Goal: Task Accomplishment & Management: Manage account settings

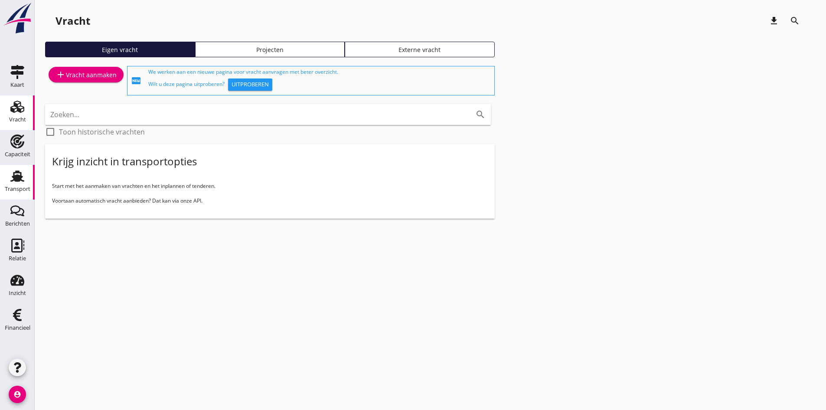
drag, startPoint x: 13, startPoint y: 174, endPoint x: 5, endPoint y: 175, distance: 7.8
click at [13, 174] on icon "Transport" at bounding box center [17, 176] width 14 height 14
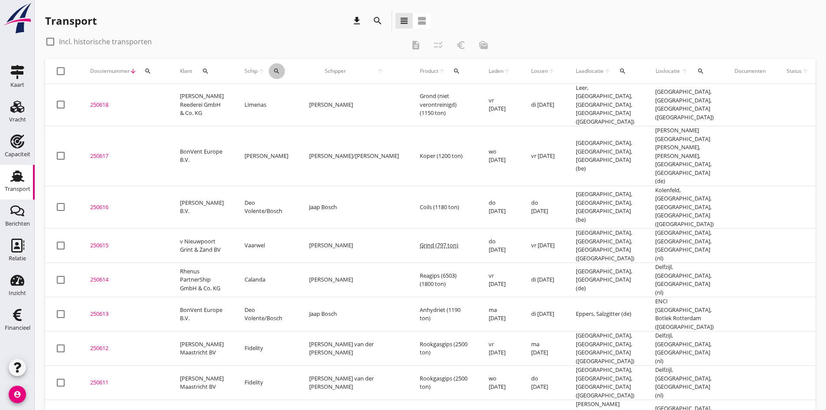
click at [269, 71] on div "search" at bounding box center [277, 71] width 16 height 7
click at [284, 96] on input "Zoek op (scheeps)naam" at bounding box center [310, 96] width 90 height 14
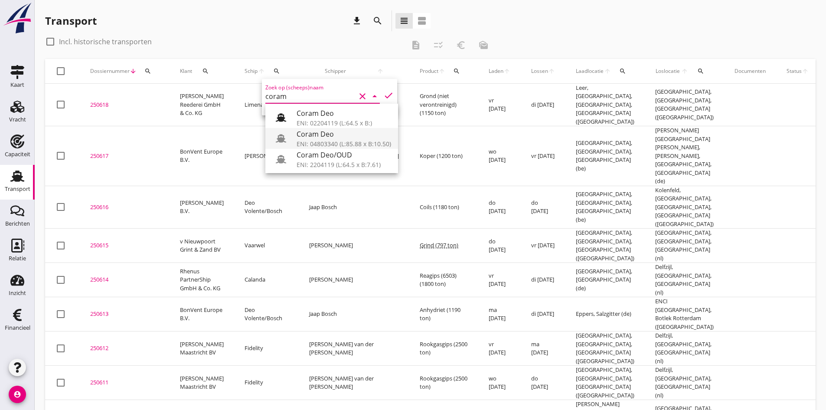
click at [306, 135] on div "Coram Deo" at bounding box center [344, 134] width 95 height 10
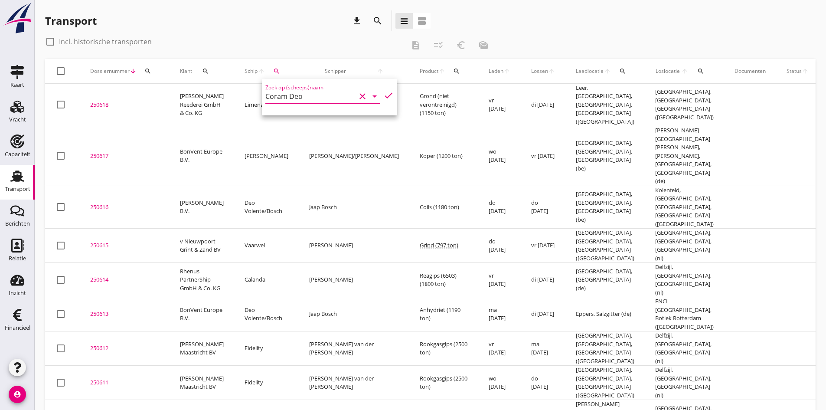
click at [383, 96] on icon "check" at bounding box center [388, 95] width 10 height 10
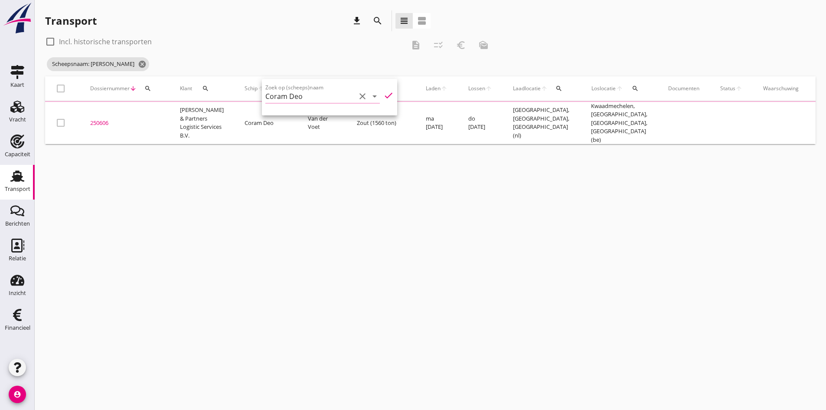
click at [206, 279] on div "cancel You are impersonating another user. Transport download search view_headl…" at bounding box center [430, 205] width 791 height 410
click at [272, 89] on icon "search" at bounding box center [275, 88] width 7 height 7
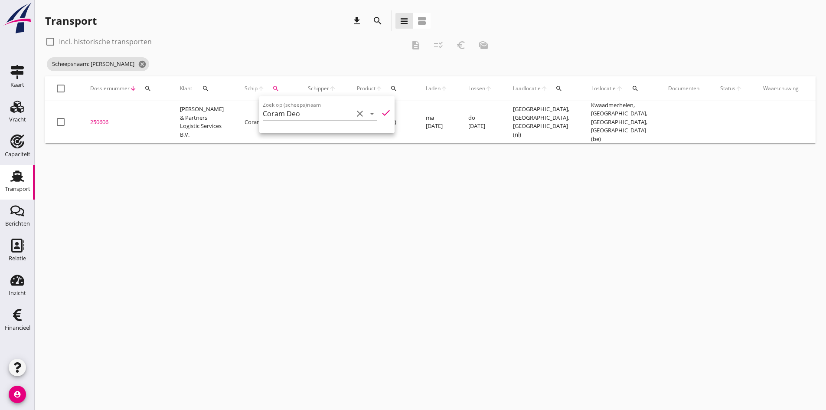
click at [312, 115] on input "Coram Deo" at bounding box center [308, 114] width 90 height 14
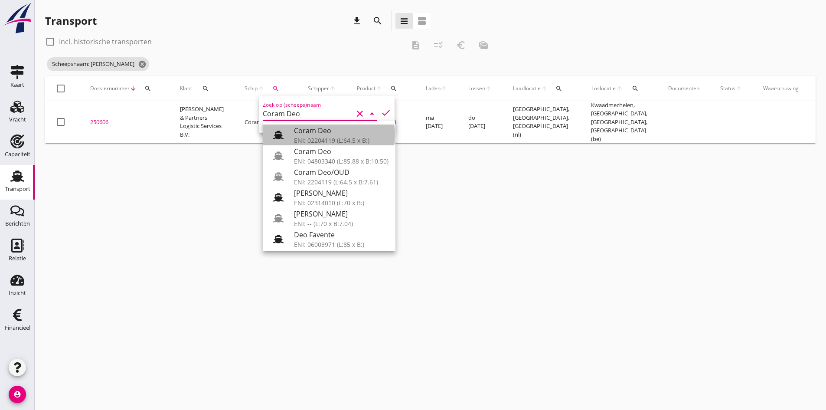
click at [308, 130] on div "Coram Deo" at bounding box center [341, 130] width 95 height 10
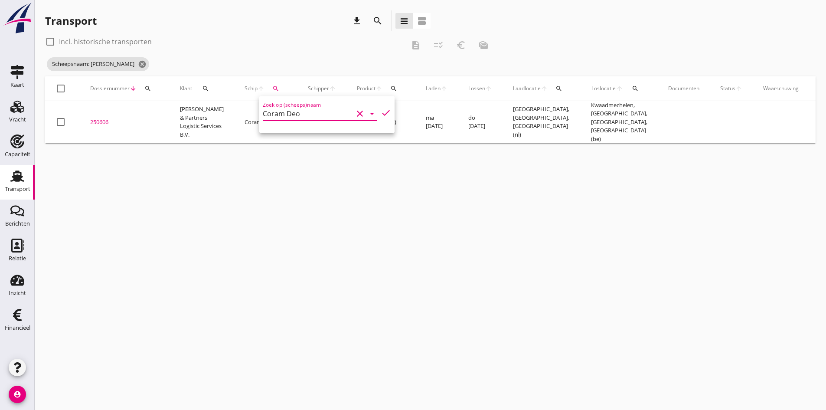
click at [381, 112] on icon "check" at bounding box center [386, 113] width 10 height 10
type input "Coram Deo"
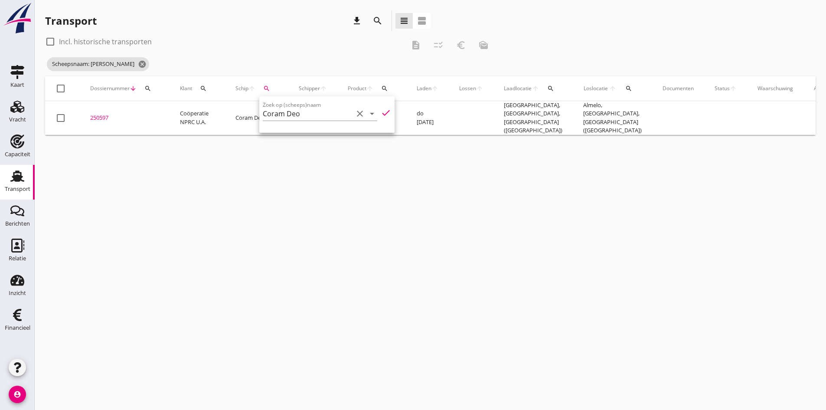
click at [149, 235] on div "cancel You are impersonating another user. Transport download search view_headl…" at bounding box center [430, 205] width 791 height 410
click at [98, 114] on div "250597" at bounding box center [124, 118] width 69 height 9
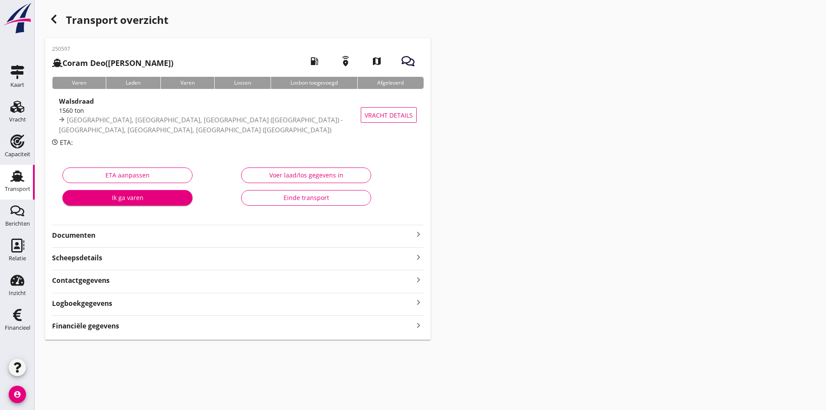
click at [199, 234] on strong "Documenten" at bounding box center [232, 235] width 361 height 10
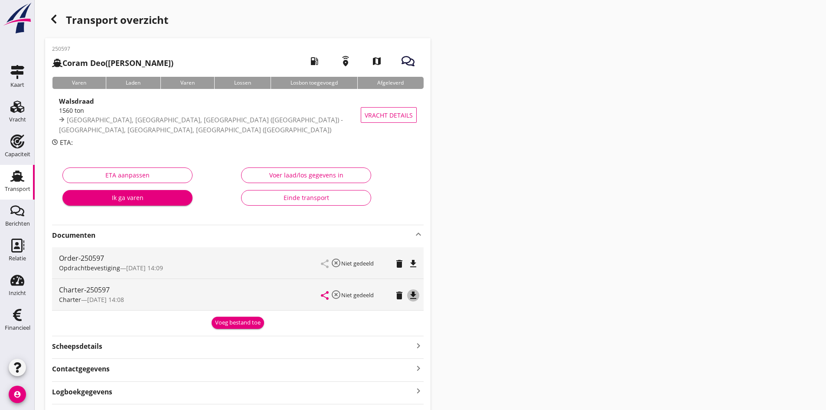
click at [412, 295] on icon "file_download" at bounding box center [413, 295] width 10 height 10
click at [15, 179] on use at bounding box center [17, 175] width 14 height 11
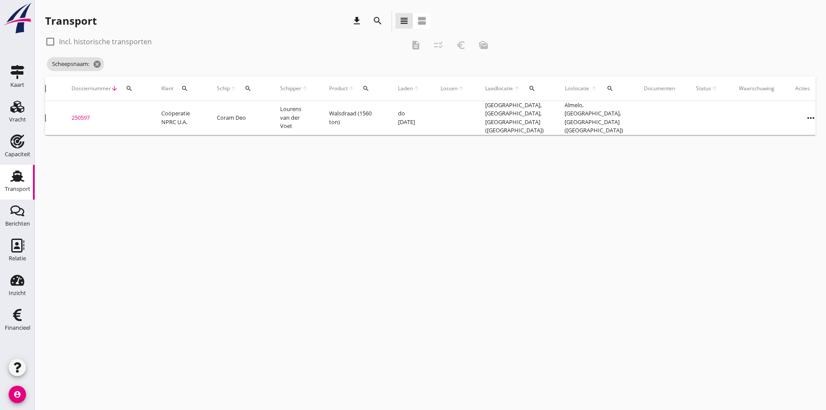
scroll to position [0, 35]
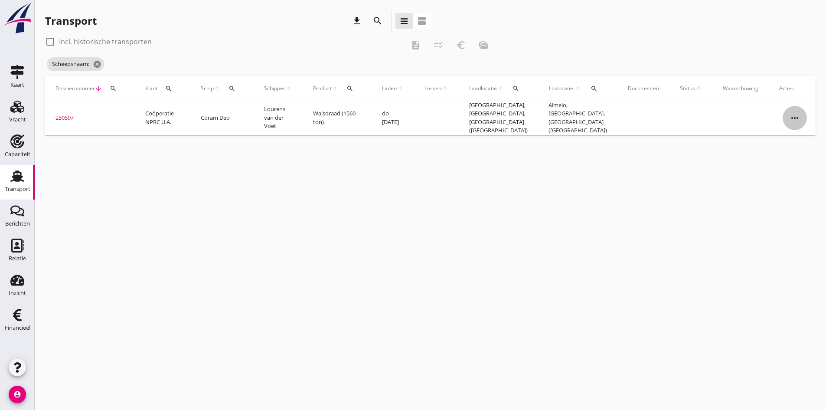
click at [789, 114] on icon "more_horiz" at bounding box center [795, 118] width 24 height 24
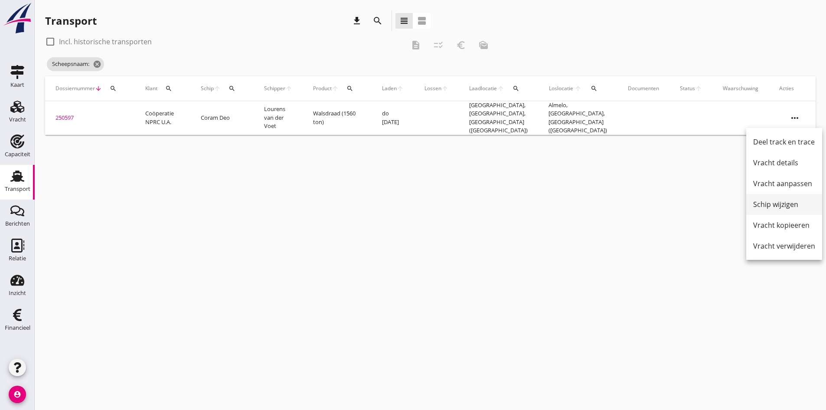
click at [767, 204] on div "Schip wijzigen" at bounding box center [784, 204] width 62 height 10
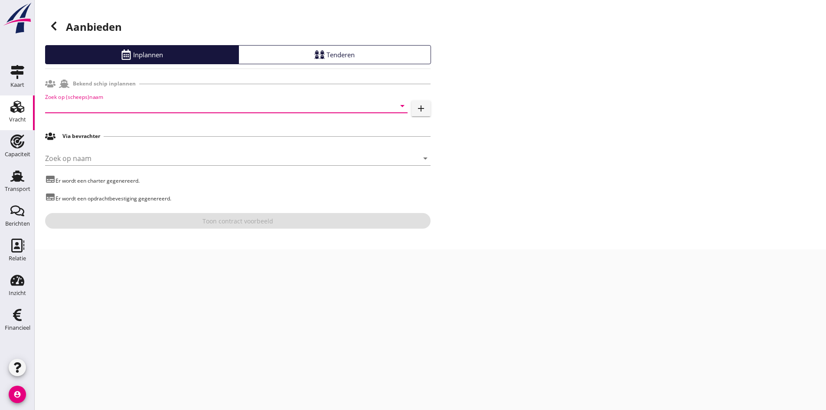
click at [154, 105] on input "Zoek op (scheeps)naam" at bounding box center [214, 106] width 338 height 14
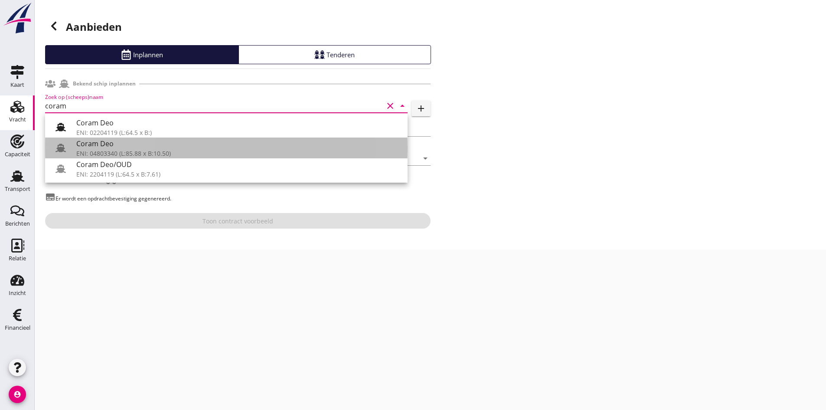
click at [98, 148] on div "Coram Deo" at bounding box center [238, 143] width 324 height 10
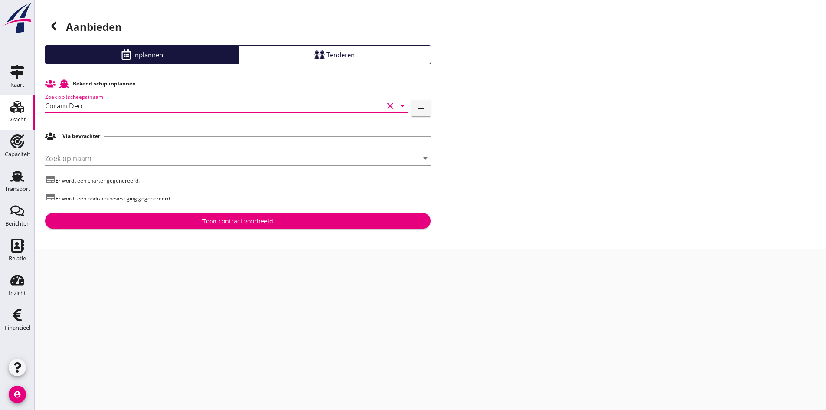
type input "Coram Deo"
click at [228, 220] on div "Toon contract voorbeeld" at bounding box center [237, 220] width 71 height 9
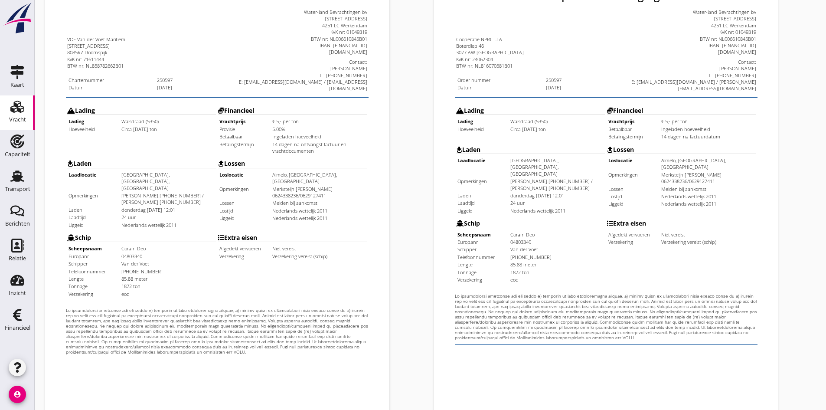
scroll to position [232, 0]
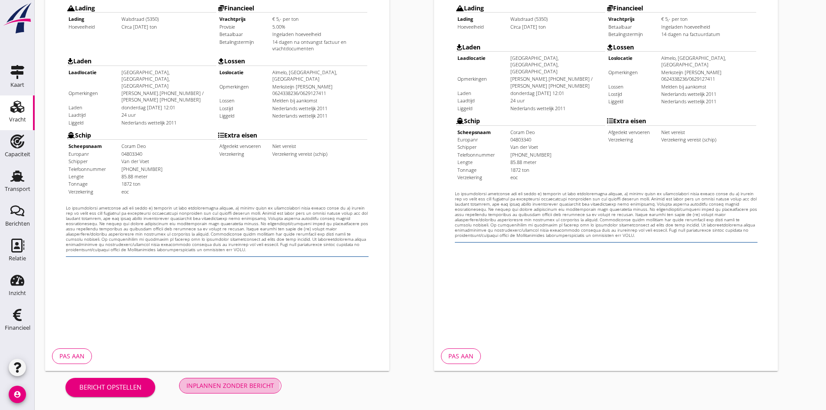
click at [199, 386] on div "Inplannen zonder bericht" at bounding box center [230, 385] width 88 height 9
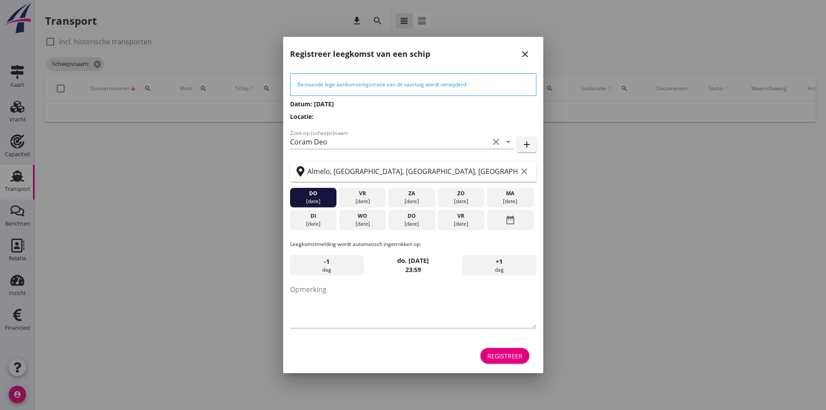
click at [523, 51] on icon "close" at bounding box center [525, 54] width 10 height 10
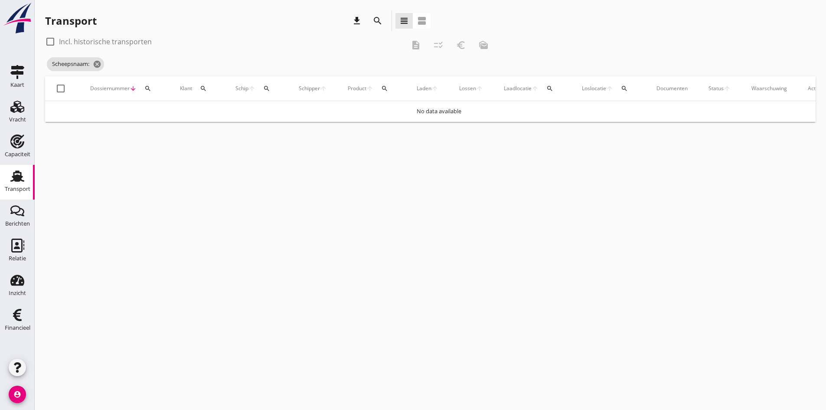
click at [266, 85] on icon "search" at bounding box center [266, 88] width 7 height 7
click at [272, 112] on input "Zoek op (scheeps)naam" at bounding box center [308, 114] width 90 height 14
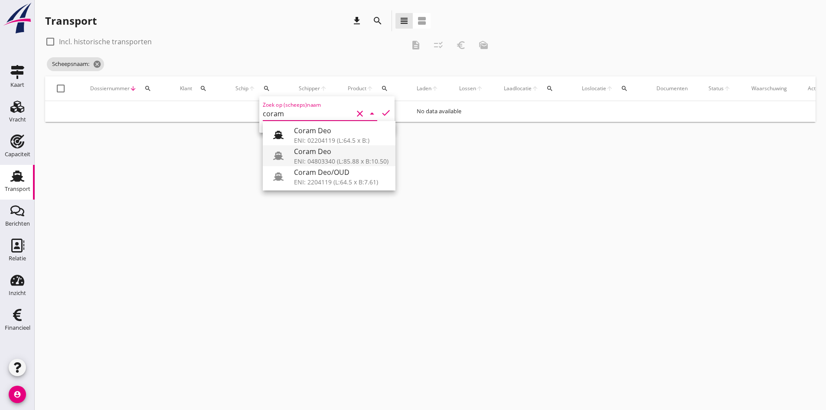
click at [303, 153] on div "Coram Deo" at bounding box center [341, 151] width 95 height 10
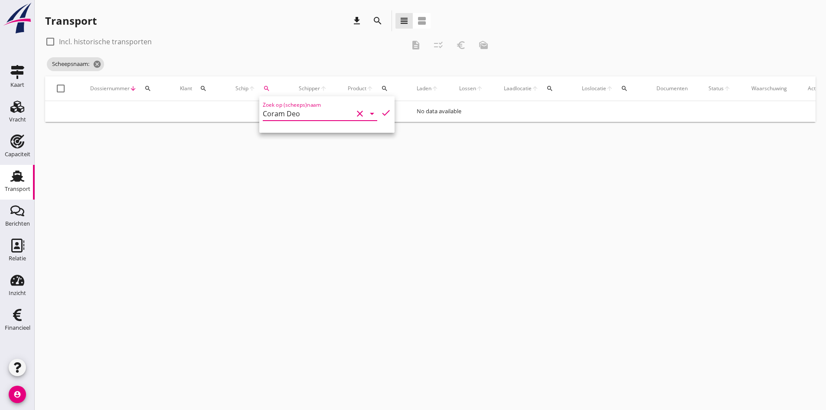
click at [381, 113] on icon "check" at bounding box center [386, 113] width 10 height 10
type input "Coram Deo"
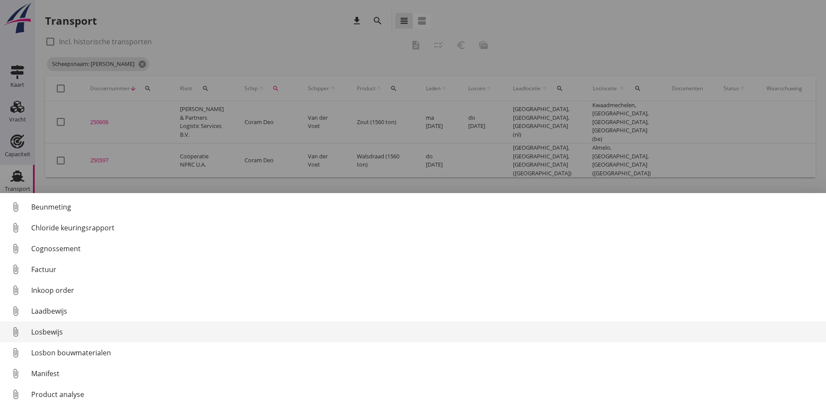
click at [46, 333] on div "Losbewijs" at bounding box center [425, 331] width 788 height 10
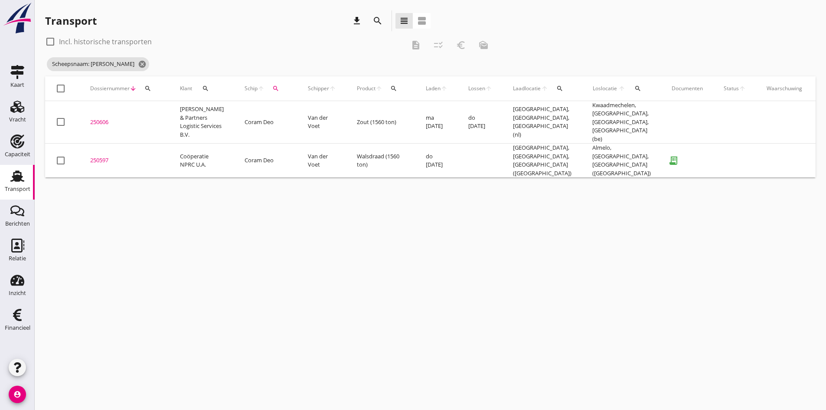
drag, startPoint x: 97, startPoint y: 147, endPoint x: 99, endPoint y: 153, distance: 5.6
click at [97, 156] on div "250597" at bounding box center [124, 160] width 69 height 9
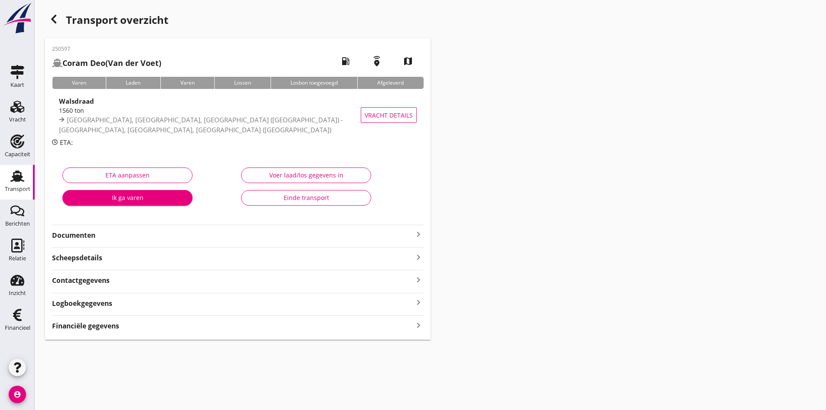
click at [73, 238] on strong "Documenten" at bounding box center [232, 235] width 361 height 10
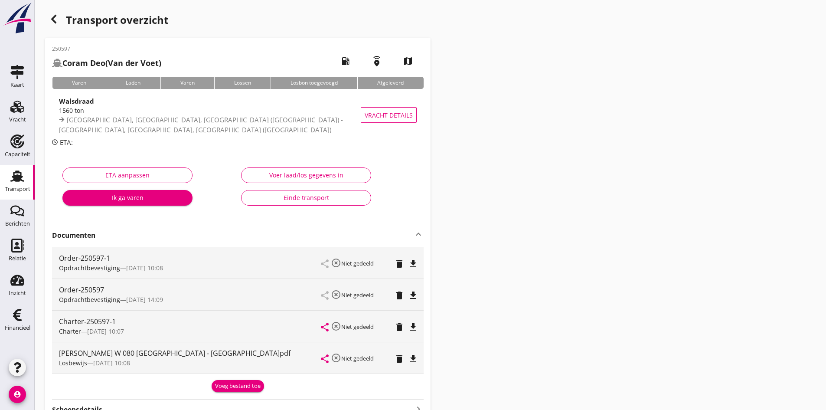
click at [304, 175] on div "Voer laad/los gegevens in" at bounding box center [305, 174] width 115 height 9
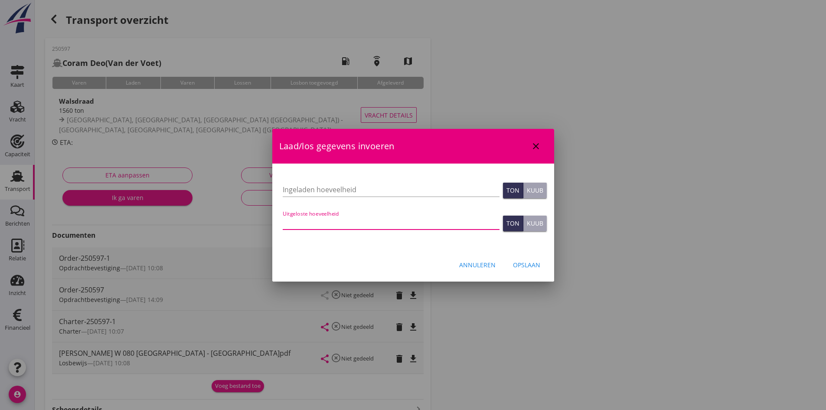
click at [299, 222] on input "Uitgeloste hoeveelheid" at bounding box center [391, 222] width 217 height 14
type input "1548"
type input "1548.9"
click at [292, 188] on input "Ingeladen hoeveelheid" at bounding box center [391, 190] width 217 height 14
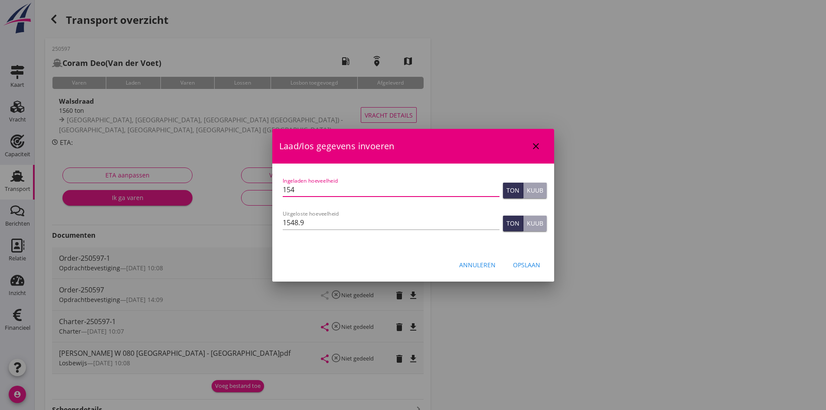
type input "1548"
type input "1548.90"
click at [535, 265] on div "Opslaan" at bounding box center [526, 264] width 27 height 9
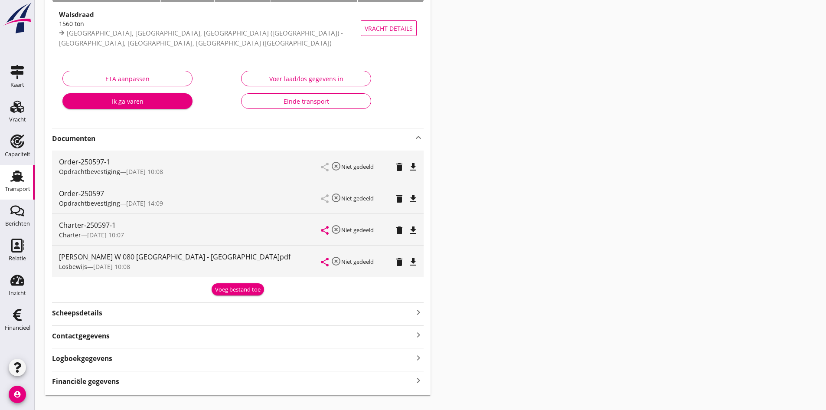
scroll to position [103, 0]
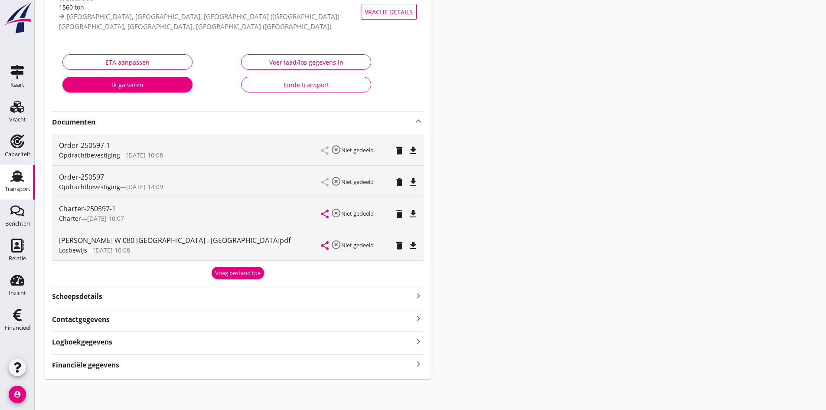
click at [417, 363] on icon "keyboard_arrow_right" at bounding box center [418, 364] width 10 height 12
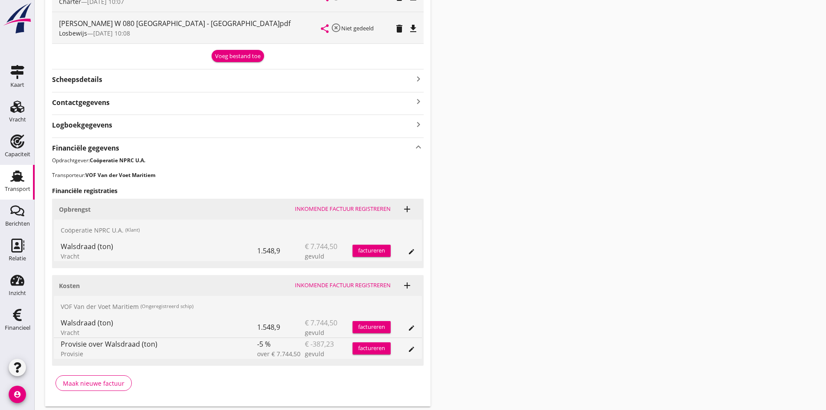
scroll to position [348, 0]
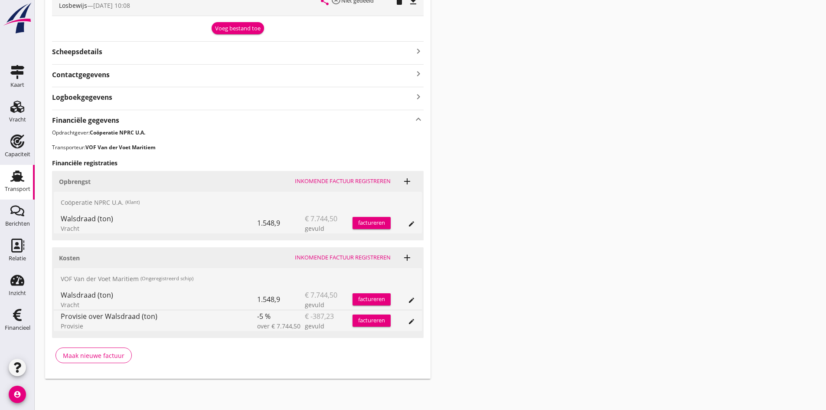
click at [352, 258] on div "Inkomende factuur registreren" at bounding box center [343, 257] width 96 height 9
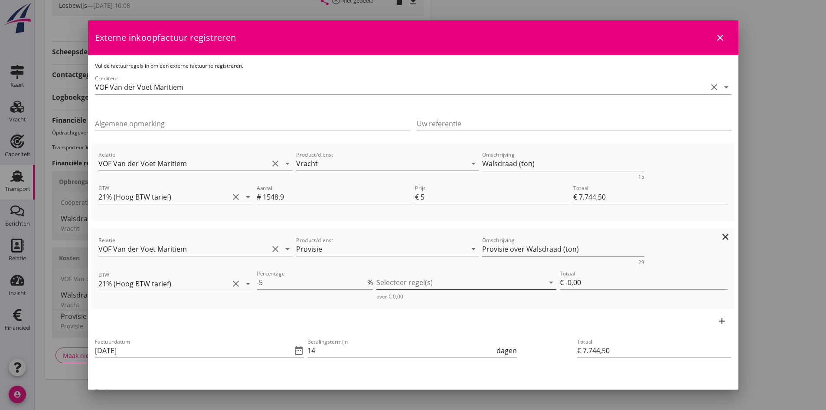
click at [404, 280] on div at bounding box center [460, 282] width 168 height 14
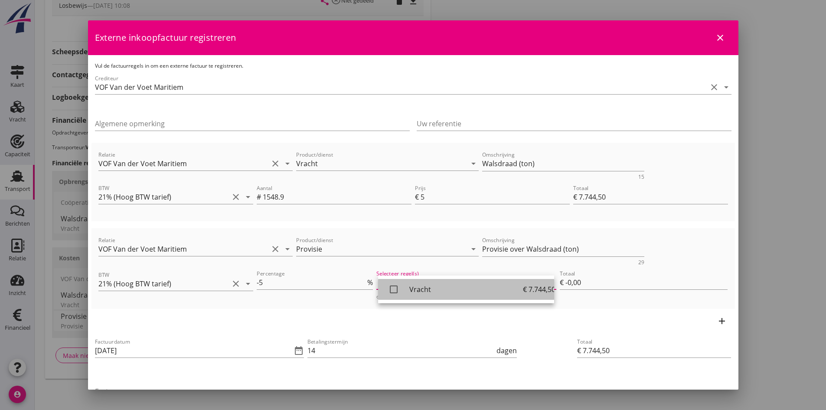
click at [393, 290] on icon "check_box_outline_blank" at bounding box center [393, 288] width 17 height 17
type input "€ -387,23"
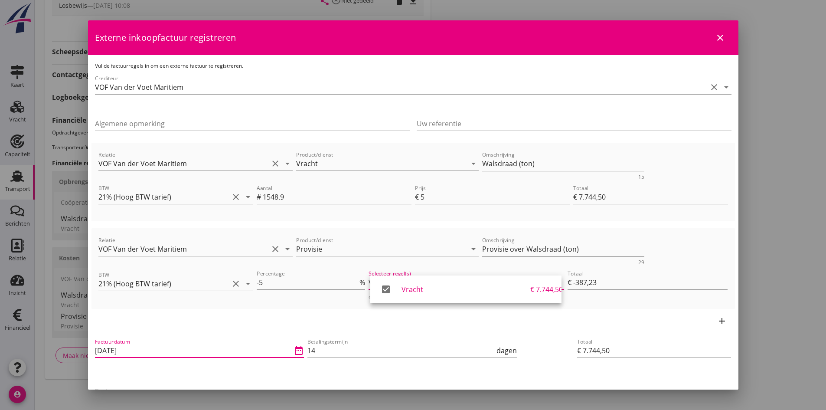
click at [181, 350] on input "[DATE]" at bounding box center [193, 350] width 197 height 14
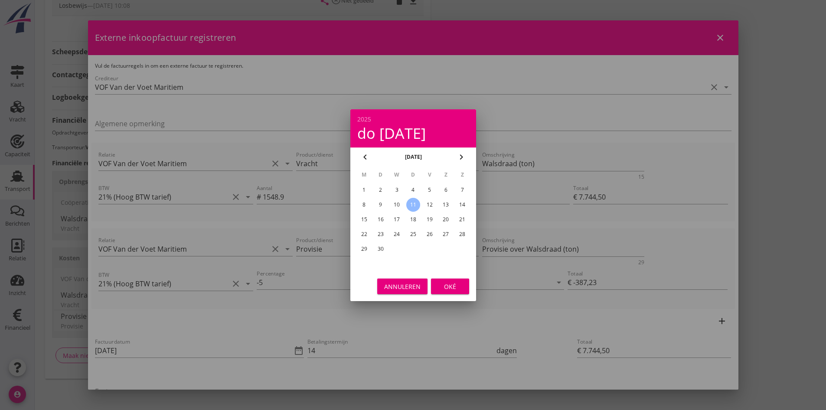
click at [364, 201] on div "8" at bounding box center [364, 205] width 14 height 14
type input "[DATE]"
click at [443, 284] on div "Oké" at bounding box center [450, 285] width 24 height 9
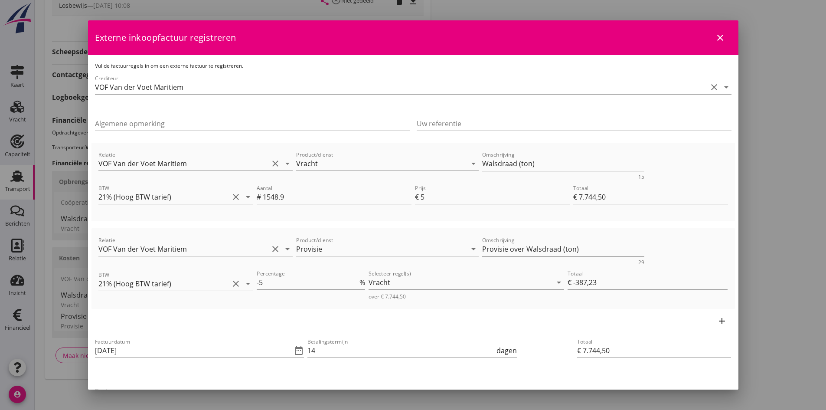
scroll to position [87, 0]
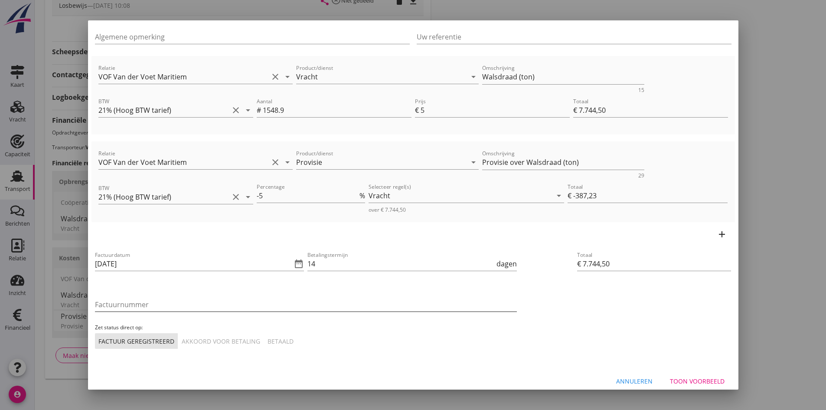
click at [196, 302] on input "Factuurnummer" at bounding box center [306, 304] width 422 height 14
type input "2025053"
click at [209, 337] on div "Akkoord voor betaling" at bounding box center [221, 340] width 78 height 9
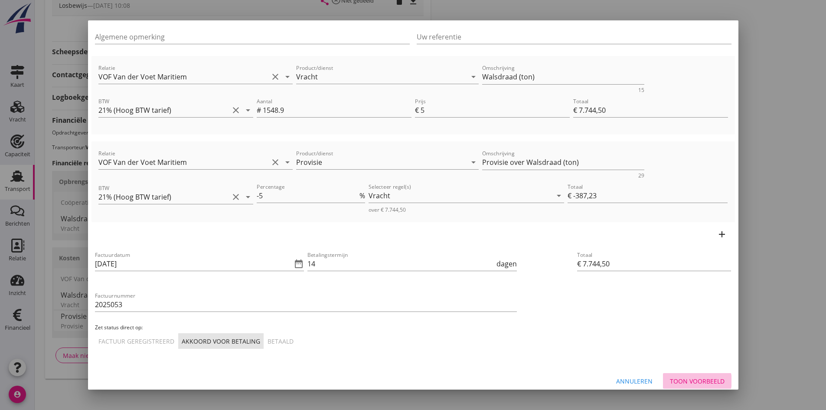
click at [697, 380] on div "Toon voorbeeld" at bounding box center [697, 380] width 55 height 9
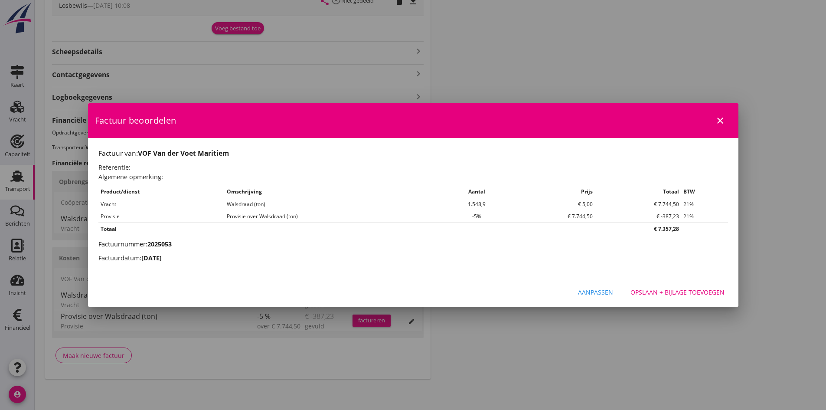
scroll to position [0, 0]
click at [664, 291] on div "Opslaan + bijlage toevoegen" at bounding box center [677, 291] width 94 height 9
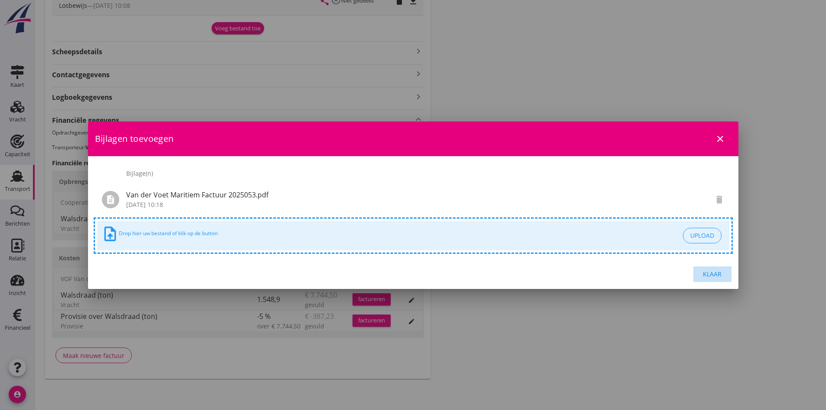
click at [707, 273] on div "Klaar" at bounding box center [712, 273] width 24 height 9
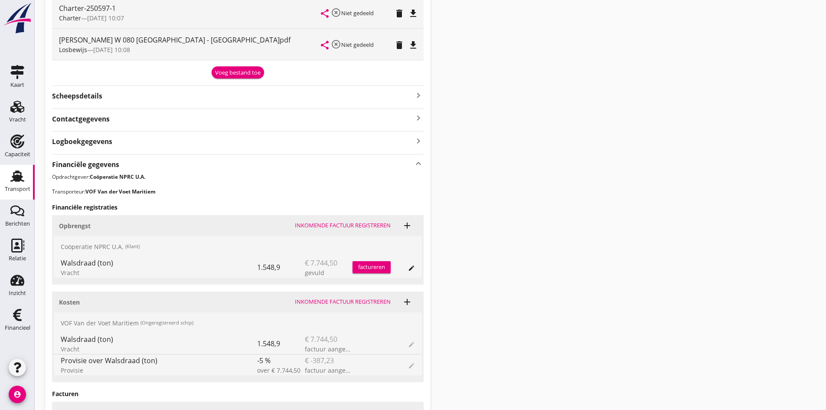
scroll to position [390, 0]
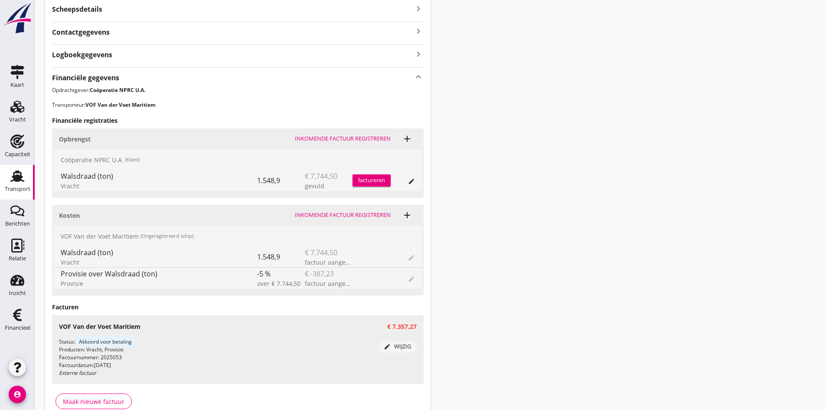
click at [370, 180] on div "factureren" at bounding box center [371, 180] width 38 height 9
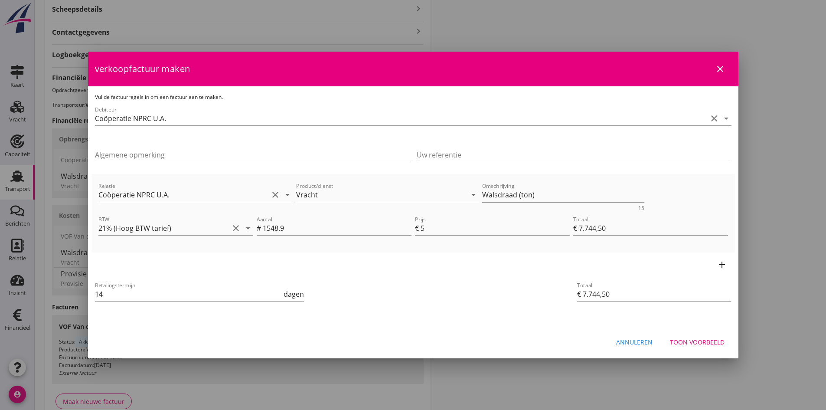
click at [435, 152] on input "Uw referentie" at bounding box center [574, 155] width 315 height 14
type input "146178"
click at [684, 342] on div "Toon voorbeeld" at bounding box center [697, 341] width 55 height 9
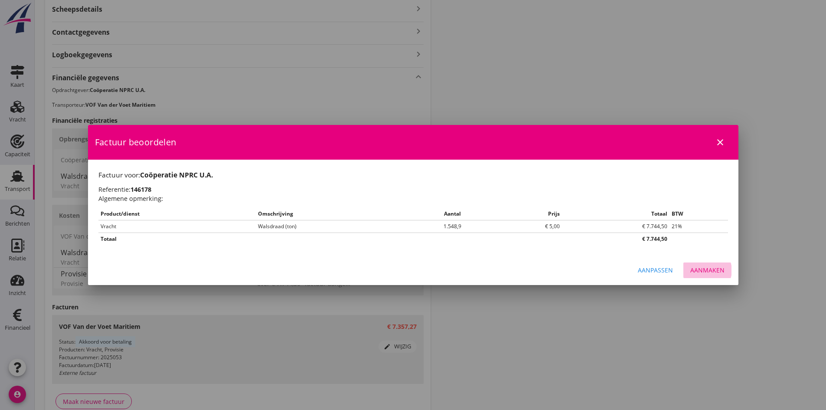
click at [704, 271] on div "Aanmaken" at bounding box center [707, 269] width 34 height 9
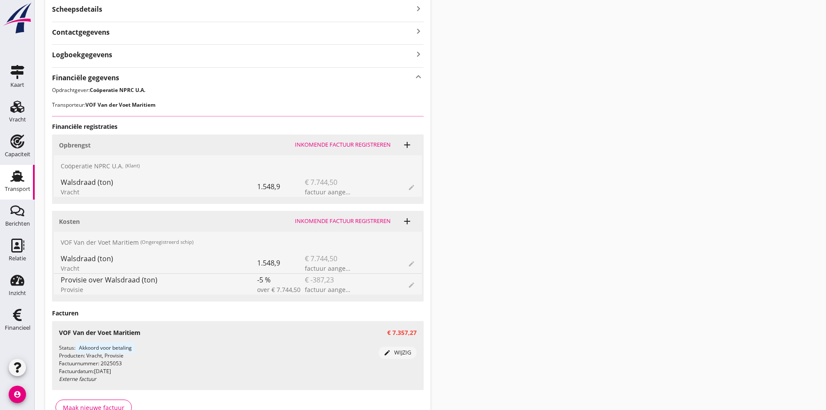
scroll to position [442, 0]
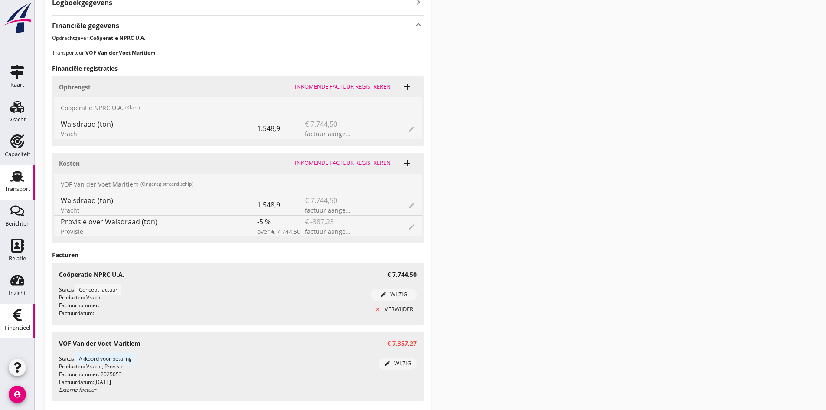
click at [18, 313] on use at bounding box center [17, 315] width 9 height 12
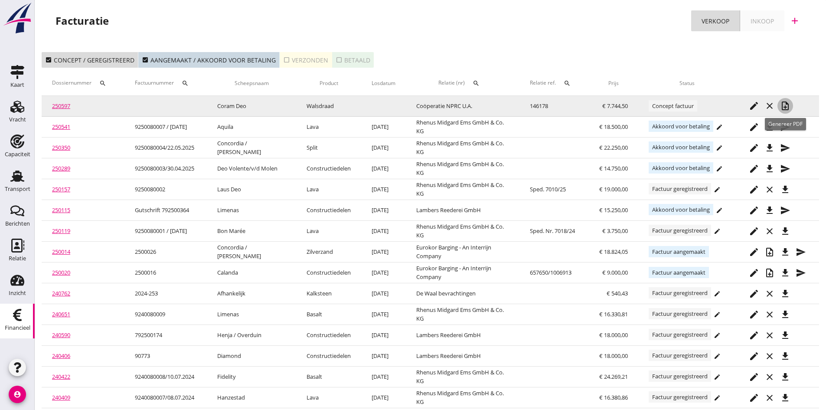
click at [784, 105] on icon "note_add" at bounding box center [785, 106] width 10 height 10
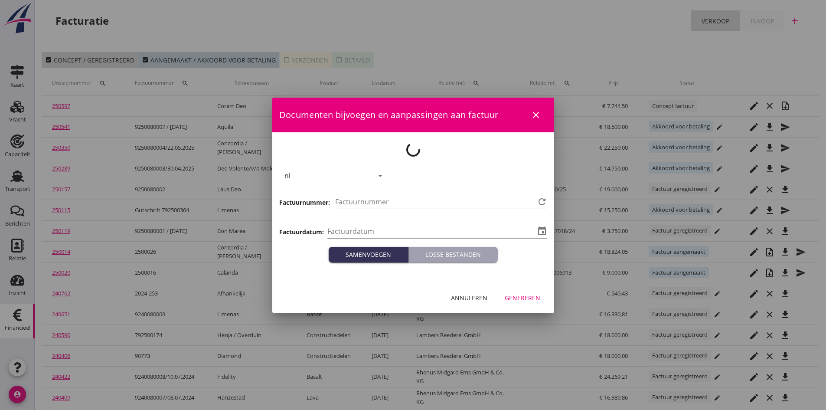
type input "[DATE]"
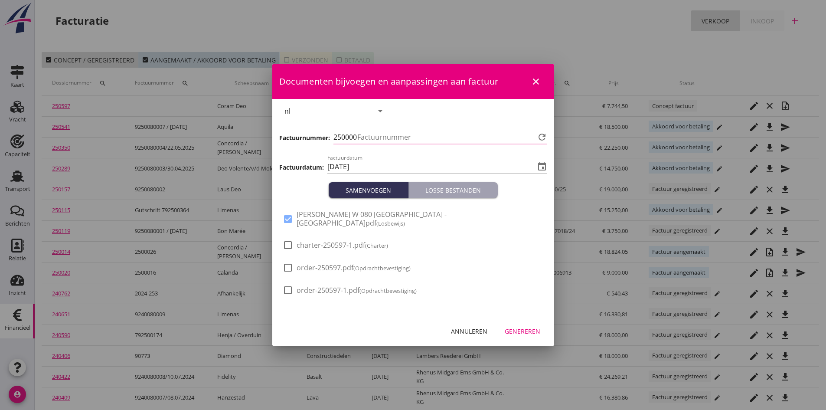
type input "750"
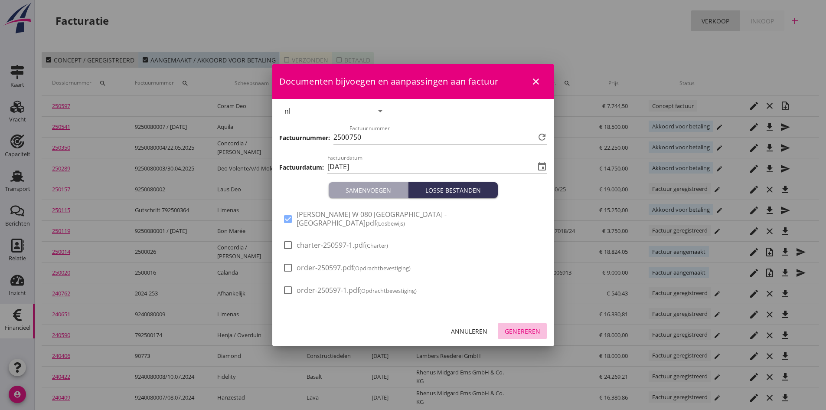
click at [528, 326] on div "Genereren" at bounding box center [523, 330] width 36 height 9
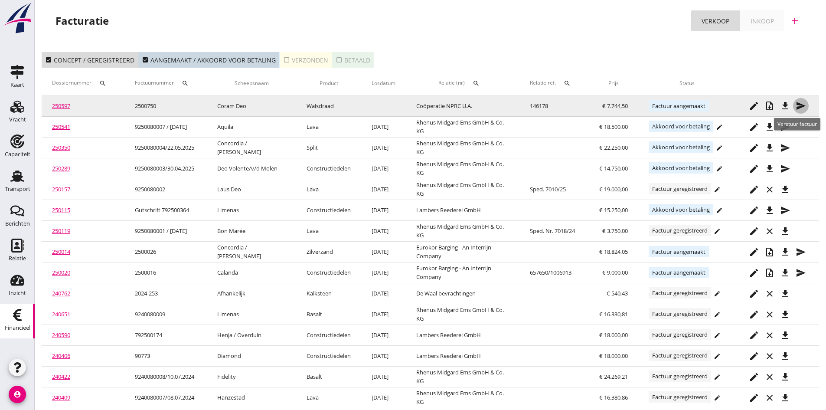
click at [799, 106] on icon "send" at bounding box center [801, 106] width 10 height 10
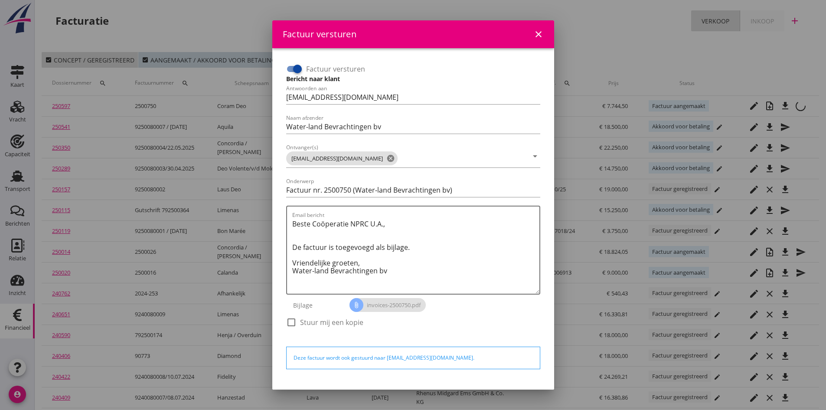
scroll to position [25, 0]
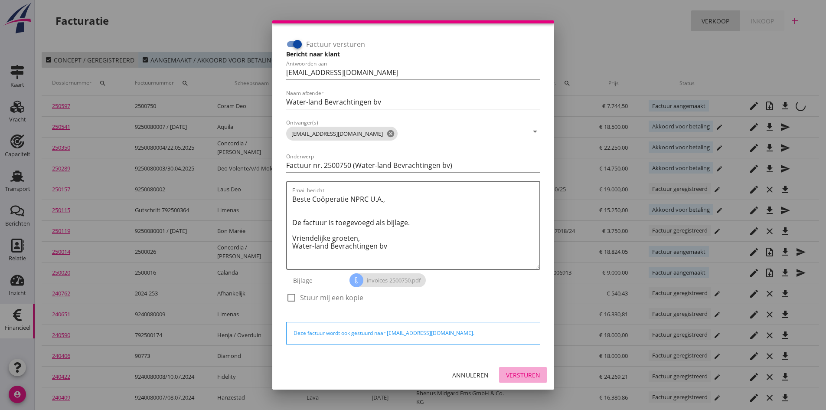
click at [509, 372] on div "Versturen" at bounding box center [523, 374] width 34 height 9
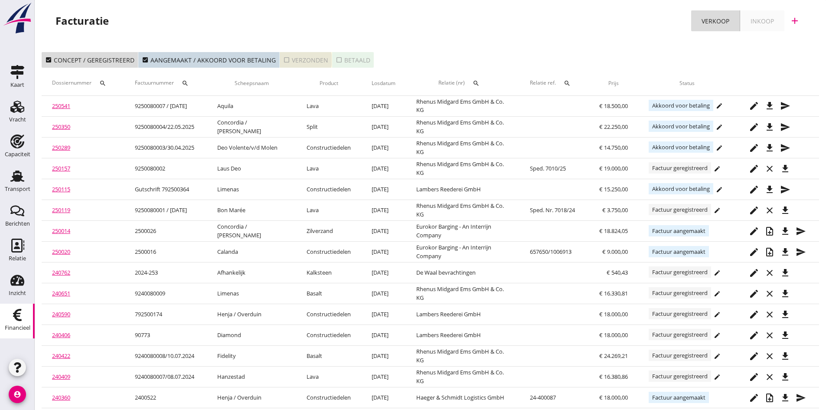
click at [307, 63] on div "check_box_outline_blank Verzonden" at bounding box center [305, 59] width 45 height 9
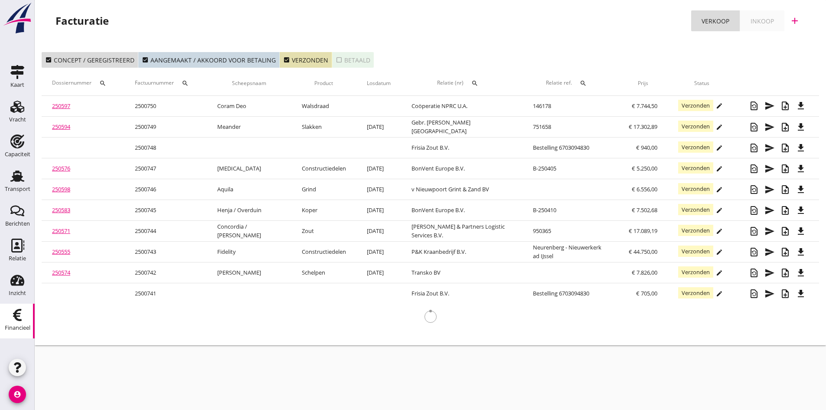
click at [60, 105] on link "250597" at bounding box center [61, 106] width 18 height 8
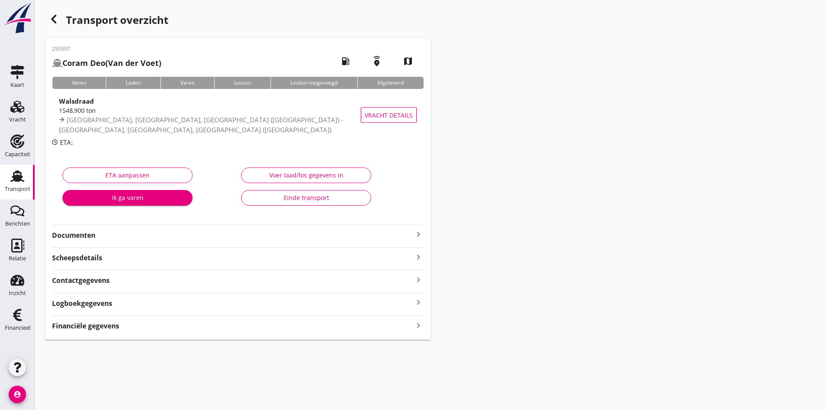
click at [208, 230] on strong "Documenten" at bounding box center [232, 235] width 361 height 10
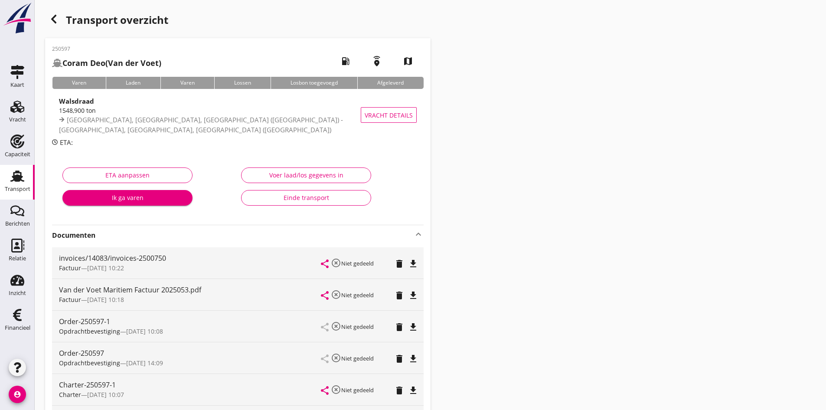
scroll to position [87, 0]
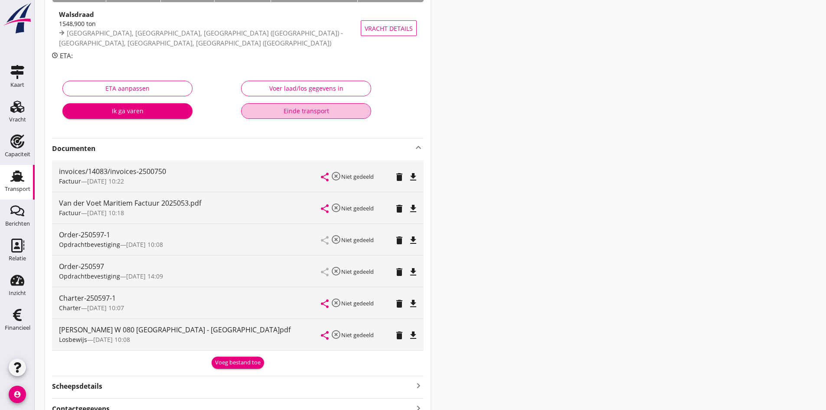
click at [292, 112] on div "Einde transport" at bounding box center [305, 110] width 115 height 9
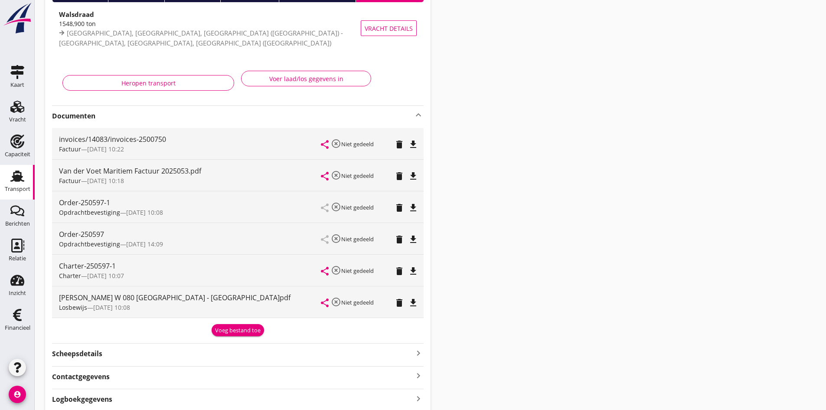
click at [19, 177] on use at bounding box center [17, 175] width 14 height 11
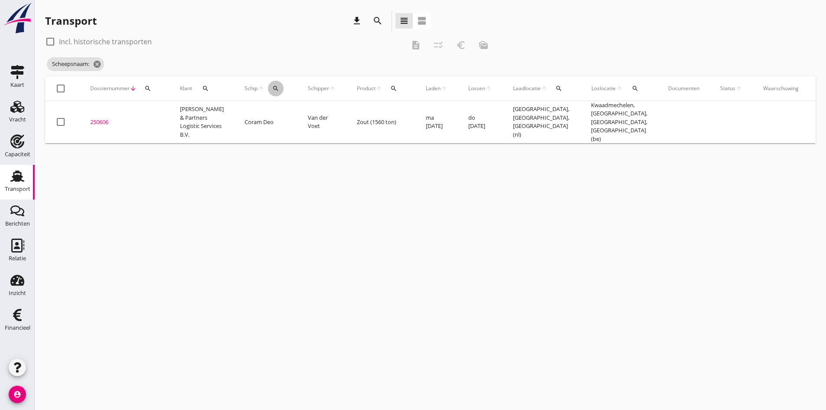
click at [272, 86] on icon "search" at bounding box center [275, 88] width 7 height 7
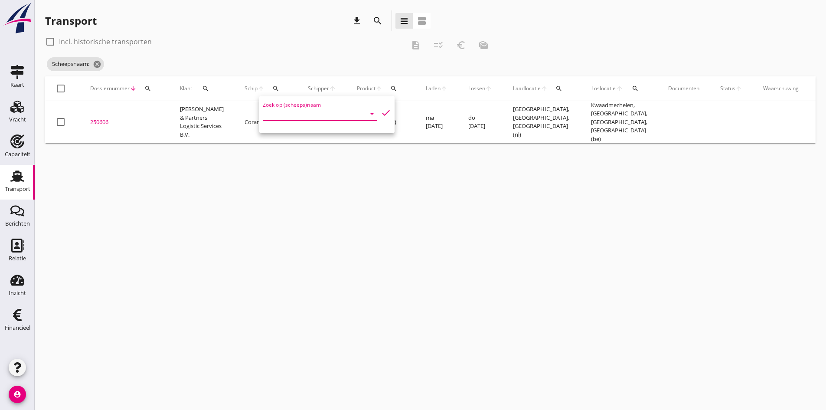
click at [271, 111] on input "Zoek op (scheeps)naam" at bounding box center [308, 114] width 90 height 14
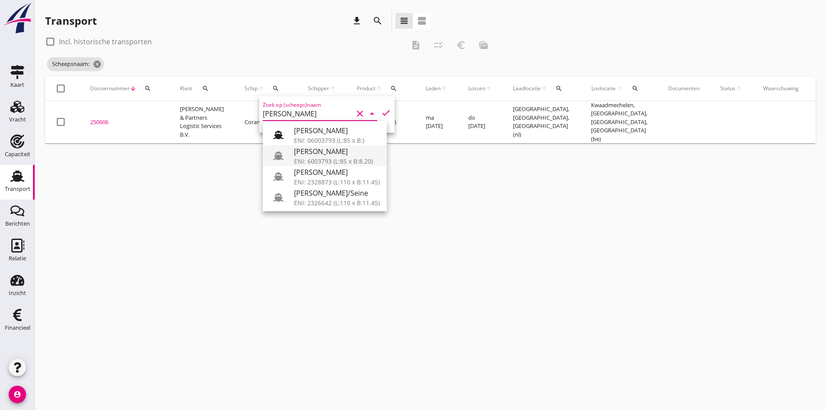
click at [310, 152] on div "[PERSON_NAME]" at bounding box center [337, 151] width 86 height 10
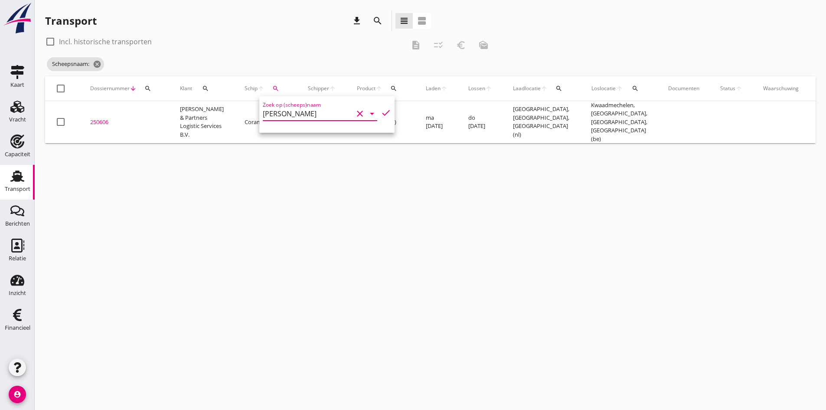
click at [381, 111] on icon "check" at bounding box center [386, 113] width 10 height 10
type input "[PERSON_NAME]"
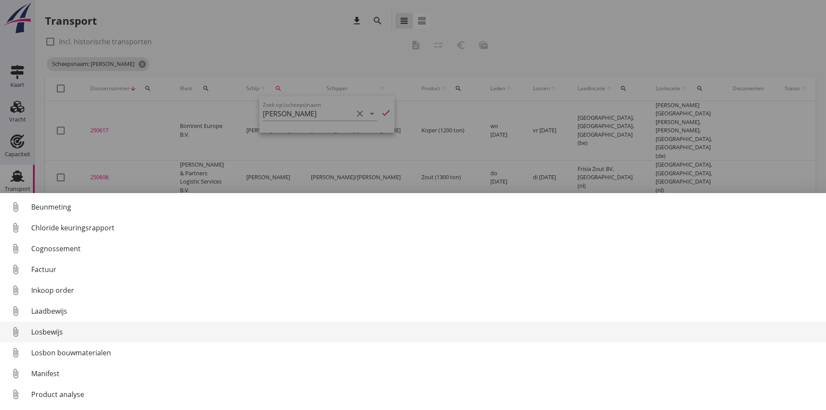
click at [55, 330] on div "Losbewijs" at bounding box center [425, 331] width 788 height 10
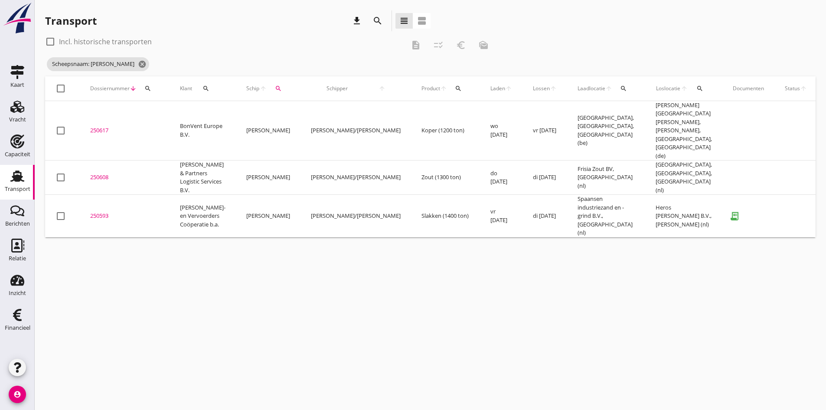
click at [96, 212] on div "250593" at bounding box center [124, 216] width 69 height 9
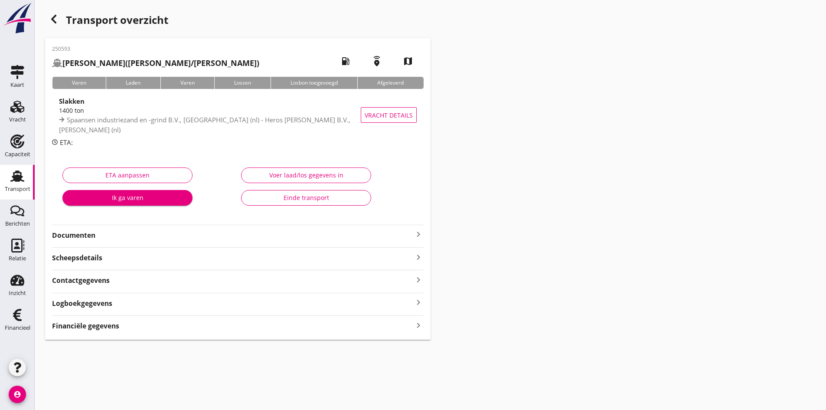
click at [282, 176] on div "Voer laad/los gegevens in" at bounding box center [305, 174] width 115 height 9
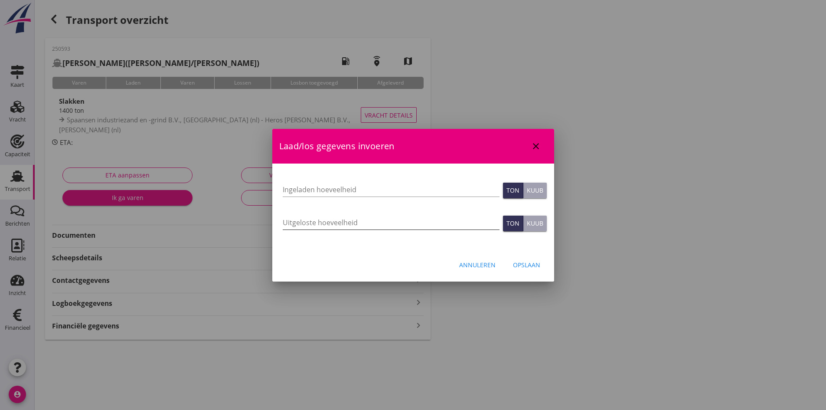
click at [308, 222] on input "Uitgeloste hoeveelheid" at bounding box center [391, 222] width 217 height 14
click at [317, 188] on input "Ingeladen hoeveelheid" at bounding box center [391, 190] width 217 height 14
type input "1385500"
click at [290, 221] on input "Uitgeloste hoeveelheid" at bounding box center [391, 222] width 217 height 14
type input "1385"
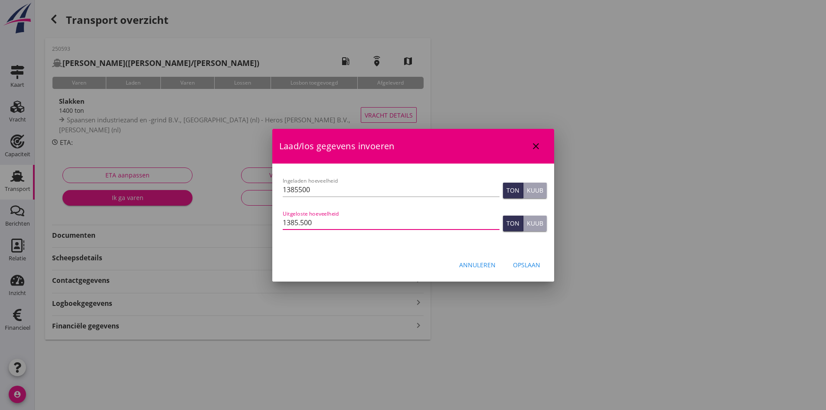
type input "1385.500"
click at [530, 263] on div "Opslaan" at bounding box center [526, 264] width 27 height 9
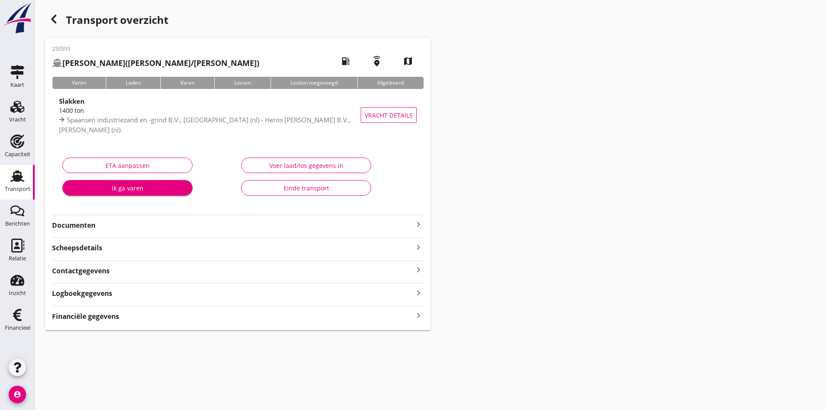
click at [415, 313] on icon "keyboard_arrow_right" at bounding box center [418, 316] width 10 height 12
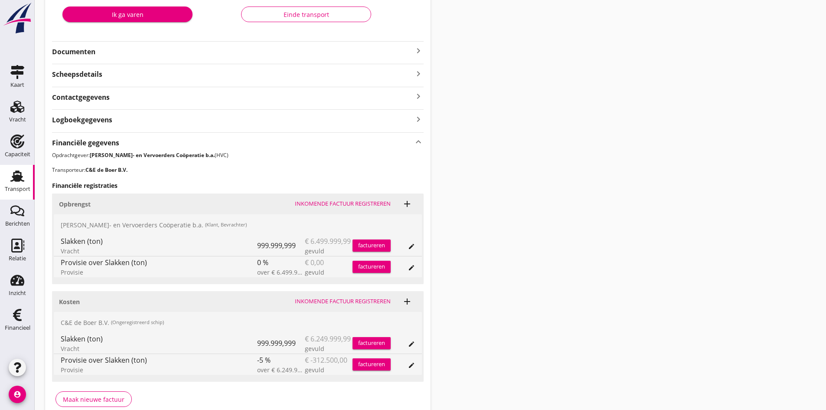
scroll to position [217, 0]
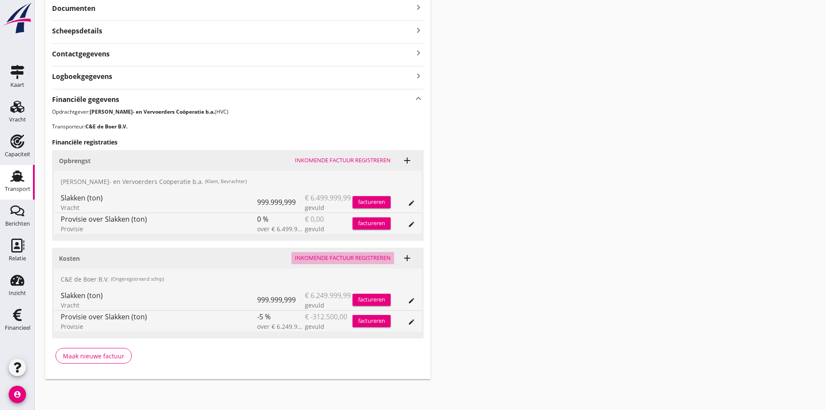
click at [337, 255] on div "Inkomende factuur registreren" at bounding box center [343, 258] width 96 height 9
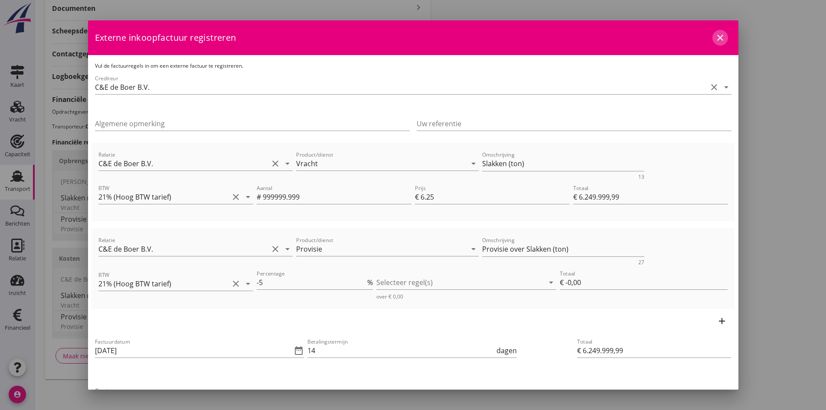
click at [715, 37] on icon "close" at bounding box center [720, 38] width 10 height 10
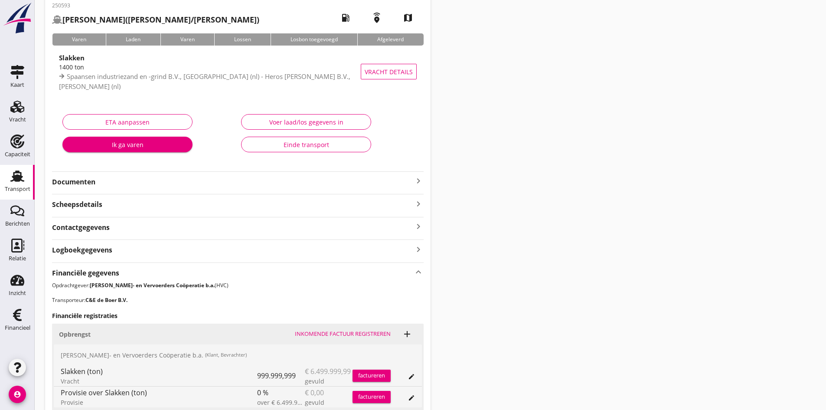
scroll to position [0, 0]
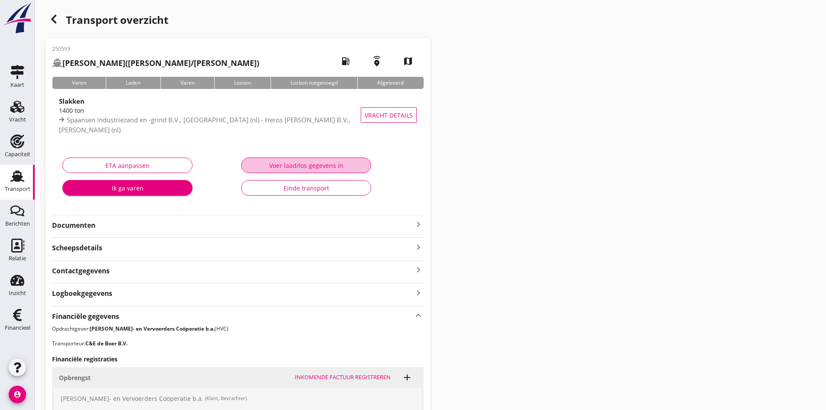
click at [317, 169] on div "Voer laad/los gegevens in" at bounding box center [305, 165] width 115 height 9
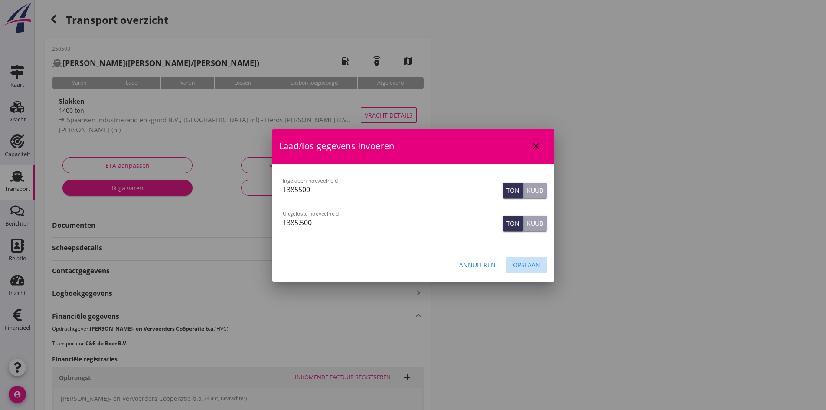
click at [525, 264] on div "Opslaan" at bounding box center [526, 264] width 27 height 9
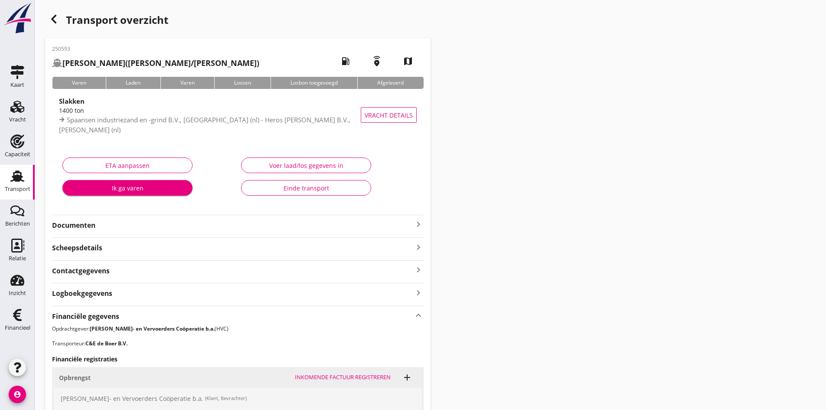
click at [296, 167] on div "Voer laad/los gegevens in" at bounding box center [305, 165] width 115 height 9
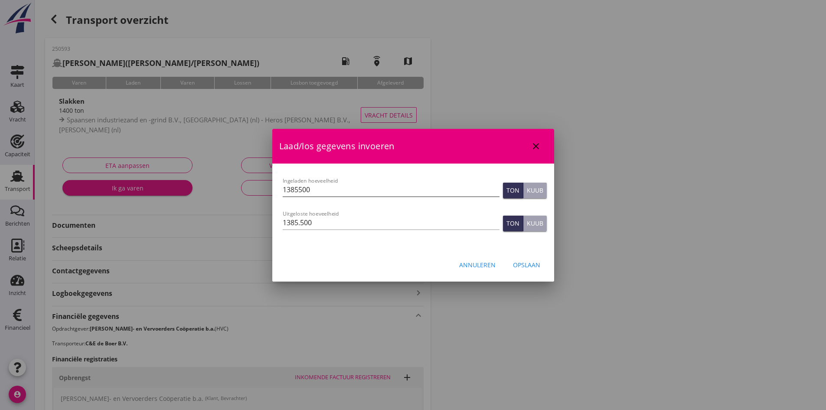
drag, startPoint x: 299, startPoint y: 192, endPoint x: 305, endPoint y: 190, distance: 6.4
click at [299, 192] on input "1385500" at bounding box center [391, 190] width 217 height 14
type input "1385.500"
click at [533, 267] on div "Opslaan" at bounding box center [526, 264] width 27 height 9
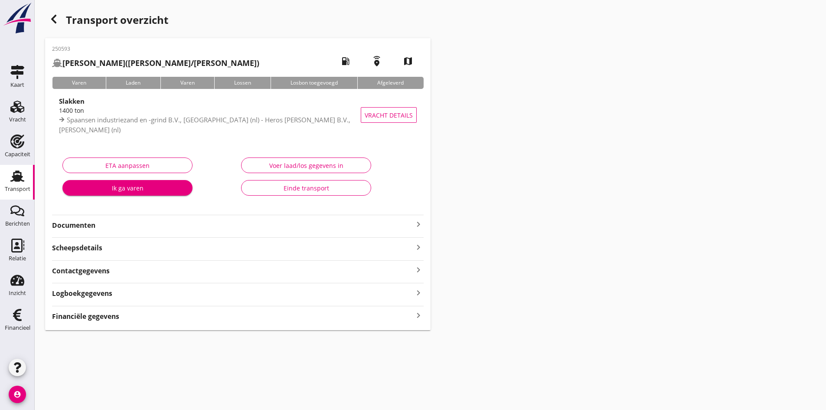
click at [417, 315] on icon "keyboard_arrow_right" at bounding box center [418, 316] width 10 height 12
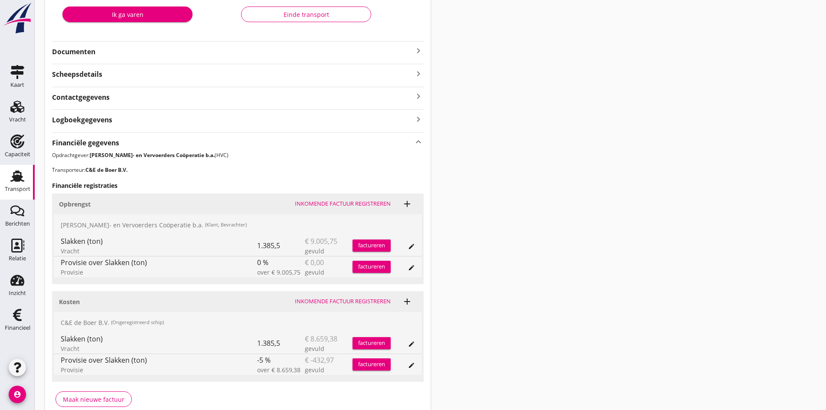
scroll to position [217, 0]
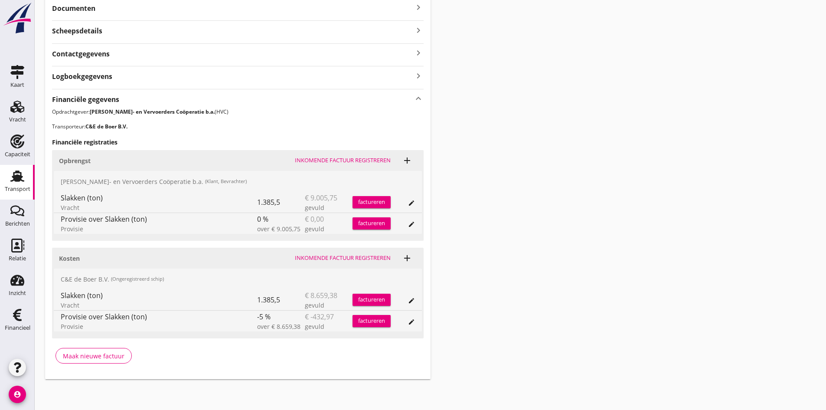
click at [337, 258] on div "Inkomende factuur registreren" at bounding box center [343, 258] width 96 height 9
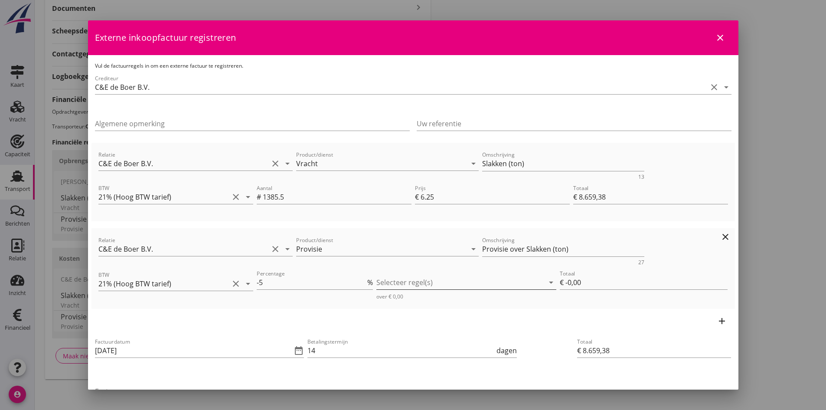
click at [397, 281] on div at bounding box center [460, 282] width 168 height 14
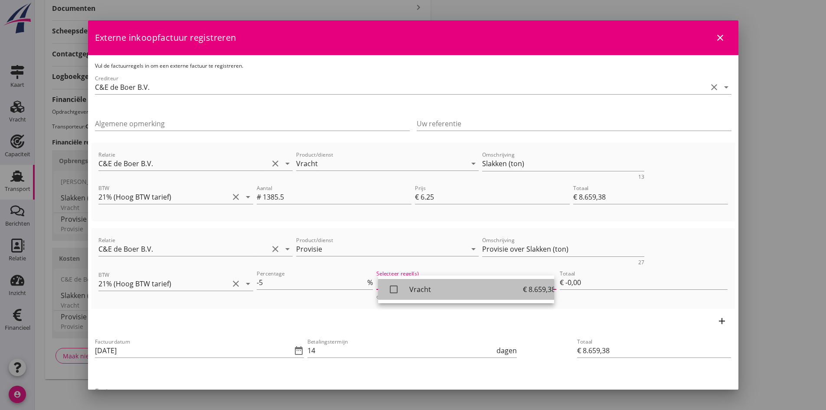
click at [390, 288] on icon "check_box_outline_blank" at bounding box center [393, 288] width 17 height 17
type input "€ -432,97"
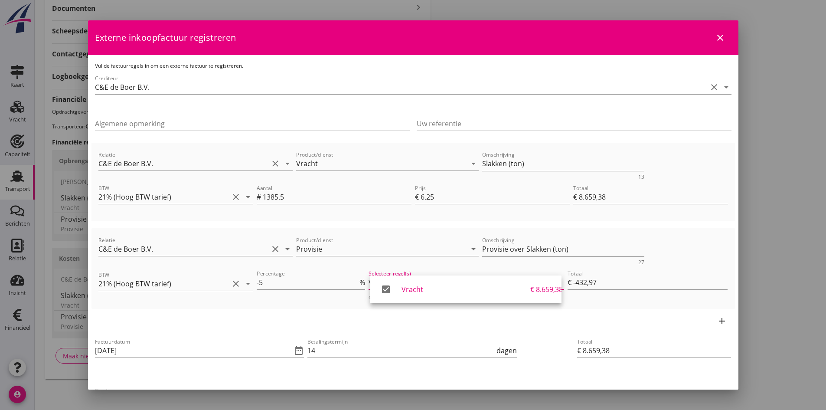
scroll to position [43, 0]
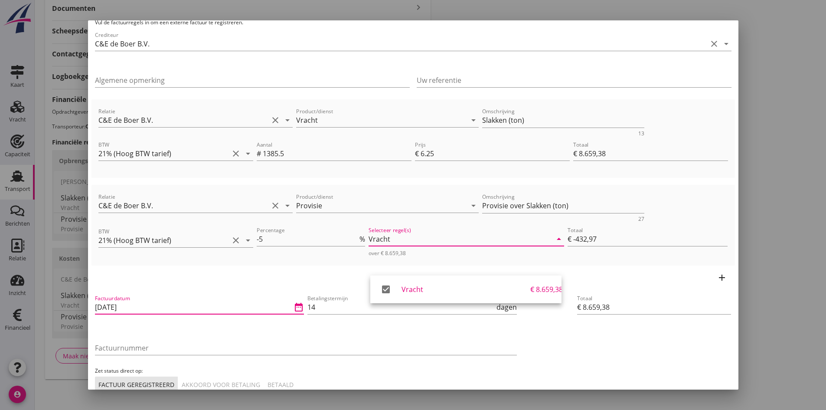
click at [167, 306] on input "[DATE]" at bounding box center [193, 307] width 197 height 14
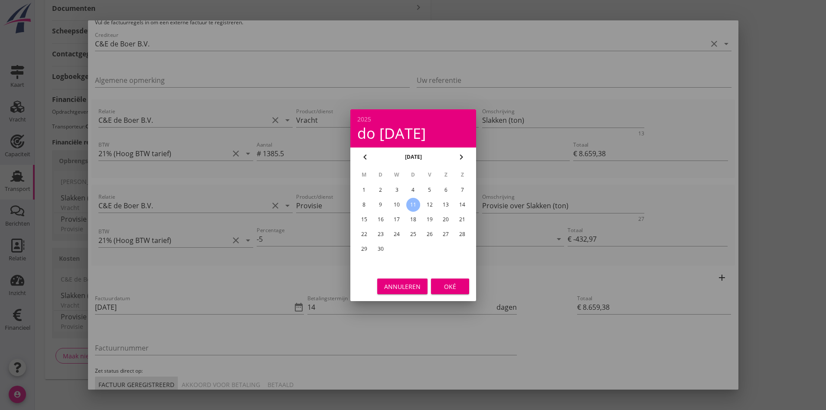
click at [378, 203] on div "9" at bounding box center [380, 205] width 14 height 14
type input "[DATE]"
click at [446, 287] on div "Oké" at bounding box center [450, 285] width 24 height 9
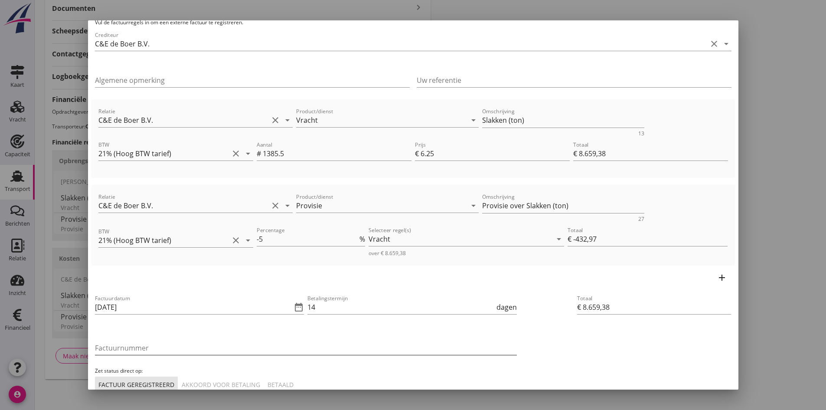
drag, startPoint x: 120, startPoint y: 346, endPoint x: 136, endPoint y: 345, distance: 16.1
click at [120, 346] on input "Factuurnummer" at bounding box center [306, 348] width 422 height 14
type input "202553"
drag, startPoint x: 213, startPoint y: 385, endPoint x: 231, endPoint y: 378, distance: 18.8
click at [214, 385] on div "Akkoord voor betaling" at bounding box center [221, 384] width 78 height 9
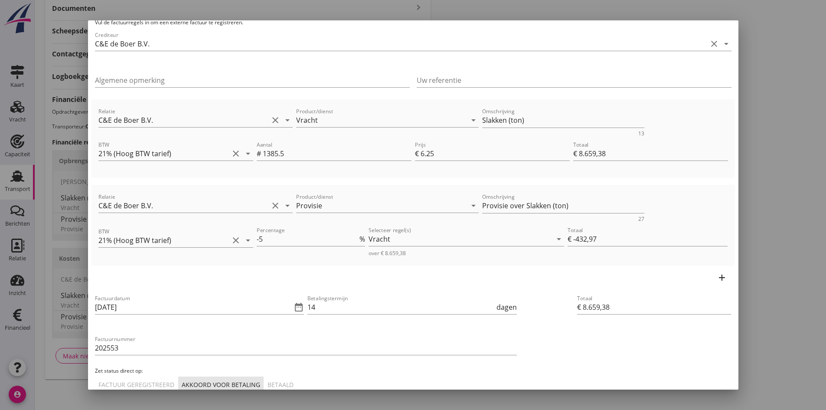
scroll to position [95, 0]
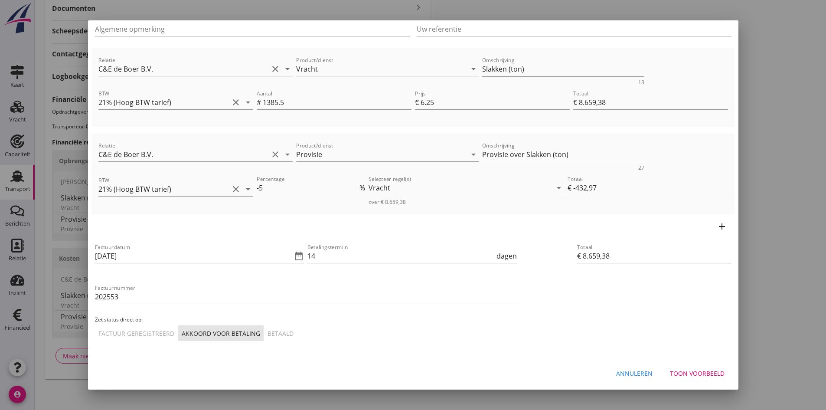
click at [695, 371] on div "Toon voorbeeld" at bounding box center [697, 373] width 55 height 9
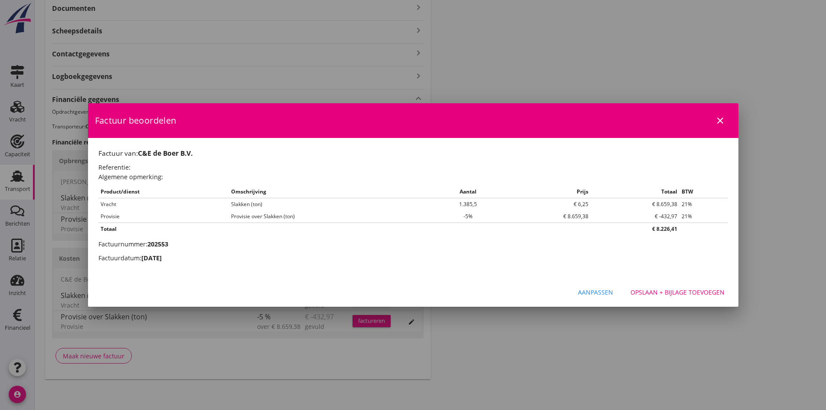
scroll to position [0, 0]
click at [665, 289] on div "Opslaan + bijlage toevoegen" at bounding box center [677, 291] width 94 height 9
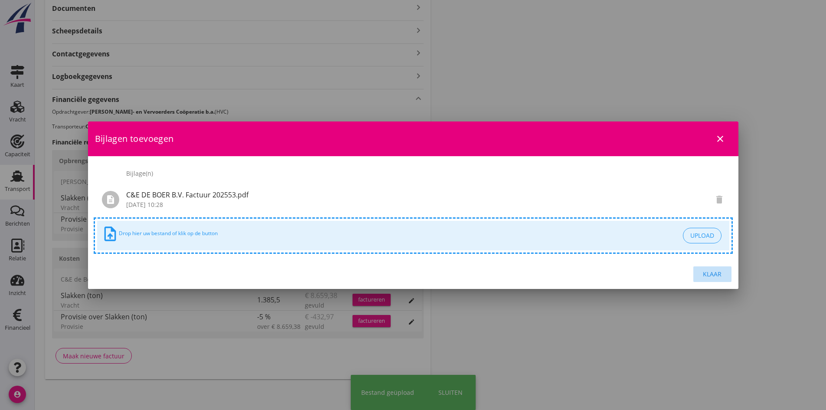
click at [710, 273] on div "Klaar" at bounding box center [712, 273] width 24 height 9
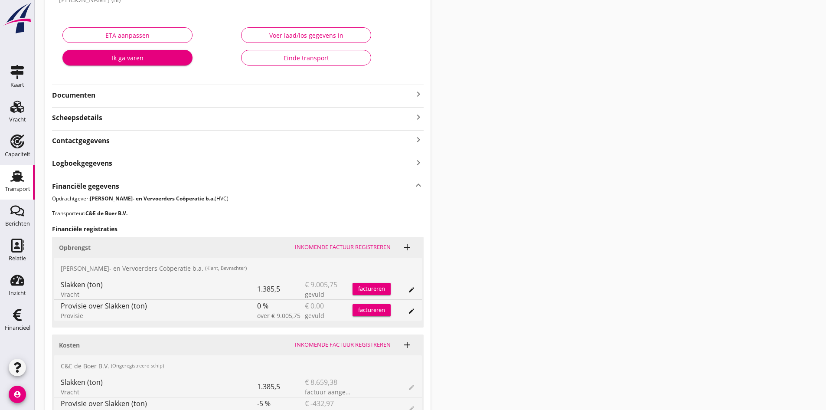
scroll to position [87, 0]
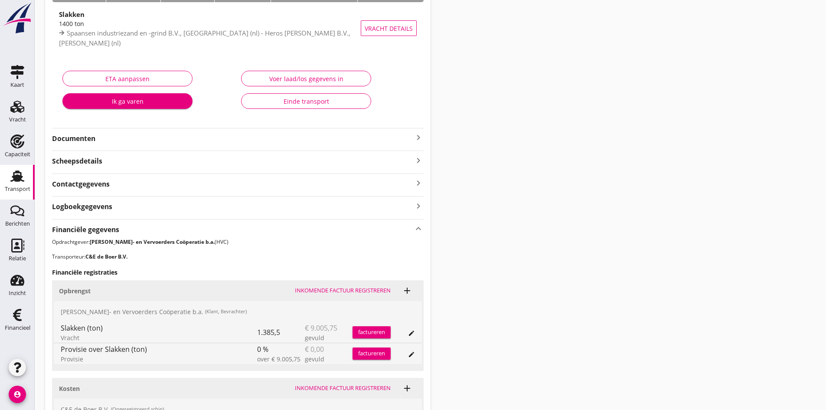
click at [420, 136] on icon "keyboard_arrow_right" at bounding box center [418, 137] width 10 height 10
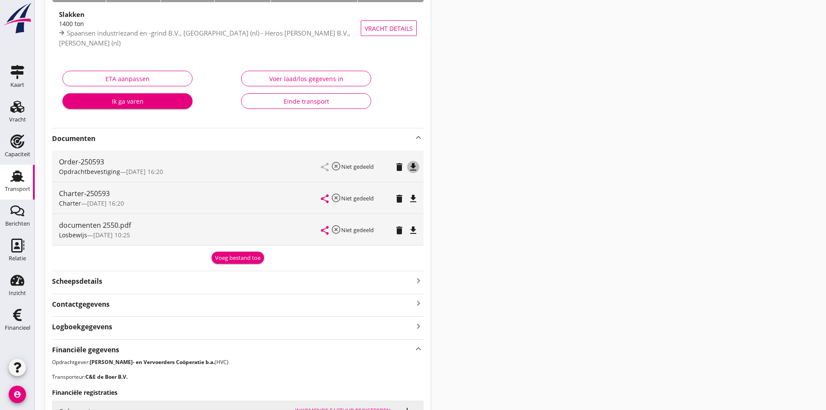
click at [412, 166] on icon "file_download" at bounding box center [413, 167] width 10 height 10
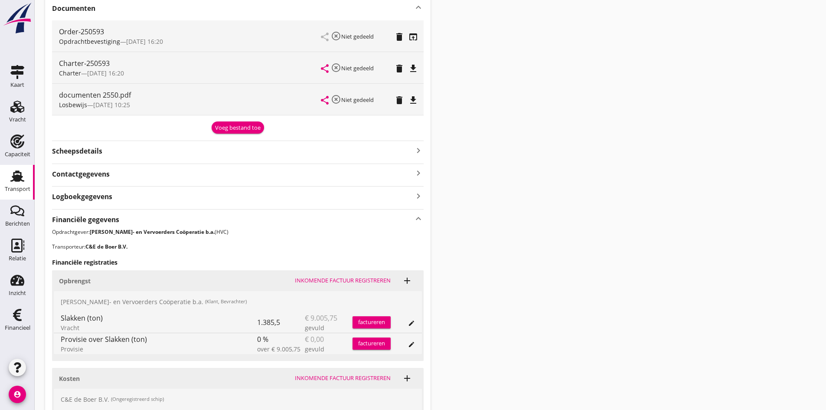
scroll to position [303, 0]
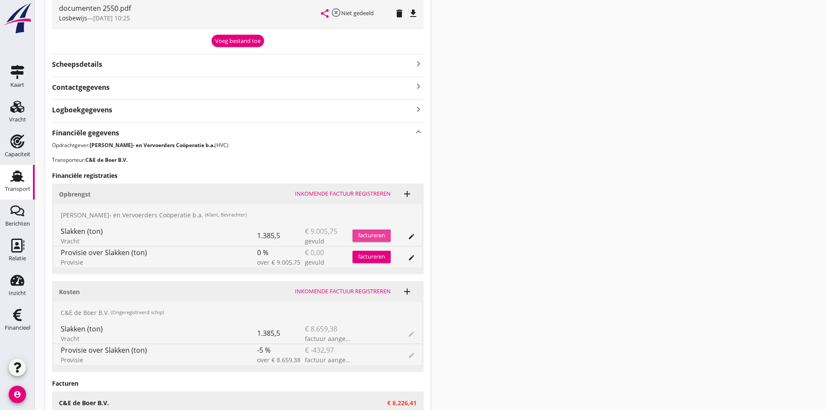
click at [372, 232] on div "factureren" at bounding box center [371, 235] width 38 height 9
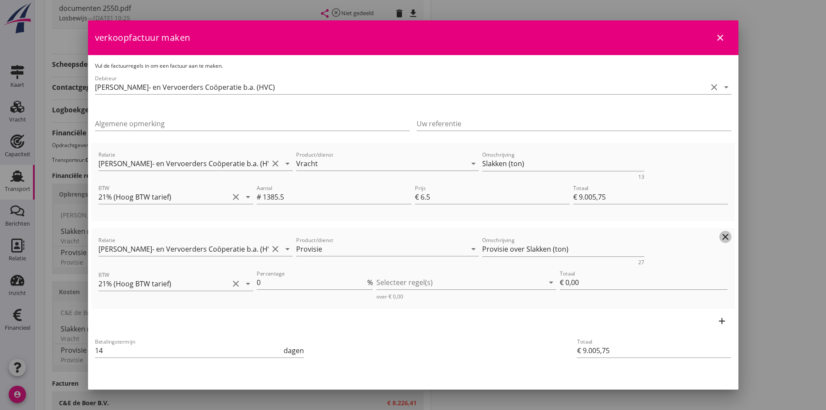
click at [720, 236] on icon "clear" at bounding box center [725, 237] width 10 height 10
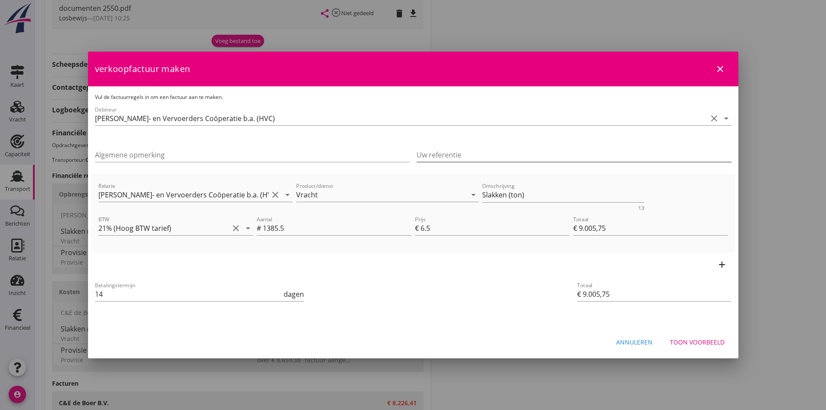
click at [435, 154] on input "Uw referentie" at bounding box center [574, 155] width 315 height 14
type input "HC25-0564"
click at [694, 341] on div "Toon voorbeeld" at bounding box center [697, 341] width 55 height 9
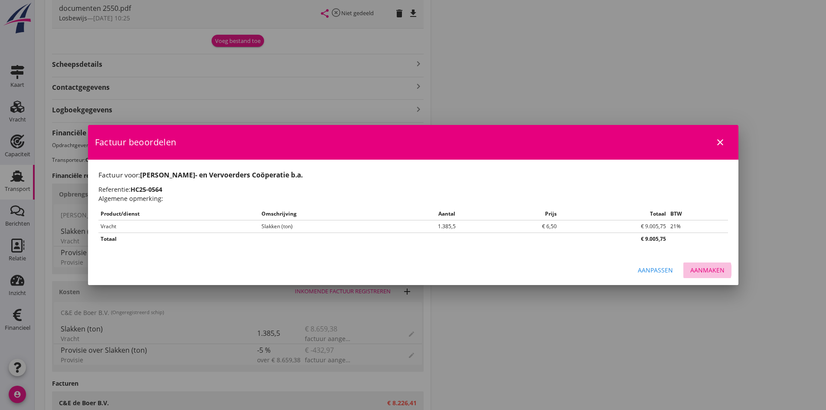
click at [706, 267] on div "Aanmaken" at bounding box center [707, 269] width 34 height 9
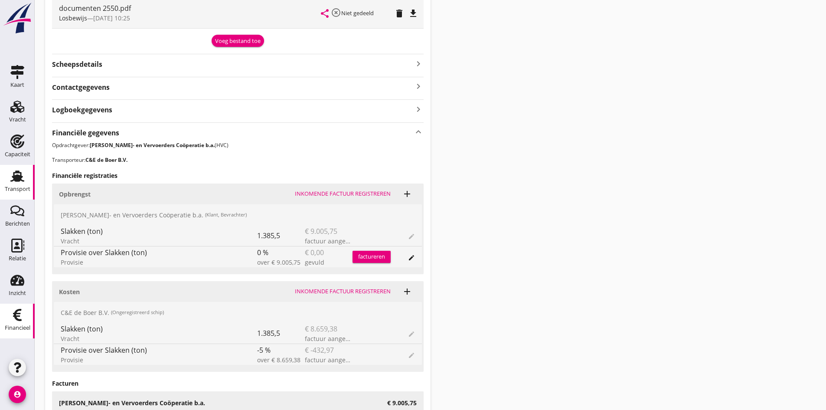
click at [18, 317] on icon "Financieel" at bounding box center [17, 315] width 14 height 14
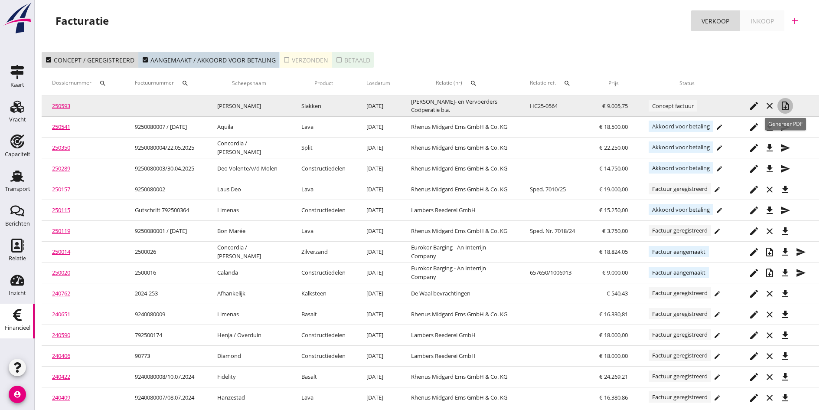
click at [783, 104] on icon "note_add" at bounding box center [785, 106] width 10 height 10
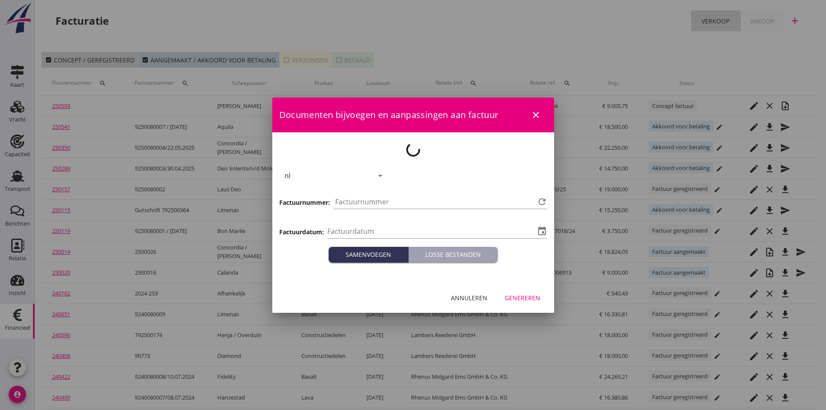
type input "[DATE]"
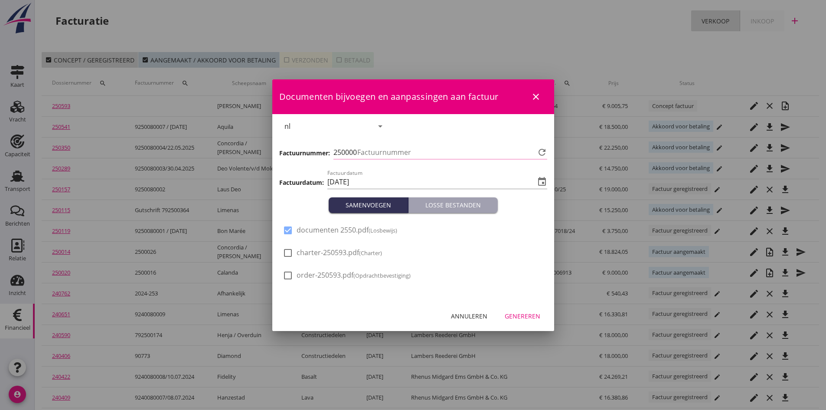
type input "751"
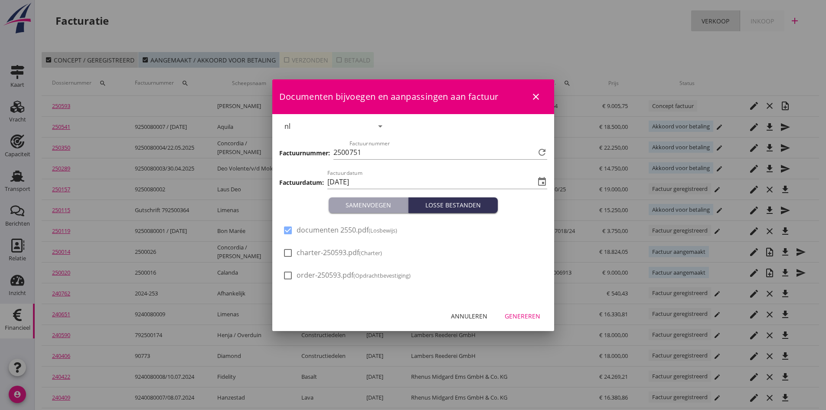
click at [514, 316] on div "Genereren" at bounding box center [523, 315] width 36 height 9
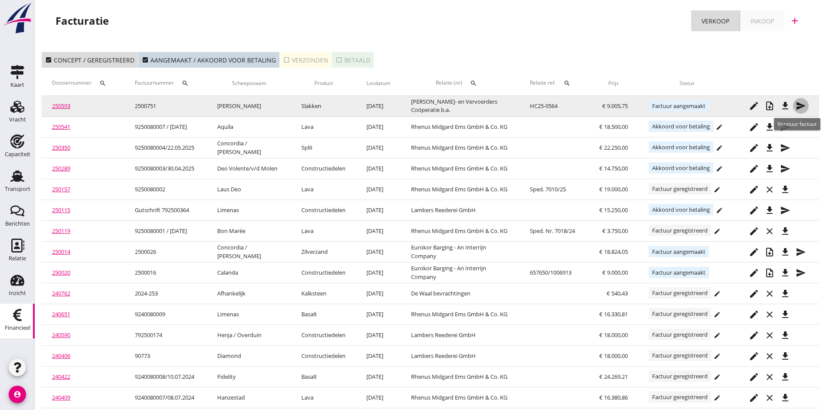
click at [799, 104] on icon "send" at bounding box center [801, 106] width 10 height 10
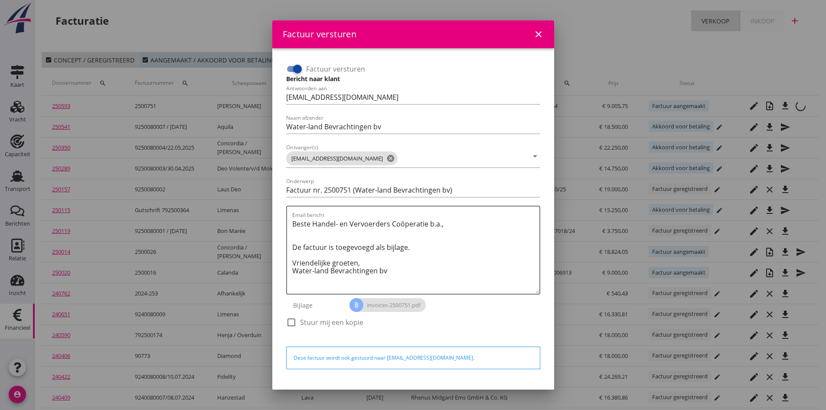
scroll to position [25, 0]
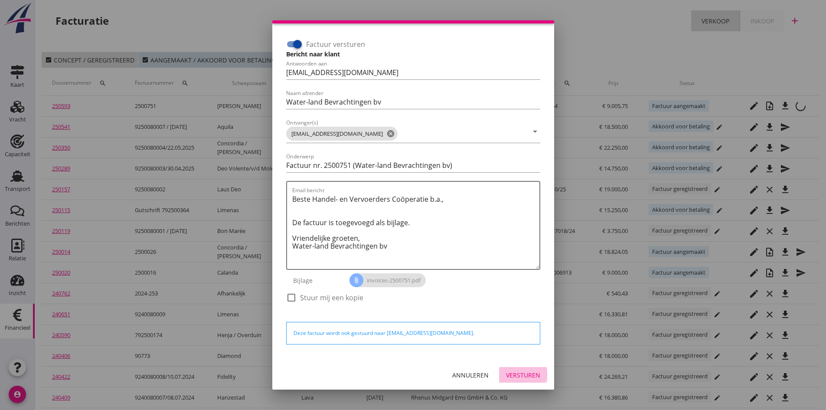
click at [514, 374] on div "Versturen" at bounding box center [523, 374] width 34 height 9
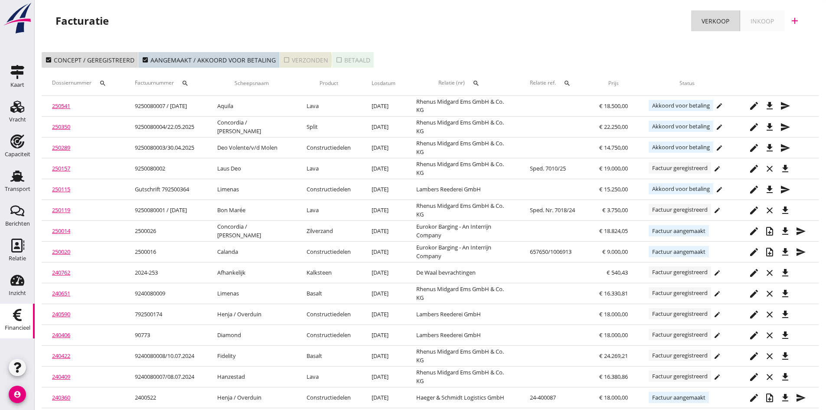
click at [298, 58] on div "check_box_outline_blank Verzonden" at bounding box center [305, 59] width 45 height 9
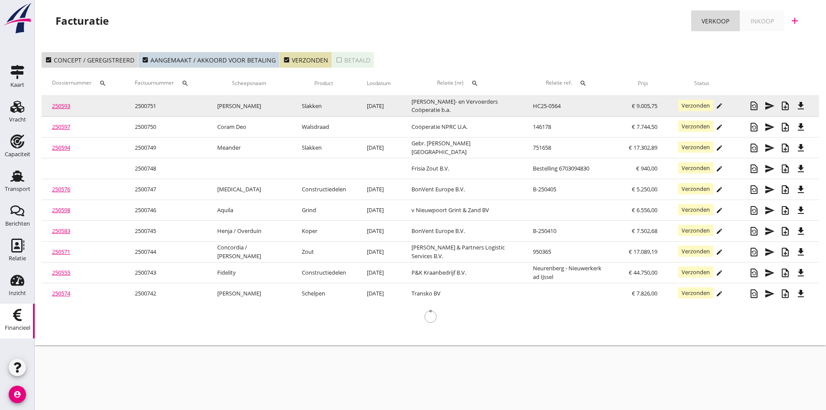
click at [60, 107] on link "250593" at bounding box center [61, 106] width 18 height 8
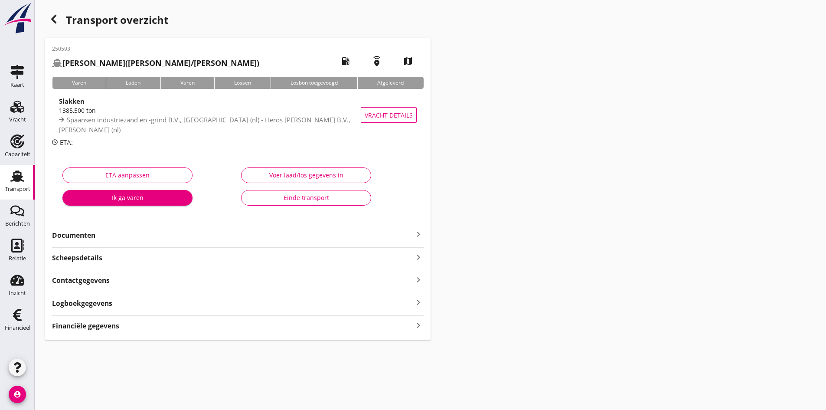
drag, startPoint x: 97, startPoint y: 235, endPoint x: 130, endPoint y: 227, distance: 33.9
click at [97, 235] on strong "Documenten" at bounding box center [232, 235] width 361 height 10
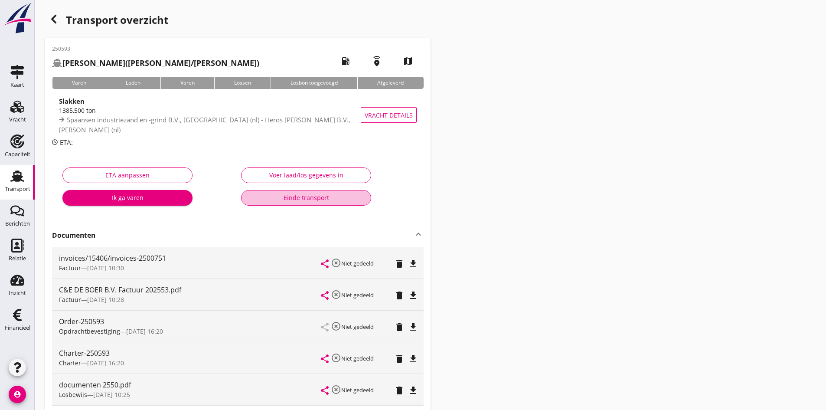
click at [324, 196] on div "Einde transport" at bounding box center [305, 197] width 115 height 9
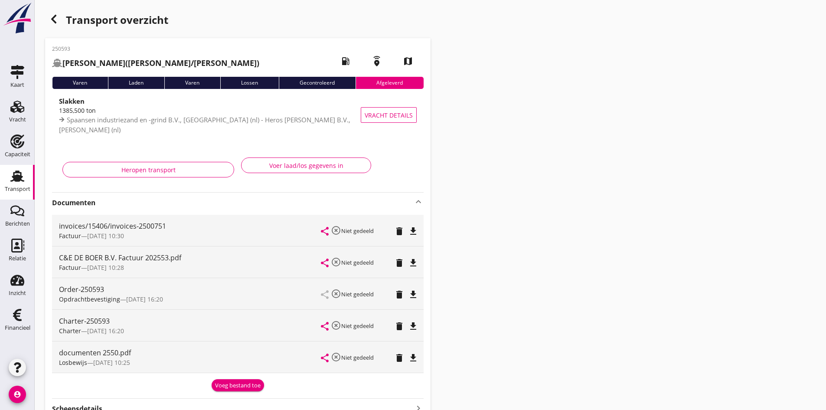
click at [19, 176] on use at bounding box center [17, 175] width 14 height 11
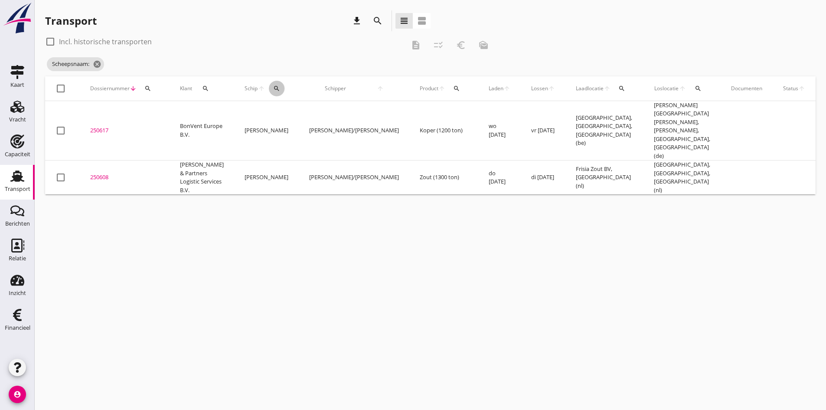
click at [273, 88] on icon "search" at bounding box center [276, 88] width 7 height 7
click at [100, 65] on icon "cancel" at bounding box center [97, 64] width 9 height 9
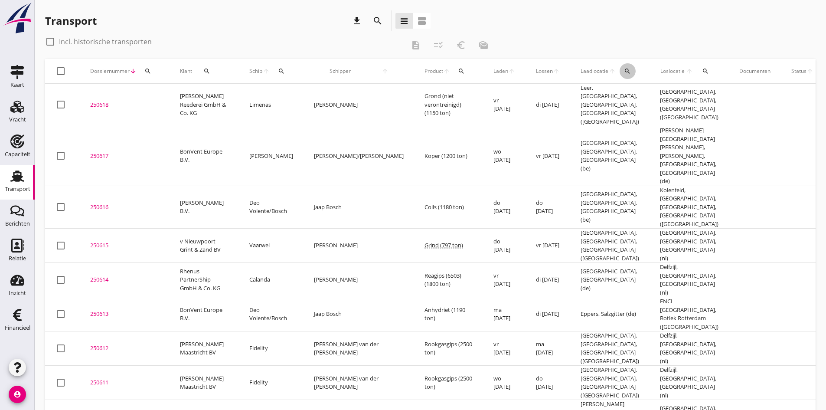
click at [624, 68] on icon "search" at bounding box center [627, 71] width 7 height 7
click at [591, 95] on input "text" at bounding box center [618, 96] width 90 height 14
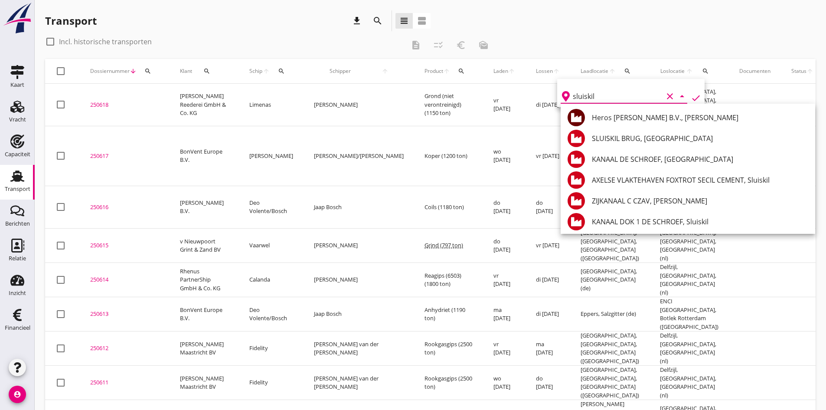
click at [637, 117] on div "Heros [PERSON_NAME] B.V., [PERSON_NAME]" at bounding box center [700, 117] width 216 height 10
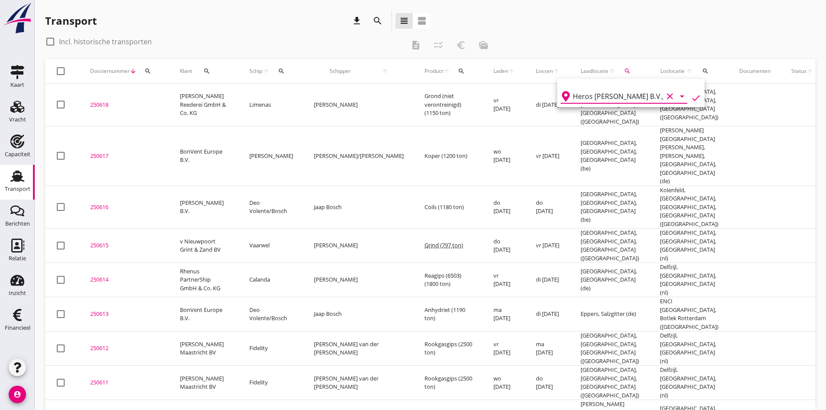
click at [691, 97] on icon "check" at bounding box center [696, 98] width 10 height 10
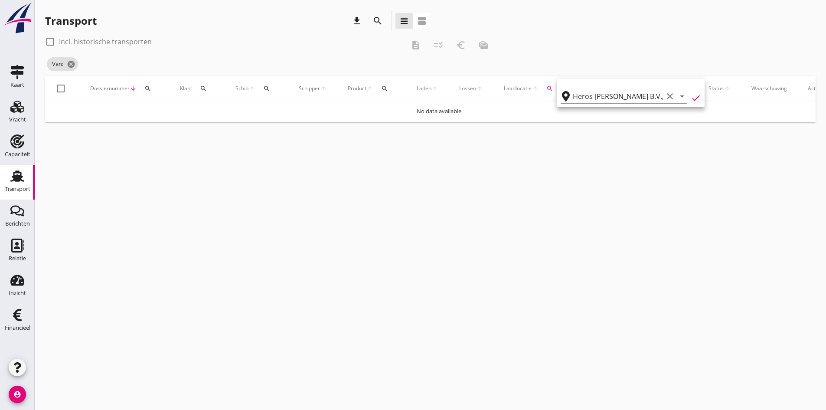
type input "Heros [PERSON_NAME] B.V."
click at [17, 180] on use at bounding box center [17, 175] width 14 height 11
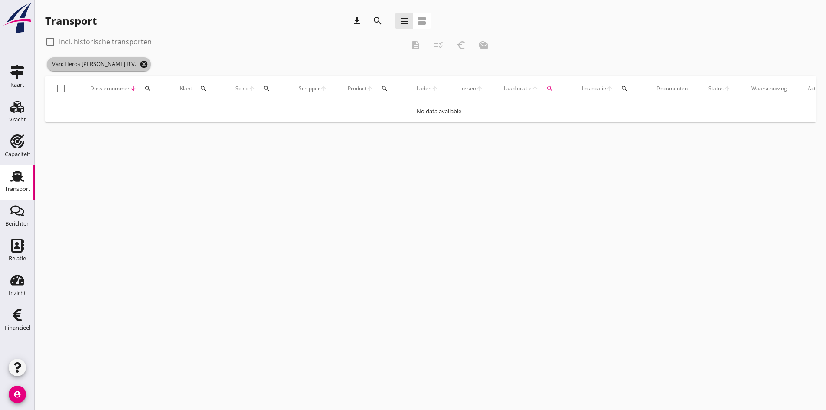
click at [140, 63] on icon "cancel" at bounding box center [144, 64] width 9 height 9
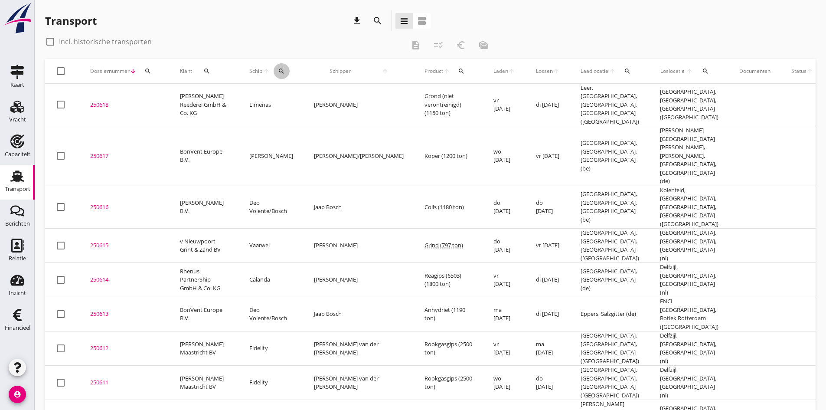
click at [280, 68] on icon "search" at bounding box center [281, 71] width 7 height 7
click at [286, 92] on input "Zoek op (scheeps)naam" at bounding box center [322, 96] width 90 height 14
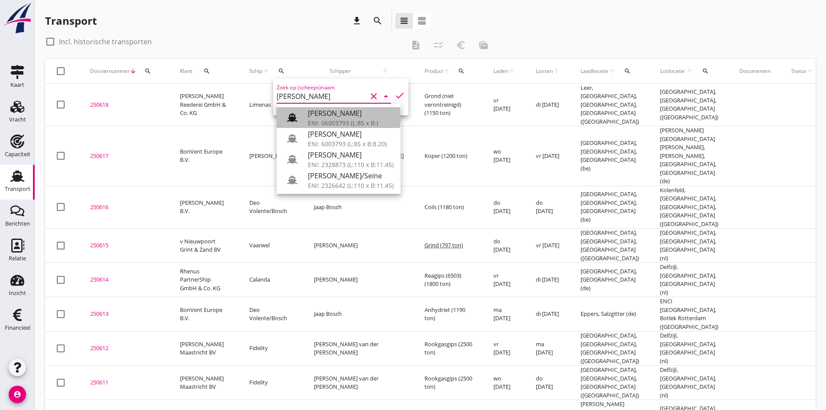
click at [310, 115] on div "[PERSON_NAME]" at bounding box center [351, 113] width 86 height 10
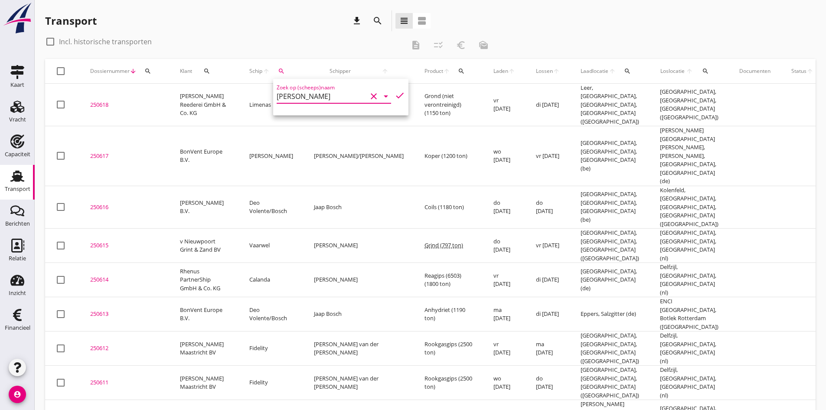
click at [395, 92] on icon "check" at bounding box center [400, 95] width 10 height 10
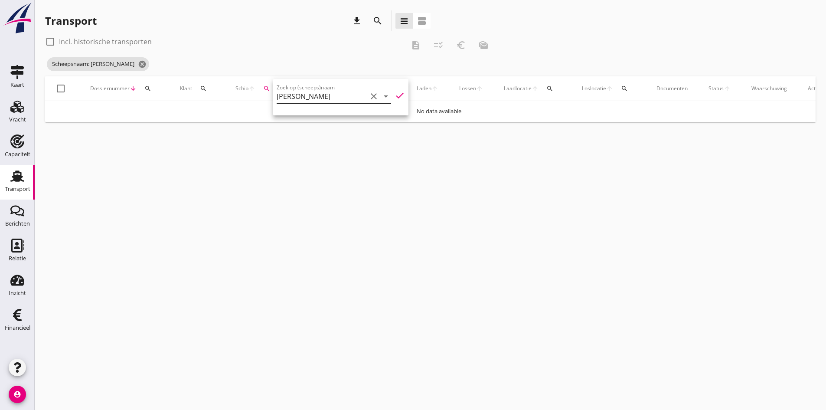
click at [315, 96] on input "[PERSON_NAME]" at bounding box center [322, 96] width 90 height 14
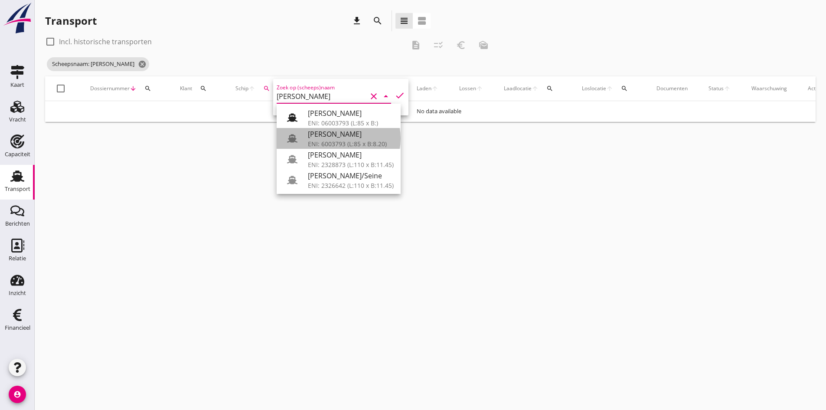
click at [330, 140] on div "ENI: 6003793 (L:85 x B:8.20)" at bounding box center [351, 143] width 86 height 9
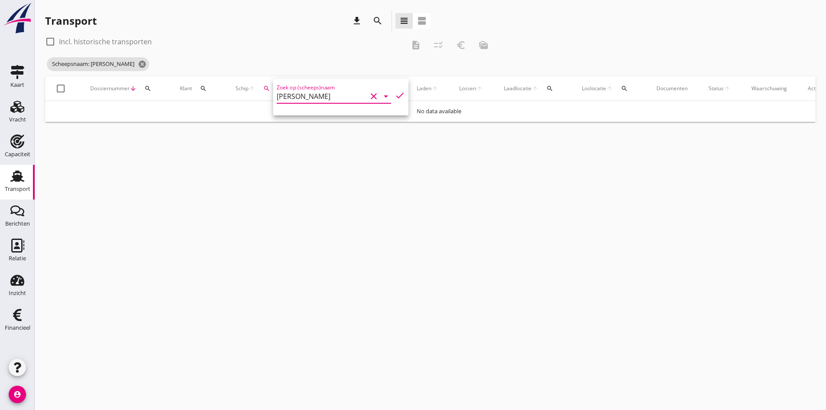
click at [395, 93] on icon "check" at bounding box center [400, 95] width 10 height 10
type input "[PERSON_NAME]"
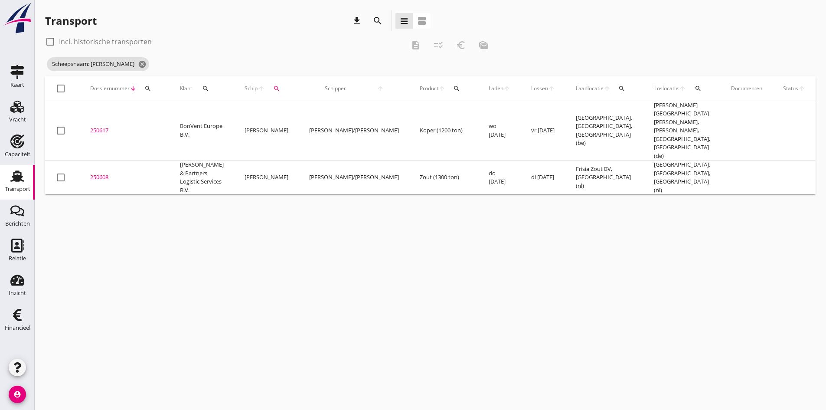
click at [50, 41] on div at bounding box center [50, 41] width 15 height 15
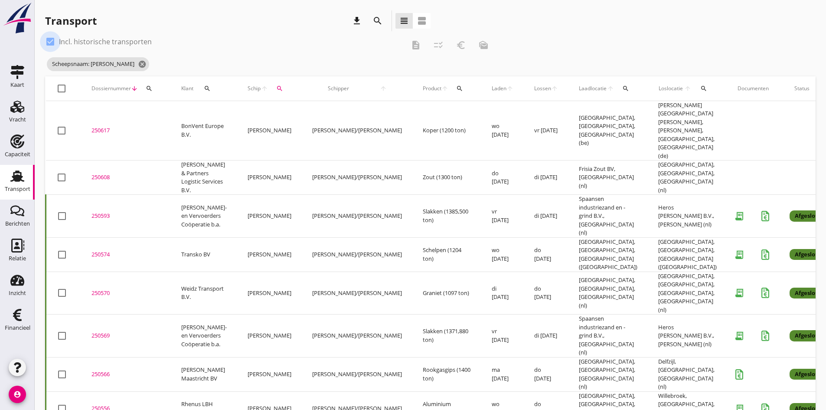
drag, startPoint x: 48, startPoint y: 41, endPoint x: 136, endPoint y: 56, distance: 89.3
click at [48, 41] on div at bounding box center [50, 41] width 15 height 15
checkbox input "false"
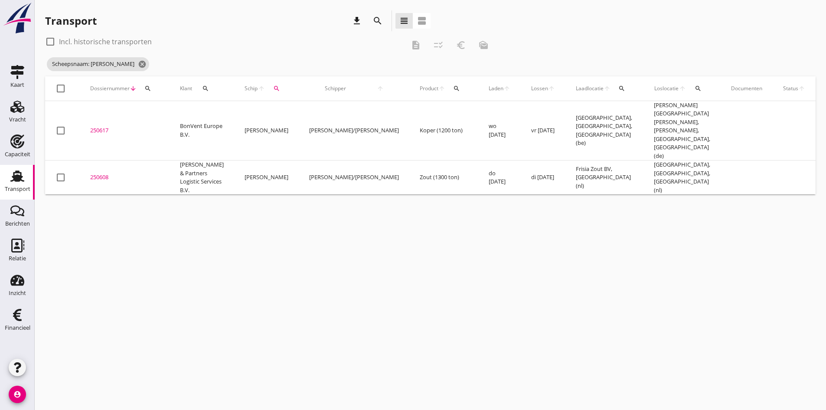
click at [273, 89] on icon "search" at bounding box center [276, 88] width 7 height 7
click at [355, 113] on icon "clear" at bounding box center [360, 113] width 10 height 10
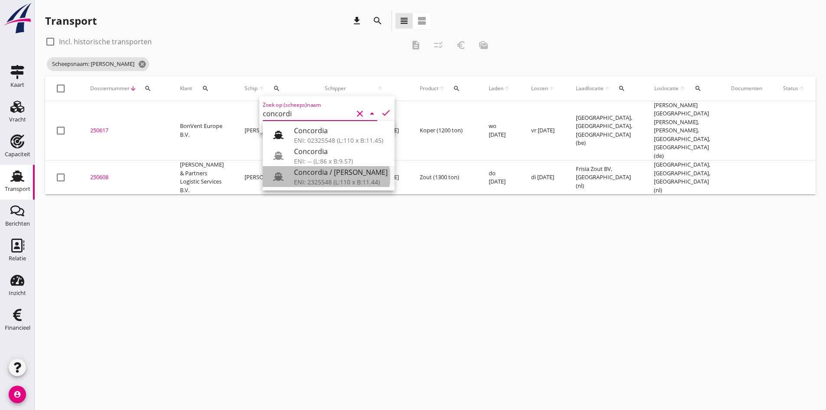
click at [321, 174] on div "Concordia / [PERSON_NAME]" at bounding box center [341, 172] width 94 height 10
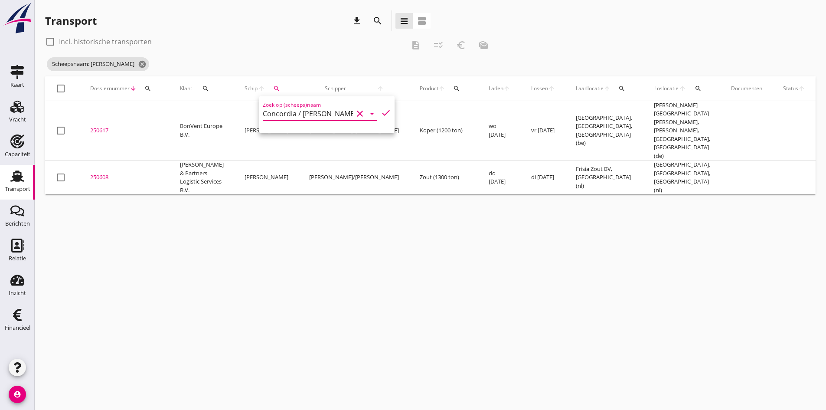
click at [381, 112] on icon "check" at bounding box center [386, 113] width 10 height 10
type input "Concordia / [PERSON_NAME]"
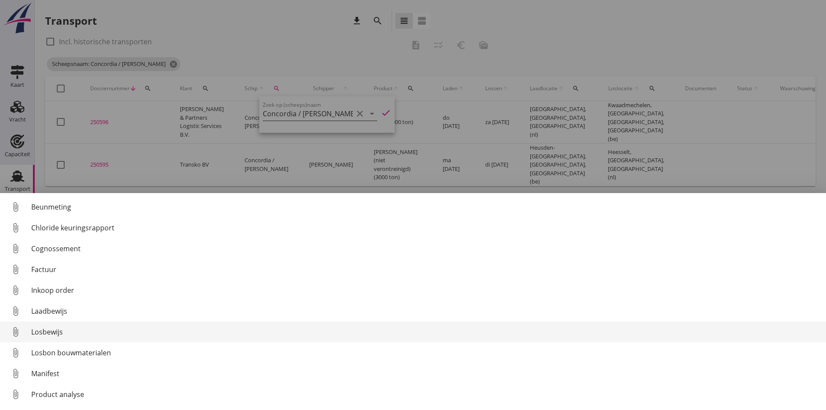
click at [47, 330] on div "Losbewijs" at bounding box center [425, 331] width 788 height 10
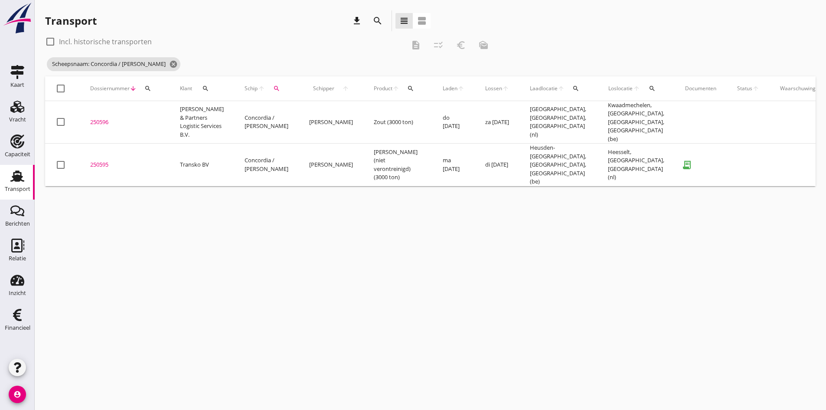
click at [108, 160] on div "250595" at bounding box center [124, 164] width 69 height 9
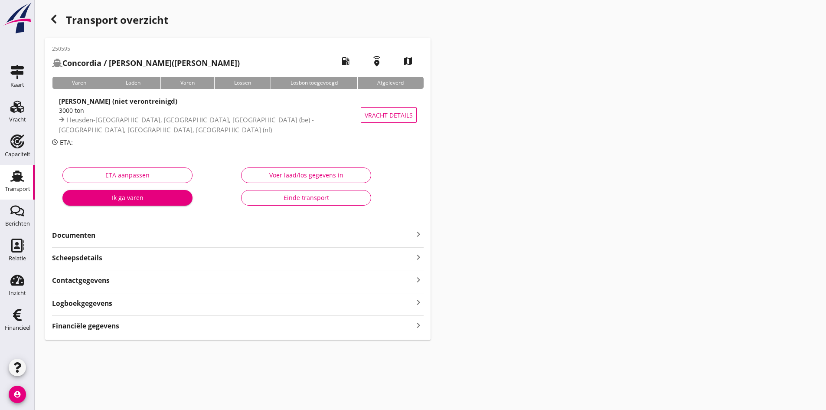
click at [274, 175] on div "Voer laad/los gegevens in" at bounding box center [305, 174] width 115 height 9
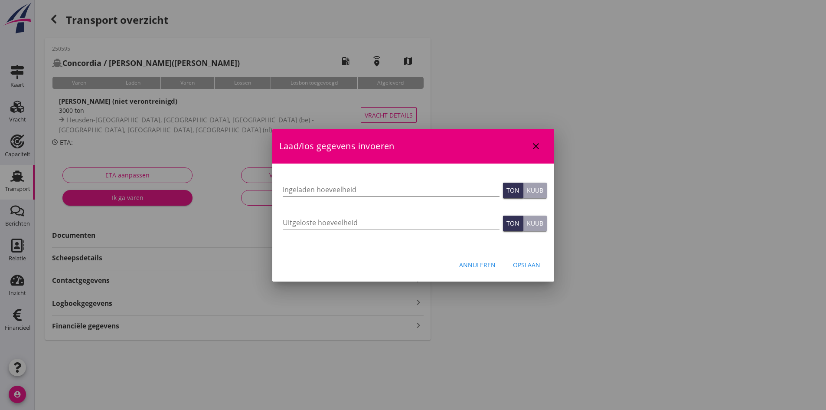
click at [313, 188] on input "Ingeladen hoeveelheid" at bounding box center [391, 190] width 217 height 14
type input "3"
type input "2995"
type input "2995.590"
click at [316, 222] on input "Uitgeloste hoeveelheid" at bounding box center [391, 222] width 217 height 14
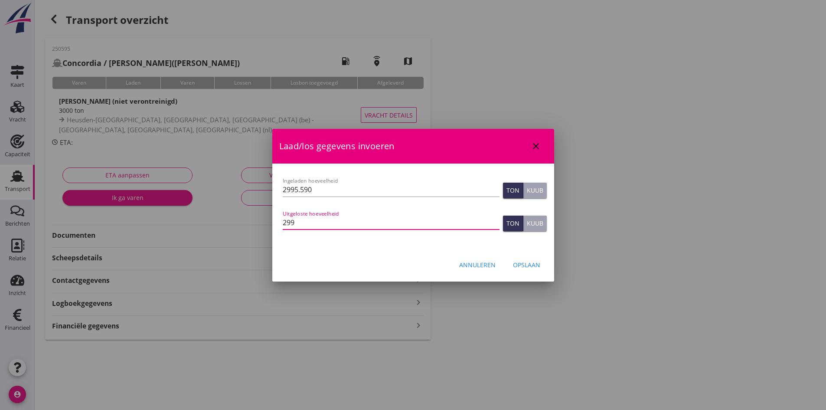
type input "2991"
type input "2991.956"
click at [533, 265] on div "Opslaan" at bounding box center [526, 264] width 27 height 9
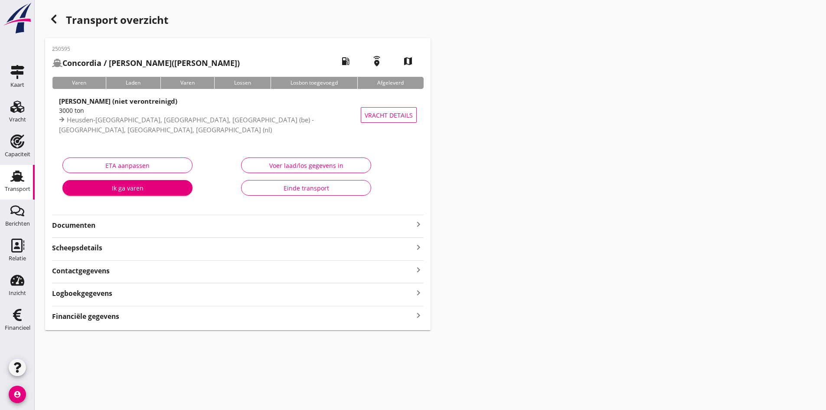
click at [418, 316] on icon "keyboard_arrow_right" at bounding box center [418, 316] width 10 height 12
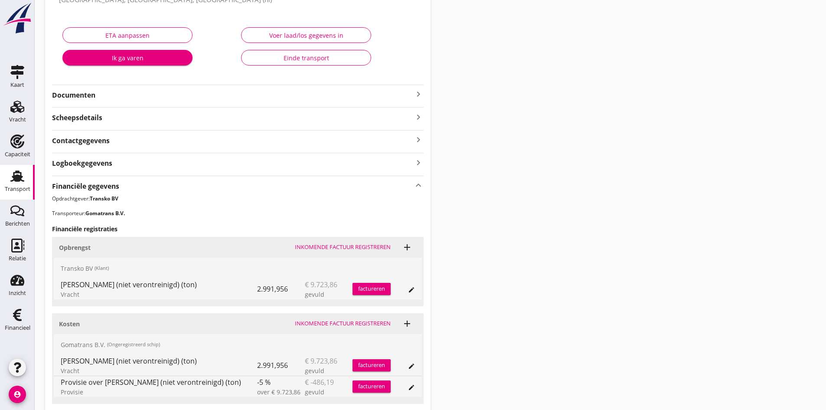
scroll to position [173, 0]
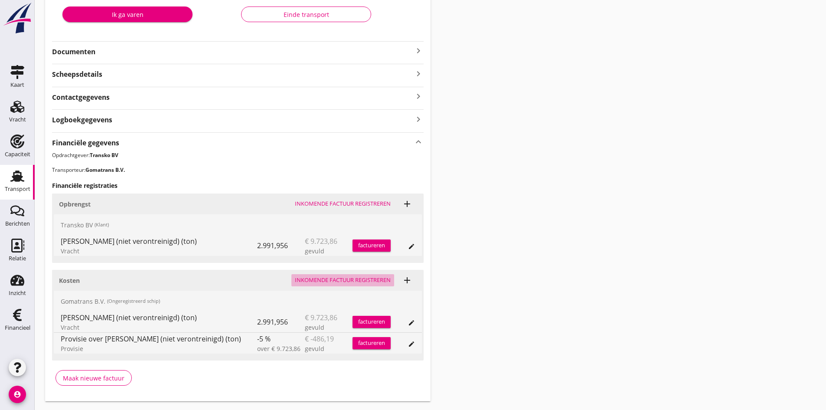
click at [328, 277] on div "Inkomende factuur registreren" at bounding box center [343, 280] width 96 height 9
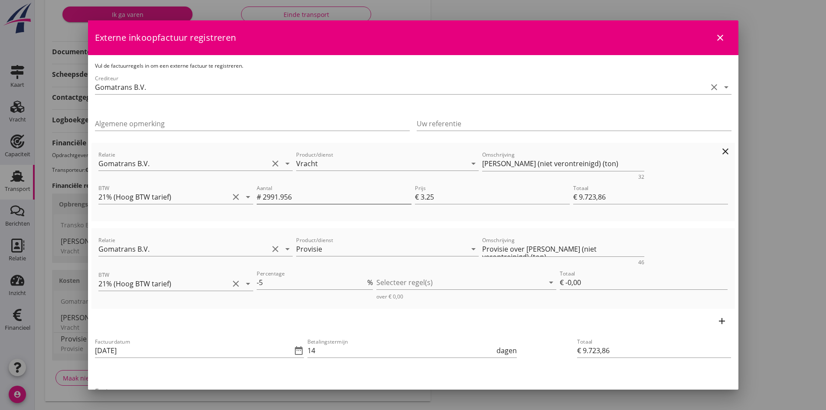
click at [295, 197] on input "2991.956" at bounding box center [337, 197] width 149 height 14
type input "2991.95"
type input "€ 9.723,84"
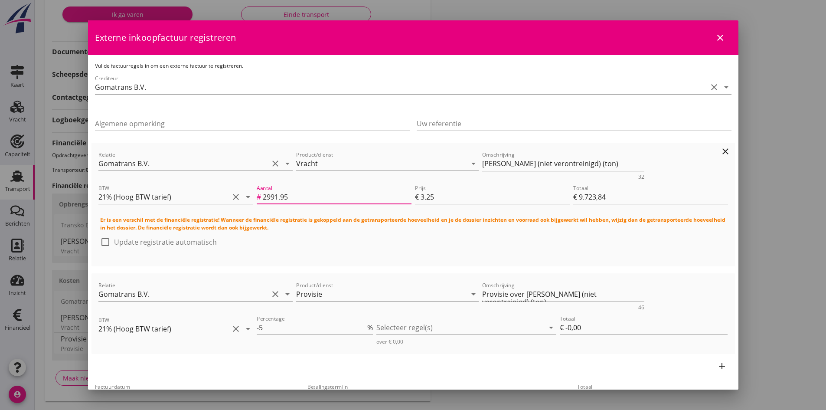
type input "2991.9"
type input "€ 9.723,68"
type input "2991"
type input "€ 9.720,75"
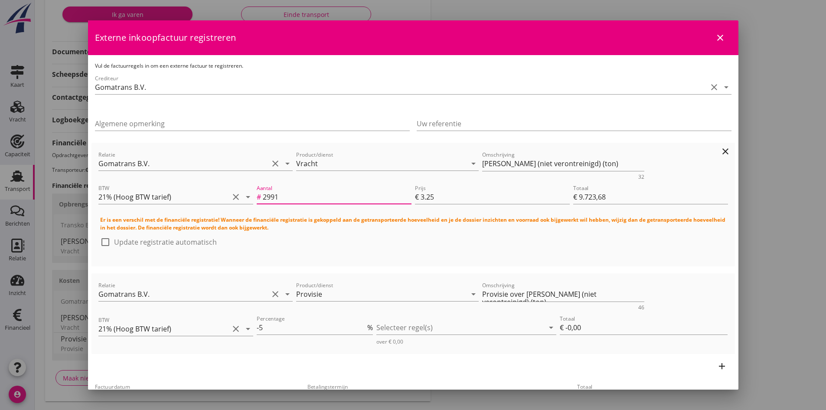
type input "€ 9.720,75"
type input "299"
type input "€ 971,75"
type input "2995"
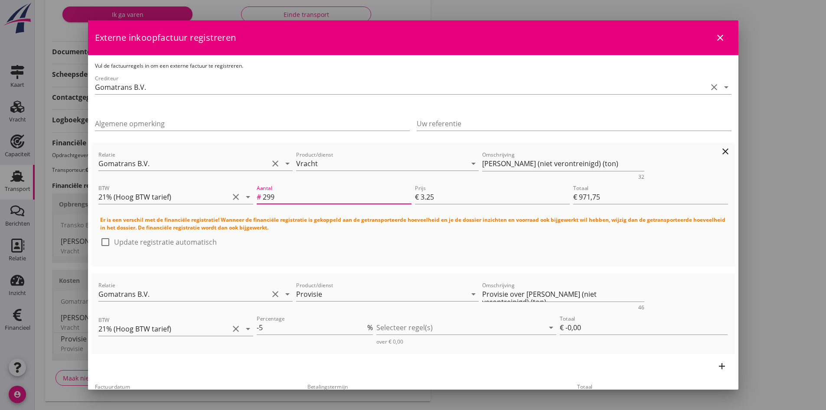
type input "€ 9.733,75"
type input "€ 0,00"
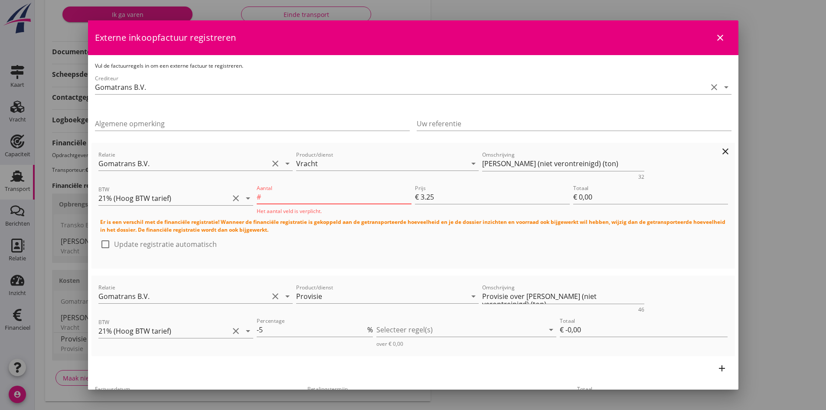
type input "2995.5"
type input "€ 9.735,38"
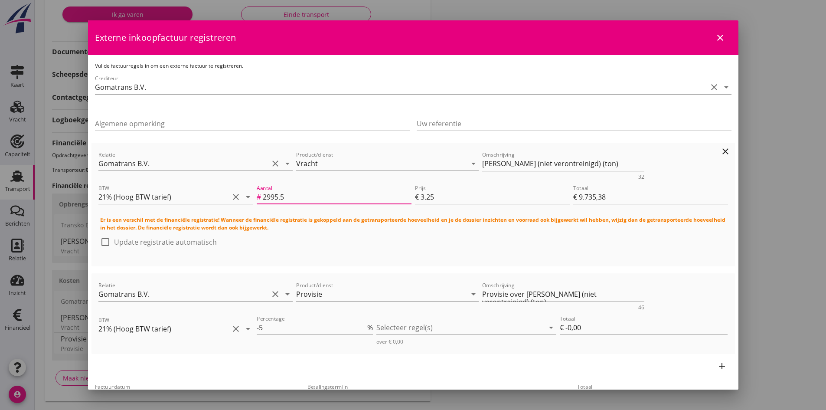
type input "2995.59"
type input "€ 9.735,67"
type input "2995.590"
click at [105, 241] on div at bounding box center [105, 242] width 15 height 15
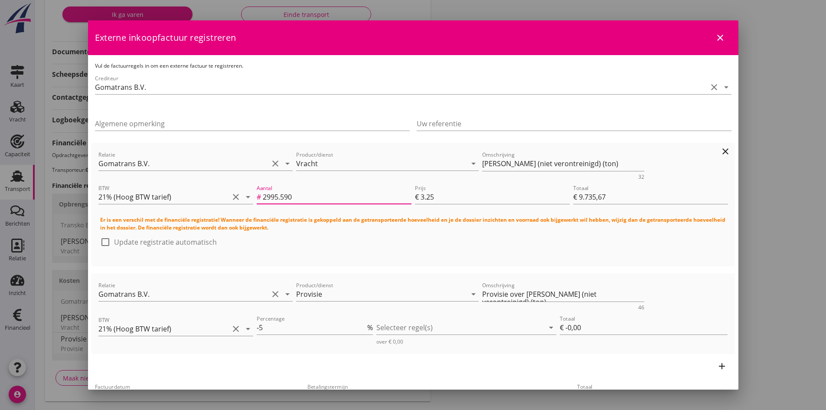
checkbox input "true"
click at [390, 329] on div at bounding box center [460, 327] width 168 height 14
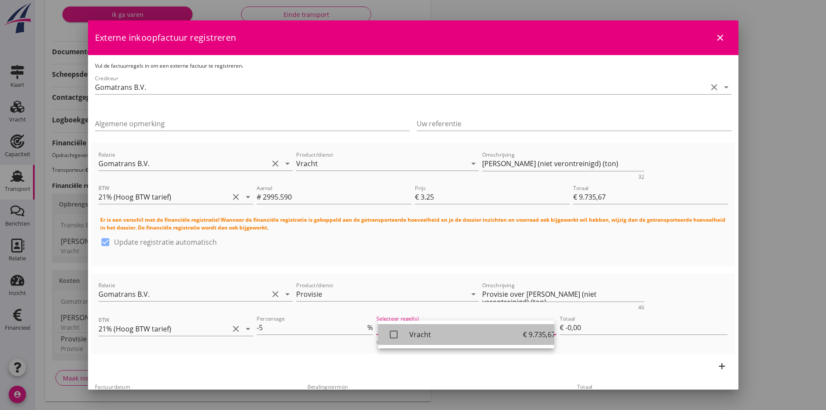
click at [391, 333] on icon "check_box_outline_blank" at bounding box center [393, 334] width 17 height 17
type input "€ -486,78"
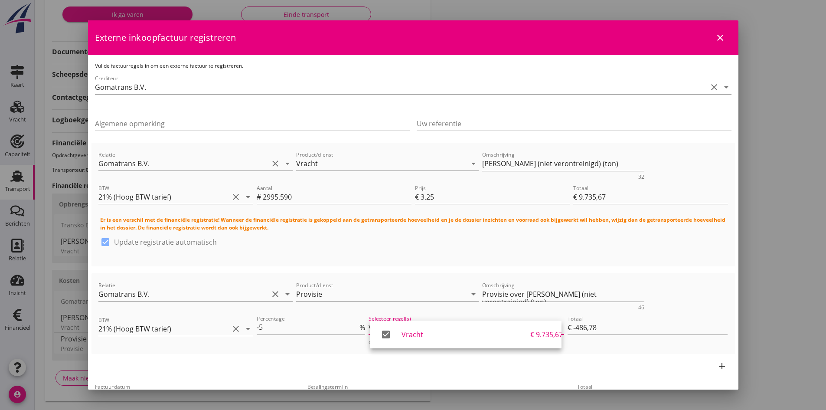
scroll to position [87, 0]
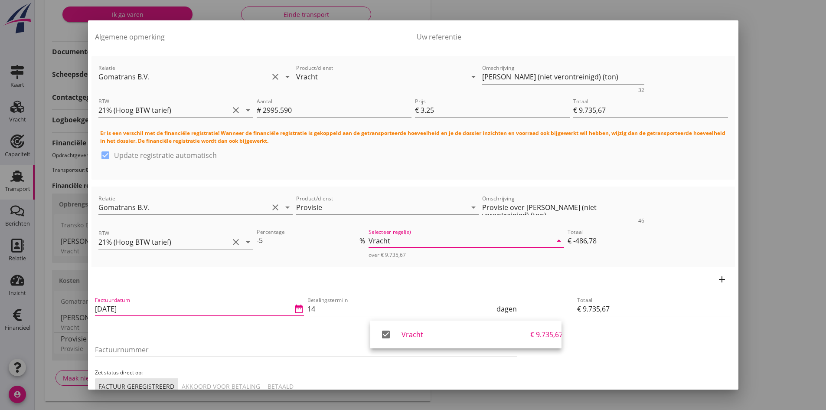
click at [140, 309] on input "[DATE]" at bounding box center [193, 309] width 197 height 14
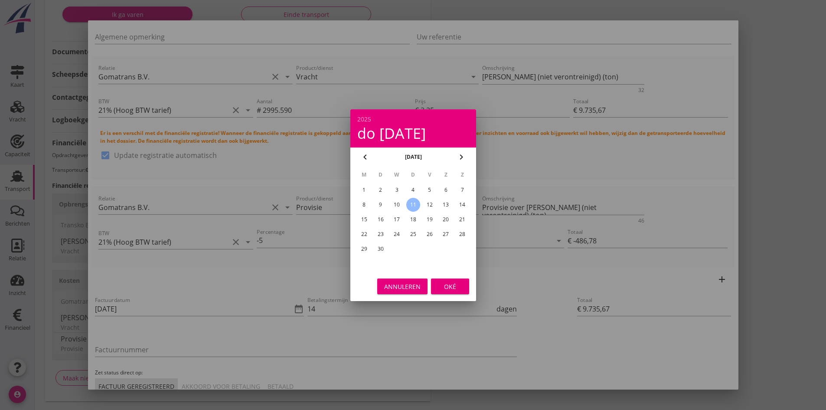
click at [378, 201] on div "9" at bounding box center [380, 205] width 14 height 14
type input "[DATE]"
click at [453, 284] on div "Oké" at bounding box center [450, 285] width 24 height 9
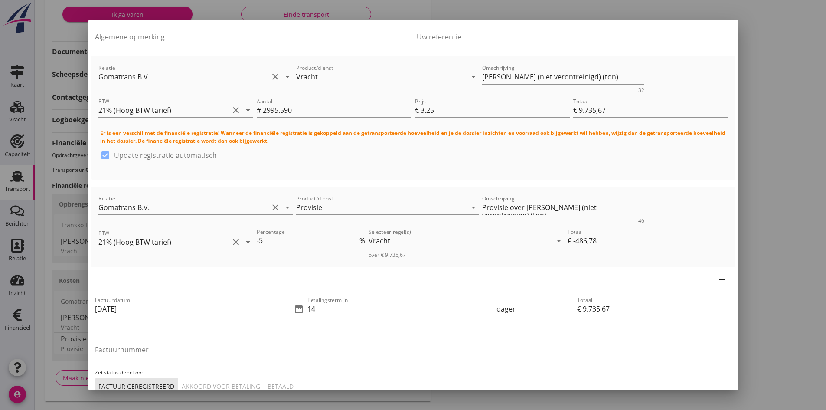
click at [179, 349] on input "Factuurnummer" at bounding box center [306, 349] width 422 height 14
type input "2025-35"
click at [226, 382] on div "Akkoord voor betaling" at bounding box center [221, 386] width 78 height 9
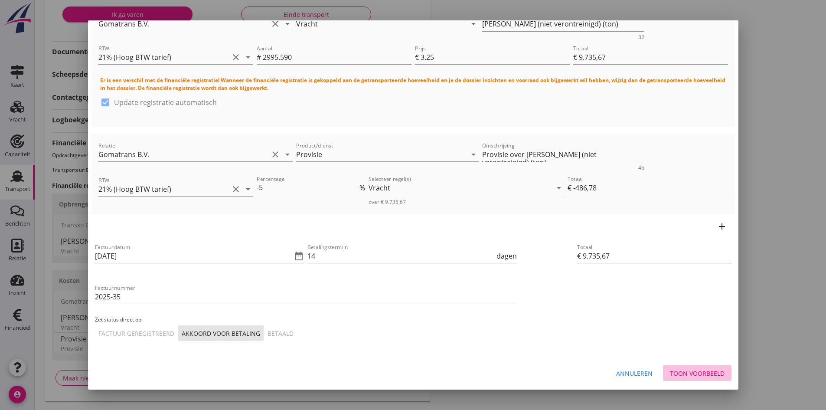
click at [679, 374] on div "Toon voorbeeld" at bounding box center [697, 373] width 55 height 9
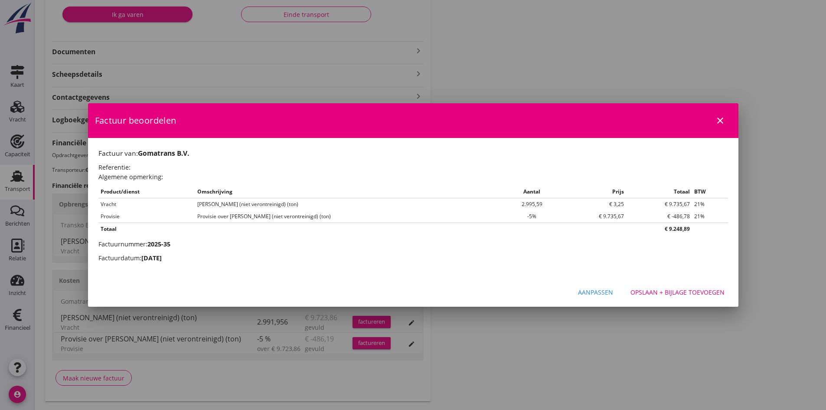
scroll to position [0, 0]
click at [657, 289] on div "Opslaan + bijlage toevoegen" at bounding box center [677, 291] width 94 height 9
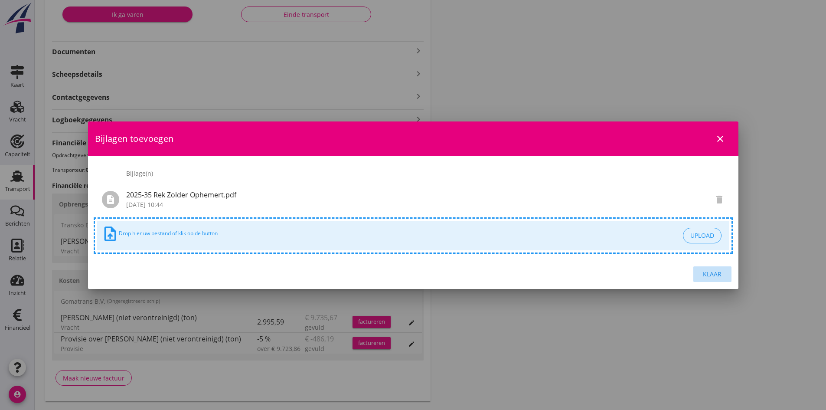
click at [709, 272] on div "Klaar" at bounding box center [712, 273] width 24 height 9
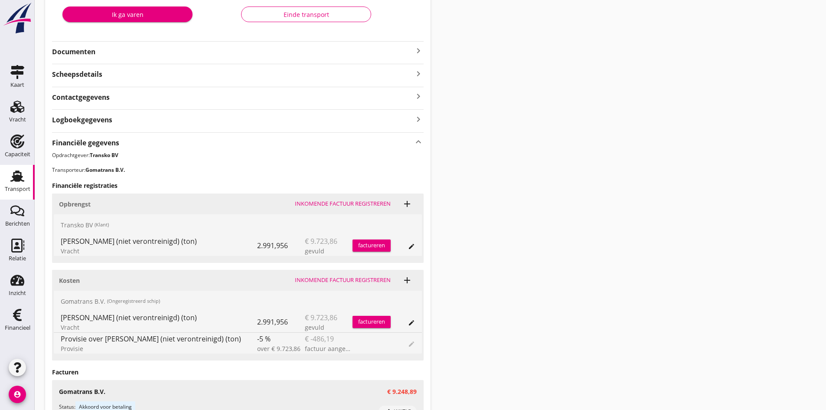
scroll to position [43, 0]
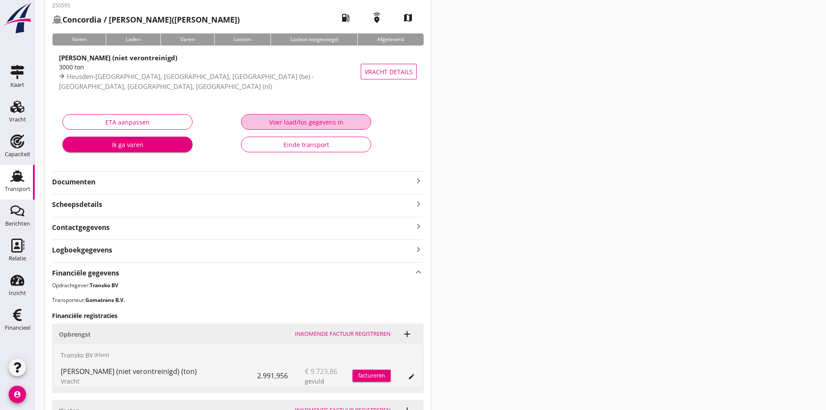
drag, startPoint x: 293, startPoint y: 123, endPoint x: 380, endPoint y: 129, distance: 87.4
click at [294, 123] on div "Voer laad/los gegevens in" at bounding box center [305, 121] width 115 height 9
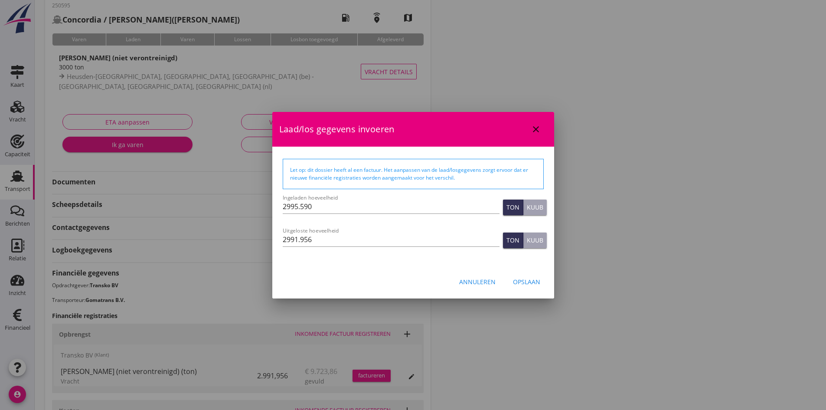
click at [536, 126] on icon "close" at bounding box center [536, 129] width 10 height 10
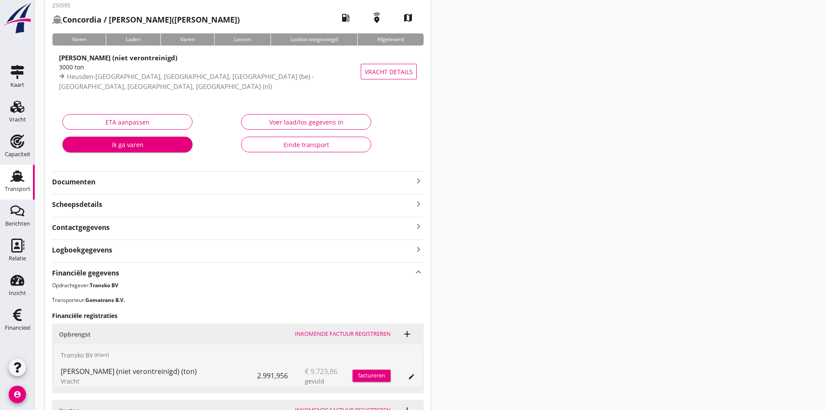
click at [368, 373] on div "factureren" at bounding box center [371, 375] width 38 height 9
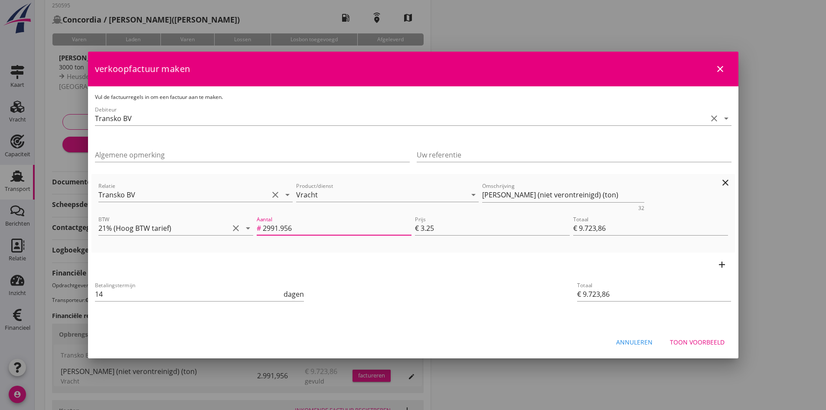
click at [302, 231] on input "2991.956" at bounding box center [337, 228] width 149 height 14
type input "2991.95"
type input "€ 9.723,84"
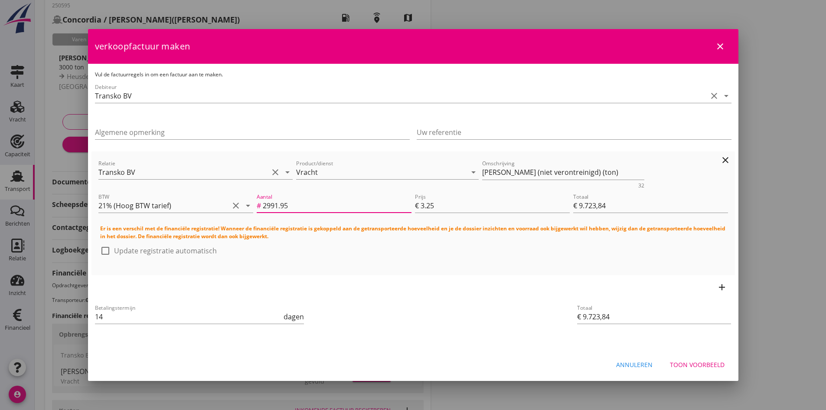
type input "2991.9"
type input "€ 9.723,68"
type input "2991"
type input "€ 9.720,75"
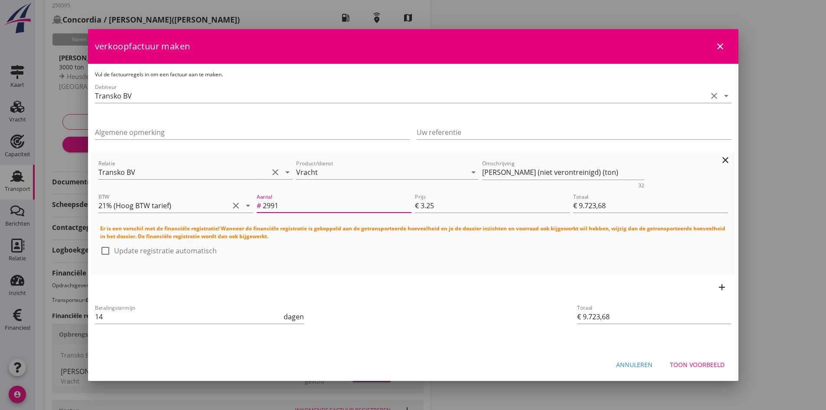
type input "€ 9.720,75"
type input "299"
type input "€ 971,75"
type input "2995"
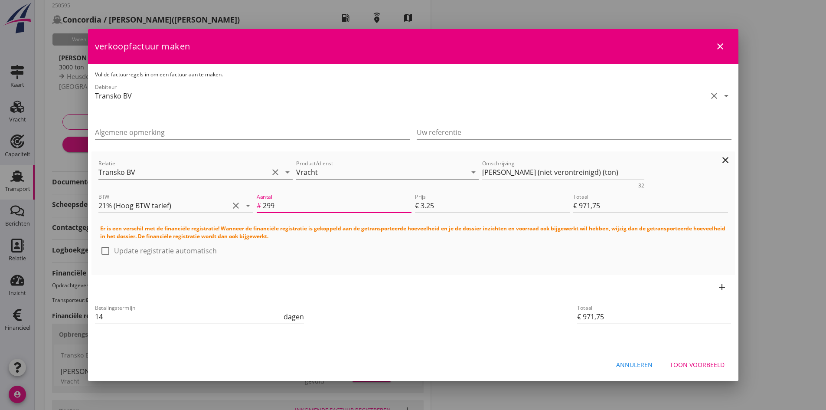
type input "€ 9.733,75"
type input "€ 0,00"
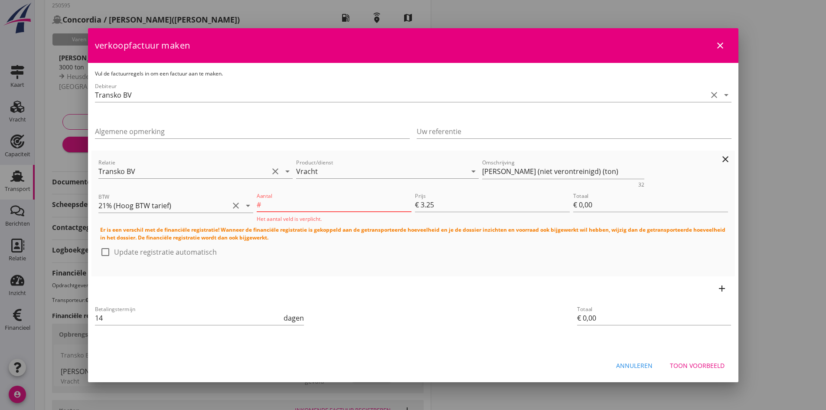
type input "2995.5"
type input "€ 9.735,38"
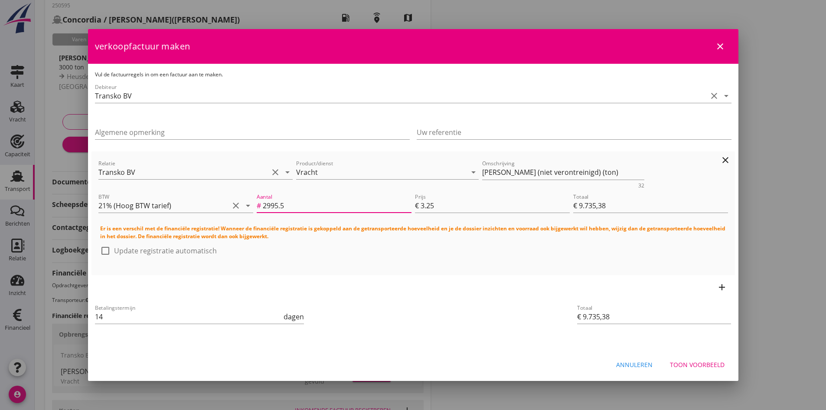
type input "2995.59"
type input "€ 9.735,67"
type input "2995.590"
drag, startPoint x: 107, startPoint y: 250, endPoint x: 189, endPoint y: 271, distance: 85.3
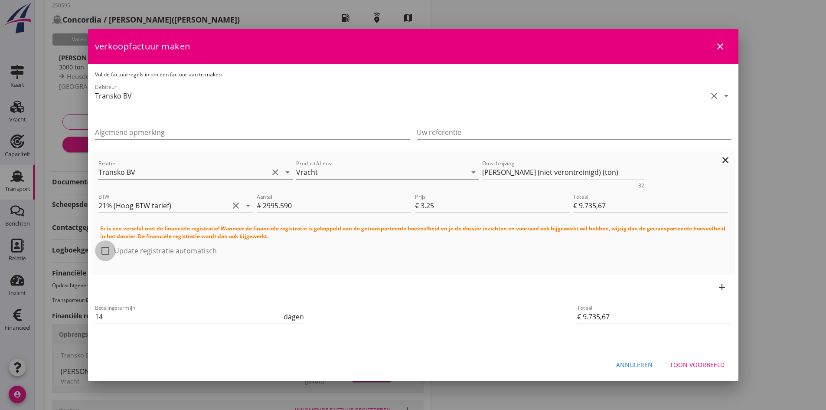
click at [111, 250] on div at bounding box center [105, 250] width 15 height 15
checkbox input "true"
click at [683, 363] on div "Toon voorbeeld" at bounding box center [697, 364] width 55 height 9
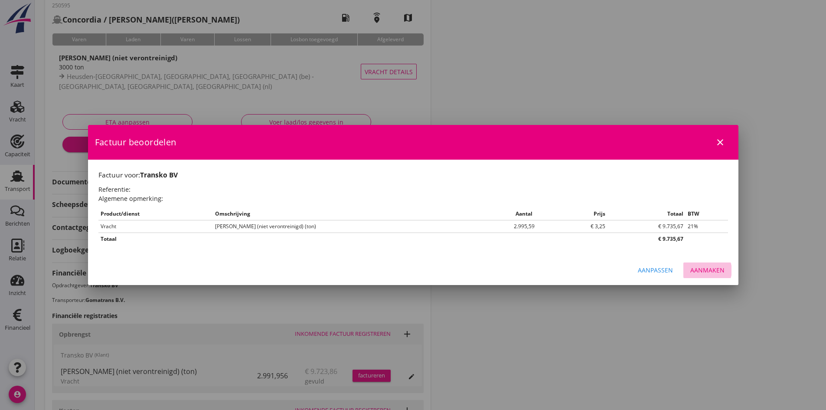
click at [698, 269] on div "Aanmaken" at bounding box center [707, 269] width 34 height 9
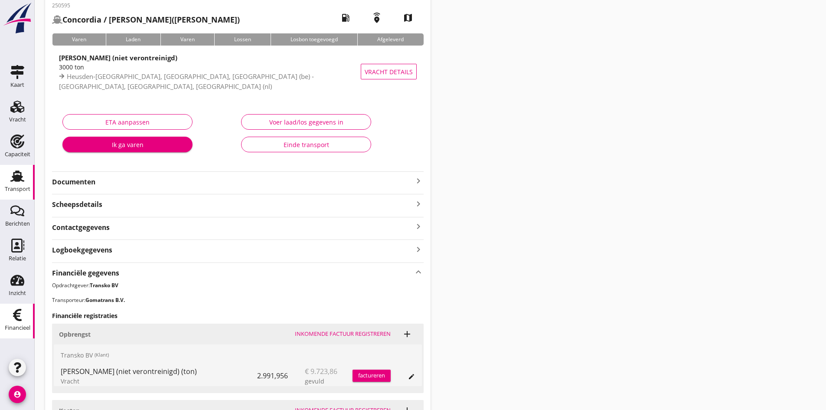
drag, startPoint x: 21, startPoint y: 319, endPoint x: 0, endPoint y: 319, distance: 20.8
click at [21, 318] on icon "Financieel" at bounding box center [17, 315] width 14 height 14
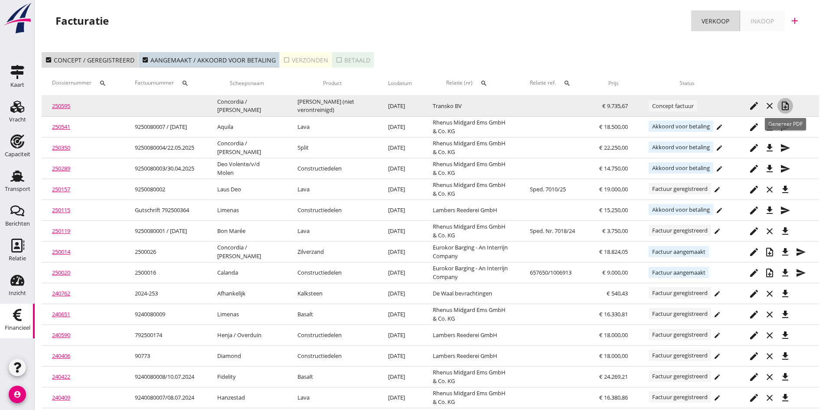
click at [787, 104] on icon "note_add" at bounding box center [785, 106] width 10 height 10
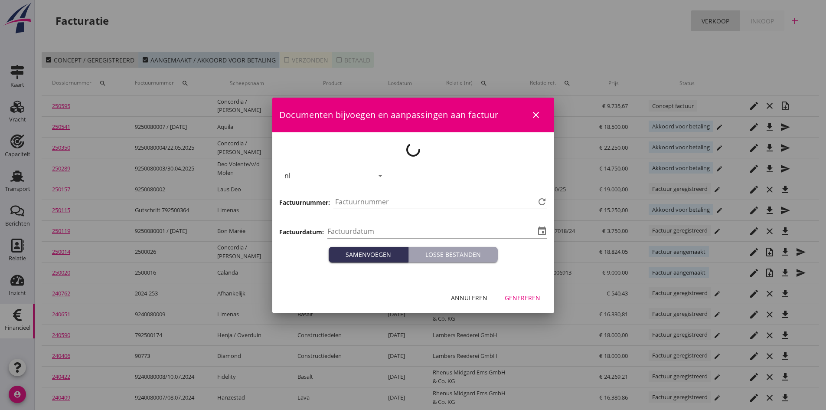
type input "[DATE]"
type input "752"
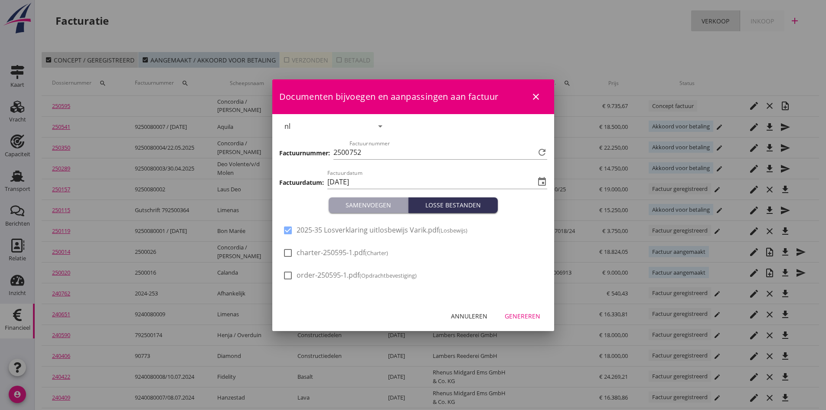
click at [518, 316] on div "Genereren" at bounding box center [523, 315] width 36 height 9
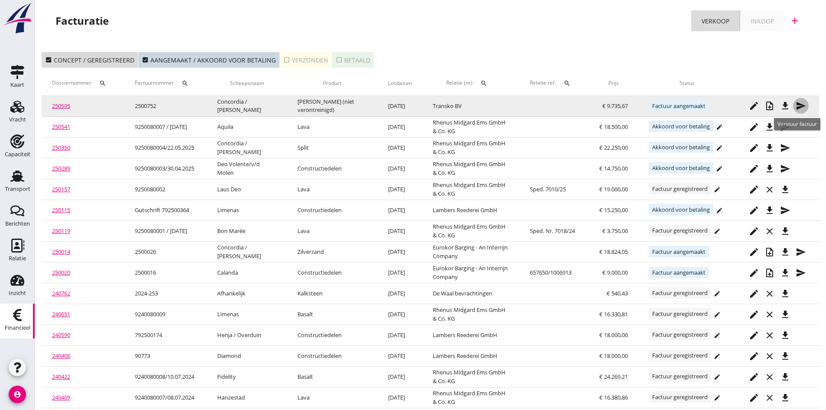
click at [799, 105] on icon "send" at bounding box center [801, 106] width 10 height 10
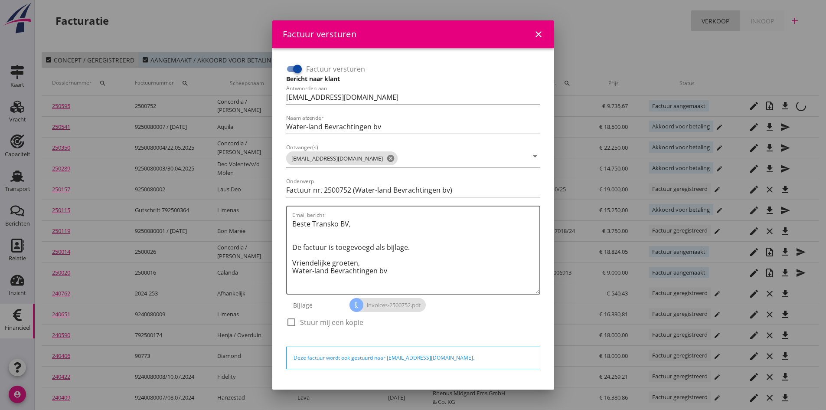
scroll to position [25, 0]
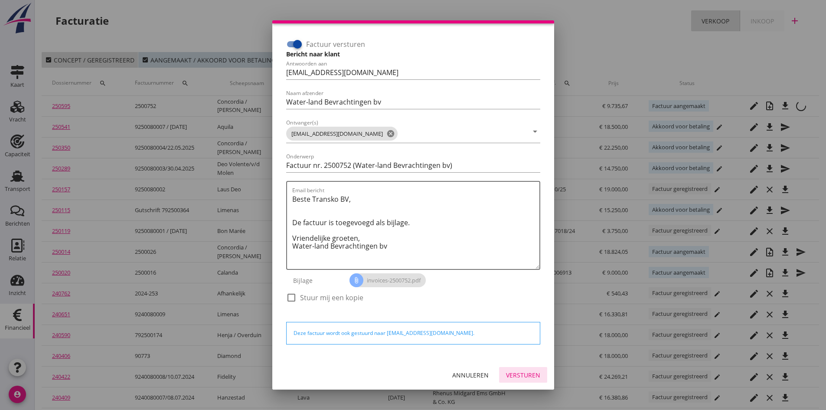
click at [509, 374] on div "Versturen" at bounding box center [523, 374] width 34 height 9
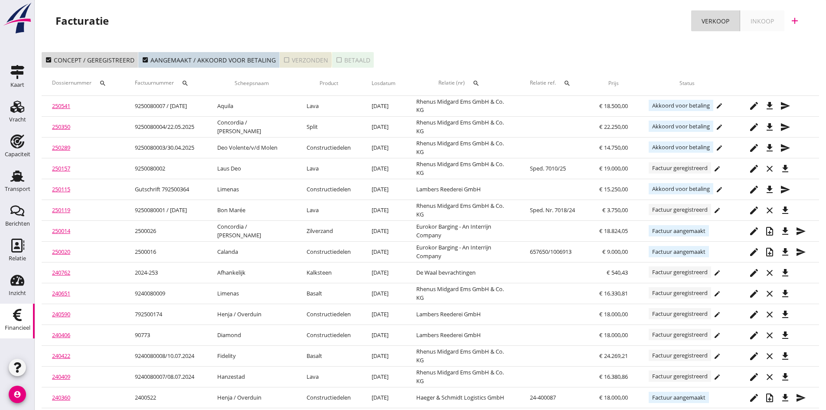
click at [306, 59] on div "check_box_outline_blank Verzonden" at bounding box center [305, 59] width 45 height 9
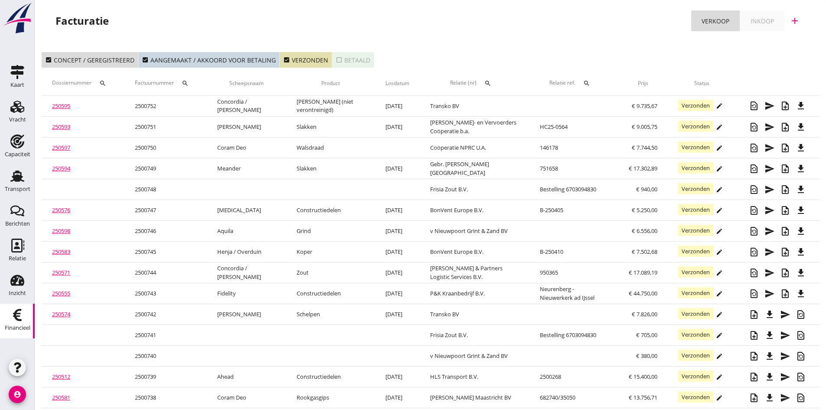
click at [58, 106] on link "250595" at bounding box center [61, 106] width 18 height 8
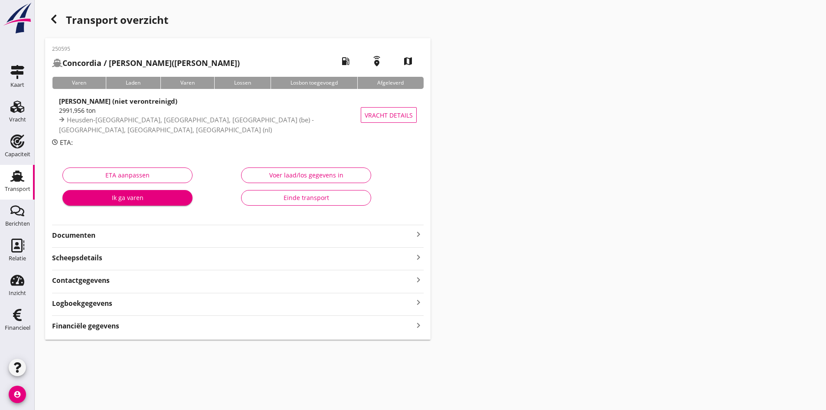
click at [87, 235] on strong "Documenten" at bounding box center [232, 235] width 361 height 10
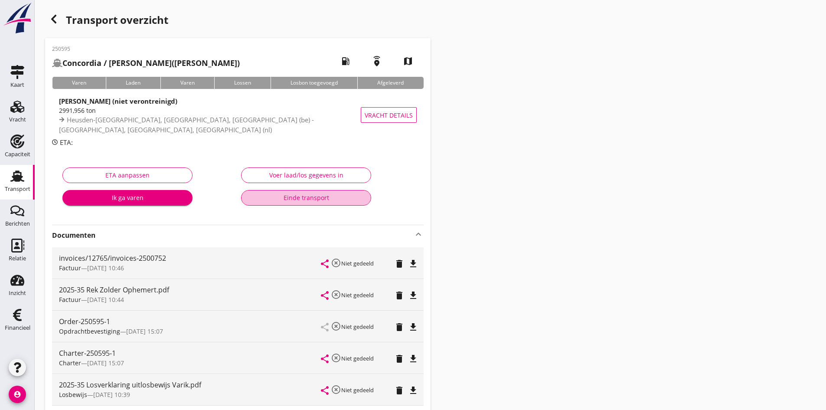
click at [293, 198] on div "Einde transport" at bounding box center [305, 197] width 115 height 9
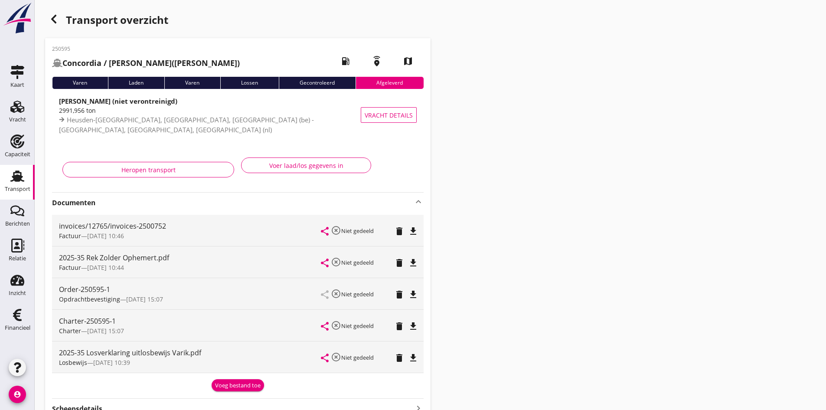
click at [18, 175] on use at bounding box center [17, 175] width 14 height 11
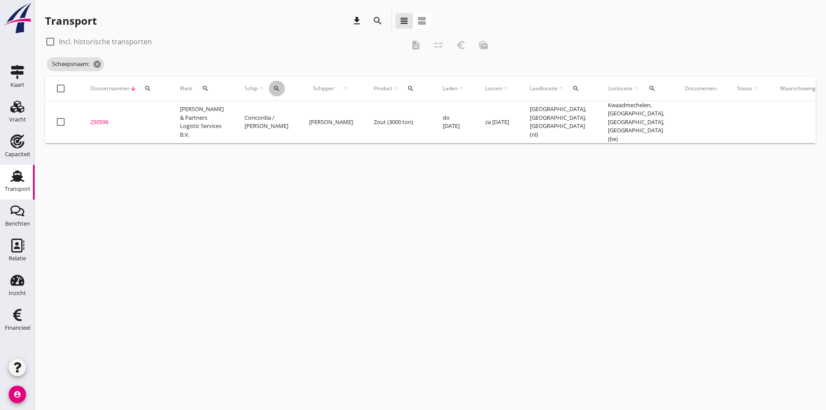
click at [273, 86] on icon "search" at bounding box center [276, 88] width 7 height 7
click at [274, 116] on input "Zoek op (scheeps)naam" at bounding box center [308, 114] width 90 height 14
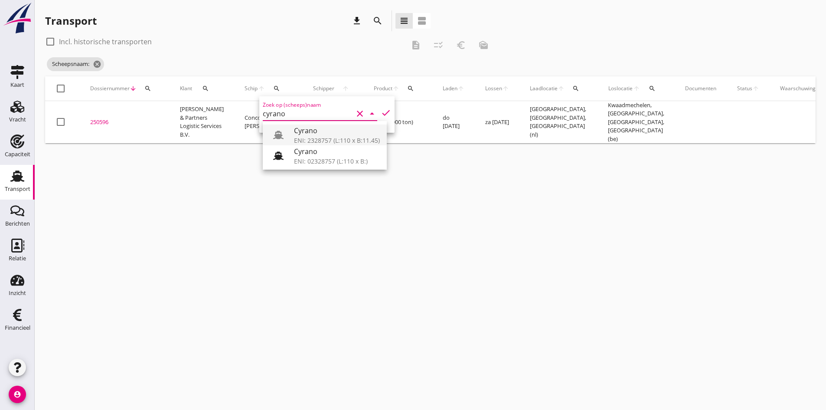
click at [300, 133] on div "Cyrano" at bounding box center [337, 130] width 86 height 10
click at [381, 113] on icon "check" at bounding box center [386, 113] width 10 height 10
type input "Cyrano"
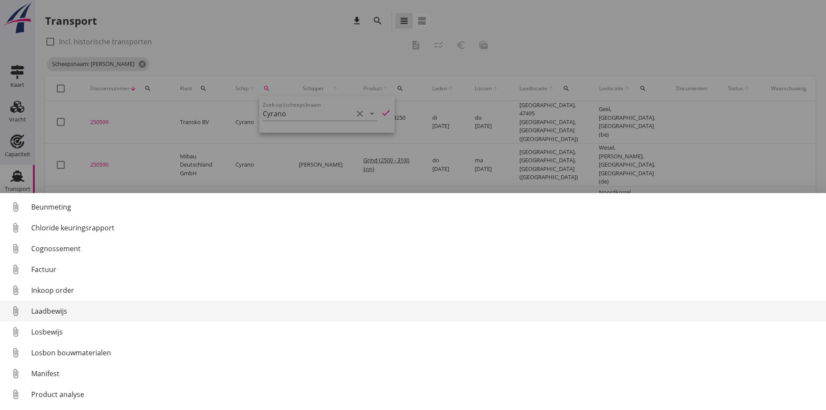
click at [44, 310] on div "Laadbewijs" at bounding box center [425, 311] width 788 height 10
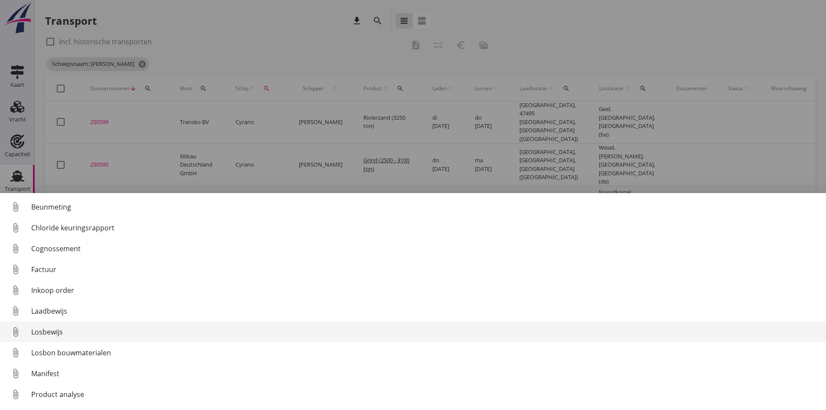
click at [43, 330] on div "Losbewijs" at bounding box center [425, 331] width 788 height 10
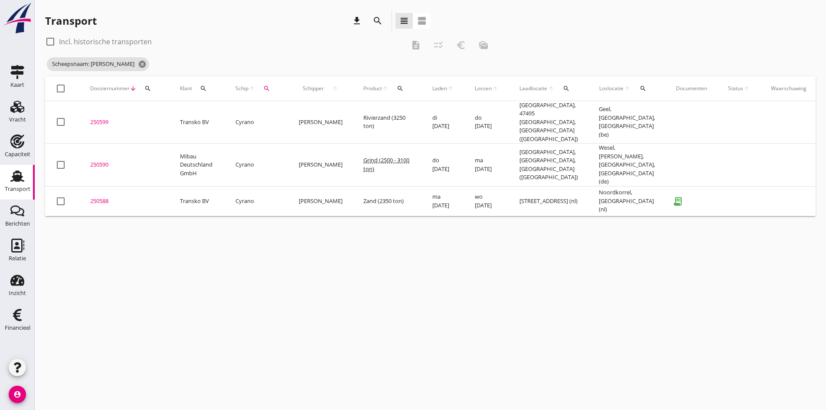
click at [102, 197] on div "250588" at bounding box center [124, 201] width 69 height 9
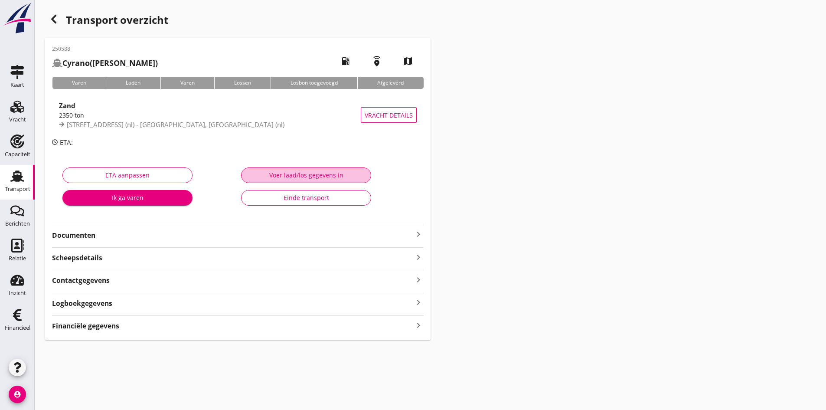
click at [276, 173] on div "Voer laad/los gegevens in" at bounding box center [305, 174] width 115 height 9
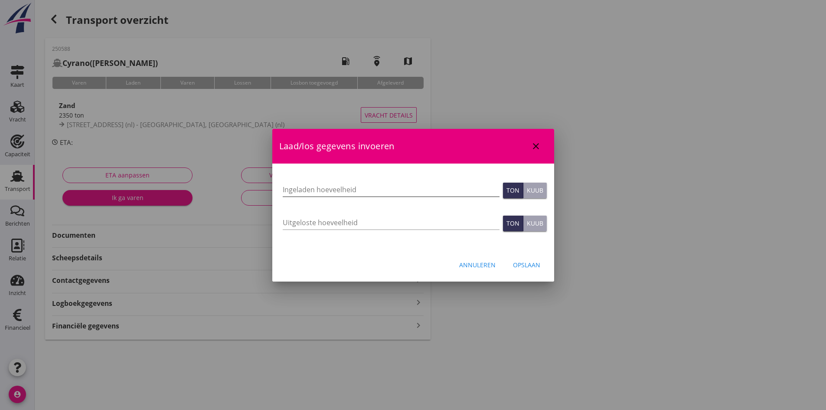
click at [302, 189] on input "Ingeladen hoeveelheid" at bounding box center [391, 190] width 217 height 14
type input "2358"
click at [292, 225] on input "Uitgeloste hoeveelheid" at bounding box center [391, 222] width 217 height 14
type input "2358"
click at [522, 261] on div "Opslaan" at bounding box center [526, 264] width 27 height 9
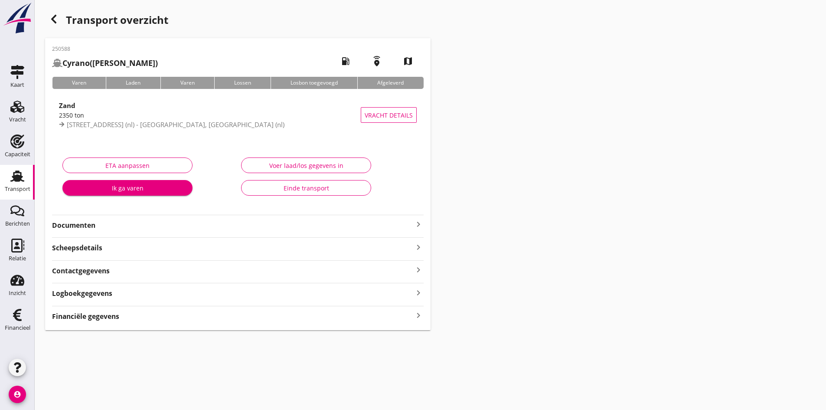
click at [414, 315] on icon "keyboard_arrow_right" at bounding box center [418, 316] width 10 height 12
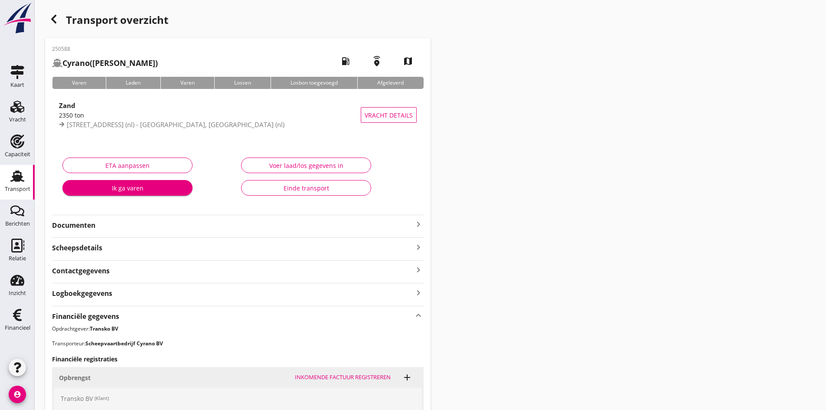
scroll to position [196, 0]
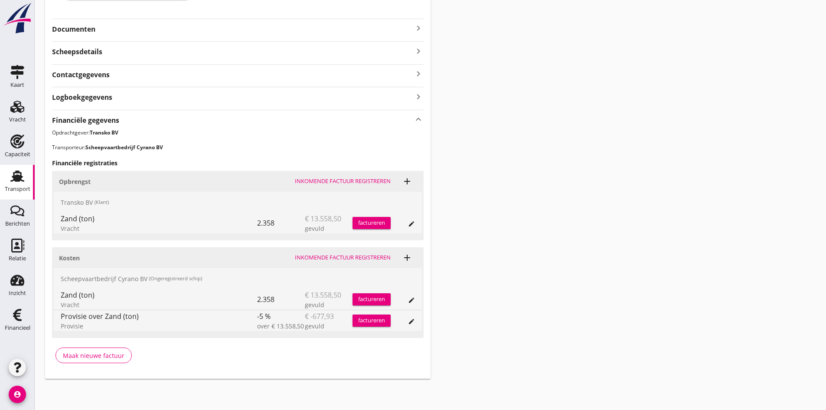
click at [329, 257] on div "Inkomende factuur registreren" at bounding box center [343, 257] width 96 height 9
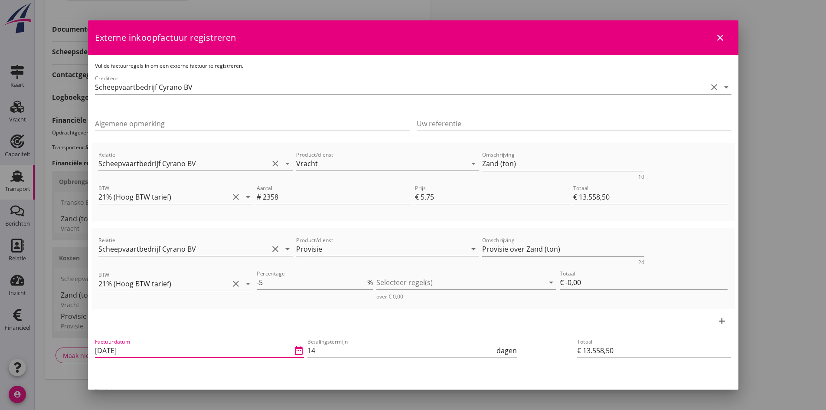
click at [142, 350] on input "[DATE]" at bounding box center [193, 350] width 197 height 14
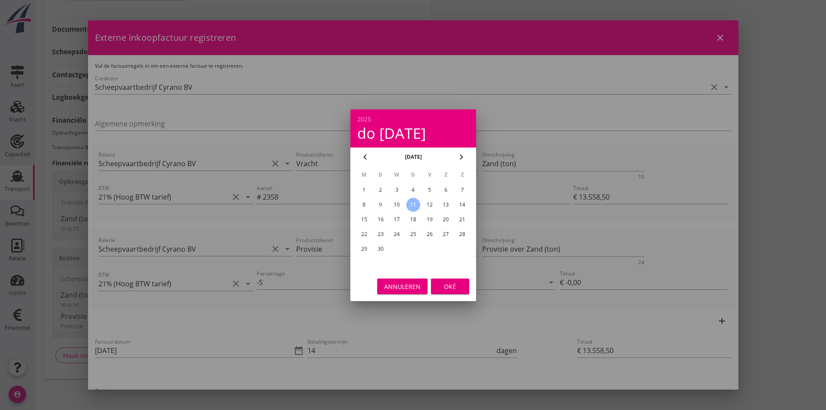
click at [379, 205] on div "9" at bounding box center [380, 205] width 14 height 14
type input "[DATE]"
click at [453, 282] on div "Oké" at bounding box center [450, 285] width 24 height 9
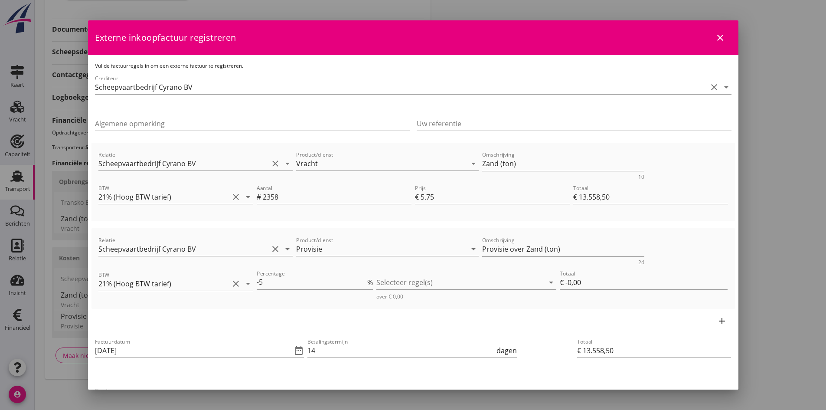
scroll to position [43, 0]
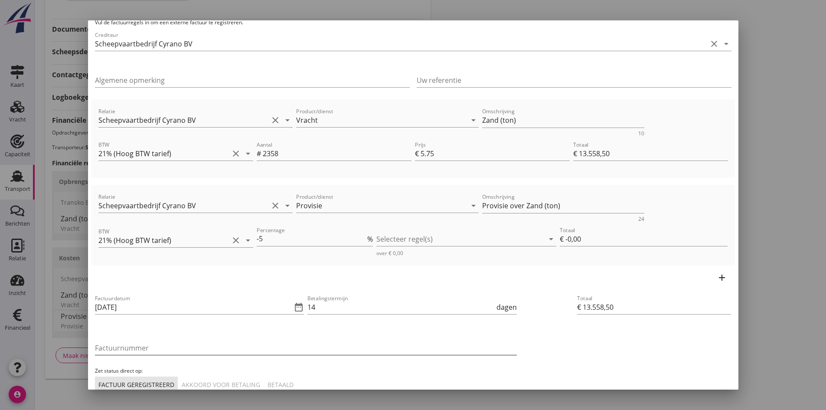
click at [145, 345] on input "Factuurnummer" at bounding box center [306, 348] width 422 height 14
type input "37-2025 V"
click at [414, 239] on div at bounding box center [460, 239] width 168 height 14
click at [391, 243] on icon "check_box_outline_blank" at bounding box center [393, 245] width 17 height 17
type input "€ -677,93"
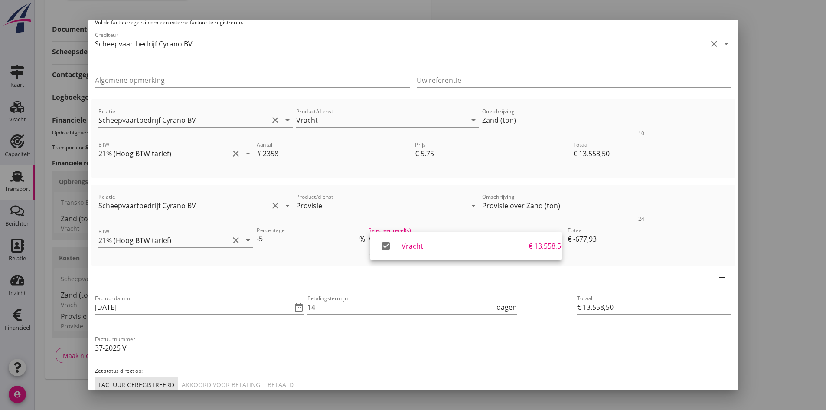
click at [211, 384] on div "Akkoord voor betaling" at bounding box center [221, 384] width 78 height 9
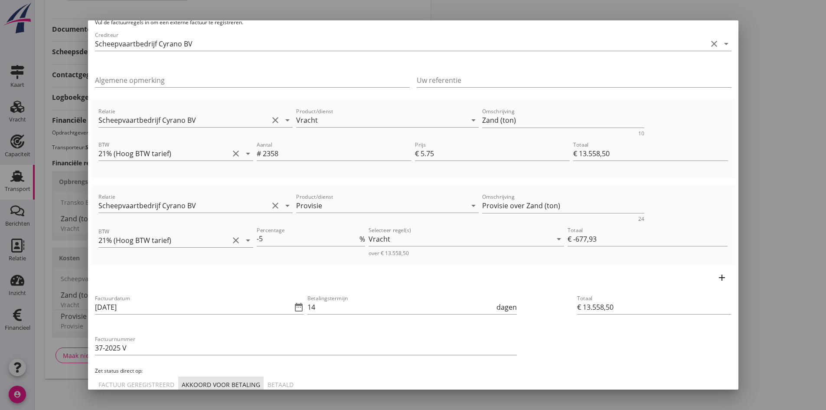
scroll to position [87, 0]
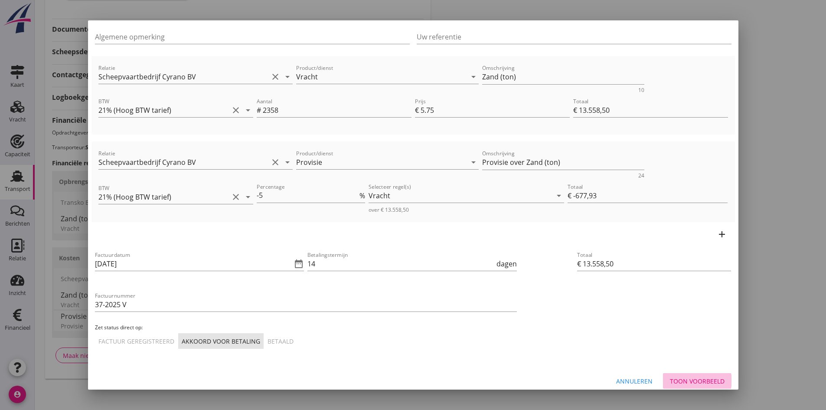
click at [673, 380] on div "Toon voorbeeld" at bounding box center [697, 380] width 55 height 9
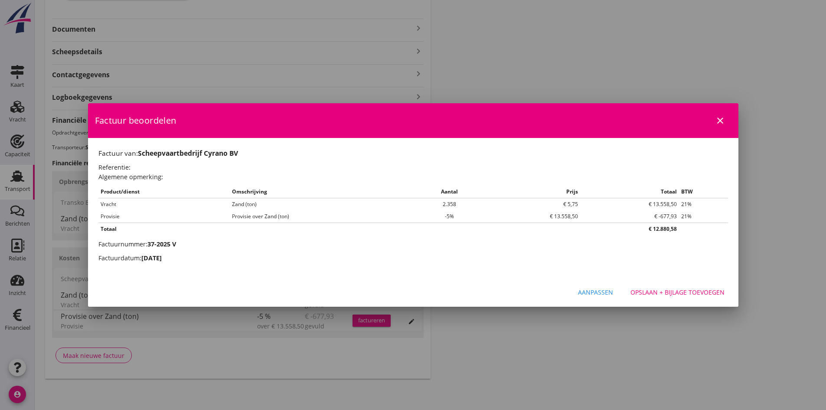
scroll to position [0, 0]
click at [652, 289] on div "Opslaan + bijlage toevoegen" at bounding box center [677, 291] width 94 height 9
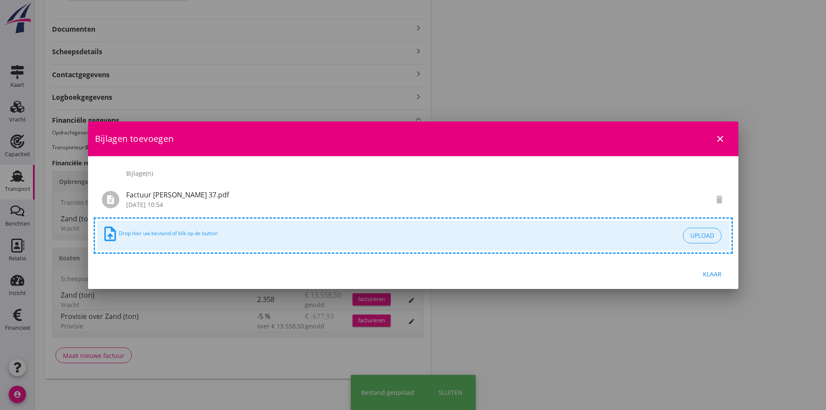
click at [708, 273] on div "Klaar" at bounding box center [712, 273] width 24 height 9
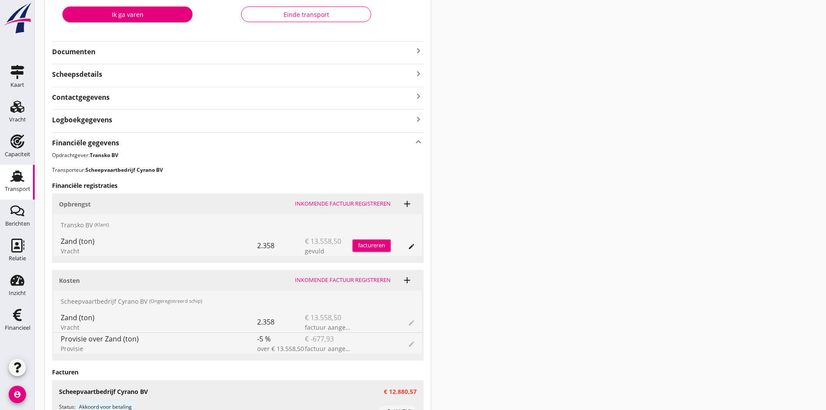
scroll to position [284, 0]
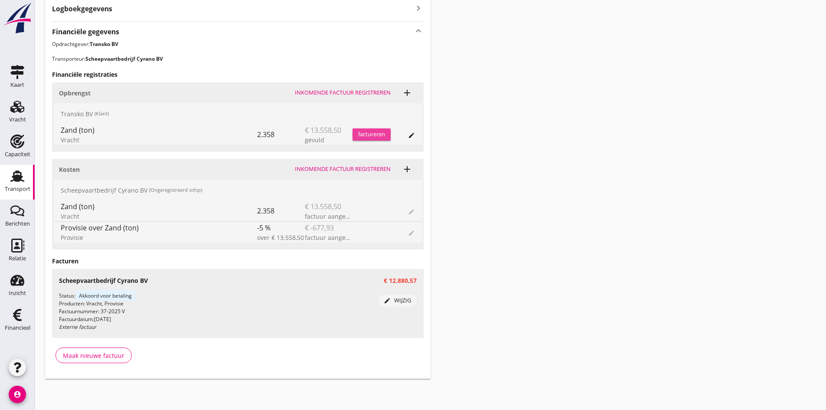
click at [370, 134] on div "factureren" at bounding box center [371, 134] width 38 height 9
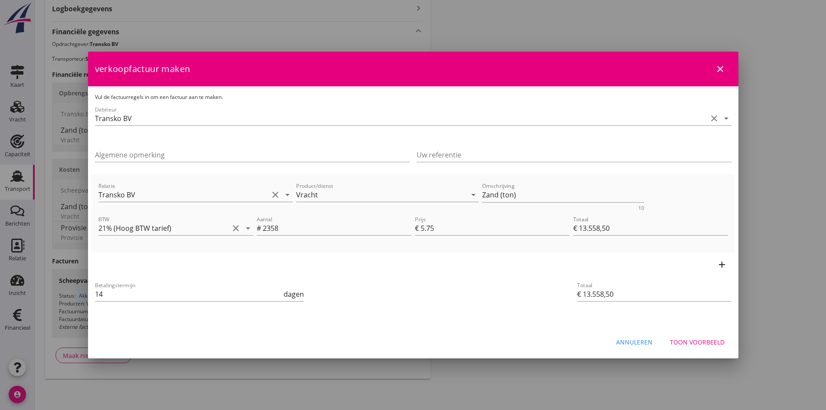
click at [689, 341] on div "Toon voorbeeld" at bounding box center [697, 341] width 55 height 9
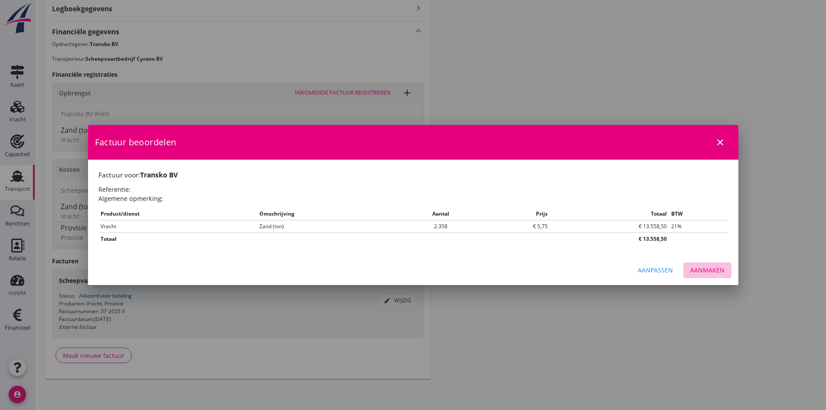
click at [718, 268] on div "Aanmaken" at bounding box center [707, 269] width 34 height 9
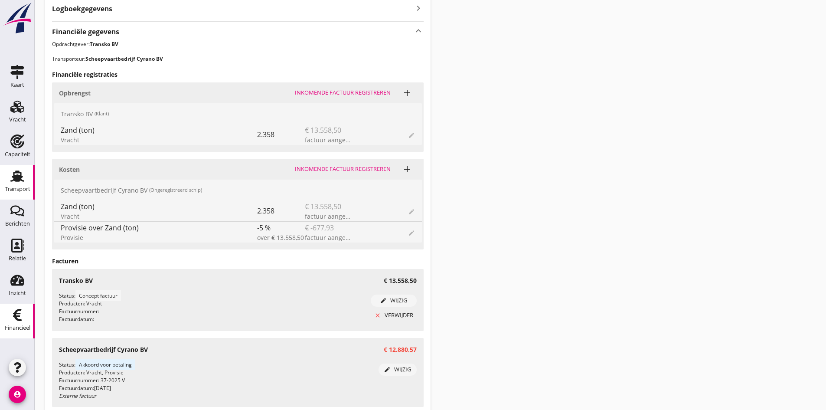
click at [14, 313] on use at bounding box center [17, 315] width 9 height 12
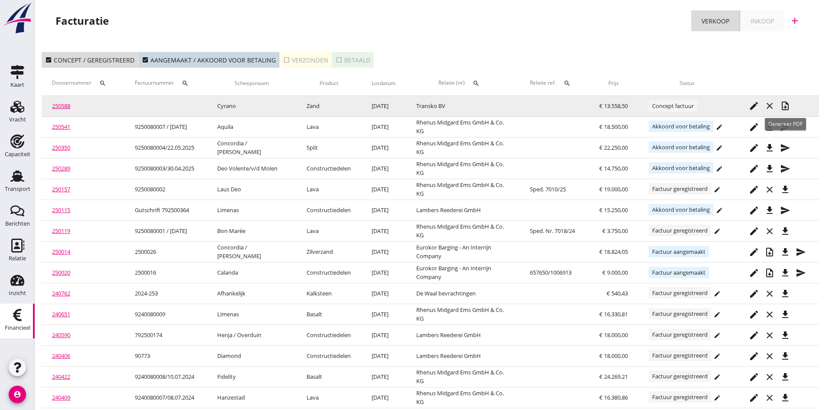
click at [787, 104] on icon "note_add" at bounding box center [785, 106] width 10 height 10
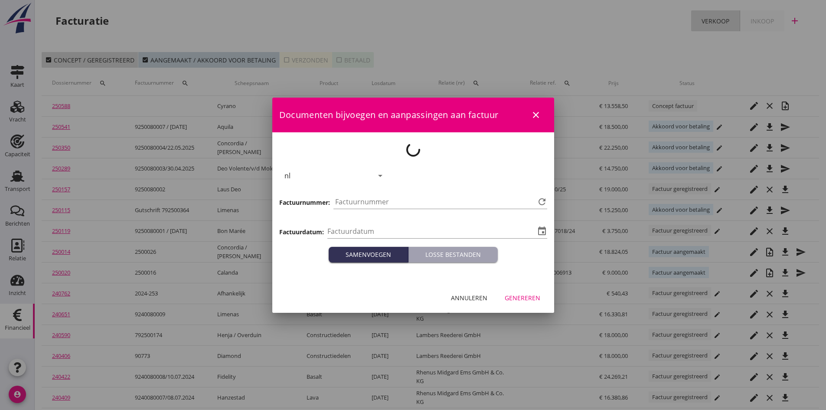
type input "[DATE]"
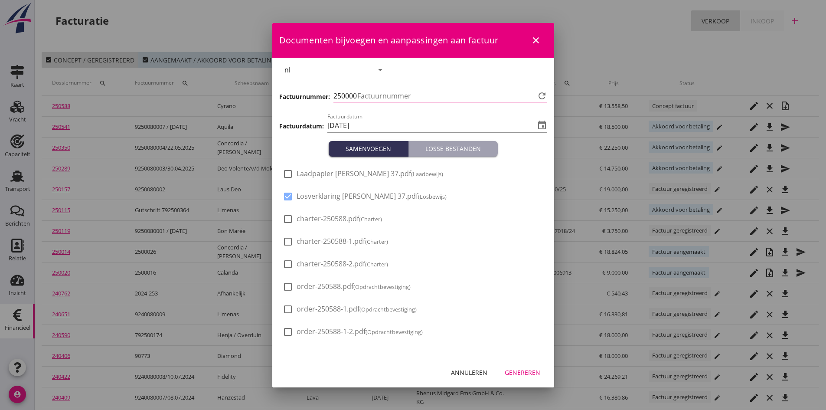
type input "753"
click at [286, 174] on div at bounding box center [287, 173] width 15 height 15
checkbox input "true"
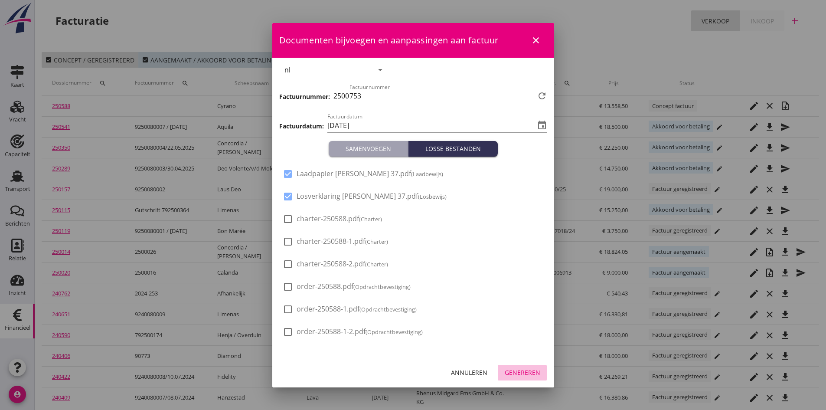
click at [522, 371] on div "Genereren" at bounding box center [523, 372] width 36 height 9
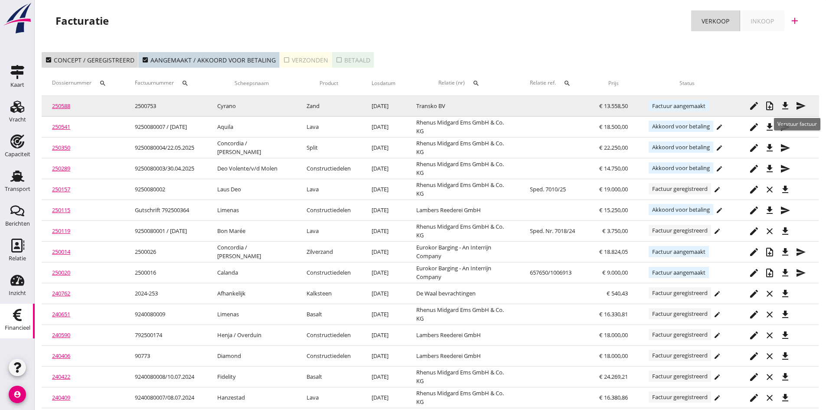
click at [800, 102] on icon "send" at bounding box center [801, 106] width 10 height 10
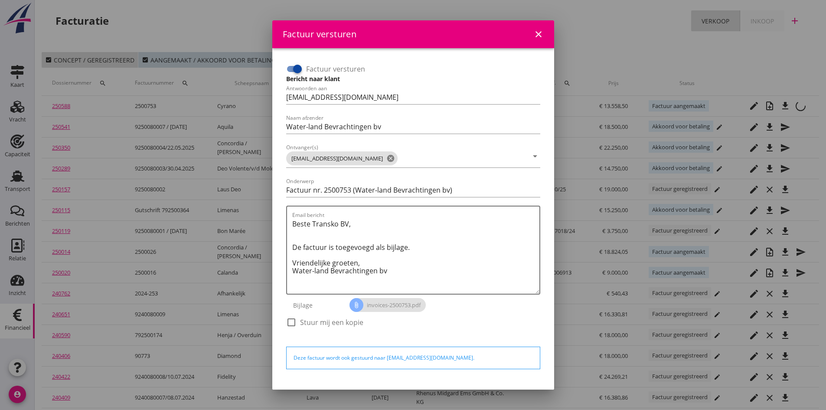
scroll to position [25, 0]
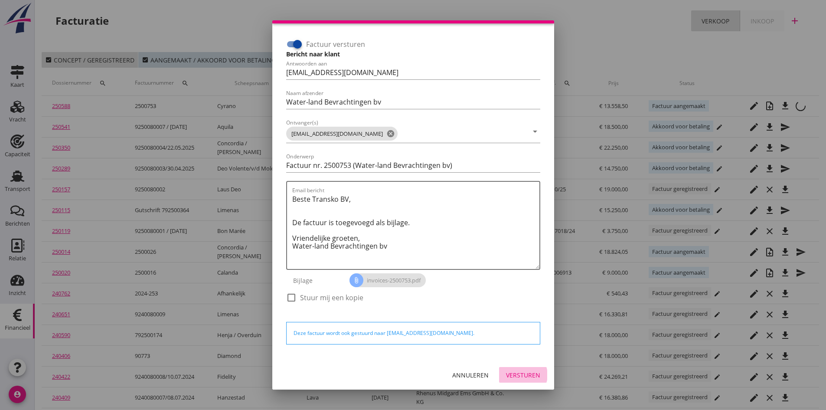
click at [516, 372] on div "Versturen" at bounding box center [523, 374] width 34 height 9
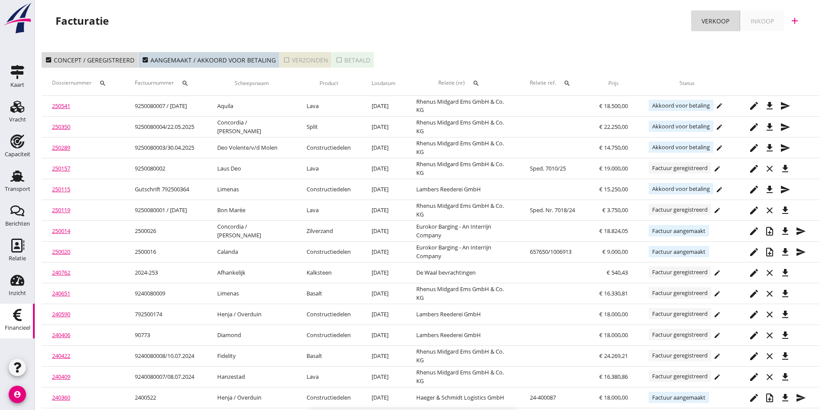
click at [302, 62] on div "check_box_outline_blank Verzonden" at bounding box center [305, 59] width 45 height 9
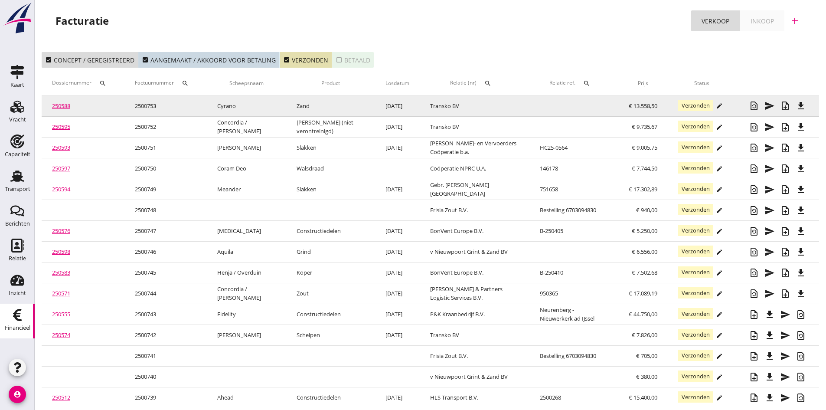
click at [58, 105] on link "250588" at bounding box center [61, 106] width 18 height 8
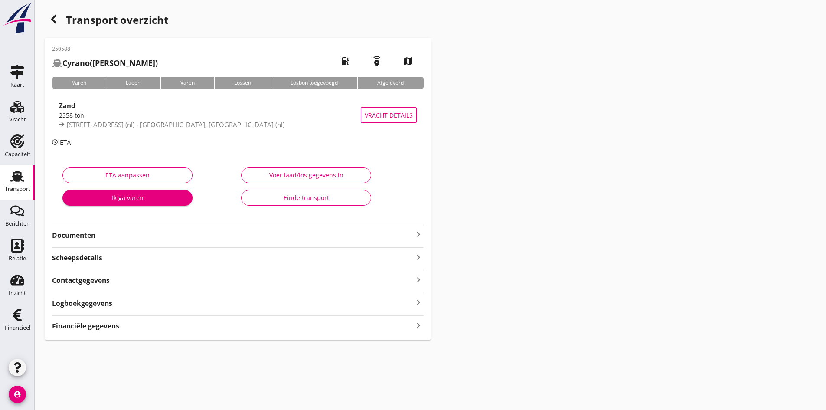
click at [89, 234] on strong "Documenten" at bounding box center [232, 235] width 361 height 10
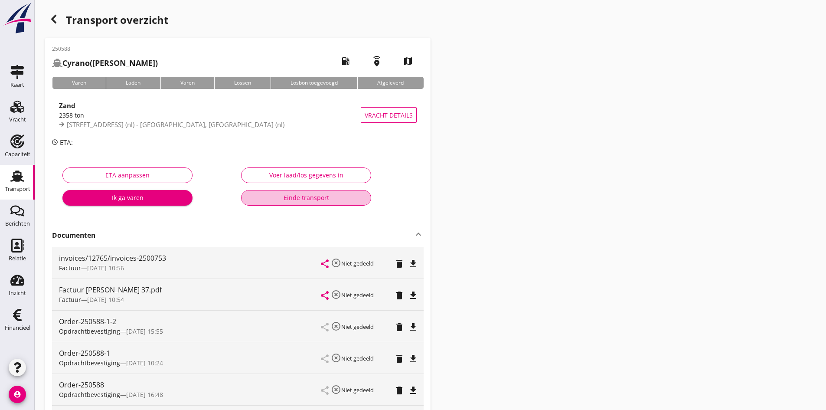
click at [301, 196] on div "Einde transport" at bounding box center [305, 197] width 115 height 9
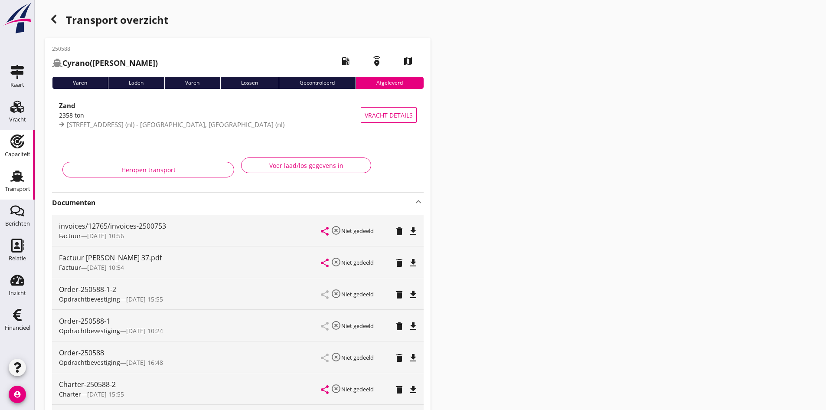
click at [13, 175] on icon "Transport" at bounding box center [17, 176] width 14 height 14
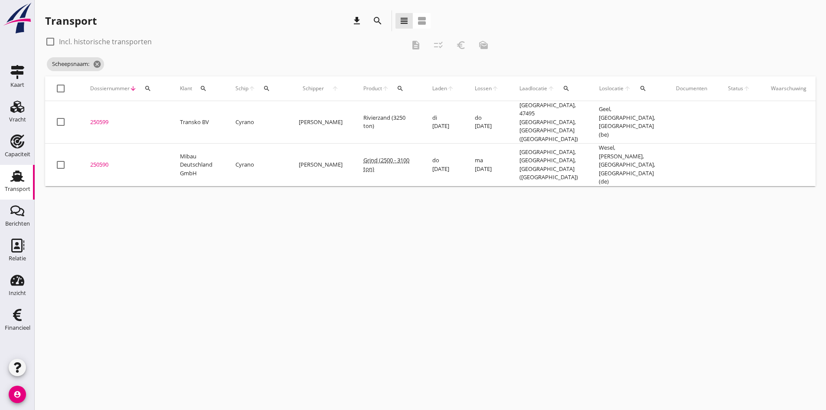
click at [267, 88] on icon "search" at bounding box center [266, 88] width 7 height 7
click at [276, 117] on input "Zoek op (scheeps)naam" at bounding box center [308, 114] width 90 height 14
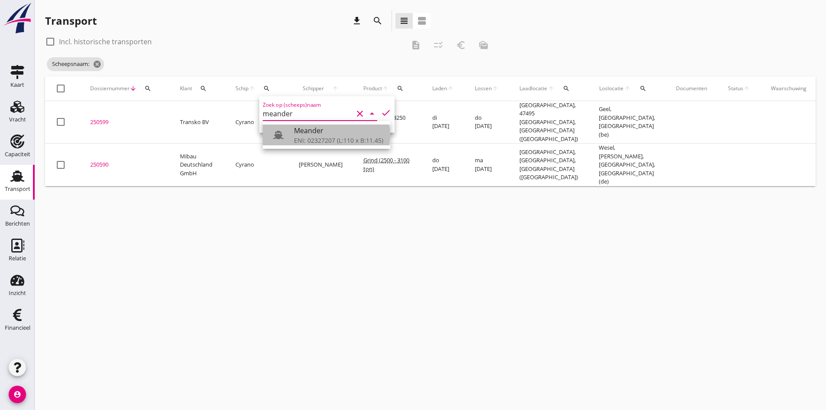
click at [312, 127] on div "Meander" at bounding box center [338, 130] width 89 height 10
click at [381, 111] on icon "check" at bounding box center [386, 113] width 10 height 10
type input "Meander"
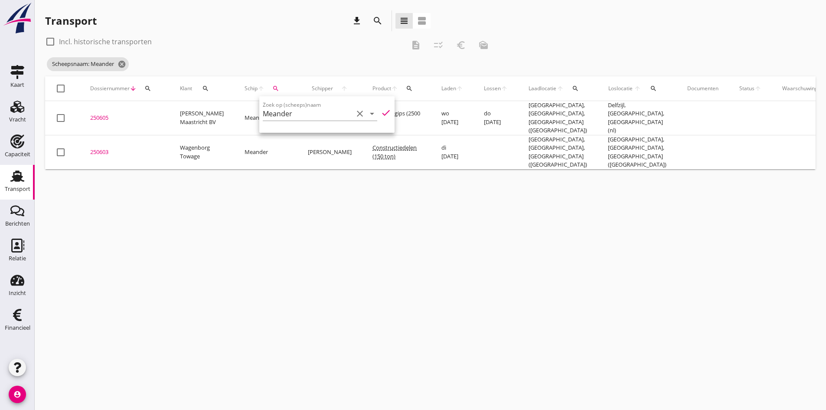
click at [215, 267] on div "cancel You are impersonating another user. Transport download search view_headl…" at bounding box center [430, 205] width 791 height 410
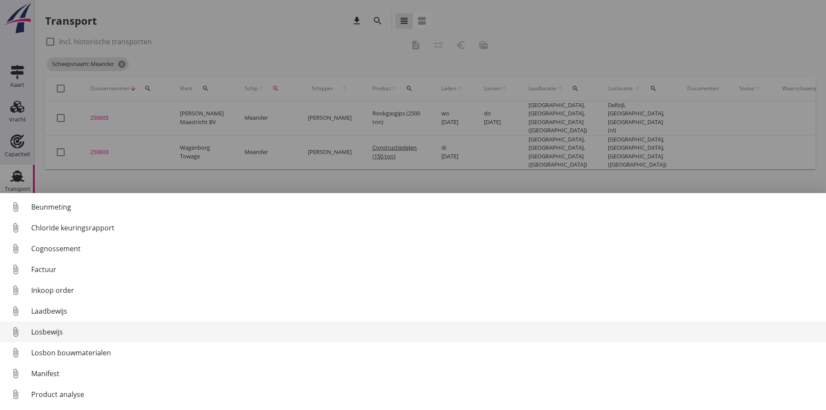
click at [45, 331] on div "Losbewijs" at bounding box center [425, 331] width 788 height 10
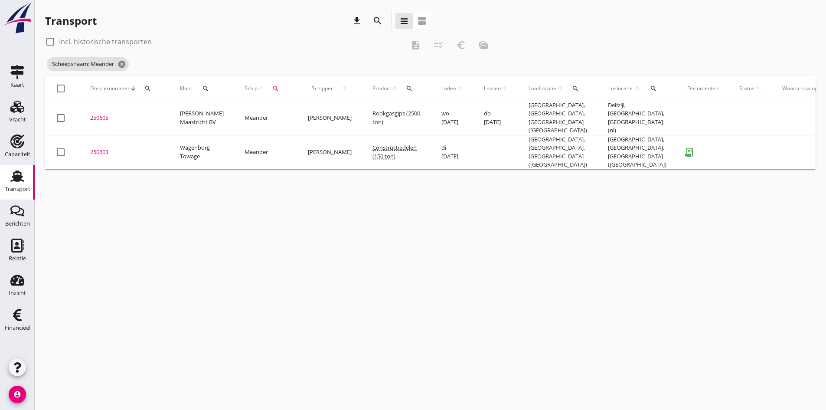
click at [101, 148] on div "250603" at bounding box center [124, 152] width 69 height 9
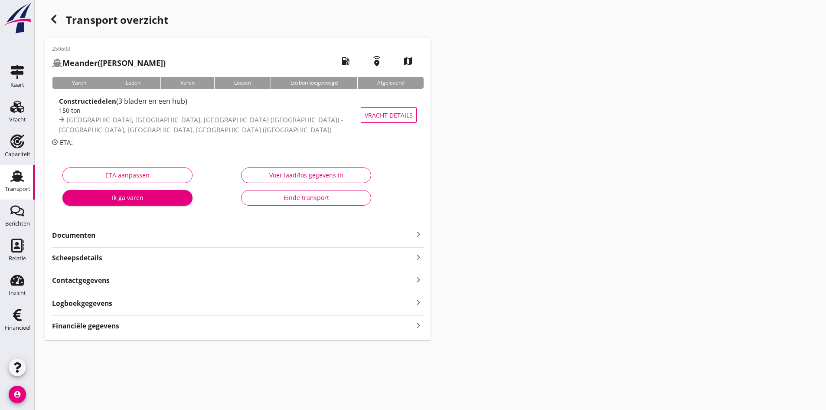
click at [413, 323] on icon "keyboard_arrow_right" at bounding box center [418, 325] width 10 height 12
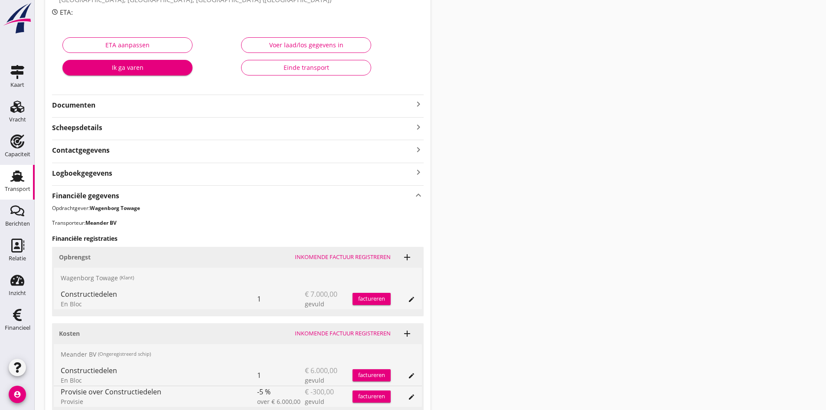
scroll to position [206, 0]
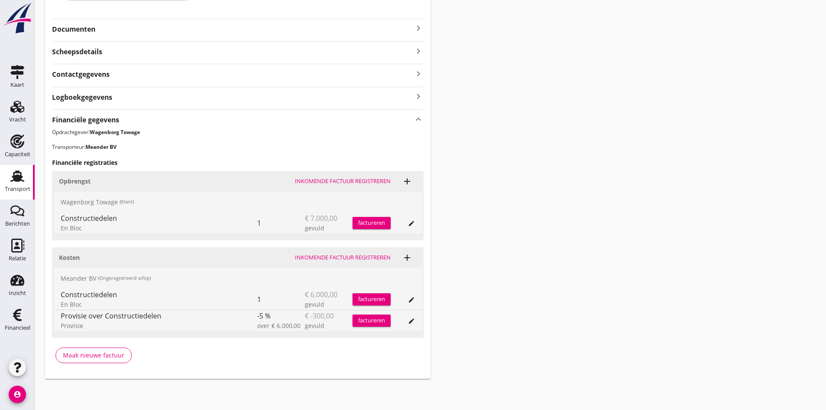
click at [319, 254] on div "Inkomende factuur registreren" at bounding box center [343, 257] width 96 height 9
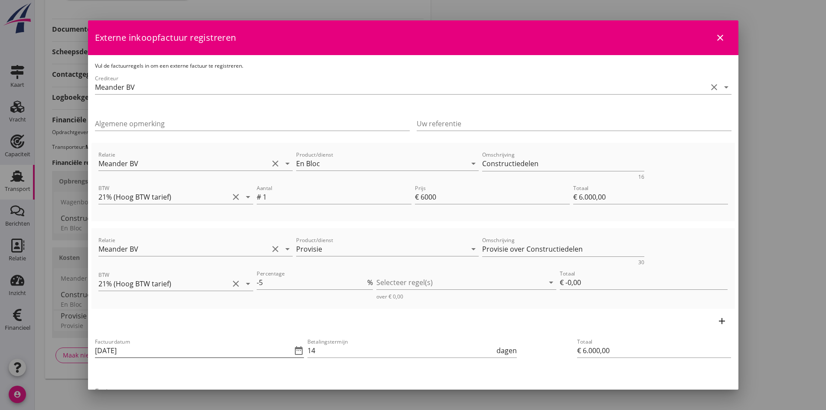
click at [154, 350] on input "[DATE]" at bounding box center [193, 350] width 197 height 14
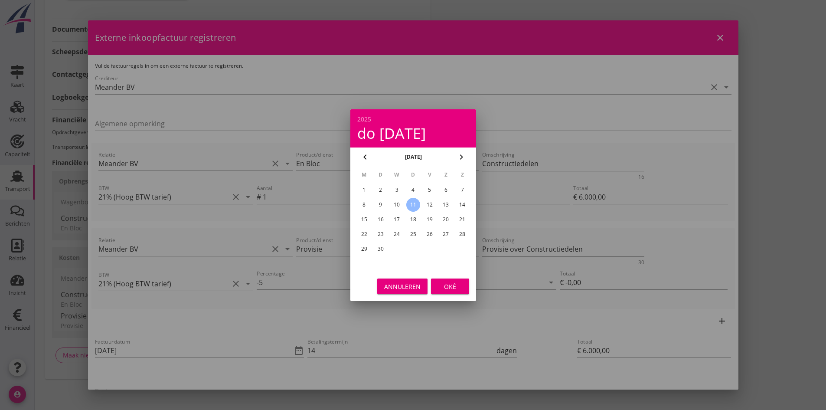
click at [379, 204] on div "9" at bounding box center [380, 205] width 14 height 14
type input "[DATE]"
click at [452, 285] on div "Oké" at bounding box center [450, 285] width 24 height 9
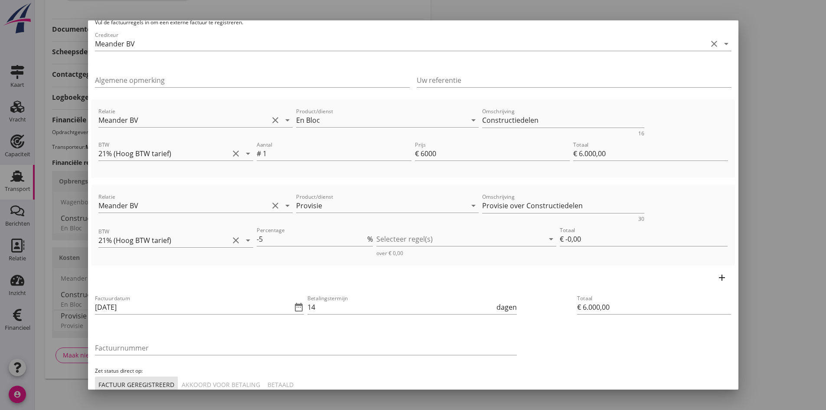
scroll to position [87, 0]
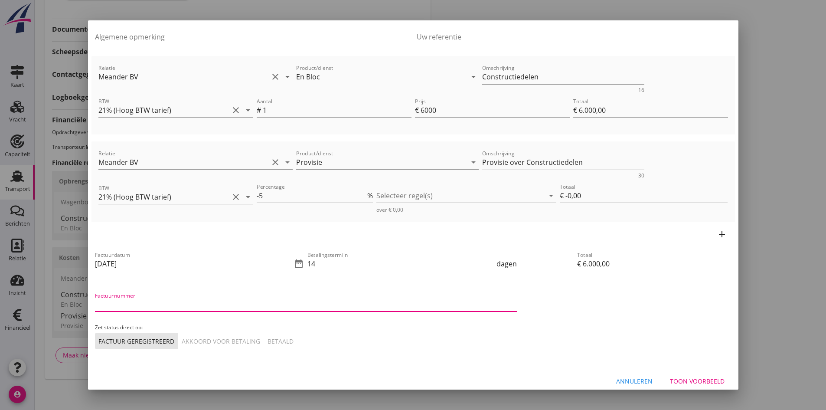
click at [125, 304] on input "Factuurnummer" at bounding box center [306, 304] width 422 height 14
type input "2025040"
click at [246, 341] on div "Akkoord voor betaling" at bounding box center [221, 340] width 78 height 9
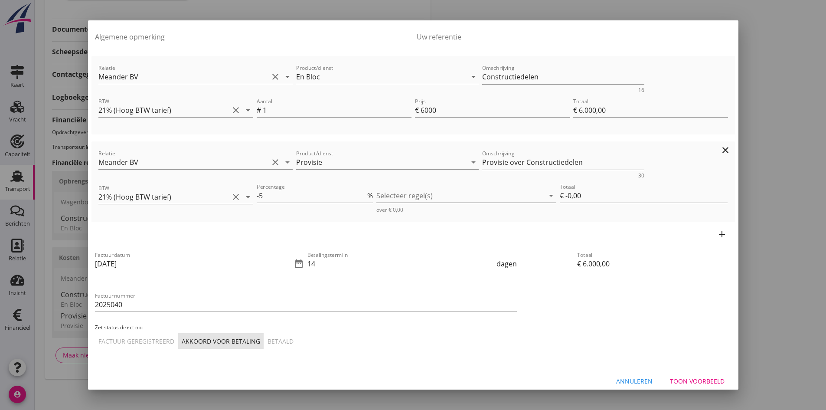
click at [389, 199] on div at bounding box center [460, 196] width 168 height 14
click at [391, 203] on icon "check_box_outline_blank" at bounding box center [393, 202] width 17 height 17
type input "€ -300,00"
click at [581, 329] on div "Totaal € 6.000,00" at bounding box center [654, 299] width 161 height 106
click at [683, 380] on div "Toon voorbeeld" at bounding box center [697, 380] width 55 height 9
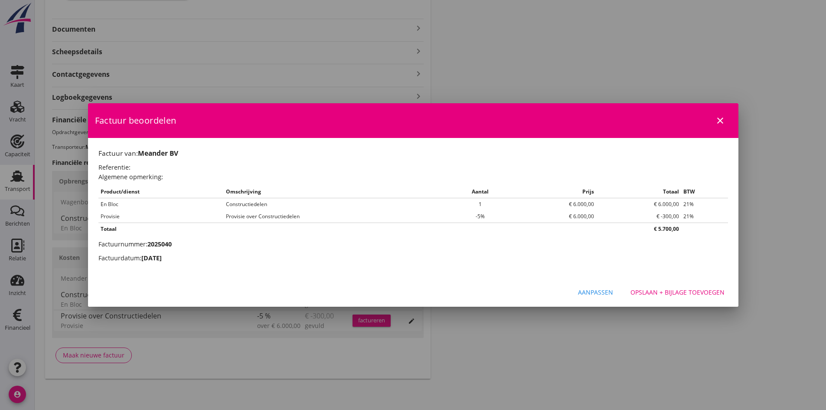
scroll to position [0, 0]
click at [664, 291] on div "Opslaan + bijlage toevoegen" at bounding box center [677, 291] width 94 height 9
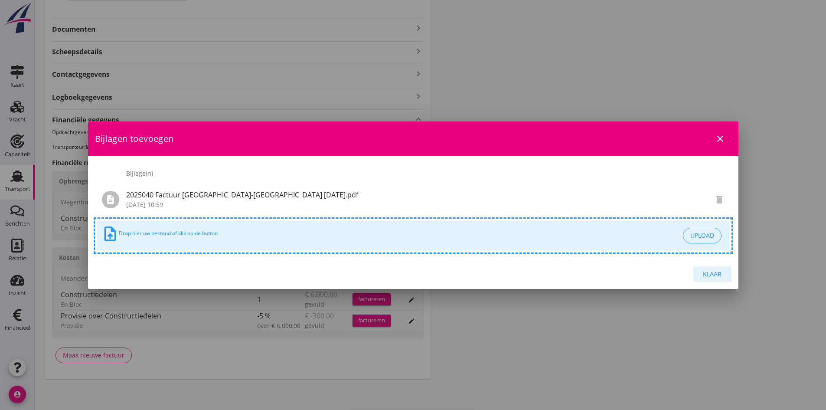
click at [713, 270] on div "Klaar" at bounding box center [712, 273] width 24 height 9
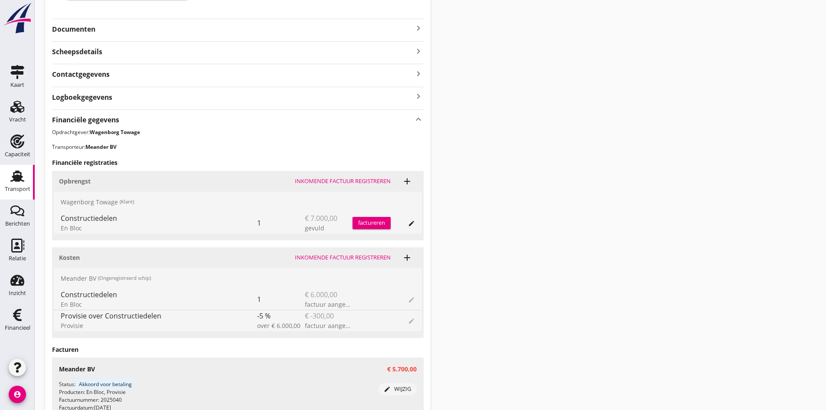
click at [362, 222] on div "factureren" at bounding box center [371, 223] width 38 height 9
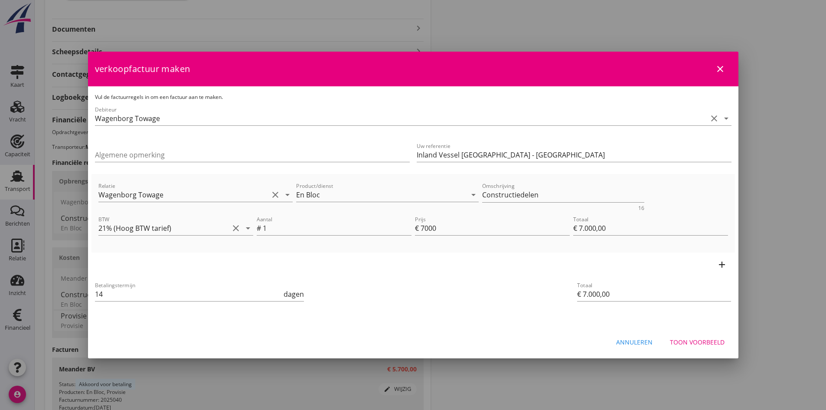
click at [680, 339] on div "Toon voorbeeld" at bounding box center [697, 341] width 55 height 9
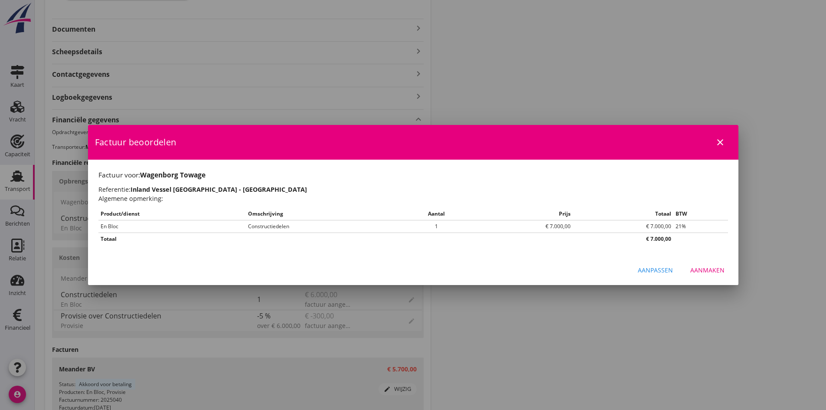
click at [700, 269] on div "Aanmaken" at bounding box center [707, 269] width 34 height 9
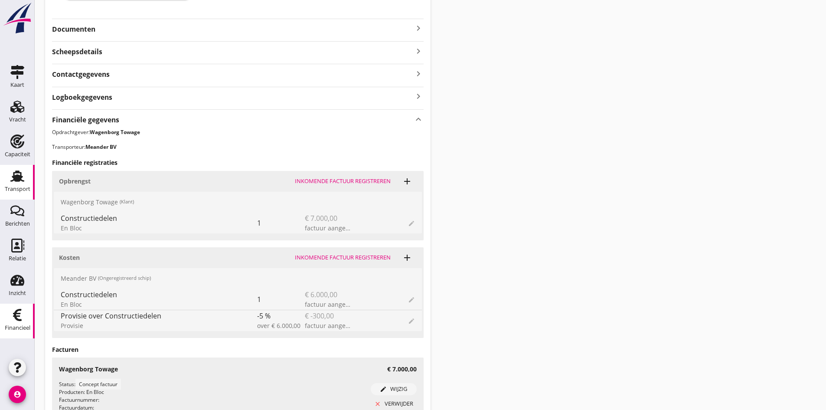
click at [17, 314] on use at bounding box center [17, 315] width 9 height 12
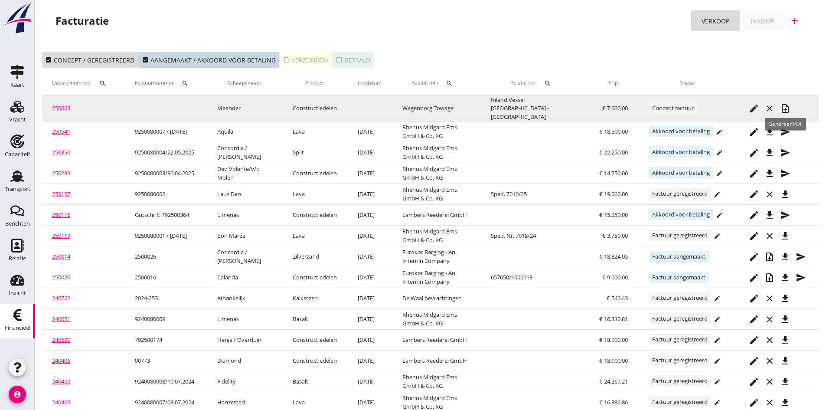
click at [786, 104] on icon "note_add" at bounding box center [785, 108] width 10 height 10
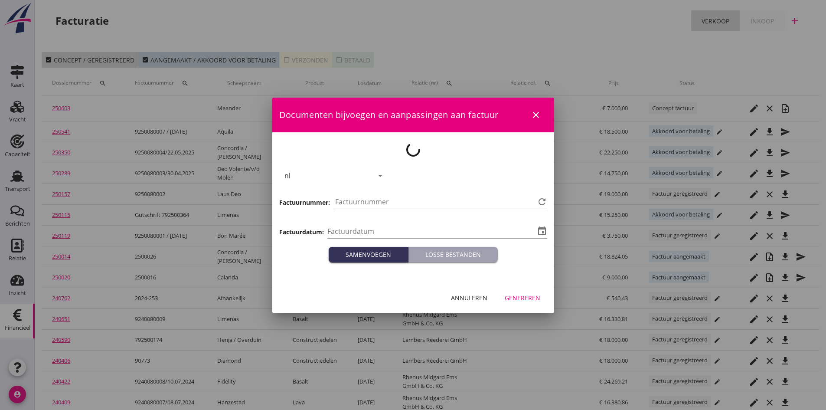
type input "[DATE]"
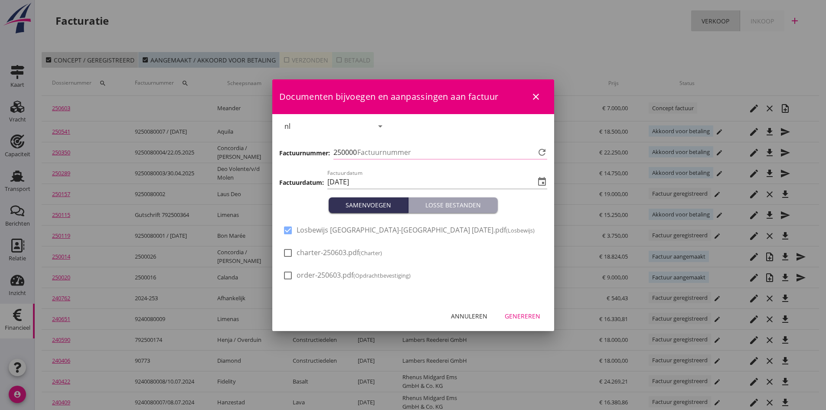
type input "754"
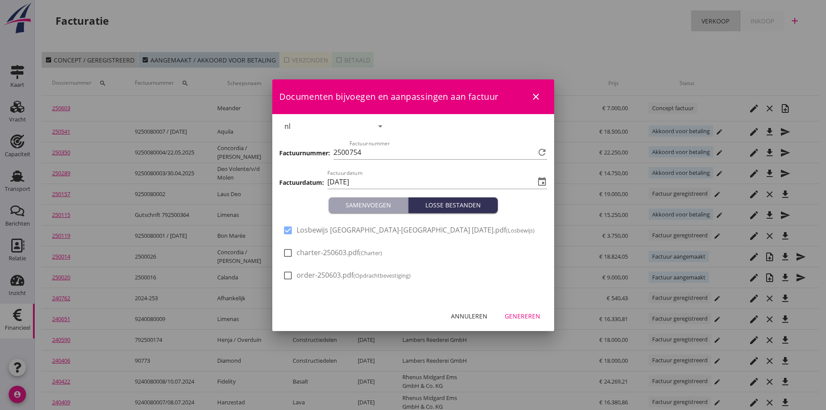
click at [519, 316] on div "Genereren" at bounding box center [523, 315] width 36 height 9
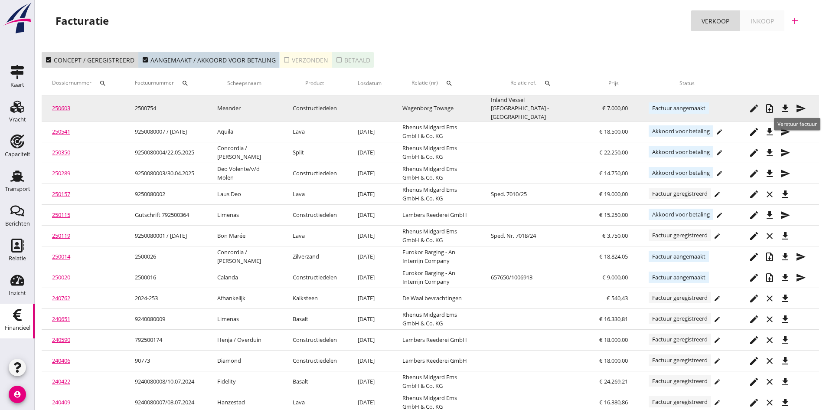
click at [799, 103] on icon "send" at bounding box center [801, 108] width 10 height 10
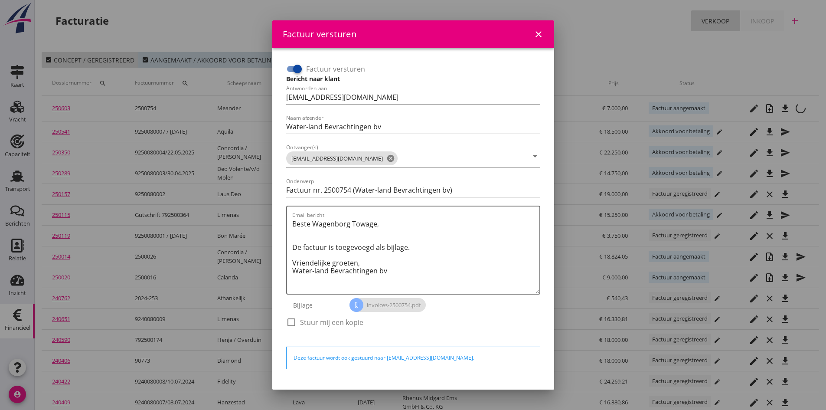
scroll to position [25, 0]
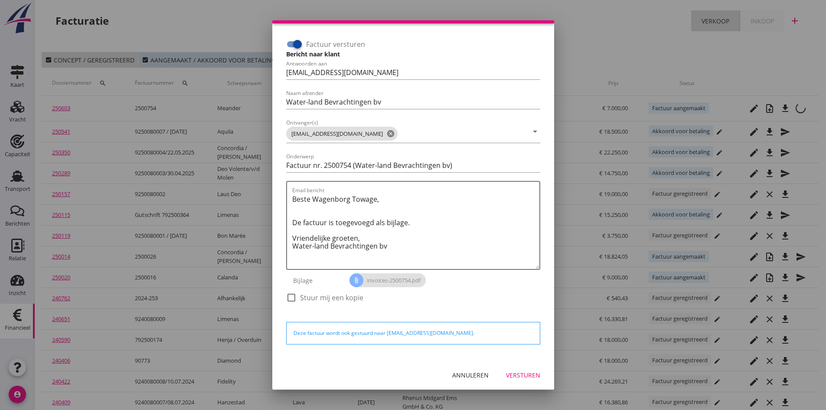
click at [507, 372] on div "Versturen" at bounding box center [523, 374] width 34 height 9
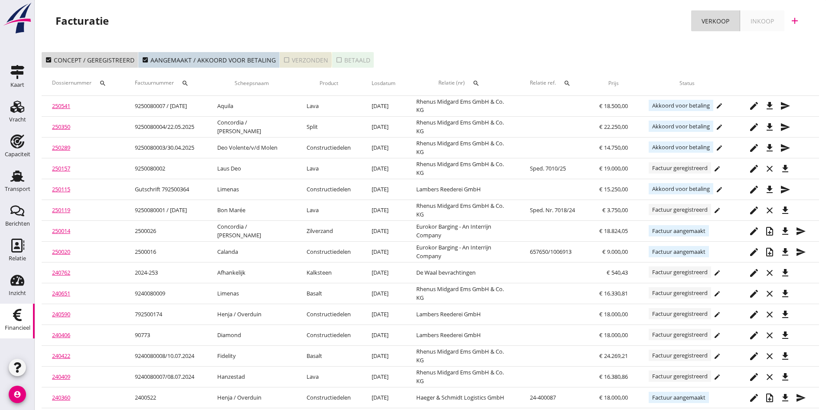
click at [294, 60] on div "check_box_outline_blank Verzonden" at bounding box center [305, 59] width 45 height 9
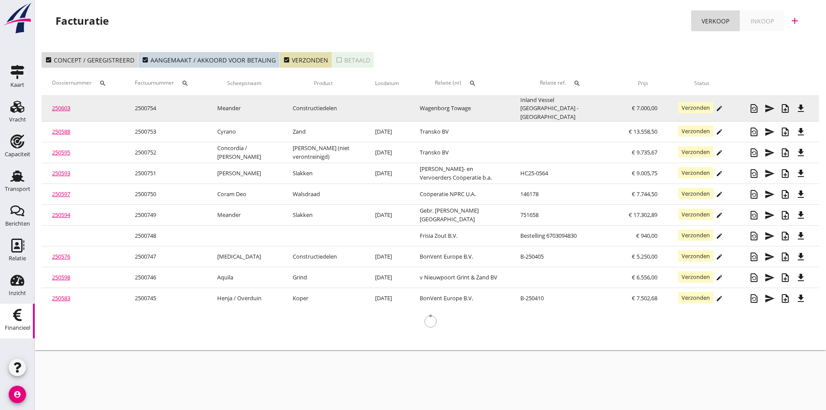
click at [62, 107] on link "250603" at bounding box center [61, 108] width 18 height 8
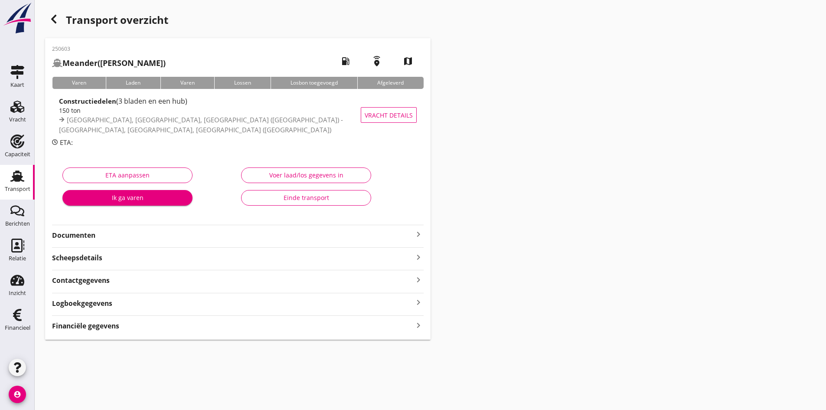
click at [99, 235] on strong "Documenten" at bounding box center [232, 235] width 361 height 10
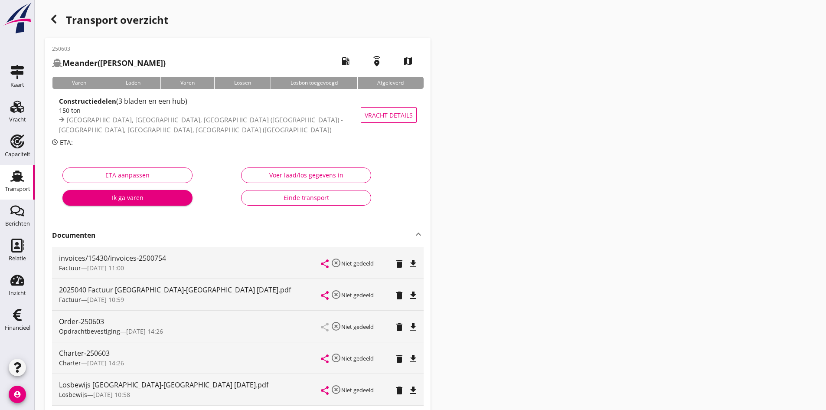
scroll to position [87, 0]
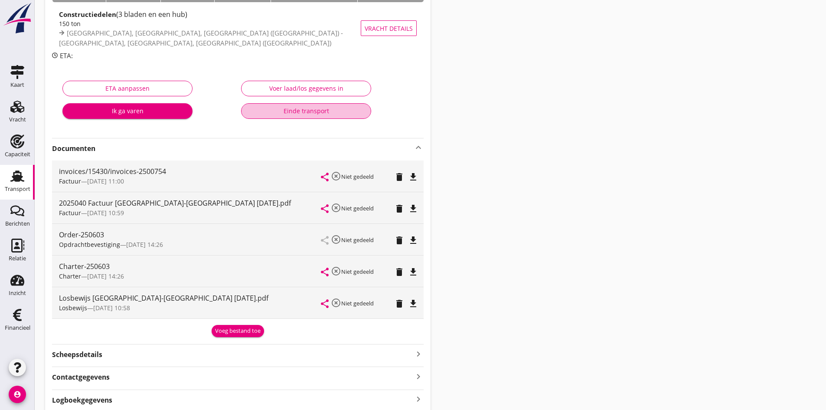
click at [302, 111] on div "Einde transport" at bounding box center [305, 110] width 115 height 9
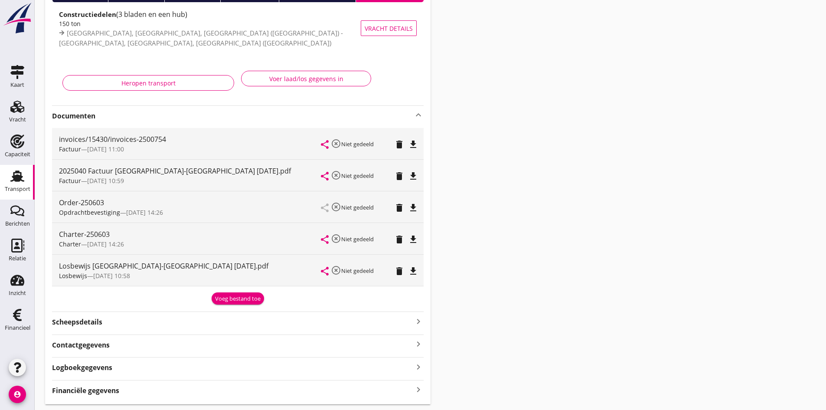
click at [18, 177] on use at bounding box center [17, 175] width 14 height 11
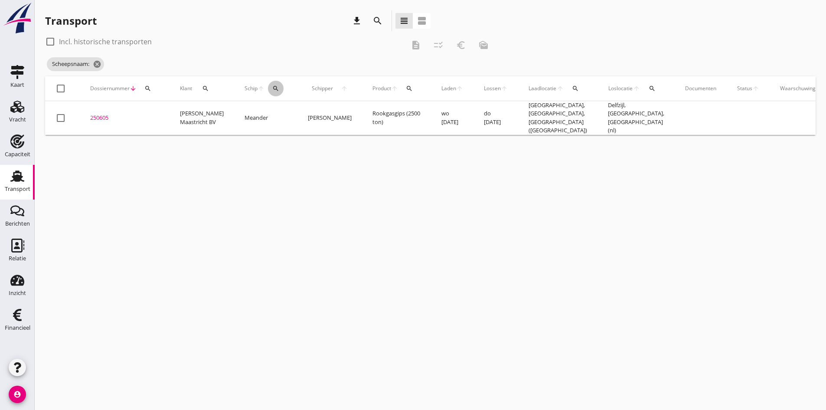
click at [272, 86] on icon "search" at bounding box center [275, 88] width 7 height 7
click at [274, 110] on input "Zoek op (scheeps)naam" at bounding box center [308, 114] width 90 height 14
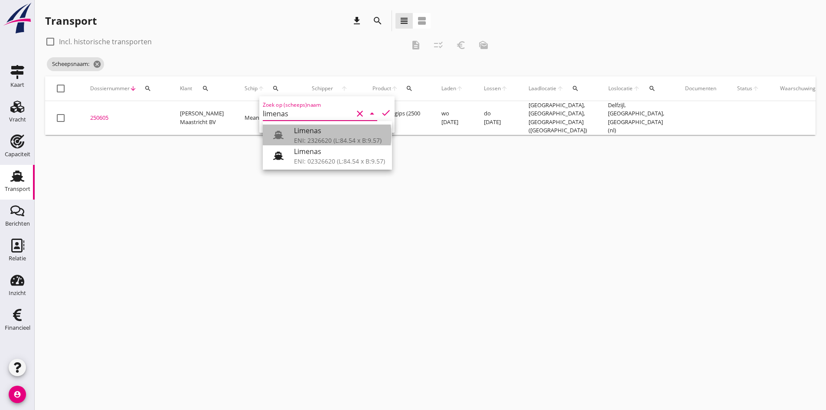
click at [309, 136] on div "ENI: 2326620 (L:84.54 x B:9.57)" at bounding box center [339, 140] width 91 height 9
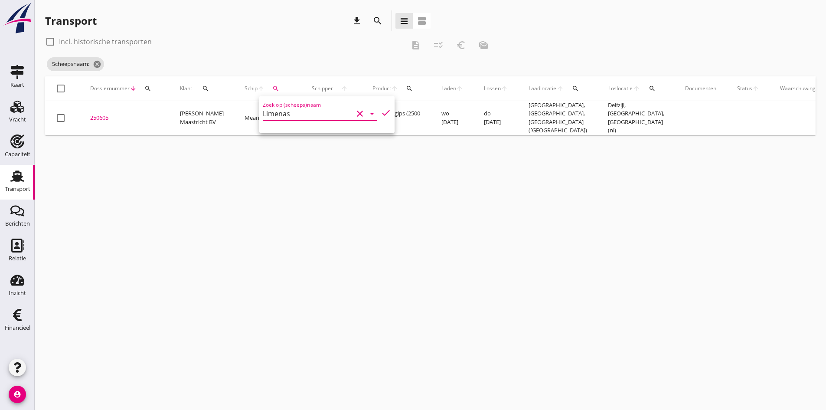
click at [381, 113] on icon "check" at bounding box center [386, 113] width 10 height 10
type input "Limenas"
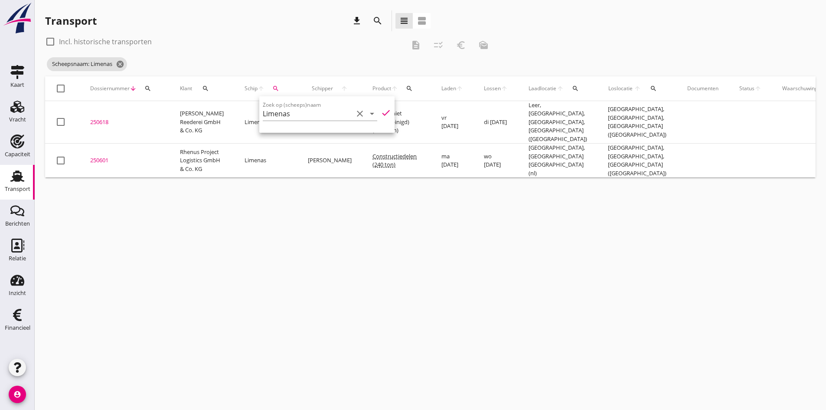
click at [166, 295] on div "cancel You are impersonating another user. Transport download search view_headl…" at bounding box center [430, 205] width 791 height 410
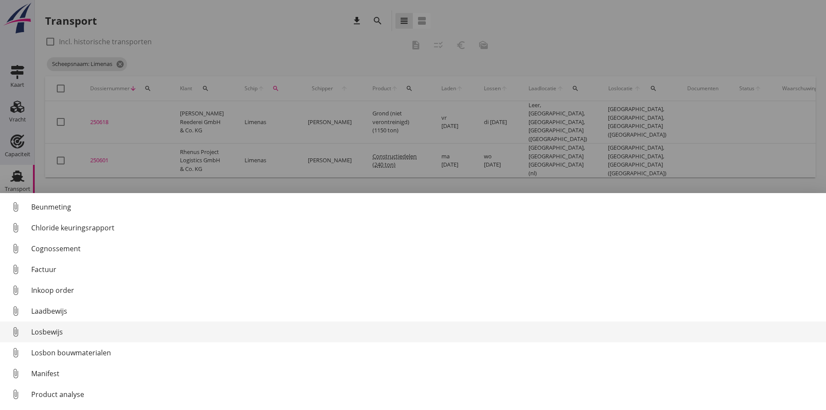
click at [49, 329] on div "Losbewijs" at bounding box center [425, 331] width 788 height 10
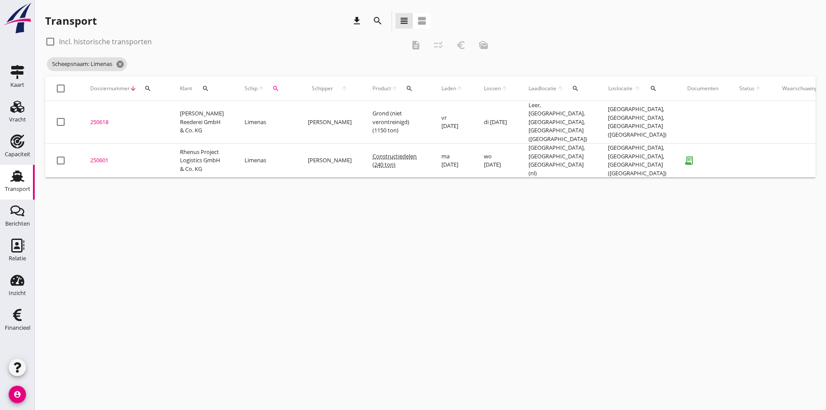
click at [97, 156] on div "250601" at bounding box center [124, 160] width 69 height 9
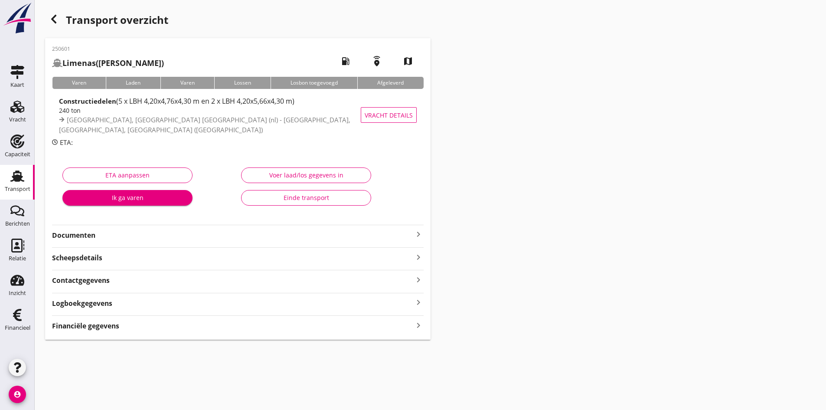
click at [77, 325] on strong "Financiële gegevens" at bounding box center [85, 326] width 67 height 10
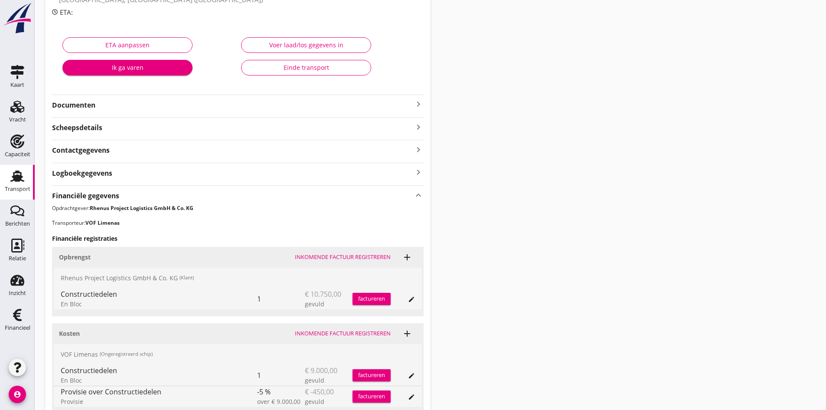
scroll to position [206, 0]
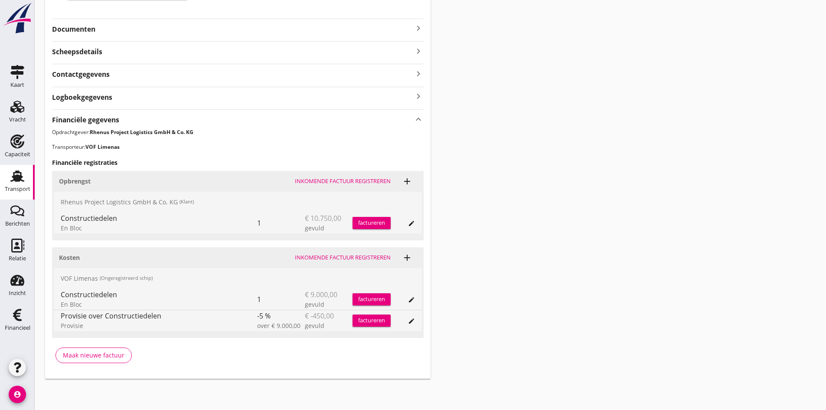
click at [313, 258] on div "Inkomende factuur registreren" at bounding box center [343, 257] width 96 height 9
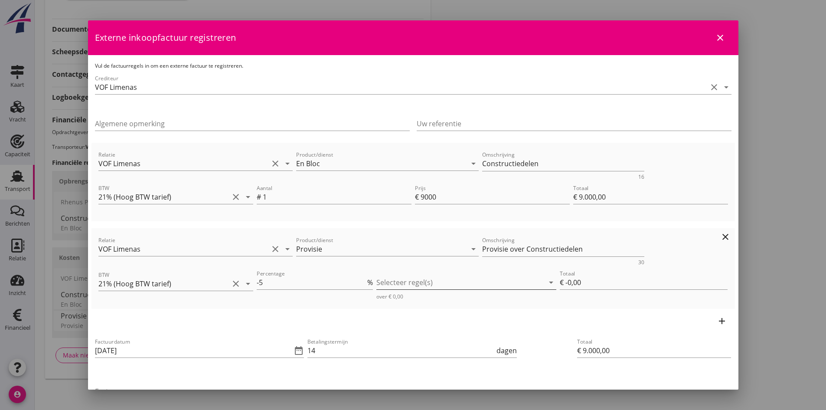
click at [386, 284] on div at bounding box center [460, 282] width 168 height 14
click at [392, 286] on icon "check_box_outline_blank" at bounding box center [393, 288] width 17 height 17
type input "€ -450,00"
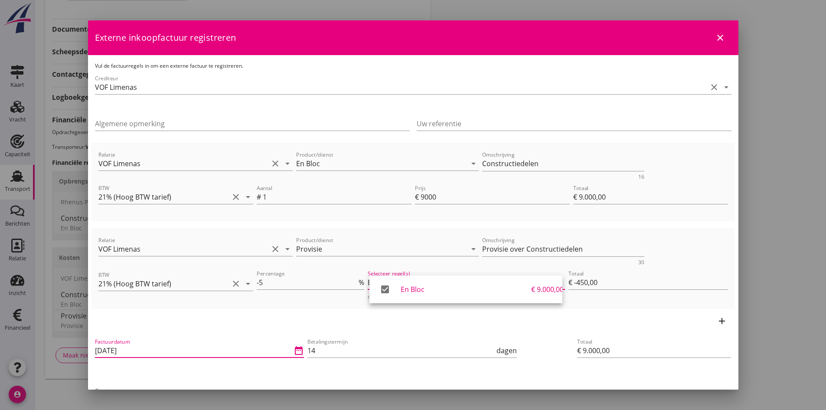
click at [208, 353] on input "[DATE]" at bounding box center [193, 350] width 197 height 14
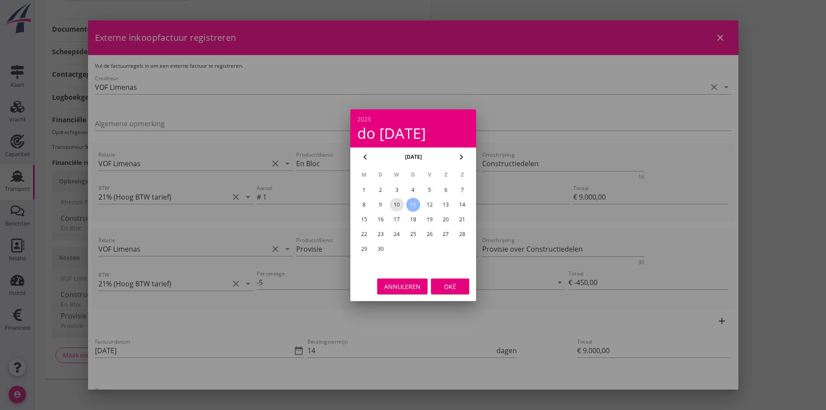
drag, startPoint x: 398, startPoint y: 203, endPoint x: 409, endPoint y: 224, distance: 23.9
click at [398, 203] on div "10" at bounding box center [397, 205] width 14 height 14
type input "[DATE]"
click at [453, 287] on div "Oké" at bounding box center [450, 285] width 24 height 9
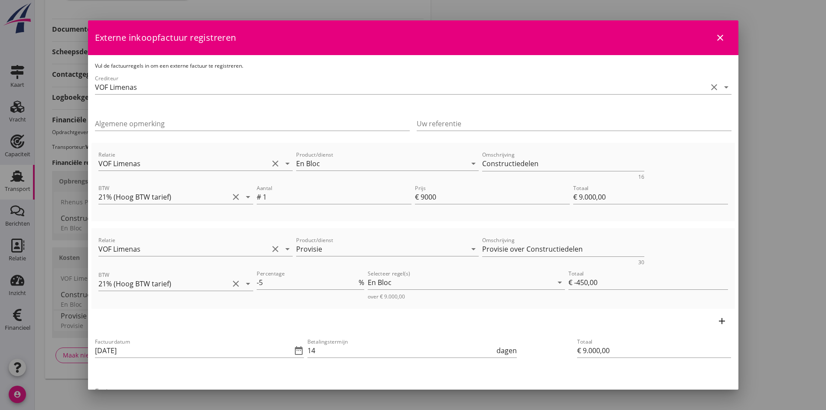
scroll to position [87, 0]
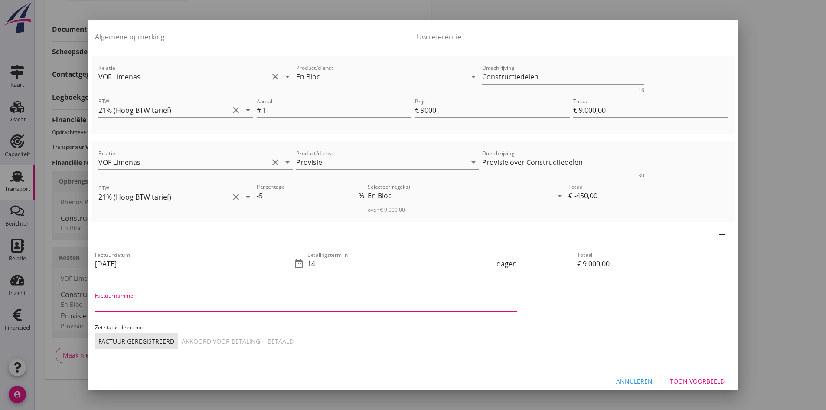
click at [186, 307] on input "Factuurnummer" at bounding box center [306, 304] width 422 height 14
type input "20250036"
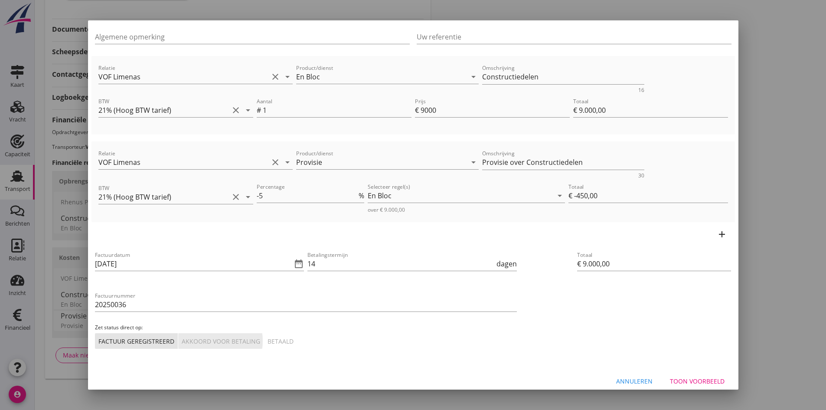
click at [209, 340] on div "Akkoord voor betaling" at bounding box center [221, 340] width 78 height 9
click at [686, 381] on div "Toon voorbeeld" at bounding box center [697, 380] width 55 height 9
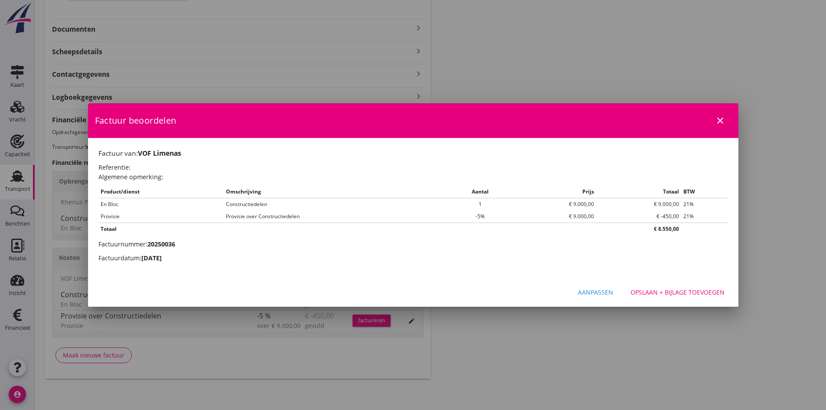
scroll to position [0, 0]
click at [648, 289] on div "Opslaan + bijlage toevoegen" at bounding box center [677, 291] width 94 height 9
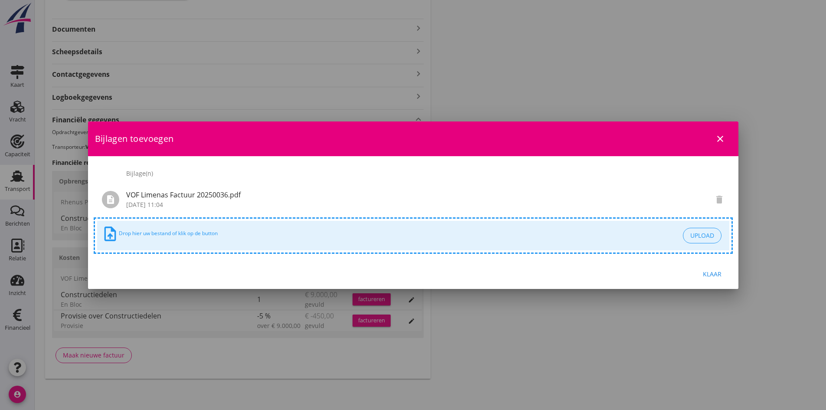
click at [710, 271] on div "Klaar" at bounding box center [712, 273] width 24 height 9
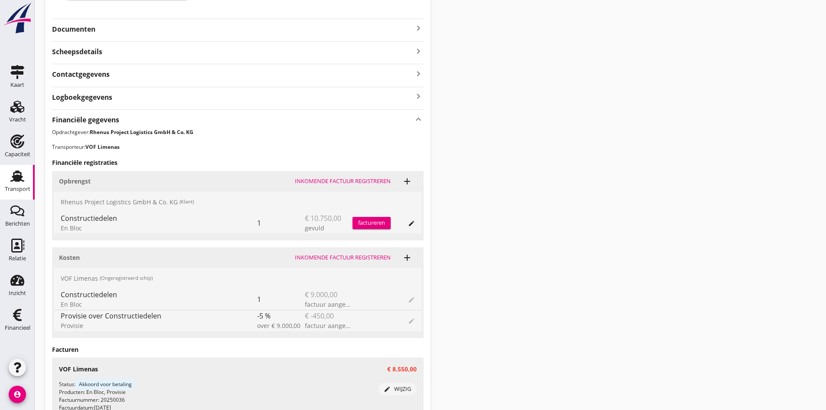
click at [370, 222] on div "factureren" at bounding box center [371, 223] width 38 height 9
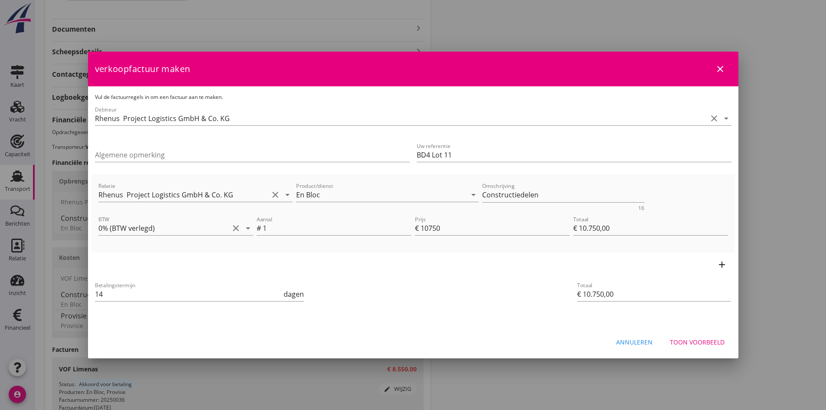
click at [687, 342] on div "Toon voorbeeld" at bounding box center [697, 341] width 55 height 9
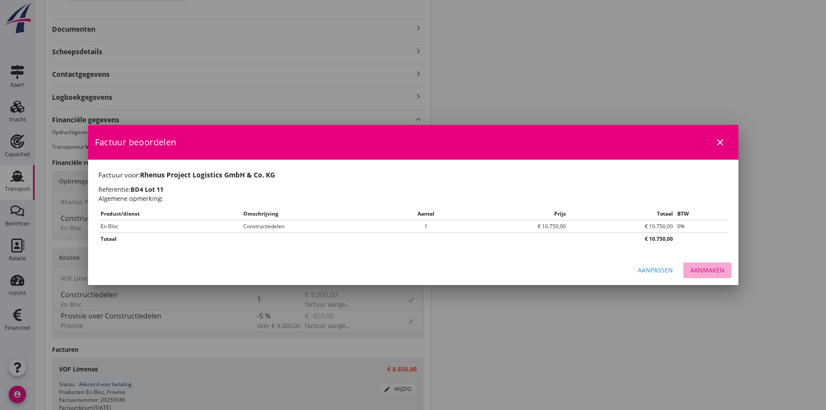
click at [710, 269] on div "Aanmaken" at bounding box center [707, 269] width 34 height 9
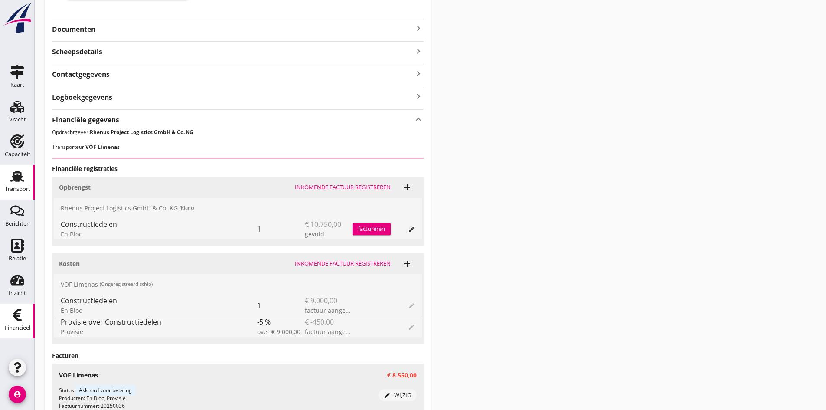
click at [19, 313] on icon "Financieel" at bounding box center [17, 315] width 14 height 14
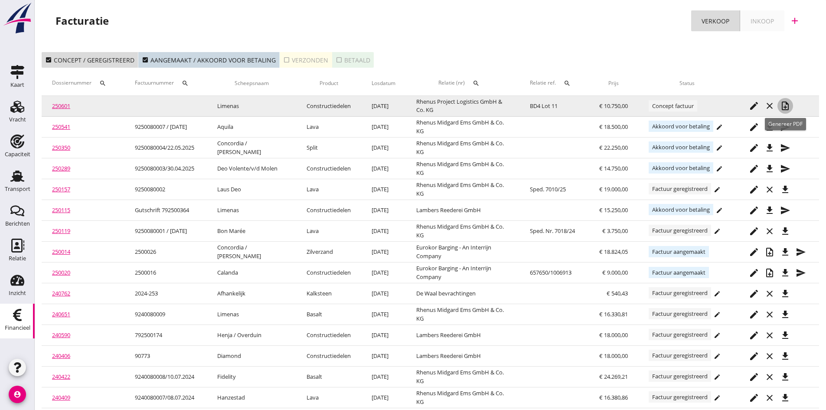
click at [786, 104] on icon "note_add" at bounding box center [785, 106] width 10 height 10
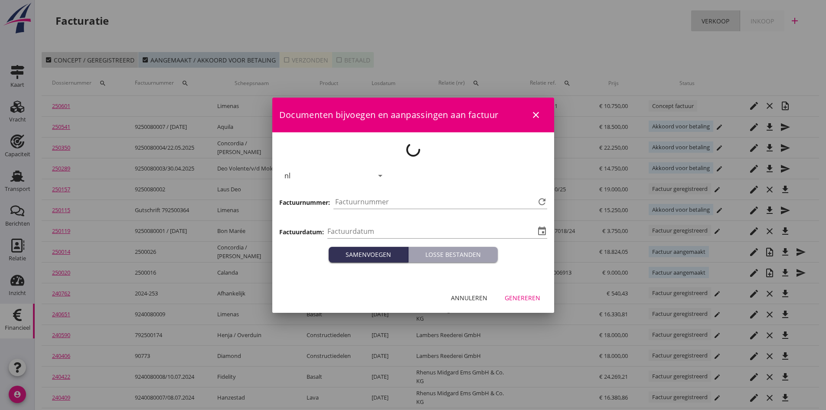
type input "[DATE]"
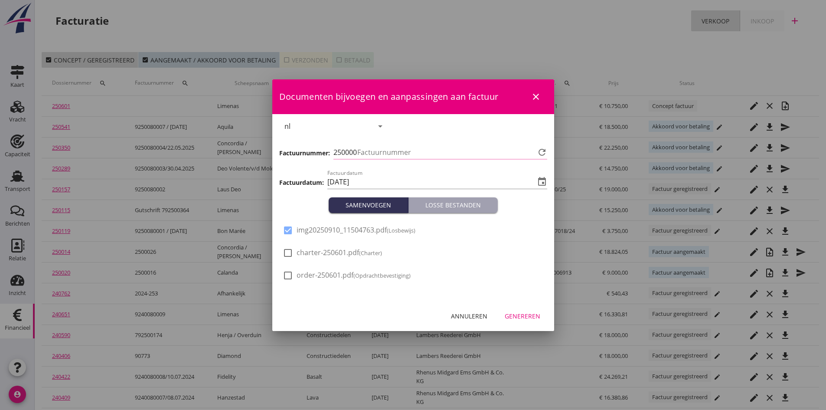
type input "755"
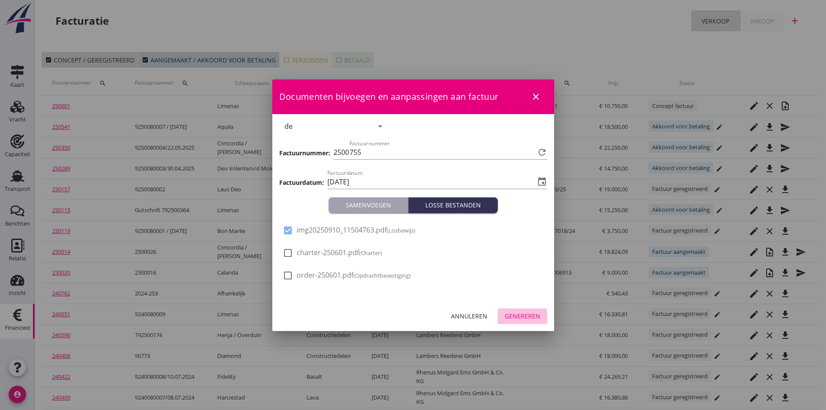
click at [513, 315] on div "Genereren" at bounding box center [523, 315] width 36 height 9
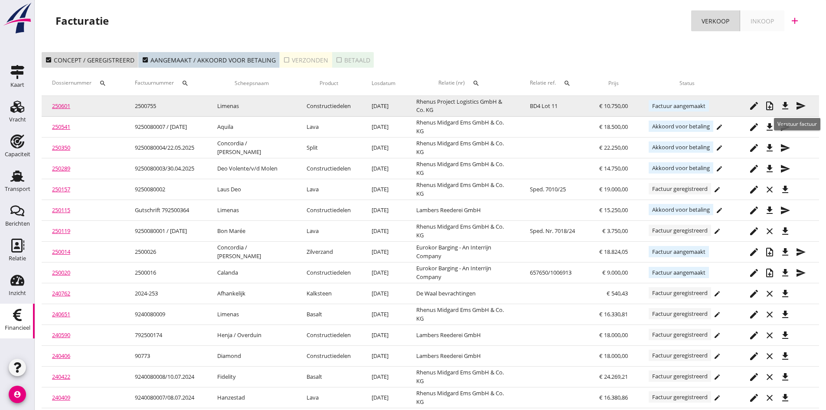
click at [799, 104] on icon "send" at bounding box center [801, 106] width 10 height 10
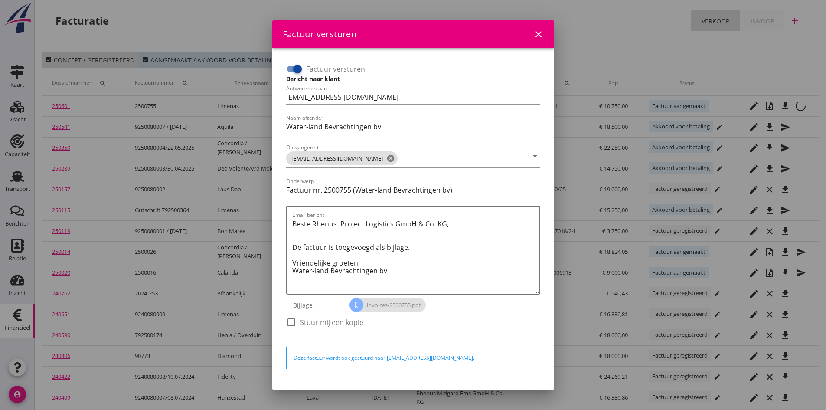
scroll to position [25, 0]
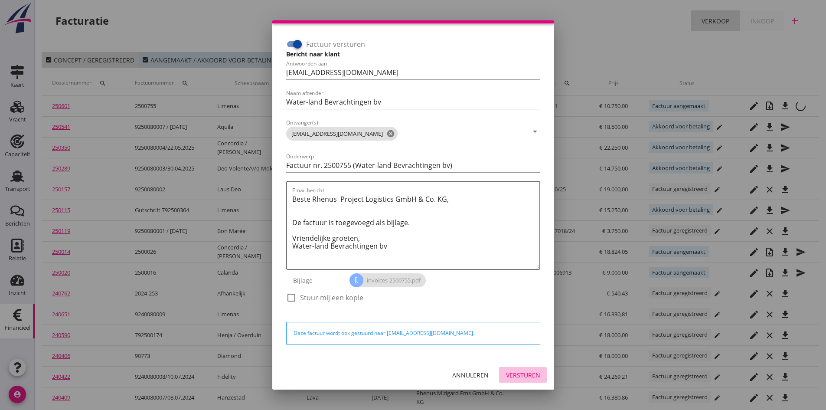
click at [510, 373] on div "Versturen" at bounding box center [523, 374] width 34 height 9
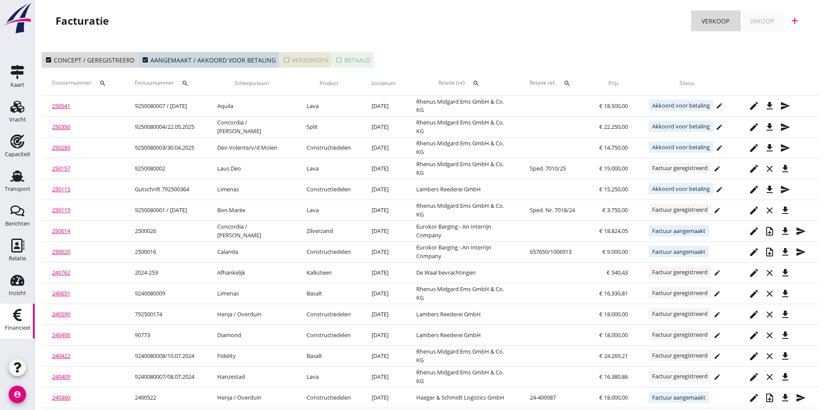
click at [302, 60] on div "check_box_outline_blank Verzonden" at bounding box center [305, 59] width 45 height 9
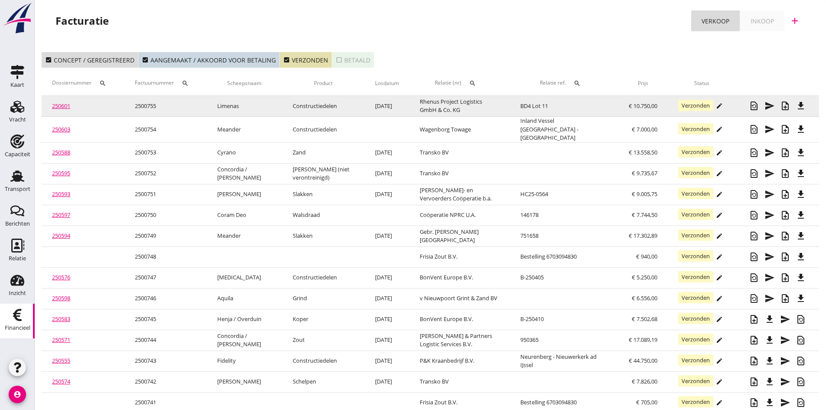
click at [64, 106] on link "250601" at bounding box center [61, 106] width 18 height 8
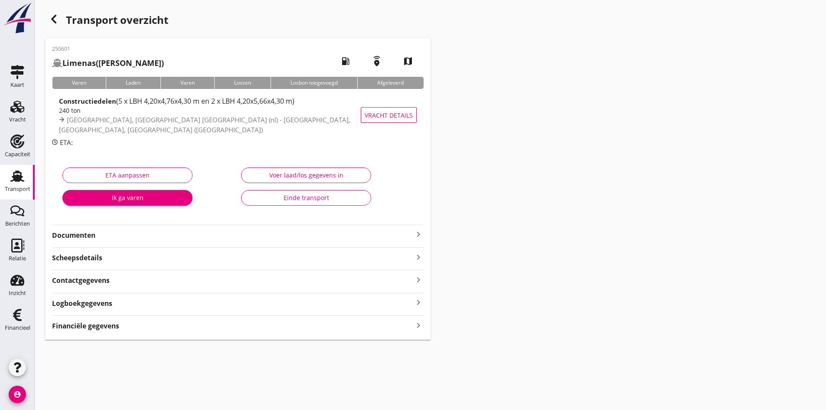
click at [413, 325] on icon "keyboard_arrow_right" at bounding box center [418, 325] width 10 height 12
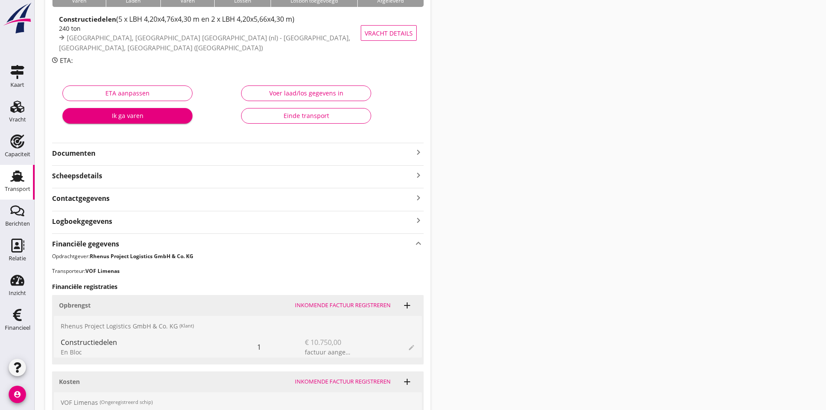
scroll to position [39, 0]
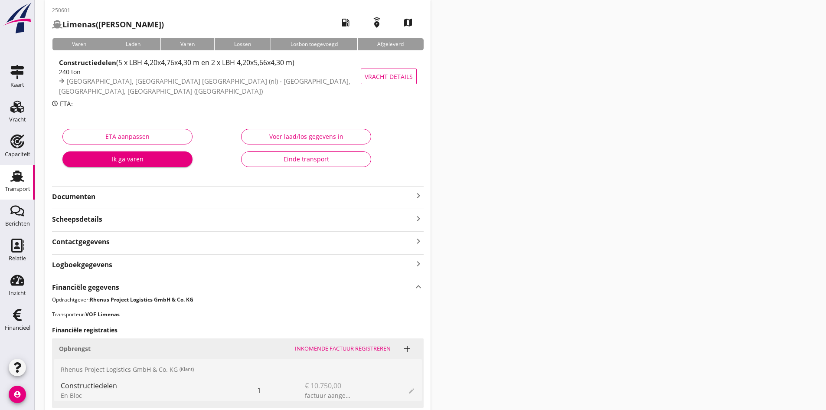
click at [288, 157] on div "Einde transport" at bounding box center [305, 158] width 115 height 9
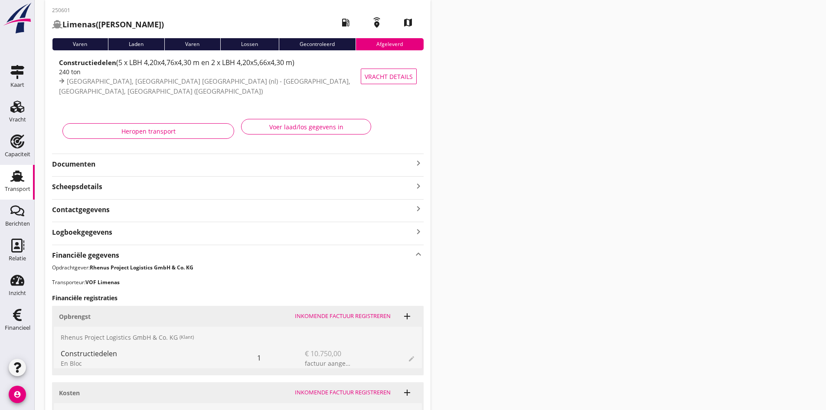
click at [21, 176] on use at bounding box center [17, 175] width 14 height 11
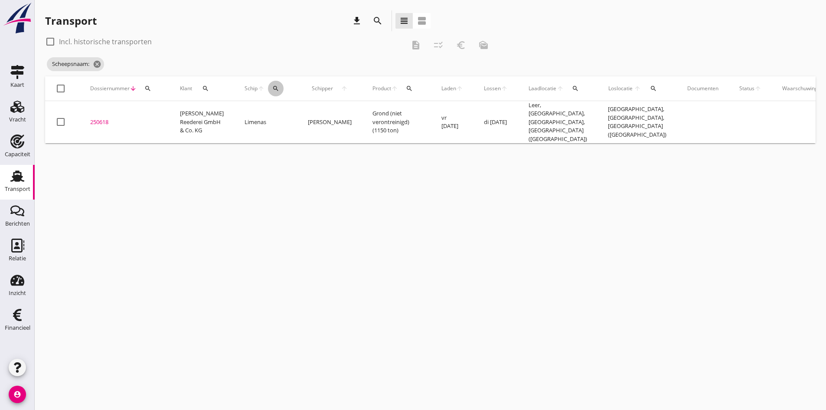
click at [272, 91] on icon "search" at bounding box center [275, 88] width 7 height 7
click at [281, 113] on input "Zoek op (scheeps)naam" at bounding box center [308, 114] width 90 height 14
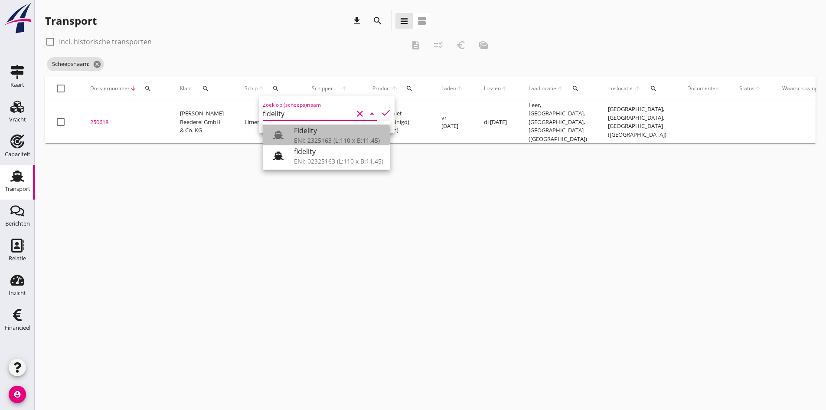
click at [301, 133] on div "Fidelity" at bounding box center [338, 130] width 89 height 10
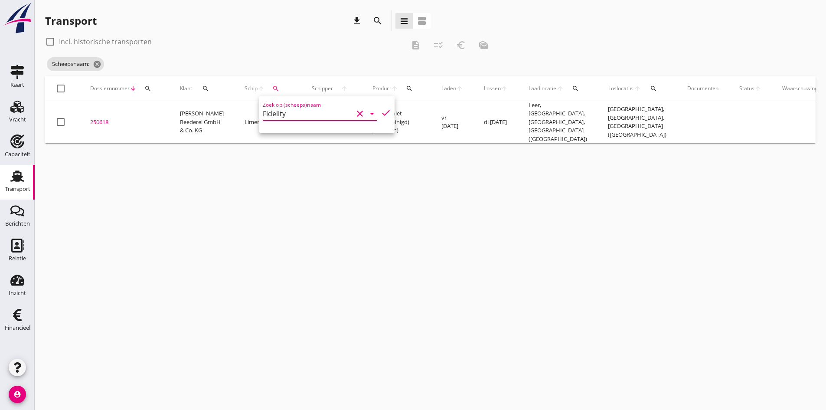
click at [381, 111] on icon "check" at bounding box center [386, 113] width 10 height 10
type input "Fidelity"
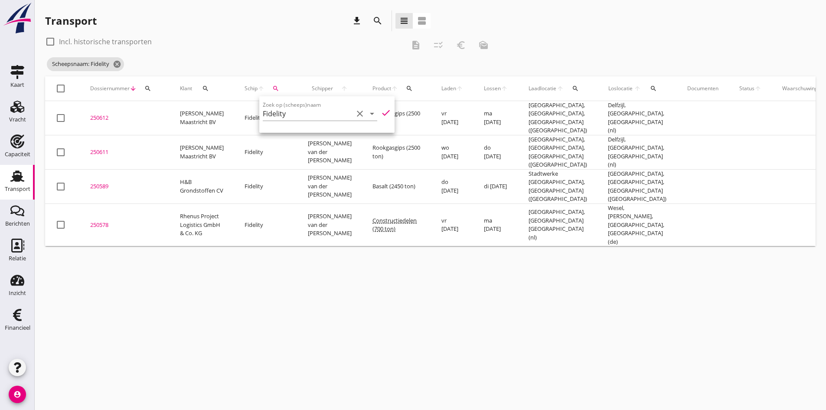
click at [227, 312] on div "cancel You are impersonating another user. Transport download search view_headl…" at bounding box center [430, 205] width 791 height 410
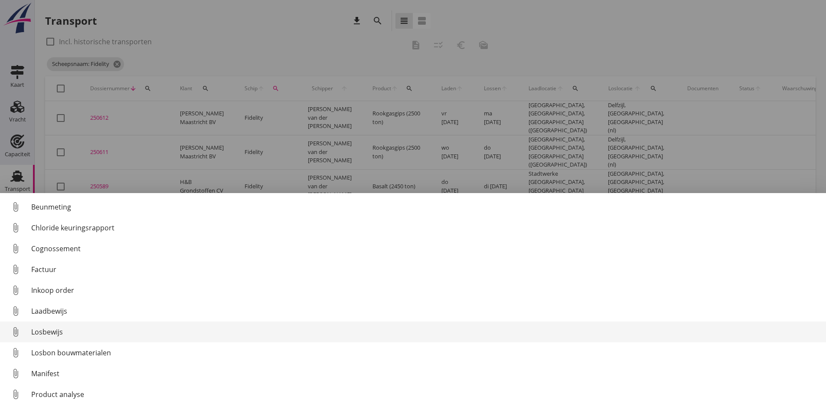
click at [47, 332] on div "Losbewijs" at bounding box center [425, 331] width 788 height 10
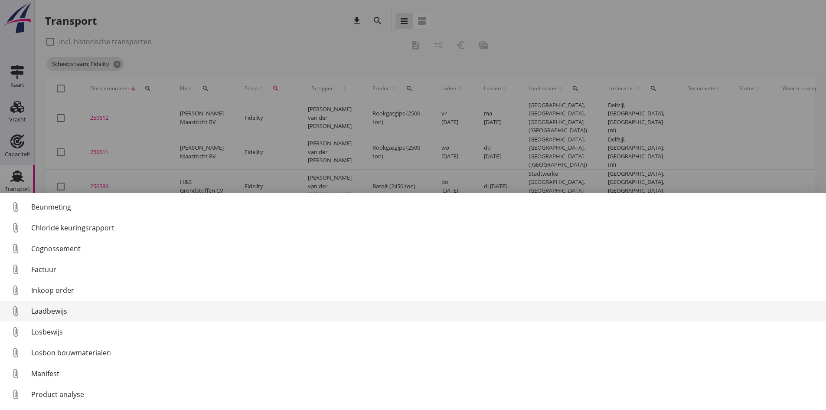
click at [46, 312] on div "Laadbewijs" at bounding box center [425, 311] width 788 height 10
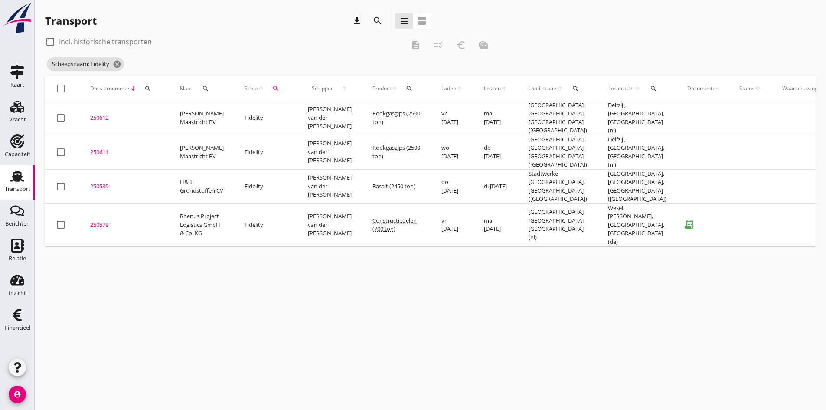
click at [103, 221] on div "250578" at bounding box center [124, 225] width 69 height 9
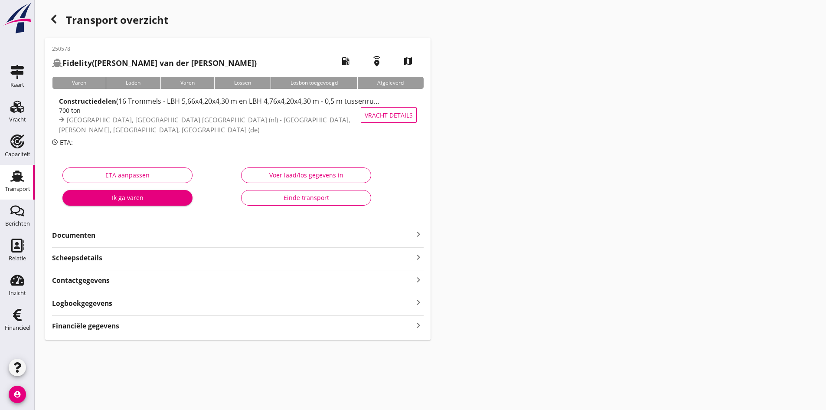
click at [415, 325] on icon "keyboard_arrow_right" at bounding box center [418, 325] width 10 height 12
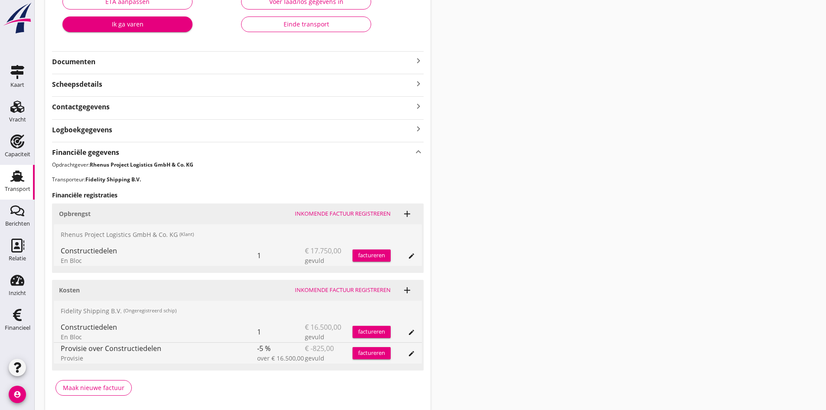
scroll to position [206, 0]
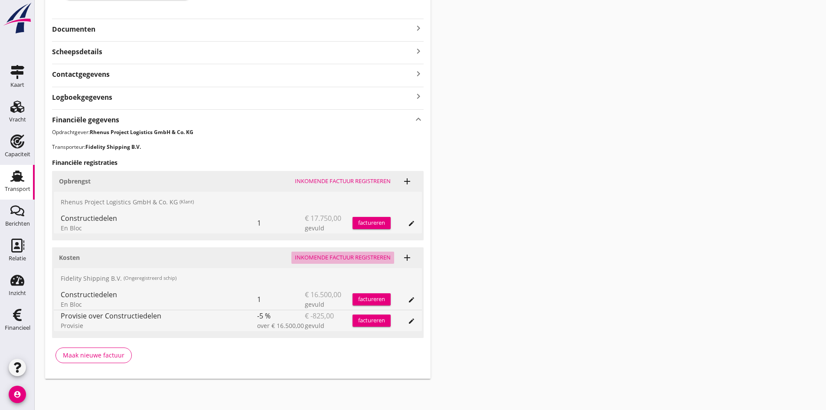
click at [340, 257] on div "Inkomende factuur registreren" at bounding box center [343, 257] width 96 height 9
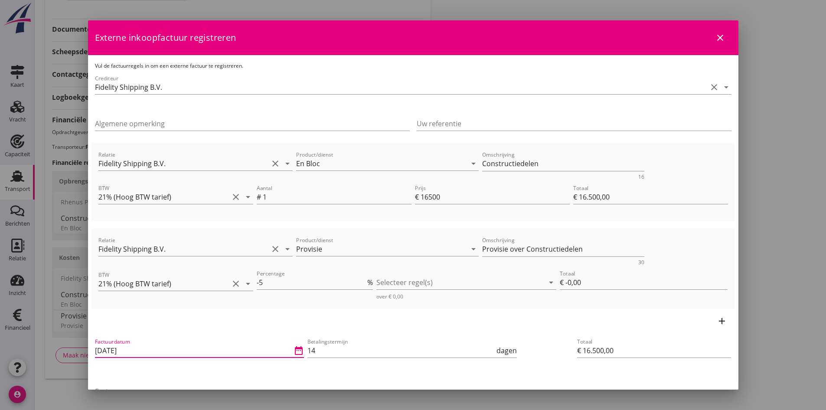
click at [168, 352] on input "[DATE]" at bounding box center [193, 350] width 197 height 14
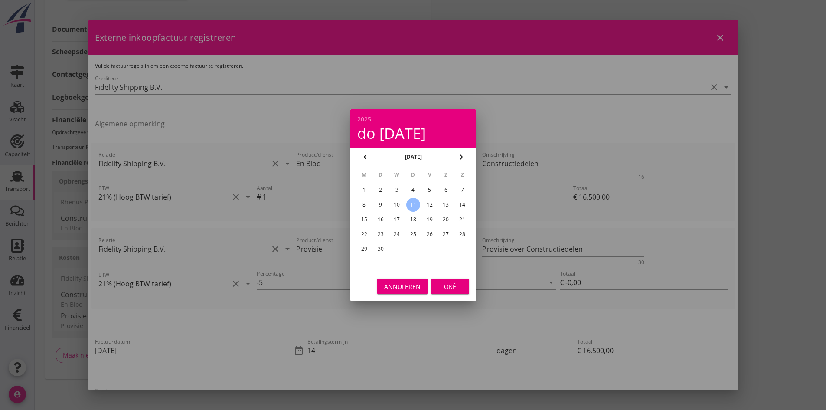
drag, startPoint x: 395, startPoint y: 204, endPoint x: 401, endPoint y: 209, distance: 7.1
click at [397, 205] on div "10" at bounding box center [397, 205] width 14 height 14
type input "[DATE]"
click at [447, 287] on div "Oké" at bounding box center [450, 285] width 24 height 9
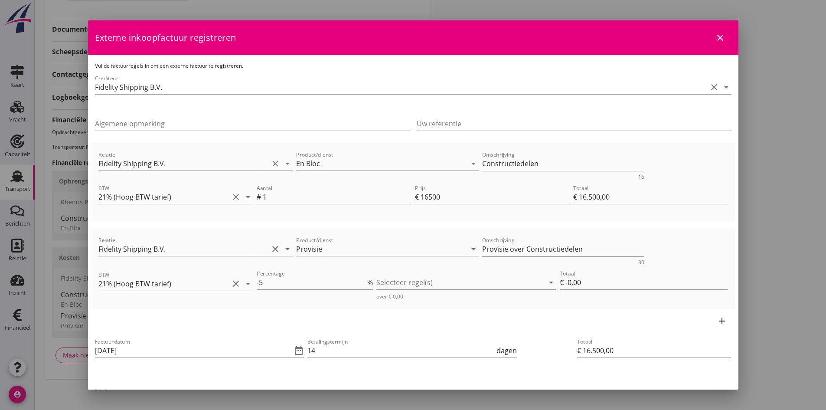
scroll to position [43, 0]
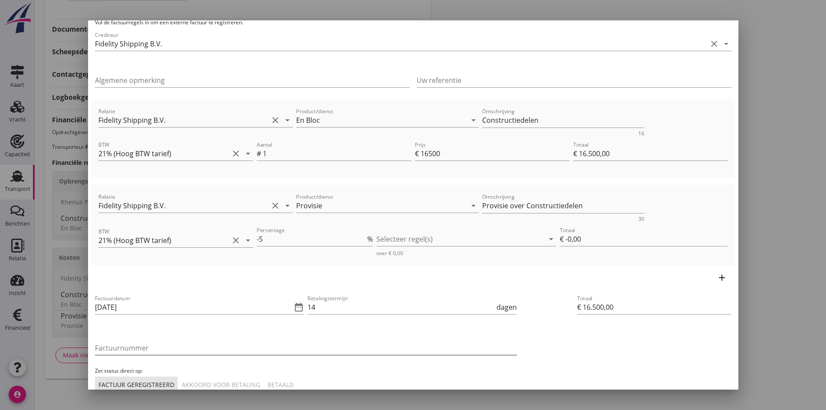
click at [194, 345] on input "Factuurnummer" at bounding box center [306, 348] width 422 height 14
type input "41.2025"
click at [228, 383] on div "Akkoord voor betaling" at bounding box center [221, 384] width 78 height 9
click at [382, 238] on div at bounding box center [460, 239] width 168 height 14
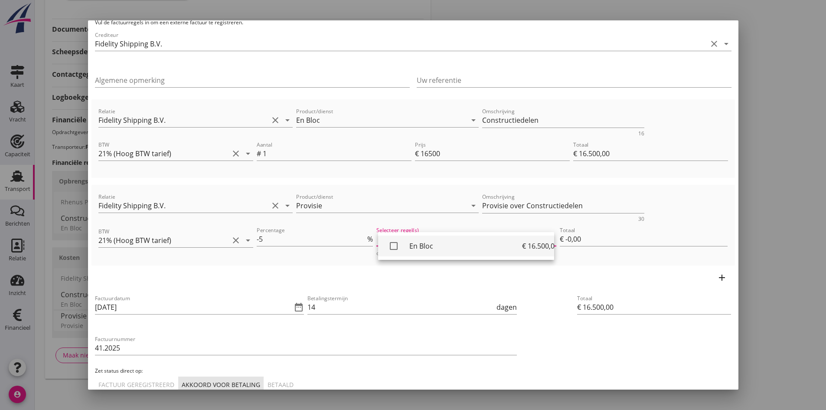
click at [390, 242] on icon "check_box_outline_blank" at bounding box center [393, 245] width 17 height 17
type input "€ -825,00"
click at [596, 352] on div "Totaal € 16.500,00" at bounding box center [654, 343] width 161 height 106
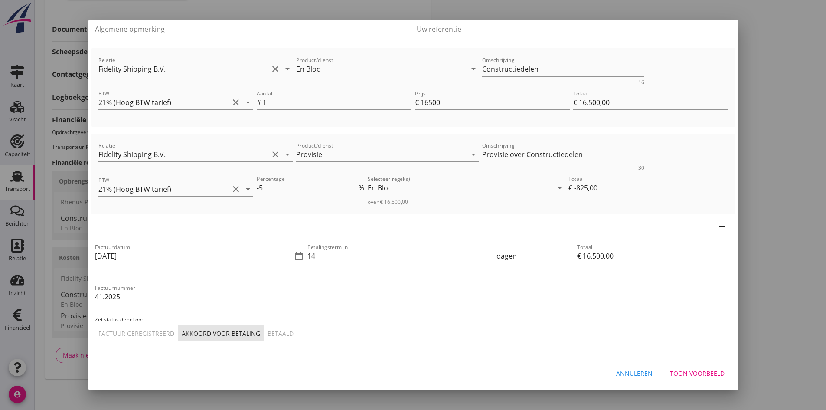
click at [701, 374] on div "Toon voorbeeld" at bounding box center [697, 373] width 55 height 9
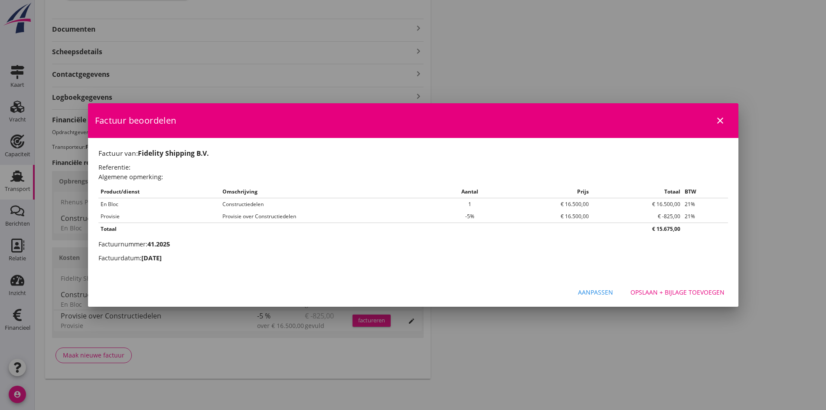
scroll to position [0, 0]
click at [686, 294] on div "Opslaan + bijlage toevoegen" at bounding box center [677, 291] width 94 height 9
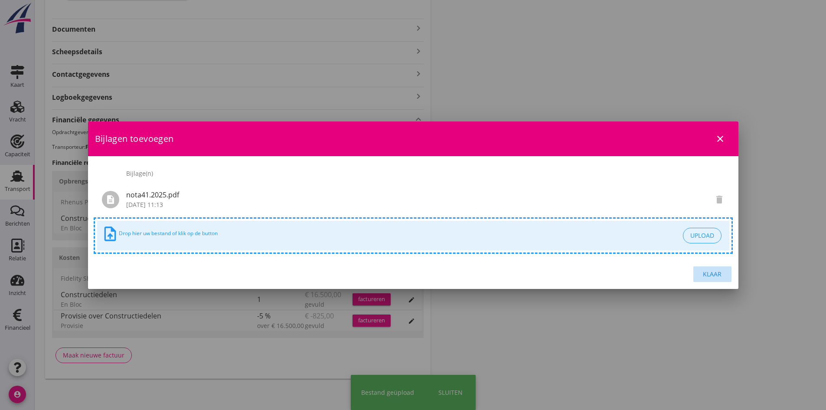
click at [712, 275] on div "Klaar" at bounding box center [712, 273] width 24 height 9
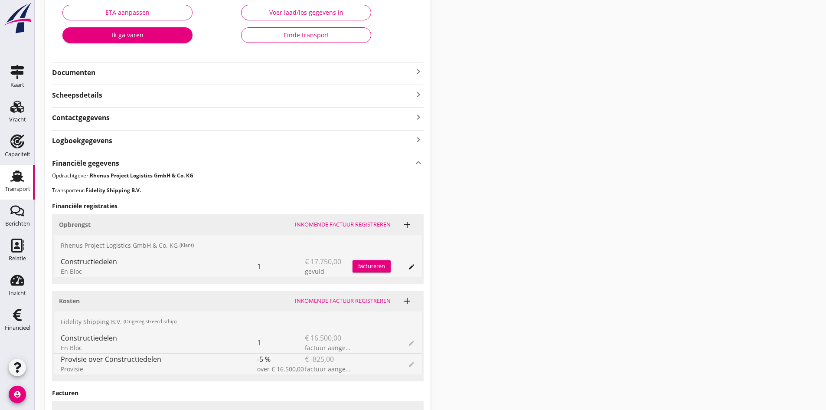
scroll to position [76, 0]
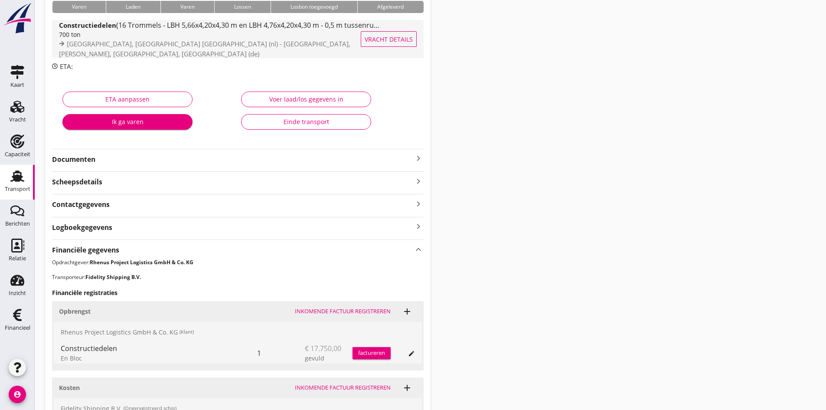
click at [169, 30] on div "Constructiedelen (16 Trommels - LBH 5,66x4,20x4,30 m en LBH 4,76x4,20x4,30 m - …" at bounding box center [219, 25] width 321 height 10
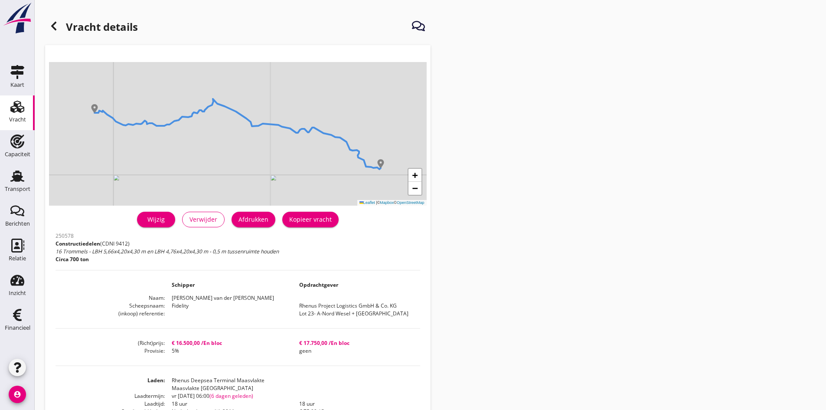
click at [55, 24] on icon at bounding box center [54, 26] width 10 height 10
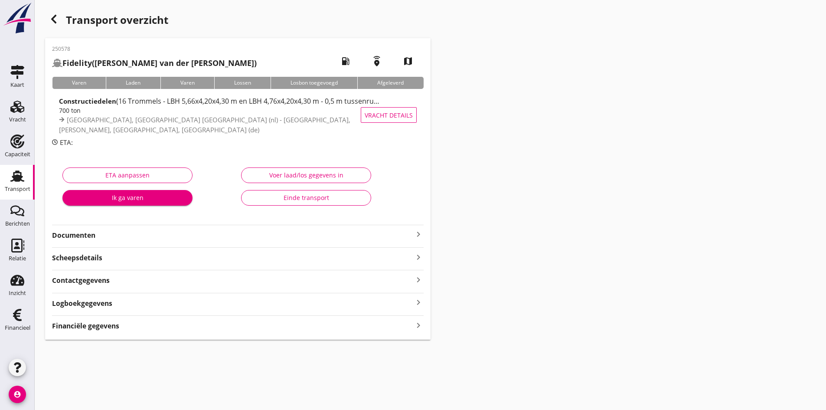
click at [409, 238] on strong "Documenten" at bounding box center [232, 235] width 361 height 10
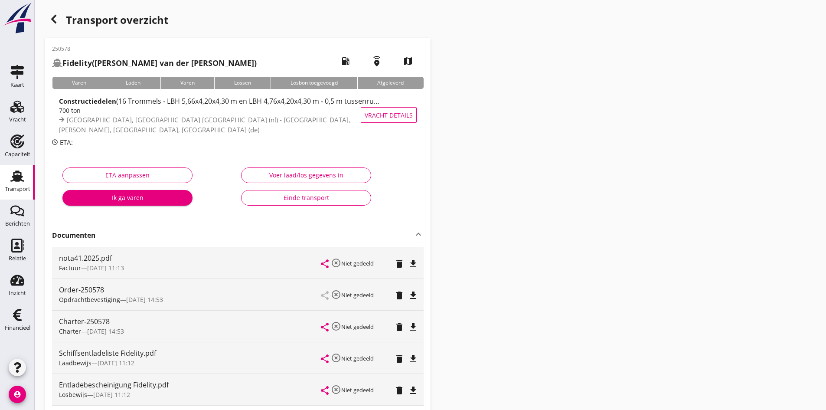
scroll to position [87, 0]
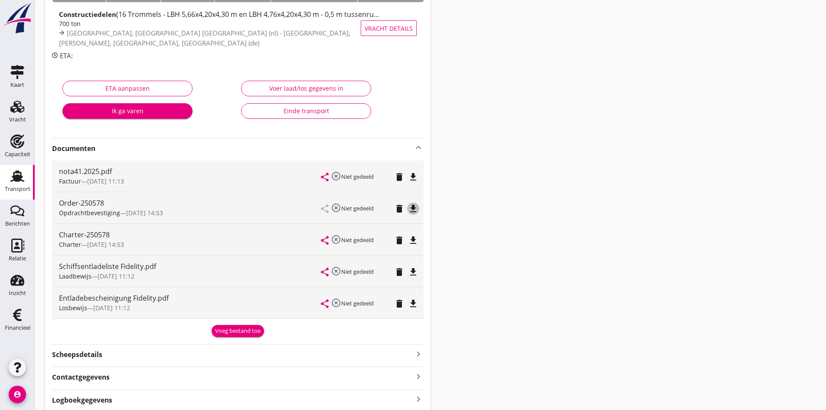
click at [412, 209] on icon "file_download" at bounding box center [413, 208] width 10 height 10
click at [88, 358] on strong "Scheepsdetails" at bounding box center [77, 354] width 50 height 10
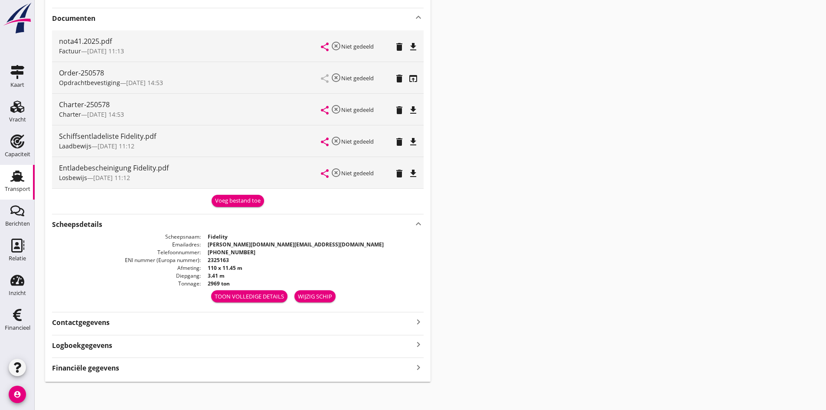
scroll to position [220, 0]
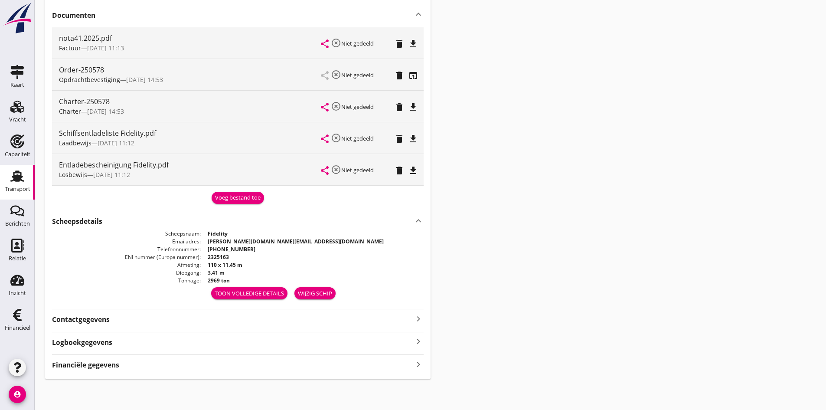
click at [419, 364] on icon "keyboard_arrow_right" at bounding box center [418, 364] width 10 height 12
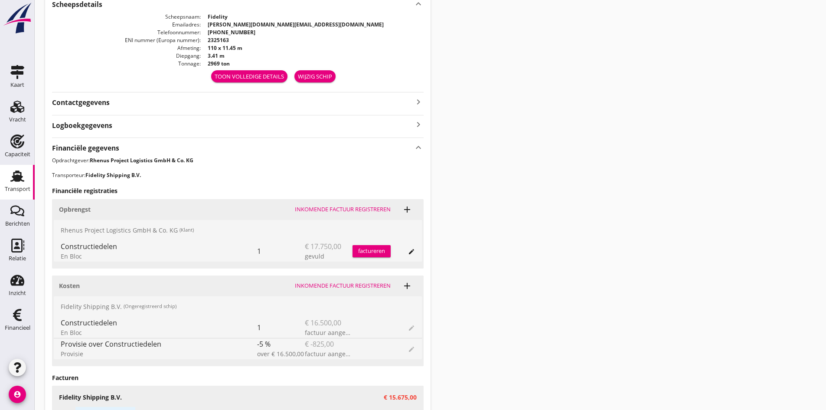
scroll to position [480, 0]
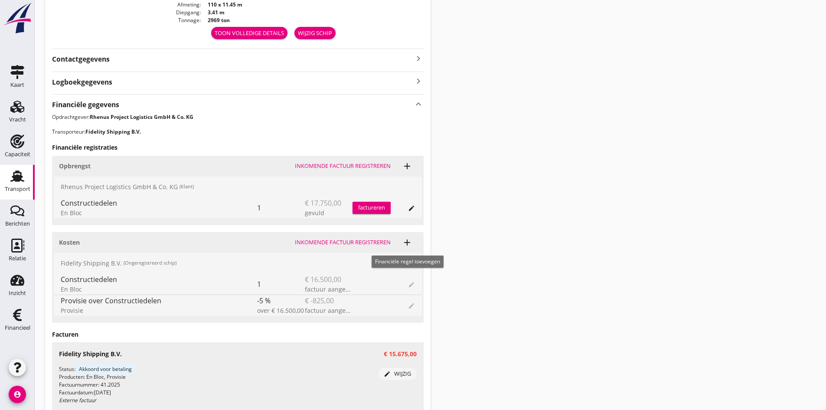
click at [405, 241] on icon "add" at bounding box center [407, 242] width 10 height 10
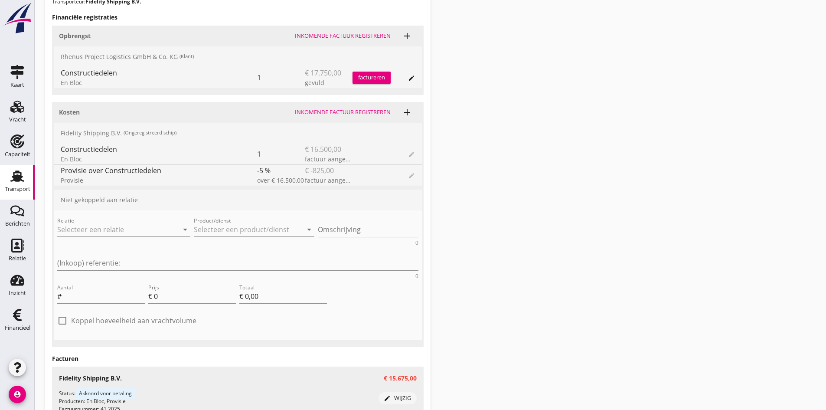
scroll to position [653, 0]
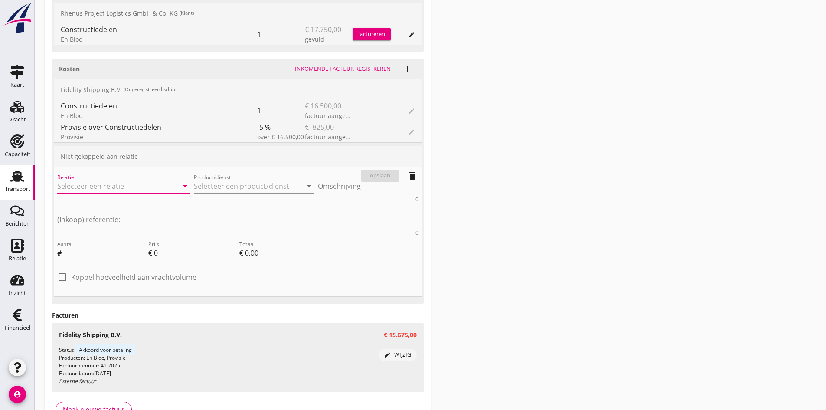
click at [73, 189] on input "Relatie" at bounding box center [111, 186] width 109 height 14
click at [79, 205] on div "Fidelity Shipping B.V." at bounding box center [110, 203] width 93 height 10
type input "Fidelity Shipping B.V."
click at [194, 188] on input "Product/dienst" at bounding box center [248, 186] width 109 height 14
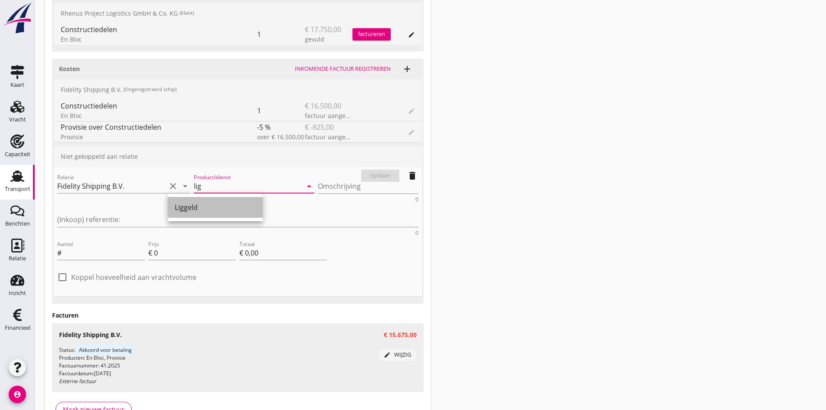
click at [182, 209] on div "Liggeld" at bounding box center [215, 207] width 81 height 10
type input "Liggeld"
click at [318, 185] on textarea "Omschrijving" at bounding box center [368, 186] width 101 height 14
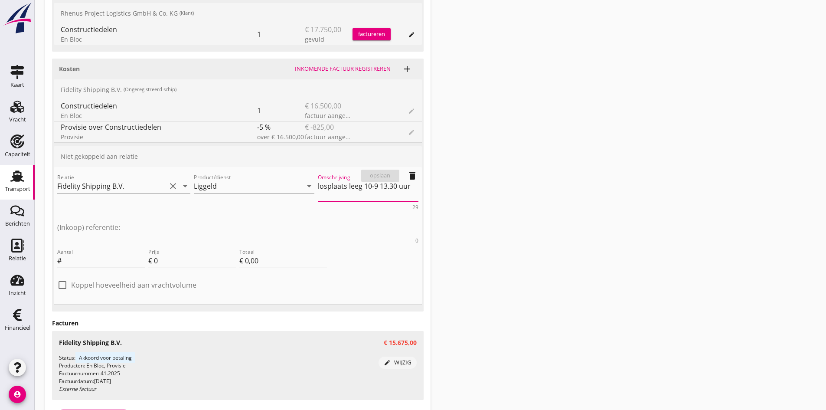
type textarea "losplaats leeg 10-9 13.30 uur"
click at [97, 254] on div "Aantal #" at bounding box center [101, 261] width 88 height 14
type input "14"
type input "1"
type input "€ 14,00"
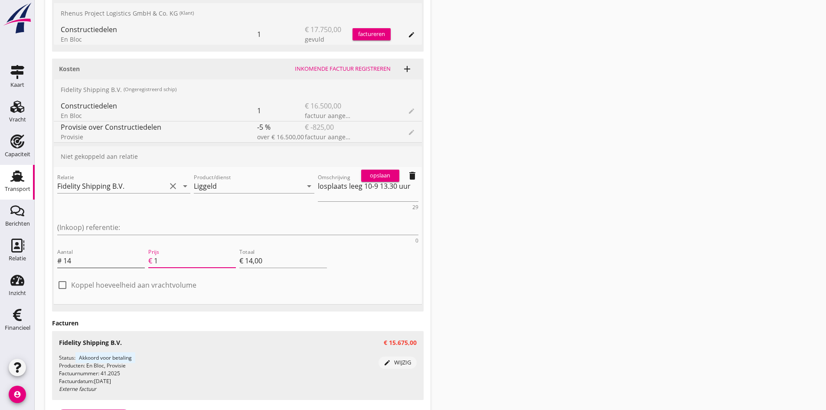
type input "10"
type input "€ 140,00"
type input "104"
type input "€ 1.456,00"
type input "€ 0,00"
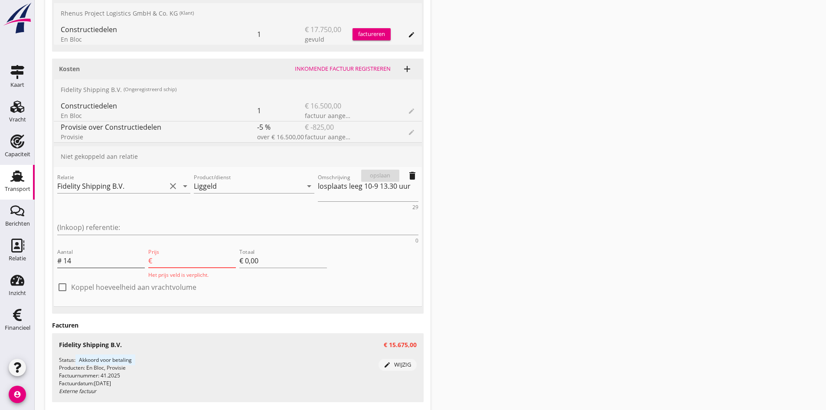
type input "104.3"
type input "€ 1.460,20"
type input "104.38"
type input "€ 1.461,32"
type input "104.38"
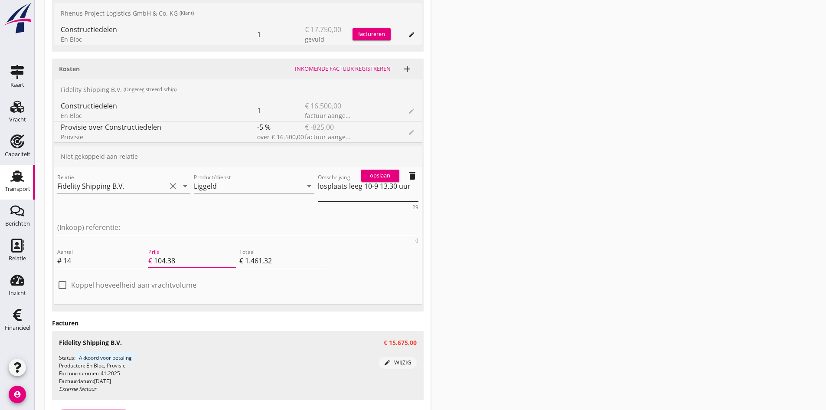
click at [318, 193] on textarea "losplaats leeg 10-9 13.30 uur" at bounding box center [368, 190] width 101 height 22
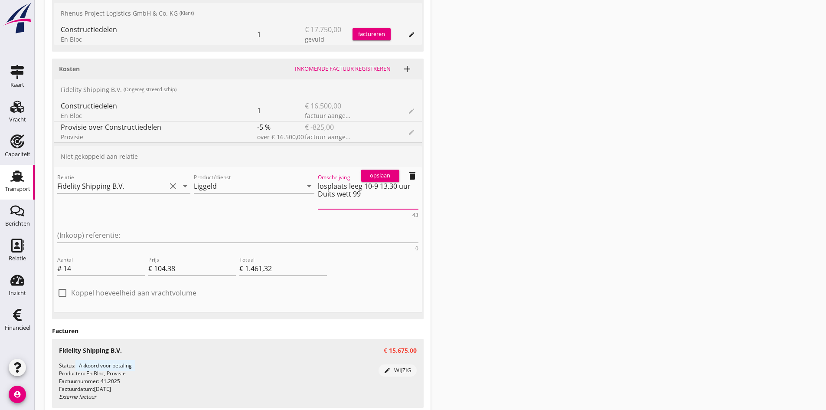
type textarea "losplaats leeg 10-9 13.30 uur Duits wett 99"
click at [388, 174] on div "opslaan" at bounding box center [380, 175] width 31 height 9
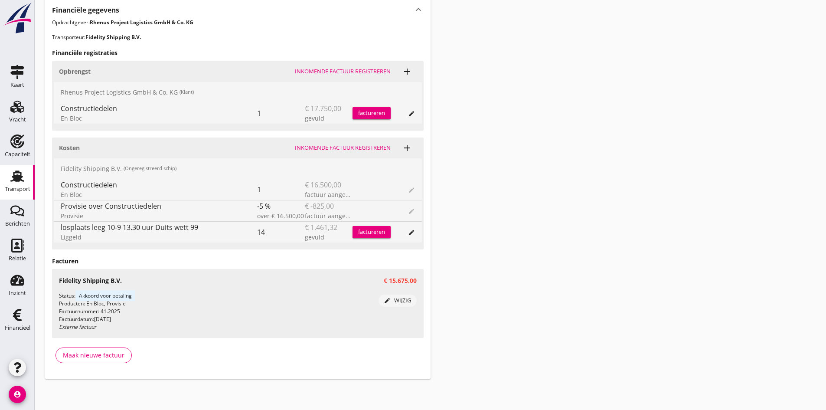
click at [318, 147] on div "Inkomende factuur registreren" at bounding box center [343, 148] width 96 height 9
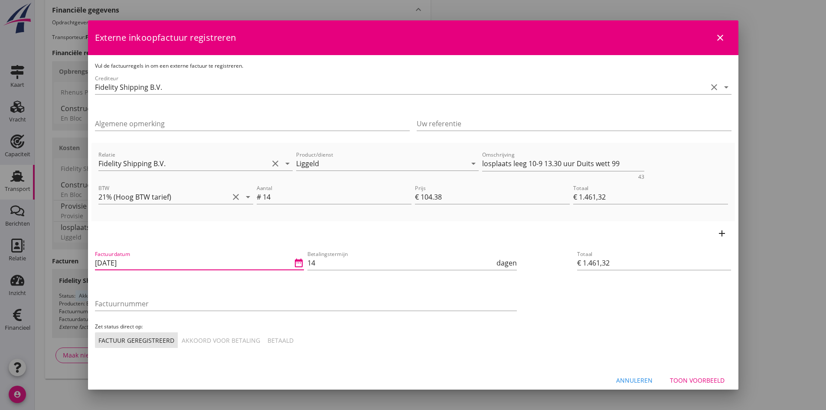
click at [165, 261] on input "[DATE]" at bounding box center [193, 263] width 197 height 14
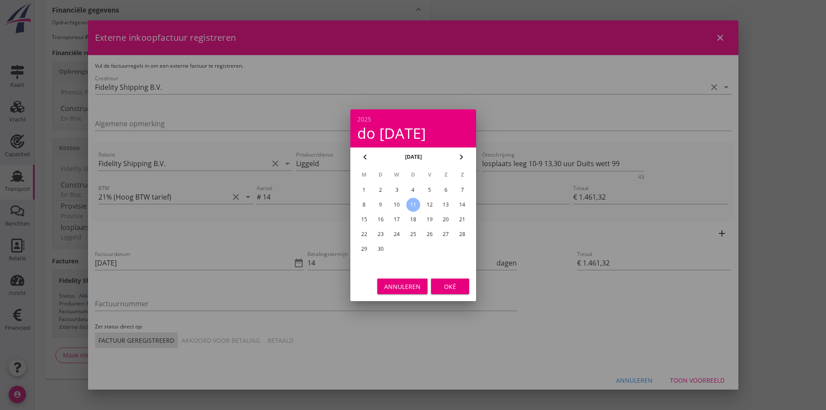
drag, startPoint x: 398, startPoint y: 205, endPoint x: 399, endPoint y: 209, distance: 4.5
click at [398, 208] on div "10" at bounding box center [397, 205] width 14 height 14
type input "[DATE]"
drag, startPoint x: 447, startPoint y: 286, endPoint x: 404, endPoint y: 293, distance: 43.9
click at [445, 287] on div "Oké" at bounding box center [450, 285] width 24 height 9
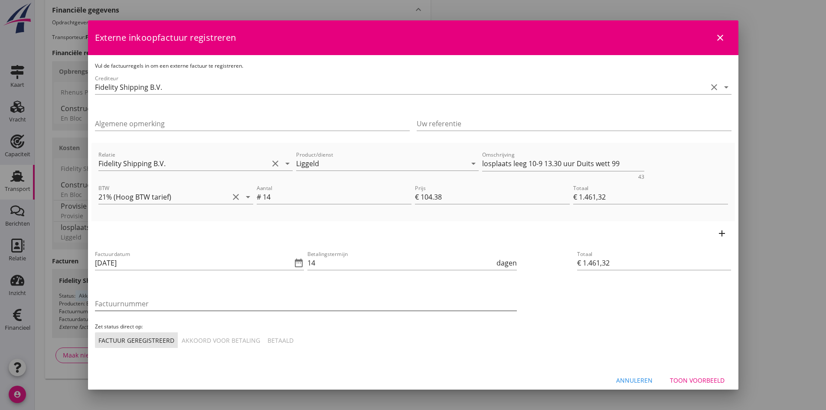
drag, startPoint x: 150, startPoint y: 306, endPoint x: 143, endPoint y: 304, distance: 6.6
click at [150, 306] on input "Factuurnummer" at bounding box center [306, 304] width 422 height 14
type input "41a.2025"
click at [205, 342] on div "Akkoord voor betaling" at bounding box center [221, 340] width 78 height 9
click at [670, 378] on div "Toon voorbeeld" at bounding box center [697, 379] width 55 height 9
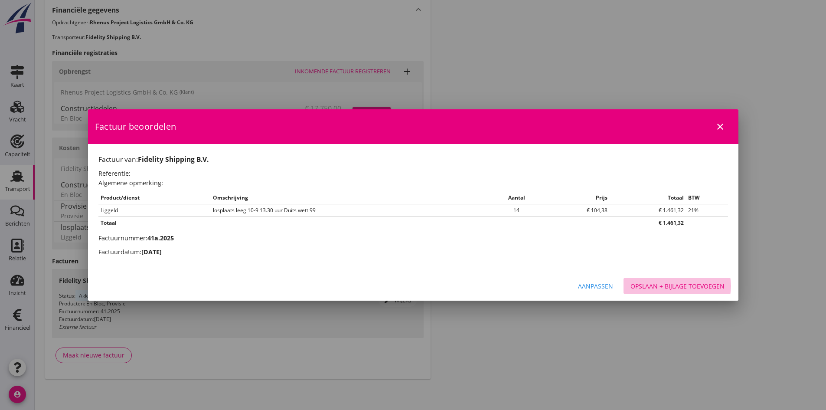
click at [669, 286] on div "Opslaan + bijlage toevoegen" at bounding box center [677, 285] width 94 height 9
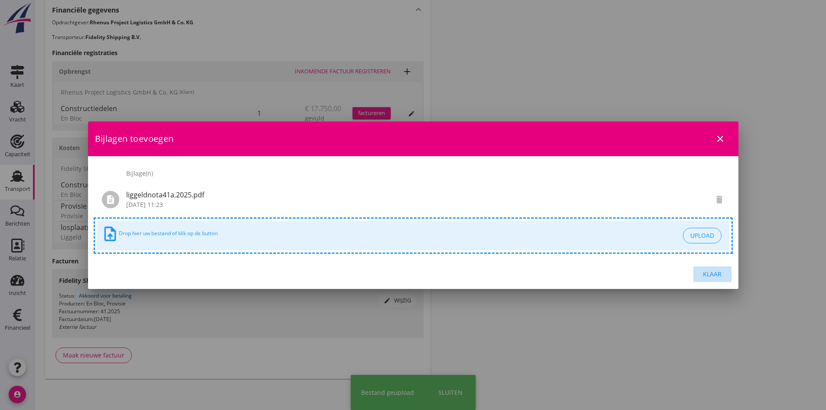
click at [707, 274] on div "Klaar" at bounding box center [712, 273] width 24 height 9
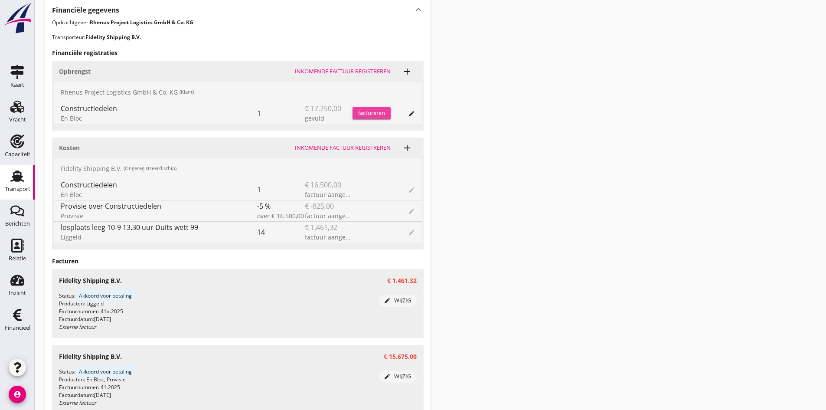
click at [372, 112] on div "factureren" at bounding box center [371, 113] width 38 height 9
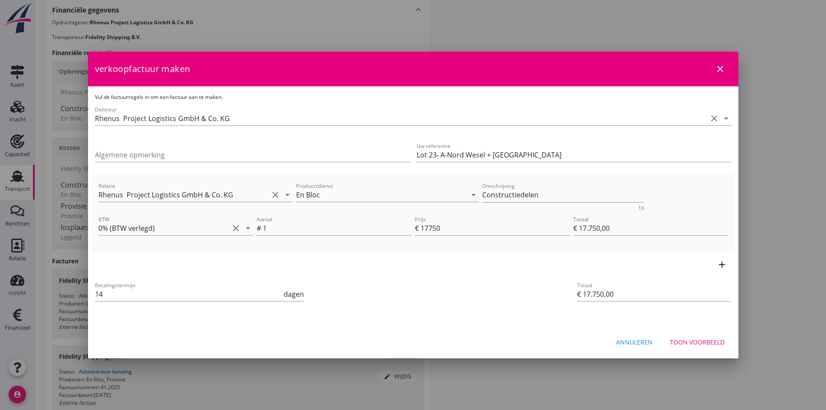
click at [687, 340] on div "Toon voorbeeld" at bounding box center [697, 341] width 55 height 9
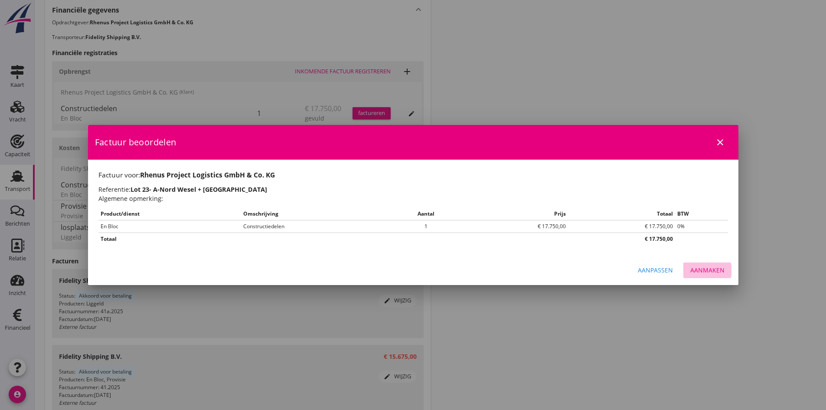
click at [698, 268] on div "Aanmaken" at bounding box center [707, 269] width 34 height 9
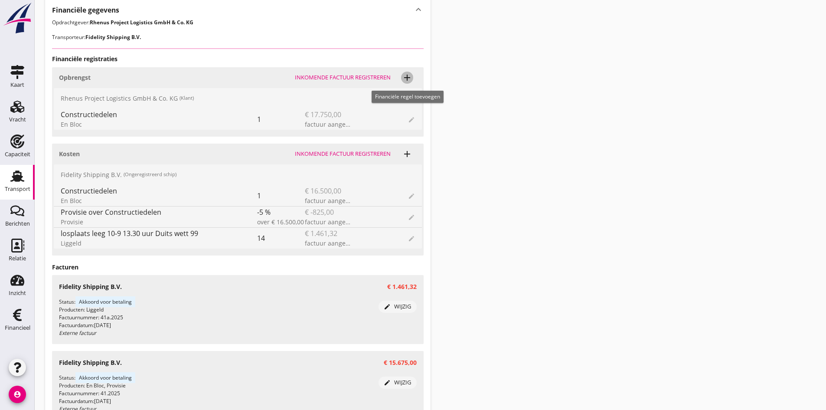
click at [406, 76] on icon "add" at bounding box center [407, 77] width 10 height 10
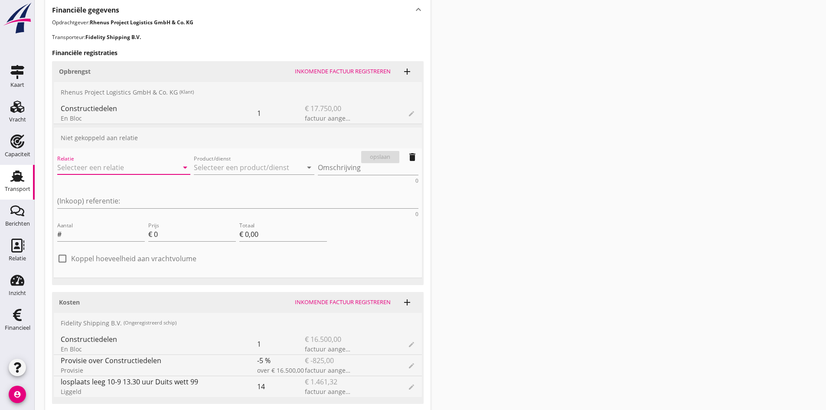
click at [88, 167] on input "Relatie" at bounding box center [111, 167] width 109 height 14
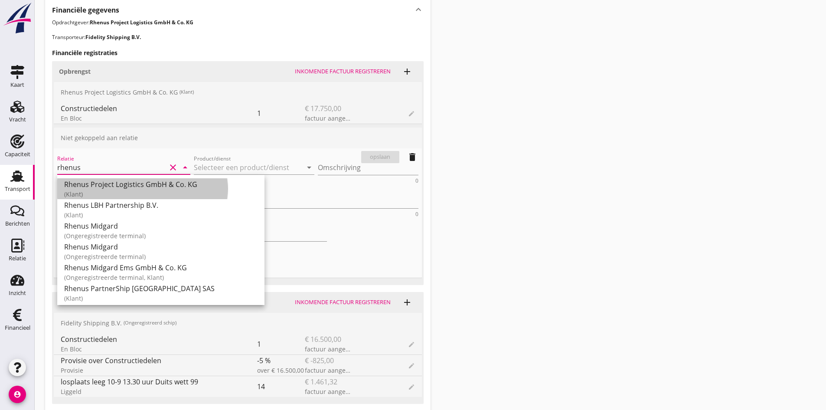
click at [101, 186] on div "Rhenus Project Logistics GmbH & Co. KG" at bounding box center [160, 184] width 193 height 10
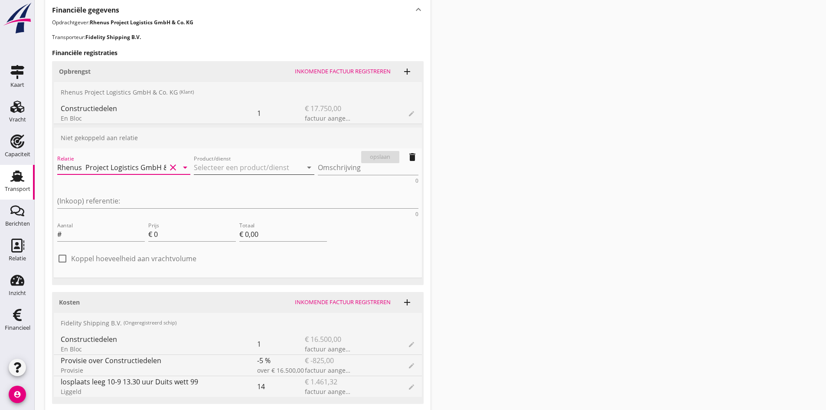
type input "Rhenus Project Logistics GmbH & Co. KG"
click at [194, 169] on input "Product/dienst" at bounding box center [248, 167] width 109 height 14
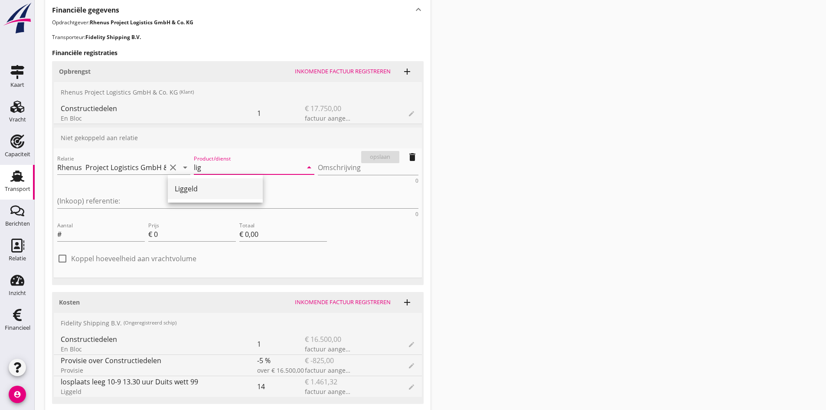
click at [185, 189] on div "Liggeld" at bounding box center [215, 188] width 81 height 10
type input "Liggeld"
click at [101, 227] on input "Aantal" at bounding box center [104, 234] width 82 height 14
type input "20"
type input "1"
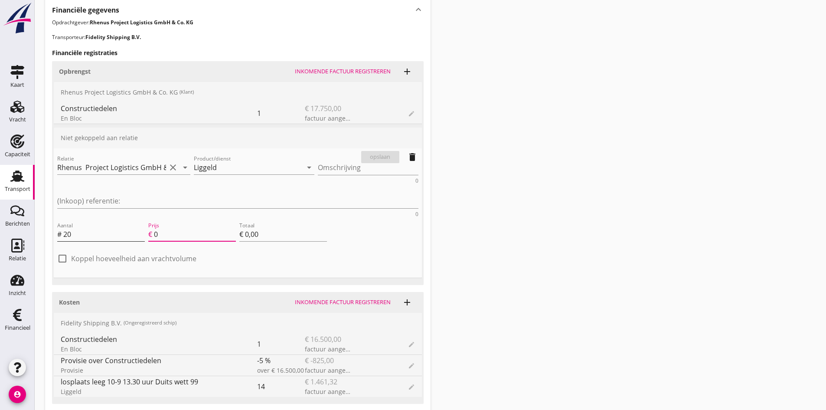
type input "€ 20,00"
type input "11"
type input "€ 220,00"
type input "110"
type input "€ 2.200,00"
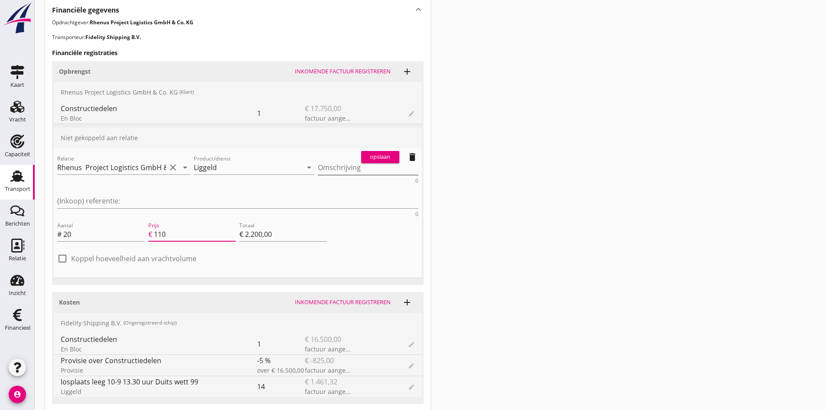
type input "110"
click at [318, 169] on textarea "Omschrijving" at bounding box center [368, 167] width 101 height 14
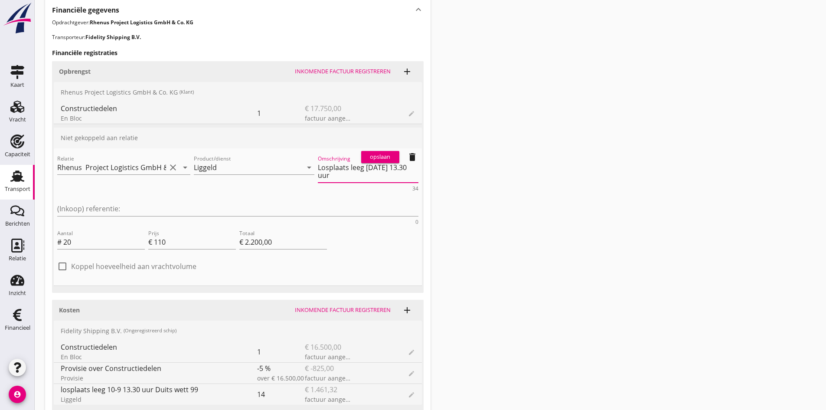
type textarea "Losplaats leeg [DATE] 13.30 uur"
click at [386, 158] on div "opslaan" at bounding box center [380, 157] width 31 height 9
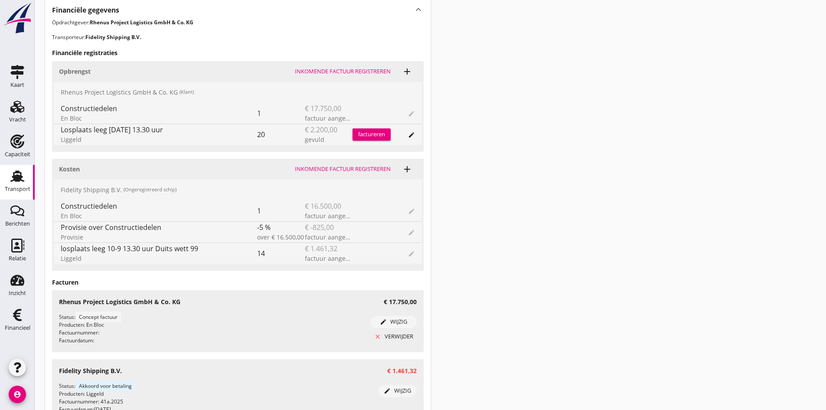
click at [357, 133] on div "factureren" at bounding box center [371, 134] width 38 height 9
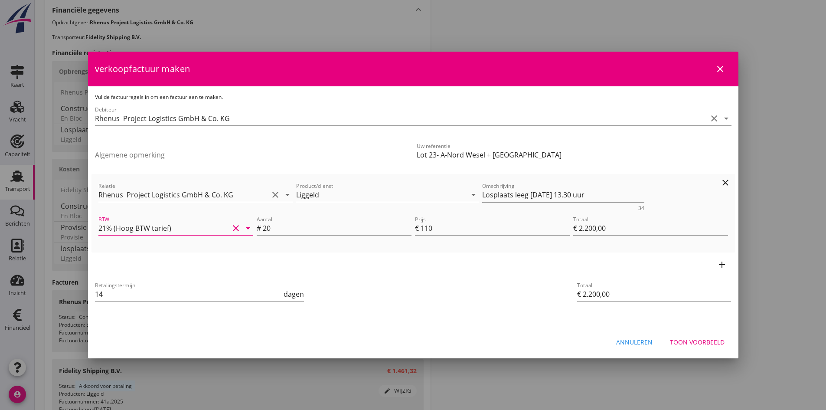
click at [209, 227] on input "21% (Hoog BTW tarief)" at bounding box center [163, 228] width 130 height 14
click at [148, 310] on div "0% (BTW verlegd)" at bounding box center [175, 312] width 141 height 10
type input "0% (BTW verlegd)"
click at [511, 195] on textarea "Losplaats leeg [DATE] 13.30 uur" at bounding box center [563, 195] width 162 height 14
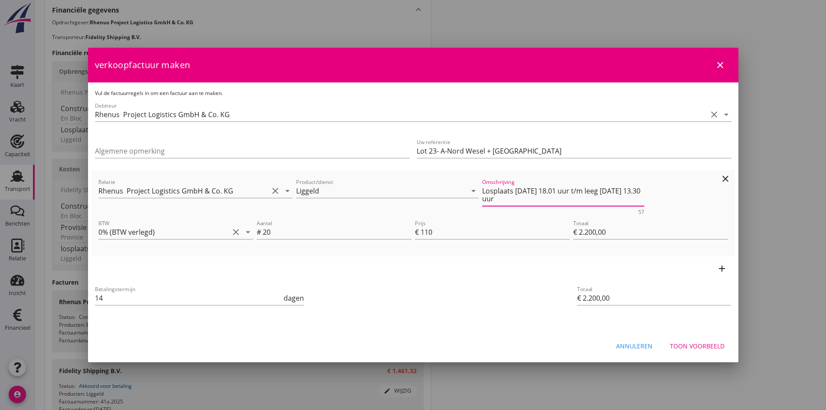
click at [528, 199] on textarea "Losplaats [DATE] 18.01 uur t/m leeg [DATE] 13.30 uur" at bounding box center [563, 195] width 162 height 22
type textarea "Losplaats [DATE] 18.01 uur t/m leeg [DATE] 13.30 uur = 20 [PERSON_NAME]"
click at [695, 344] on div "Toon voorbeeld" at bounding box center [697, 345] width 55 height 9
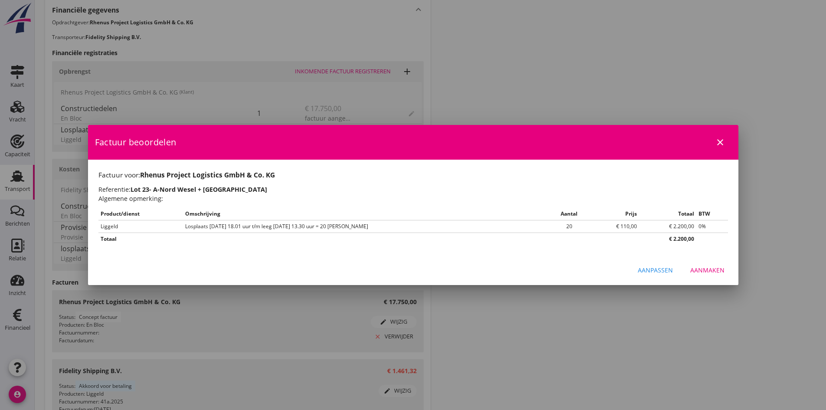
click at [707, 270] on div "Aanmaken" at bounding box center [707, 269] width 34 height 9
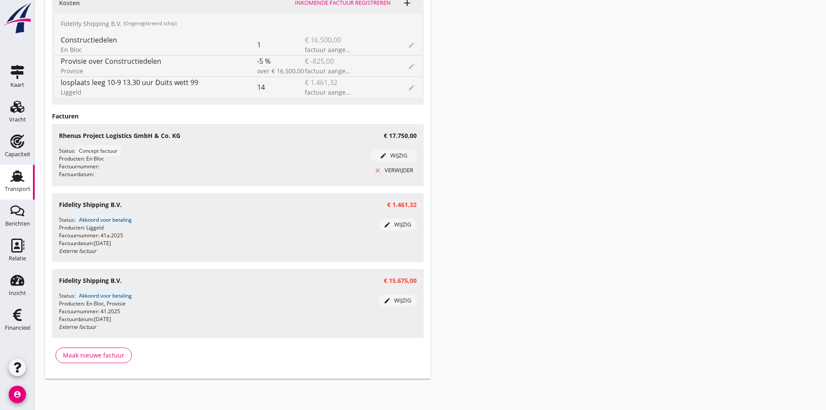
scroll to position [740, 0]
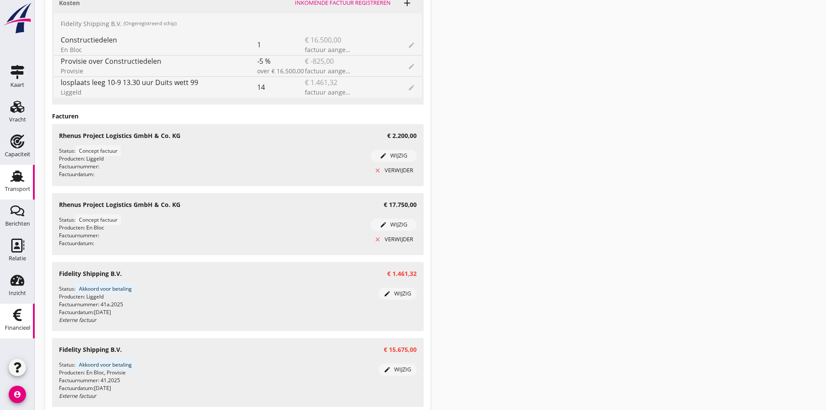
click at [24, 317] on div "Financieel" at bounding box center [17, 315] width 21 height 14
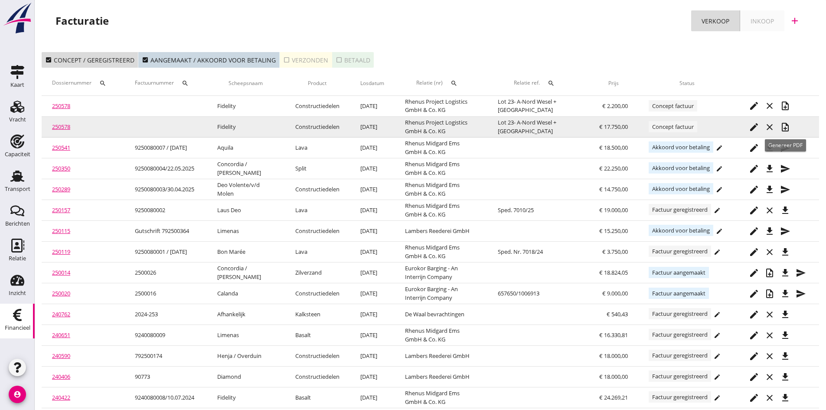
click at [786, 126] on icon "note_add" at bounding box center [785, 127] width 10 height 10
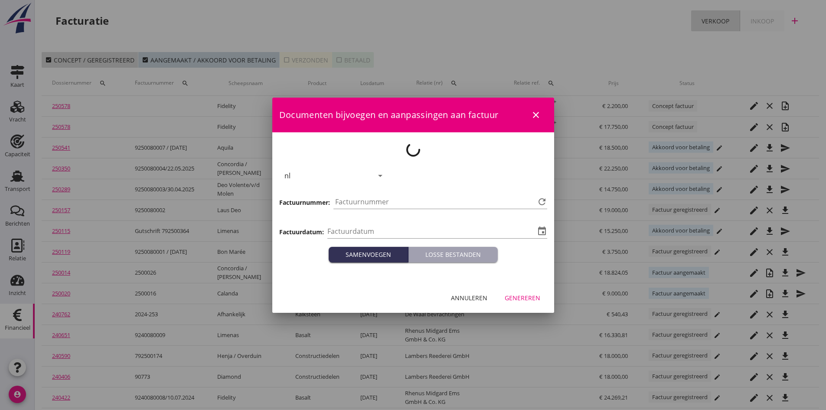
type input "[DATE]"
type input "756"
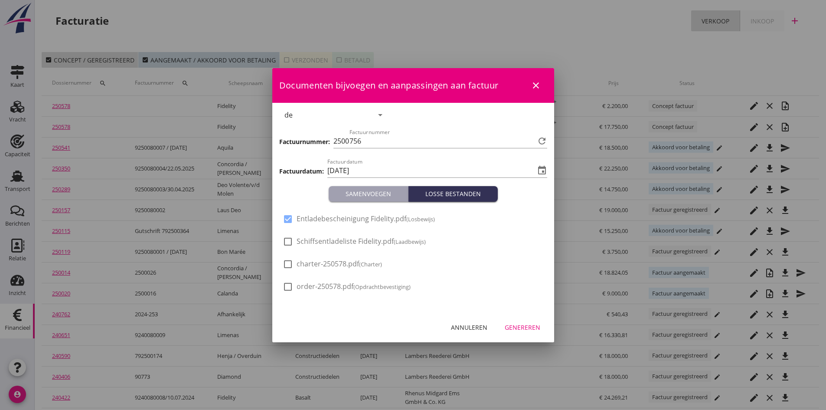
drag, startPoint x: 287, startPoint y: 242, endPoint x: 295, endPoint y: 244, distance: 8.8
click at [294, 243] on div at bounding box center [287, 241] width 15 height 15
checkbox input "true"
click at [508, 324] on div "Genereren" at bounding box center [523, 327] width 36 height 9
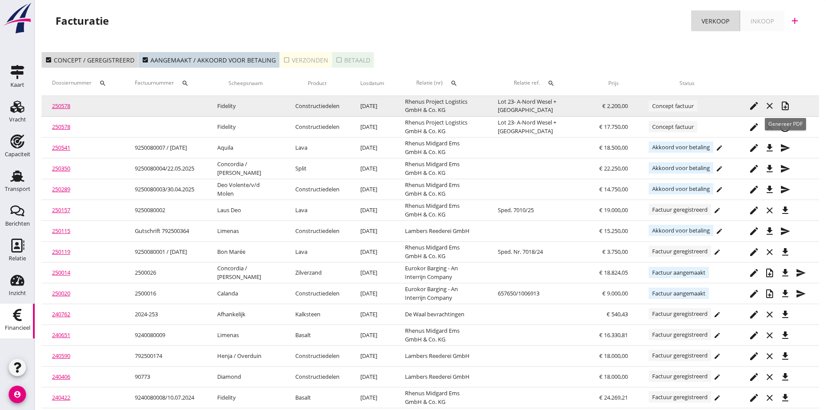
click at [787, 101] on icon "note_add" at bounding box center [785, 106] width 10 height 10
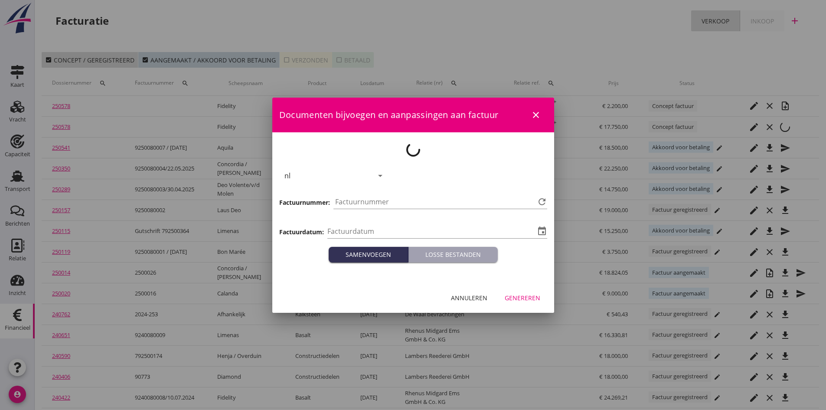
type input "[DATE]"
type input "757"
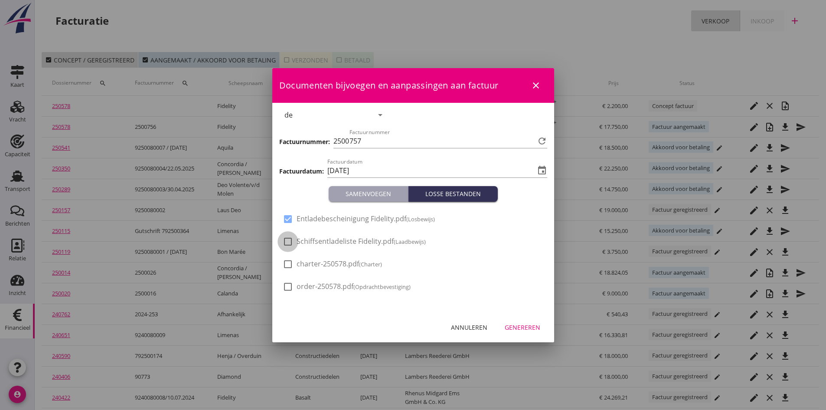
click at [287, 240] on div at bounding box center [287, 241] width 15 height 15
checkbox input "true"
click at [520, 323] on div "Genereren" at bounding box center [523, 327] width 36 height 9
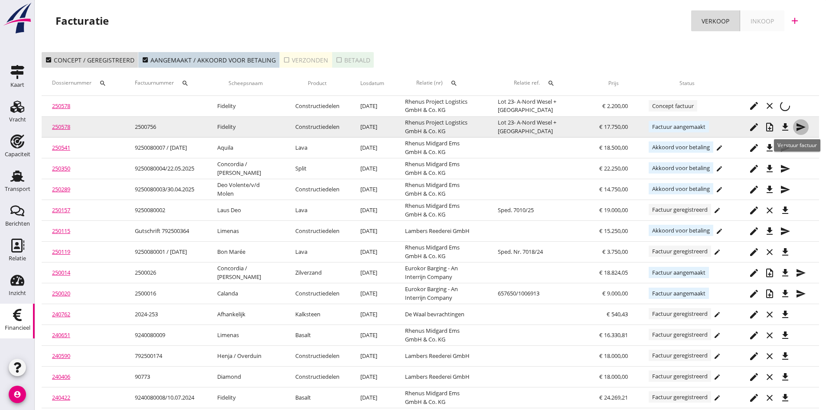
click at [799, 125] on icon "send" at bounding box center [801, 127] width 10 height 10
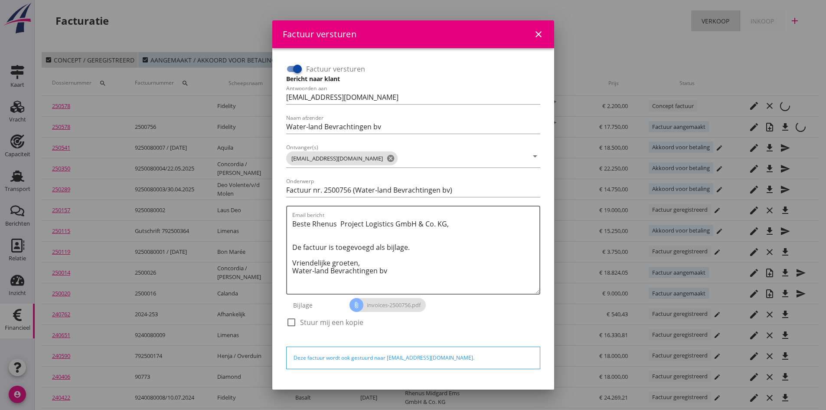
scroll to position [25, 0]
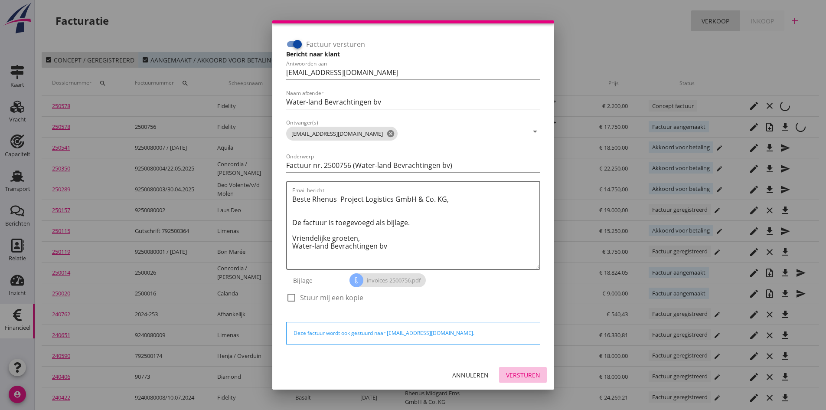
click at [509, 373] on div "Versturen" at bounding box center [523, 374] width 34 height 9
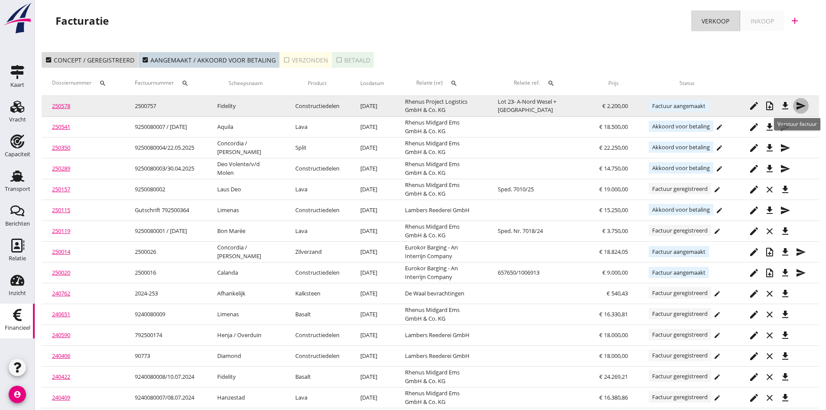
click at [799, 103] on icon "send" at bounding box center [801, 106] width 10 height 10
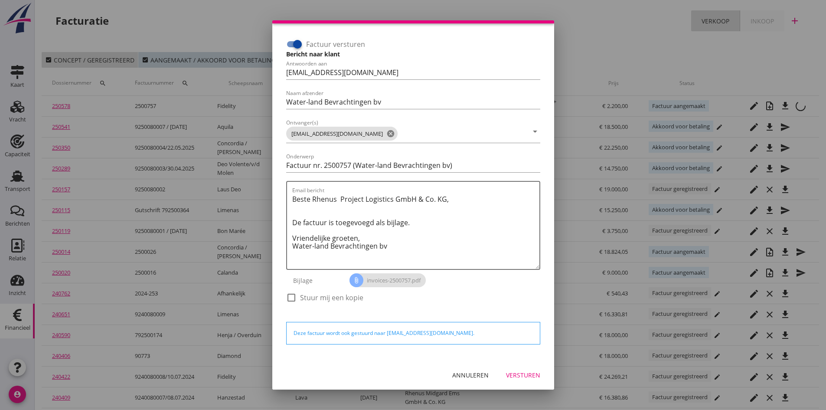
click at [506, 374] on div "Versturen" at bounding box center [523, 374] width 34 height 9
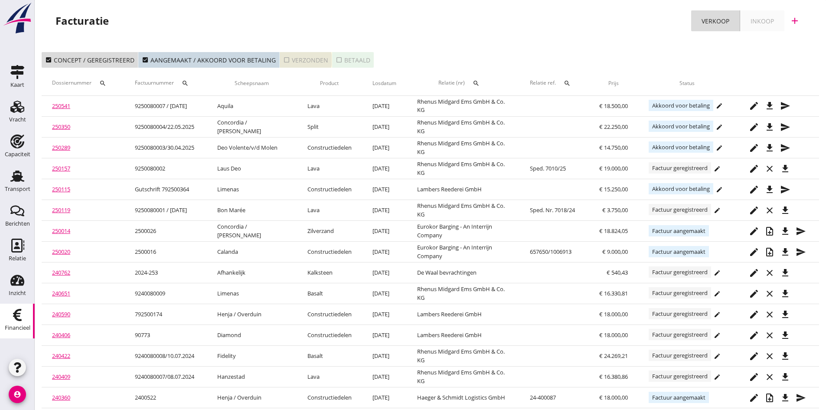
click at [301, 59] on div "check_box_outline_blank Verzonden" at bounding box center [305, 59] width 45 height 9
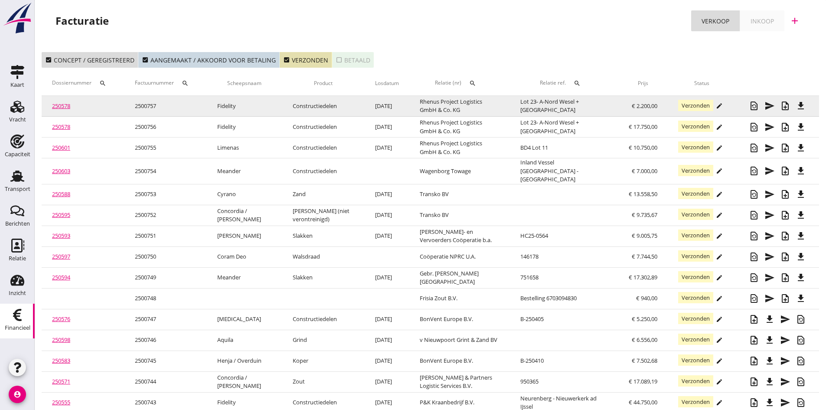
click at [64, 106] on link "250578" at bounding box center [61, 106] width 18 height 8
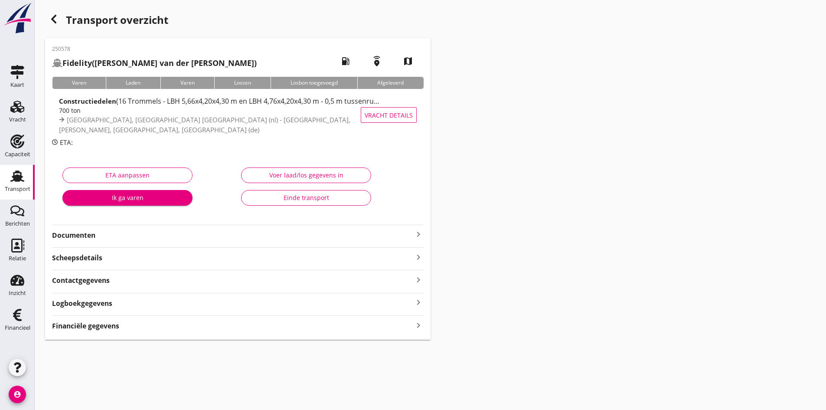
click at [74, 237] on strong "Documenten" at bounding box center [232, 235] width 361 height 10
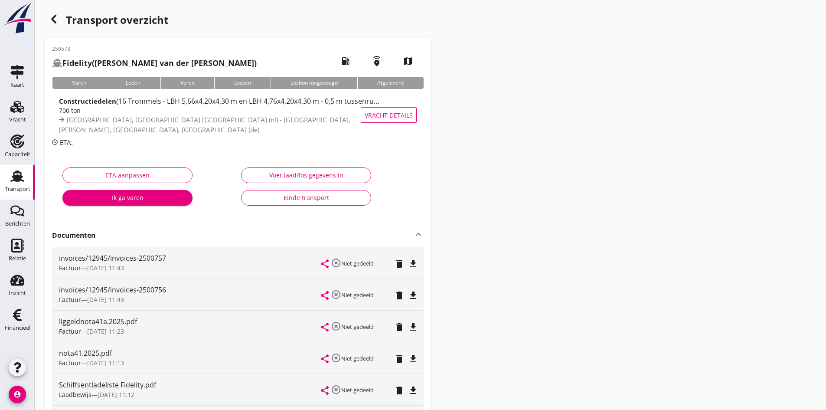
scroll to position [43, 0]
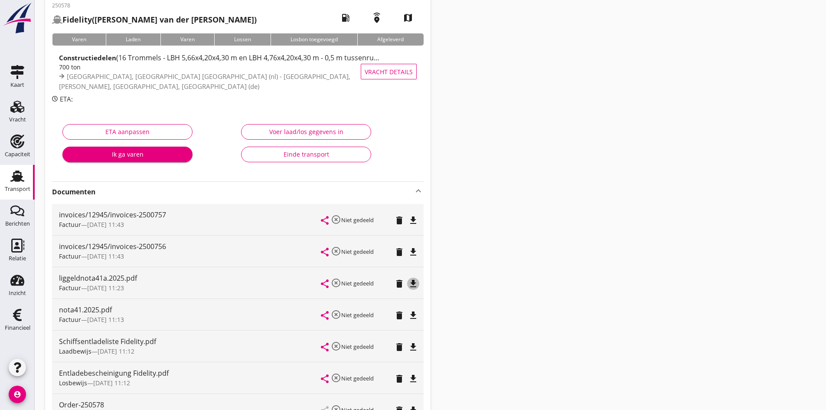
click at [414, 281] on icon "file_download" at bounding box center [413, 283] width 10 height 10
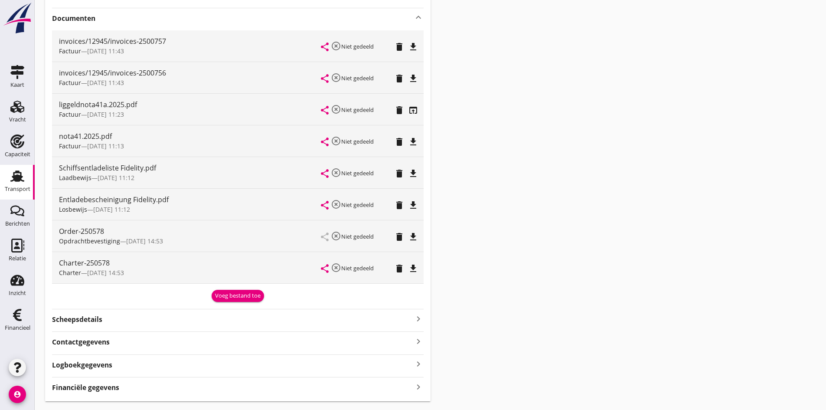
scroll to position [239, 0]
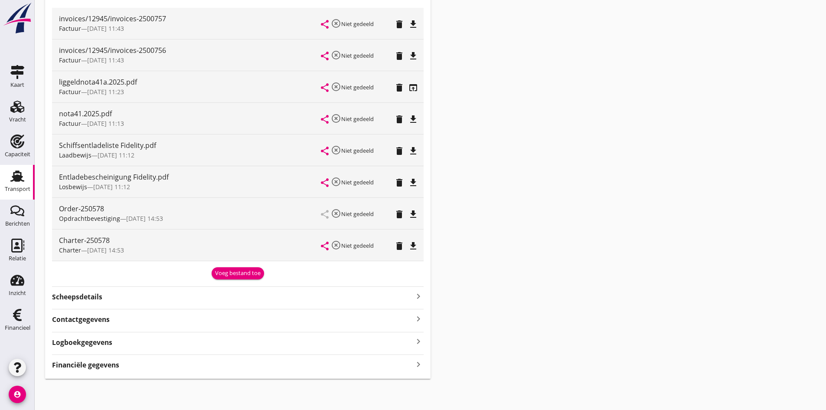
drag, startPoint x: 417, startPoint y: 366, endPoint x: 426, endPoint y: 365, distance: 8.8
click at [417, 366] on icon "keyboard_arrow_right" at bounding box center [418, 364] width 10 height 12
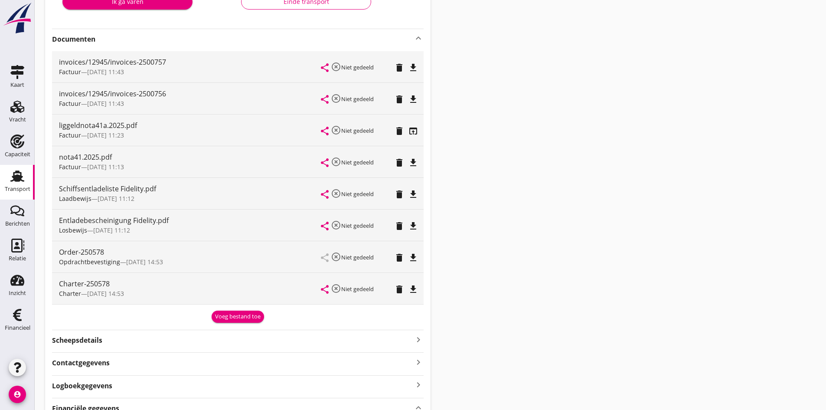
scroll to position [66, 0]
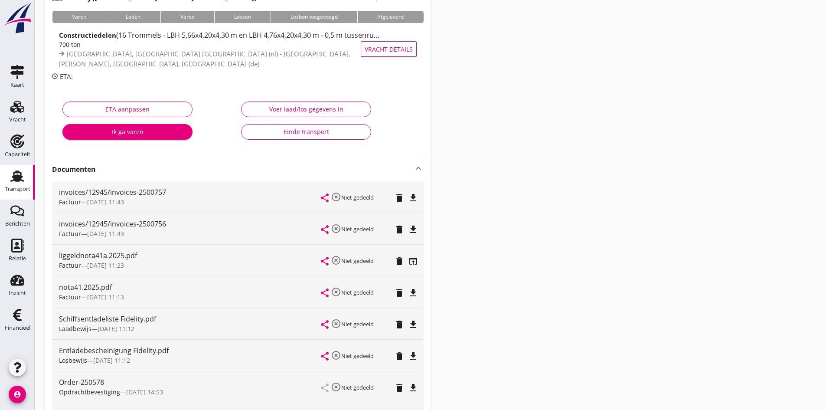
click at [303, 130] on div "Einde transport" at bounding box center [305, 131] width 115 height 9
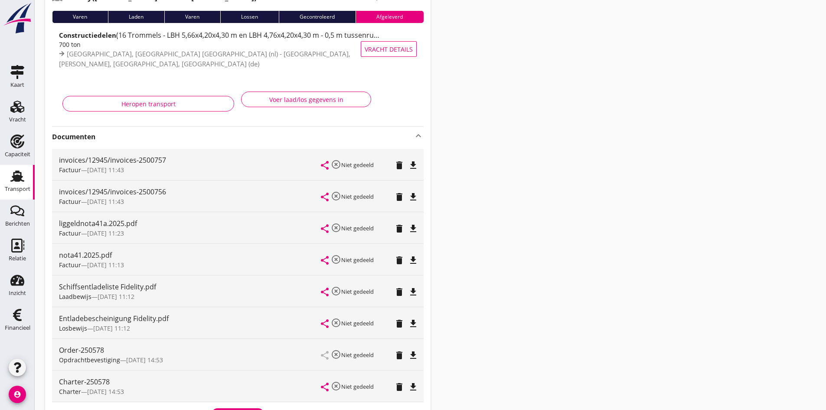
click at [15, 174] on icon "Transport" at bounding box center [17, 176] width 14 height 14
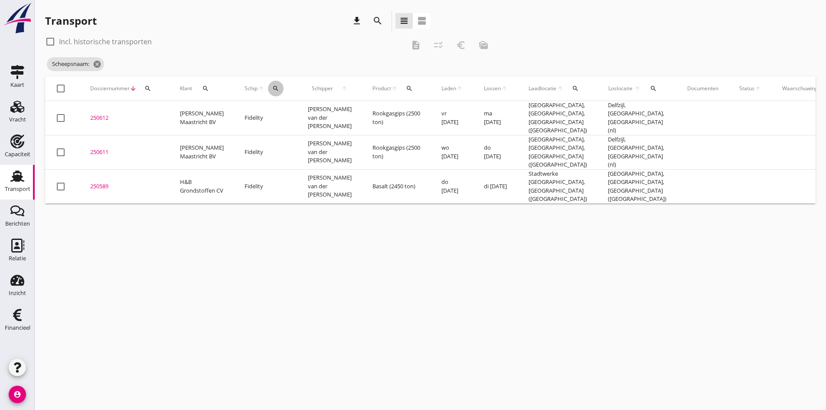
click at [272, 86] on icon "search" at bounding box center [275, 88] width 7 height 7
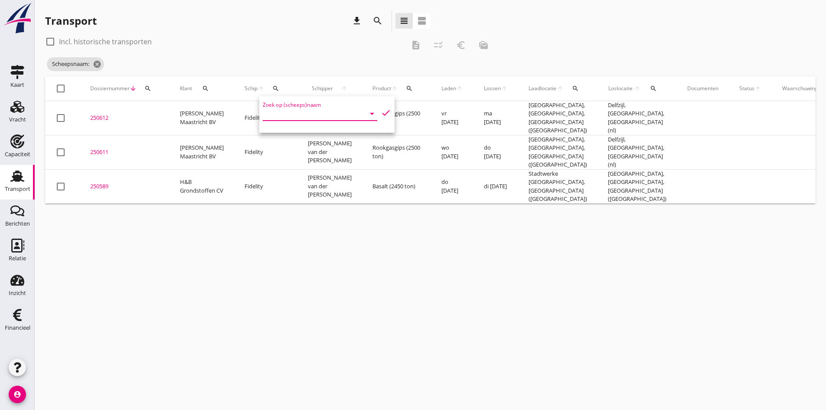
click at [273, 110] on input "Zoek op (scheeps)naam" at bounding box center [308, 114] width 90 height 14
click at [321, 132] on div "Henja / Overduin" at bounding box center [333, 130] width 79 height 10
click at [381, 112] on icon "check" at bounding box center [386, 113] width 10 height 10
type input "Henja / Overduin"
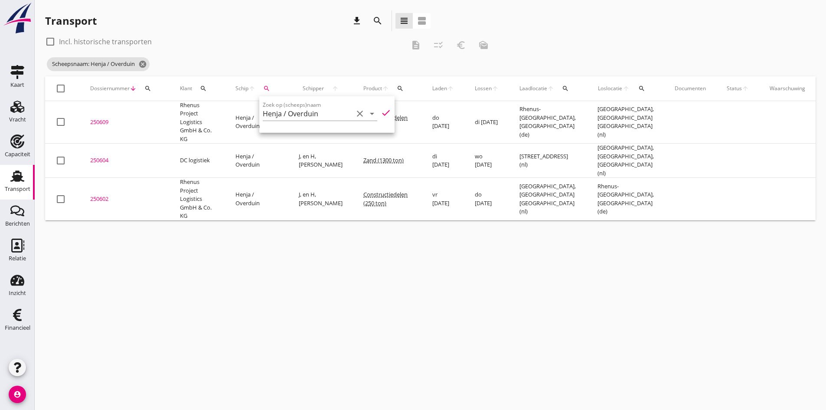
click at [178, 289] on div "cancel You are impersonating another user. Transport download search view_headl…" at bounding box center [430, 205] width 791 height 410
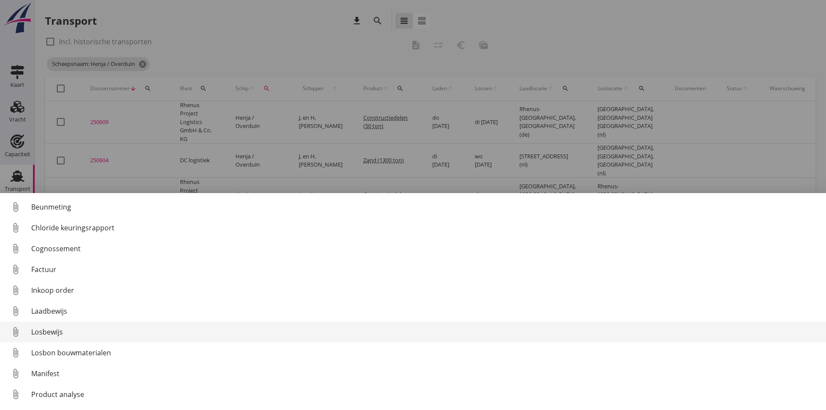
click at [44, 331] on div "Losbewijs" at bounding box center [425, 331] width 788 height 10
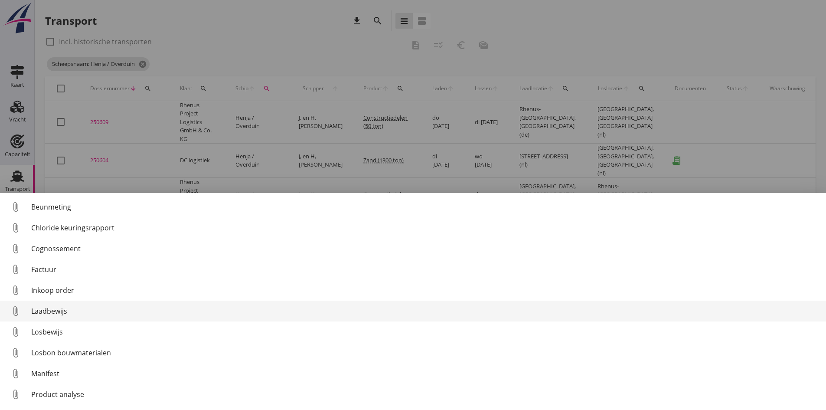
click at [39, 311] on div "Laadbewijs" at bounding box center [425, 311] width 788 height 10
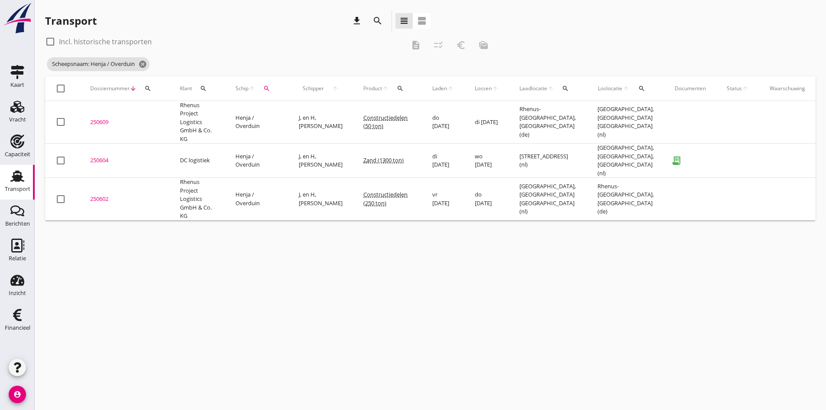
click at [98, 157] on div "250604" at bounding box center [124, 160] width 69 height 9
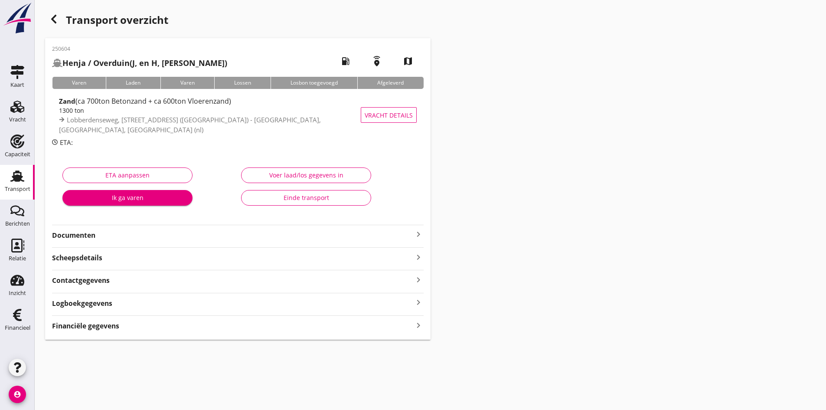
click at [91, 235] on strong "Documenten" at bounding box center [232, 235] width 361 height 10
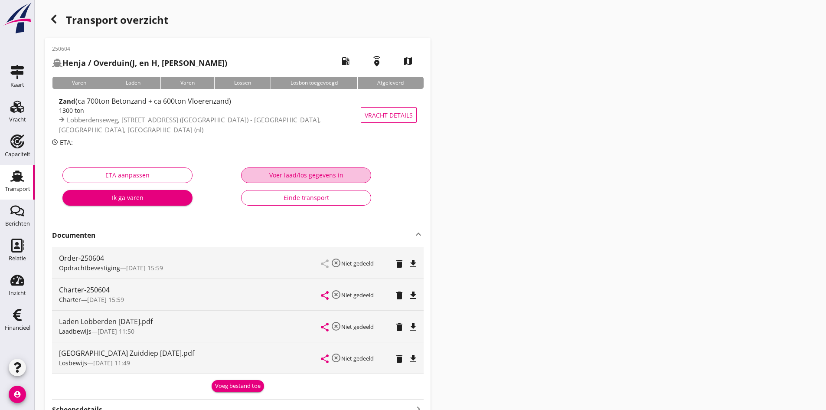
click at [295, 176] on div "Voer laad/los gegevens in" at bounding box center [305, 174] width 115 height 9
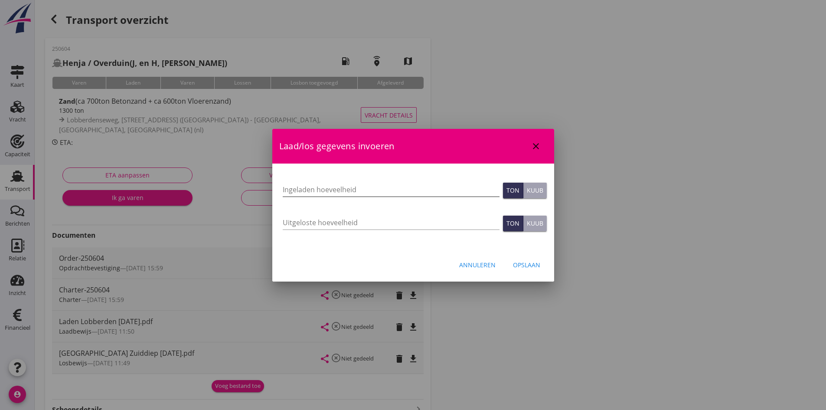
click at [294, 193] on input "Ingeladen hoeveelheid" at bounding box center [391, 190] width 217 height 14
type input "1315"
click at [290, 224] on input "Uitgeloste hoeveelheid" at bounding box center [391, 222] width 217 height 14
type input "1315"
click at [534, 262] on div "Opslaan" at bounding box center [526, 264] width 27 height 9
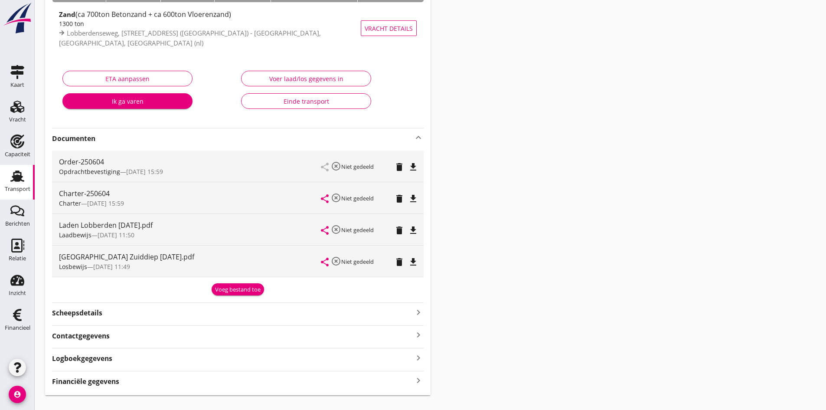
scroll to position [103, 0]
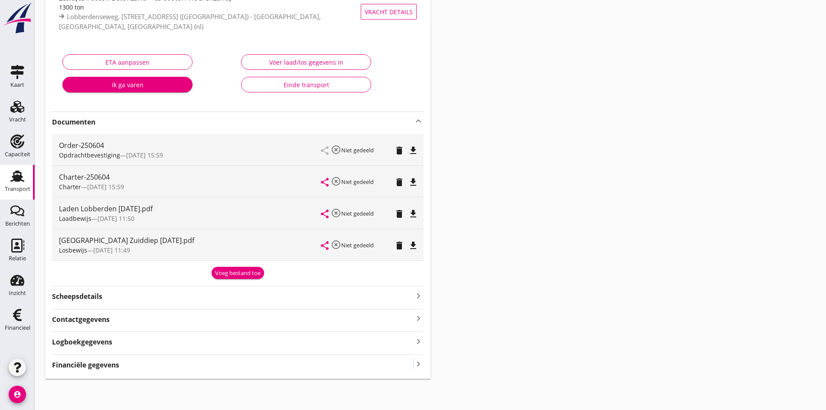
click at [414, 362] on icon "keyboard_arrow_right" at bounding box center [418, 364] width 10 height 12
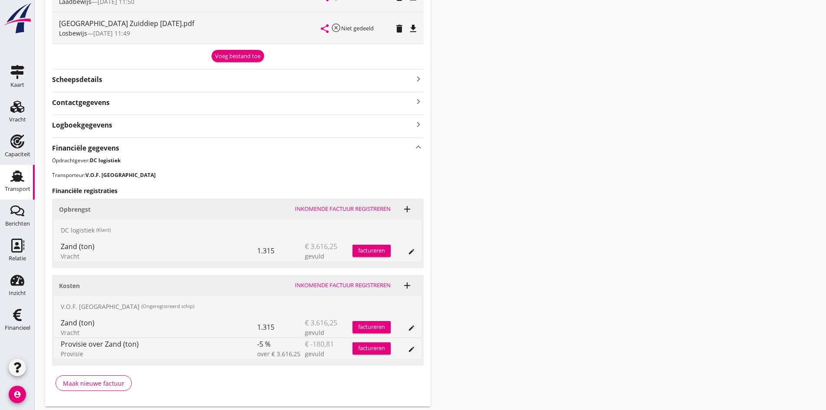
scroll to position [348, 0]
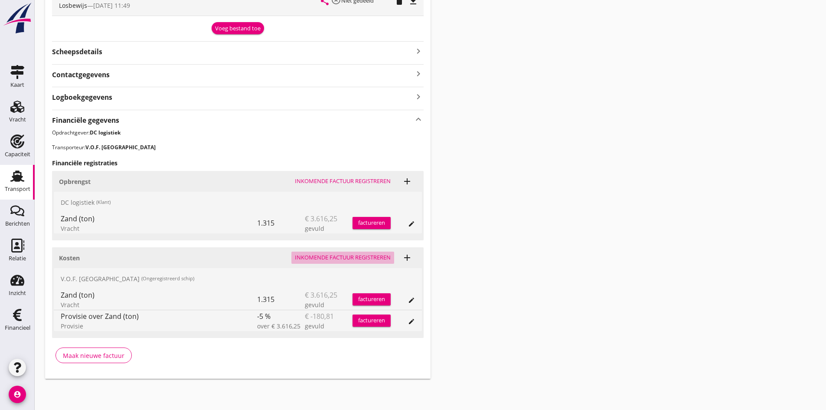
click at [314, 255] on div "Inkomende factuur registreren" at bounding box center [343, 257] width 96 height 9
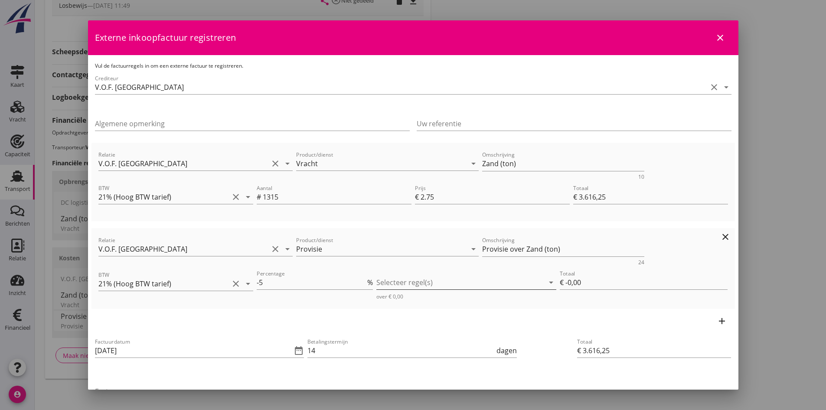
click at [397, 281] on div at bounding box center [460, 282] width 168 height 14
click at [395, 287] on icon "check_box_outline_blank" at bounding box center [393, 288] width 17 height 17
type input "€ -180,81"
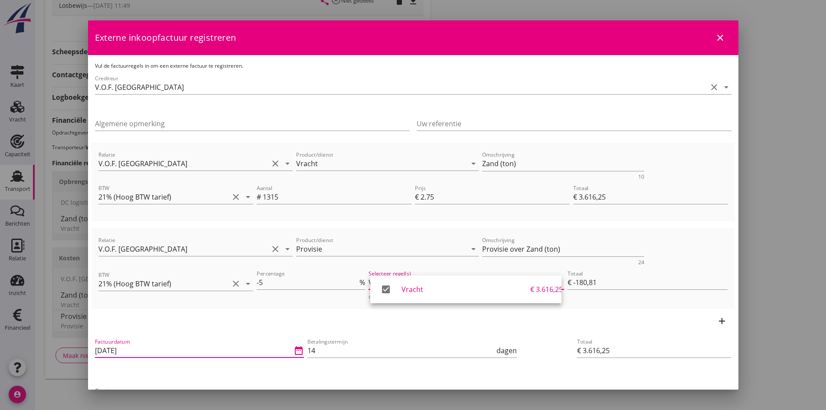
click at [173, 347] on input "[DATE]" at bounding box center [193, 350] width 197 height 14
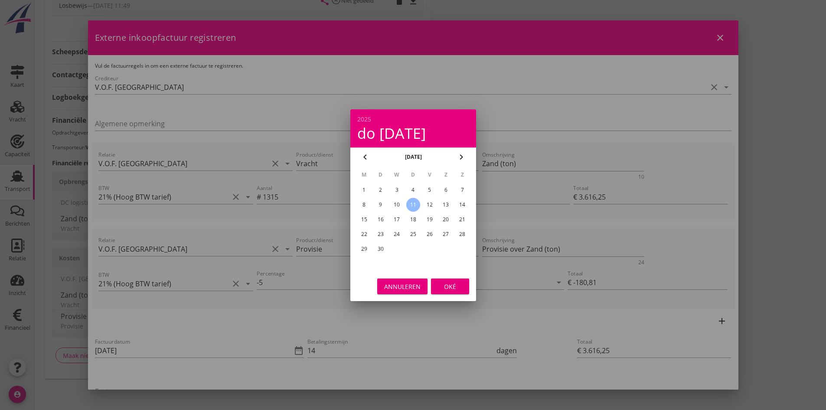
drag, startPoint x: 397, startPoint y: 204, endPoint x: 400, endPoint y: 209, distance: 5.7
click at [398, 205] on div "10" at bounding box center [397, 205] width 14 height 14
type input "[DATE]"
click at [443, 284] on div "Oké" at bounding box center [450, 285] width 24 height 9
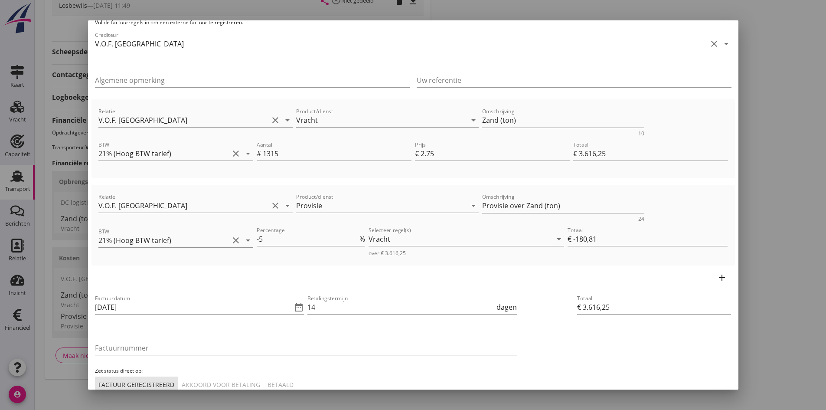
scroll to position [87, 0]
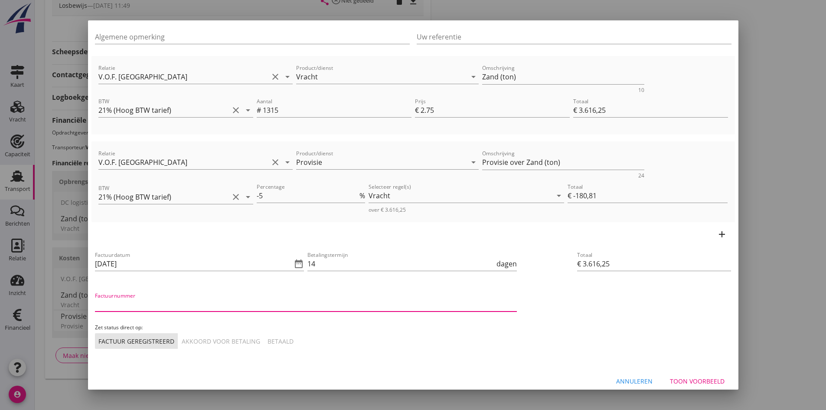
click at [185, 303] on input "Factuurnummer" at bounding box center [306, 304] width 422 height 14
type input "[PERSON_NAME] 29"
click at [221, 339] on div "Akkoord voor betaling" at bounding box center [221, 340] width 78 height 9
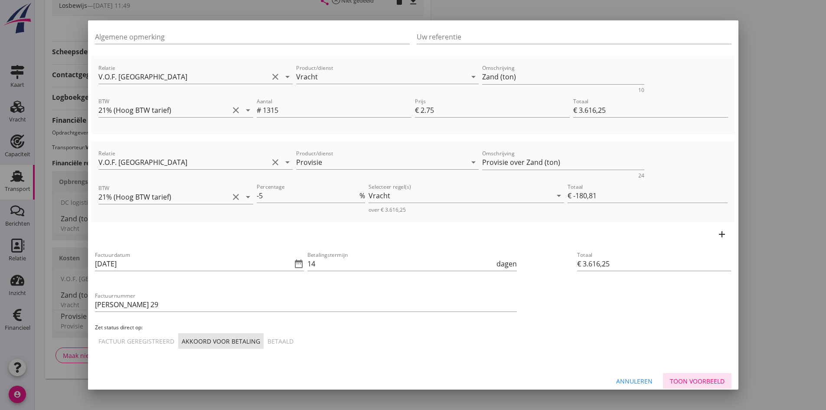
click at [695, 378] on div "Toon voorbeeld" at bounding box center [697, 380] width 55 height 9
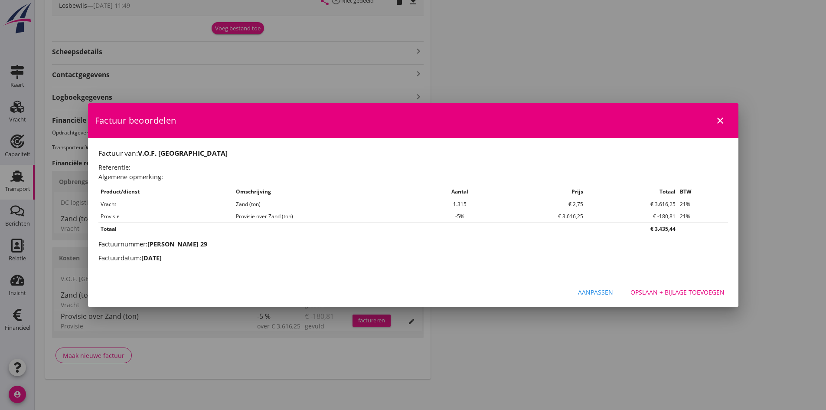
scroll to position [0, 0]
click at [663, 293] on div "Opslaan + bijlage toevoegen" at bounding box center [677, 291] width 94 height 9
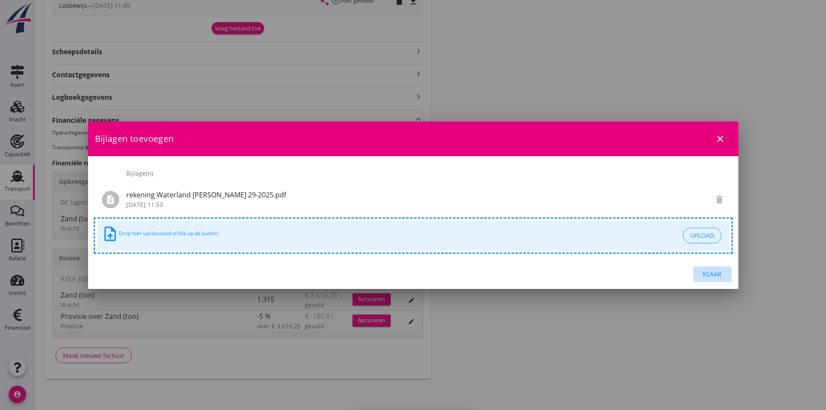
click at [706, 273] on div "Klaar" at bounding box center [712, 273] width 24 height 9
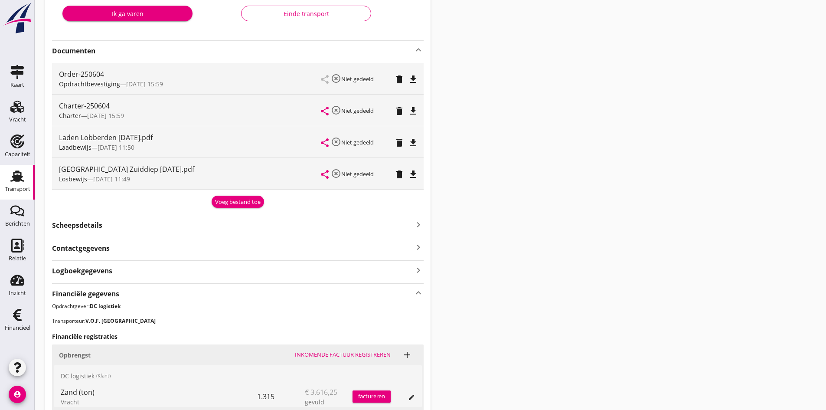
scroll to position [261, 0]
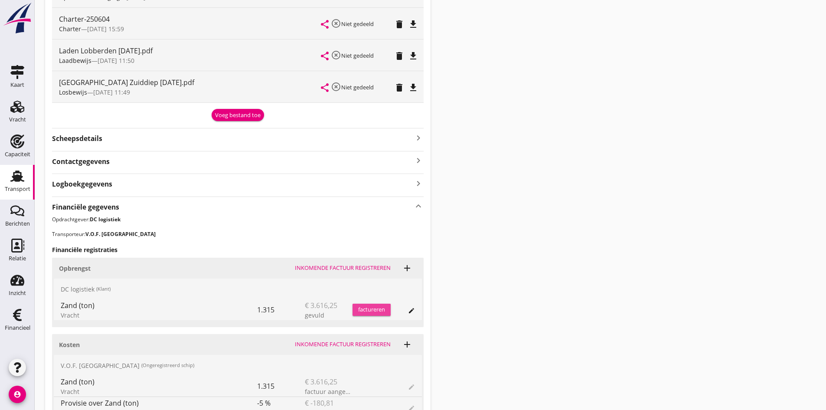
click at [373, 310] on div "factureren" at bounding box center [371, 309] width 38 height 9
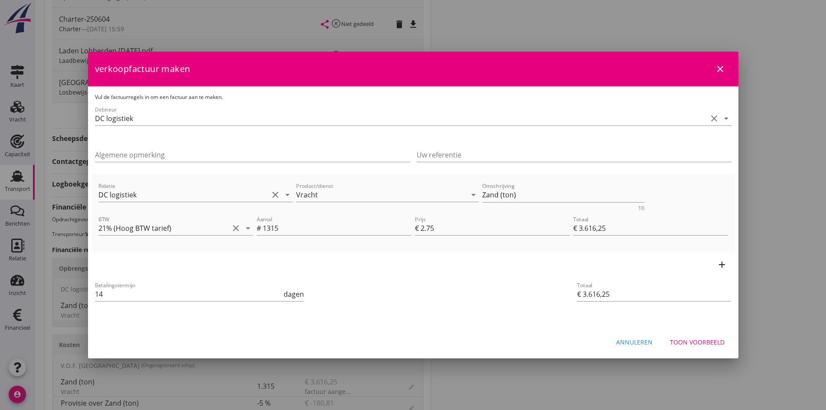
click at [685, 342] on div "Toon voorbeeld" at bounding box center [697, 341] width 55 height 9
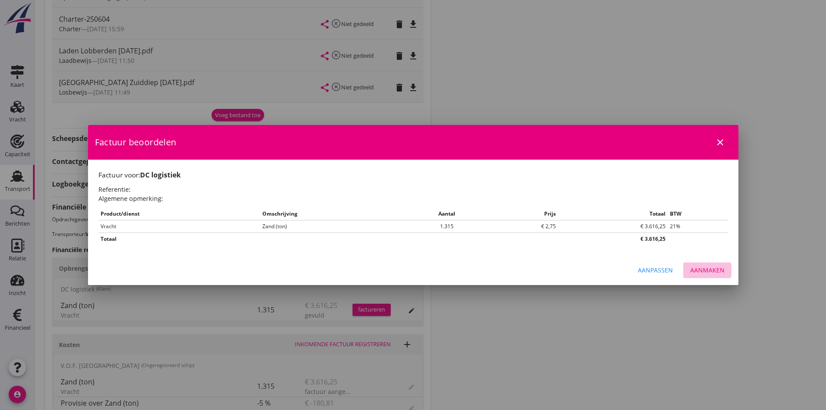
click at [704, 271] on div "Aanmaken" at bounding box center [707, 269] width 34 height 9
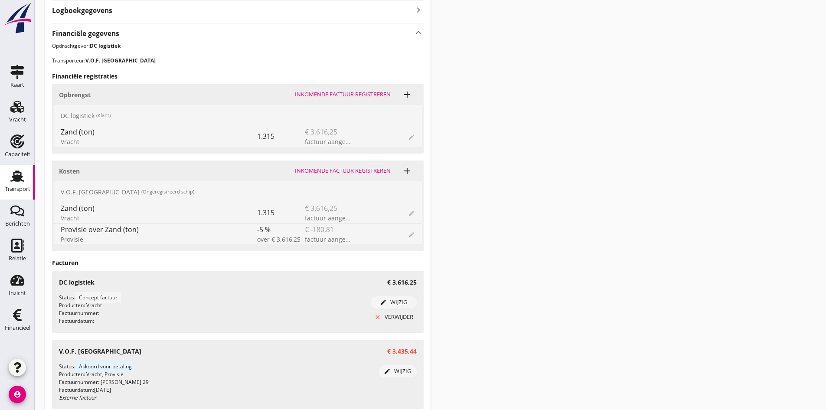
scroll to position [505, 0]
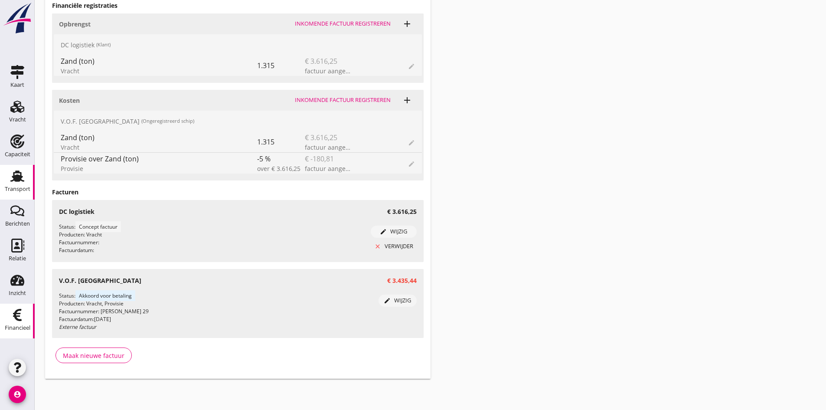
click at [20, 314] on icon "Financieel" at bounding box center [17, 315] width 14 height 14
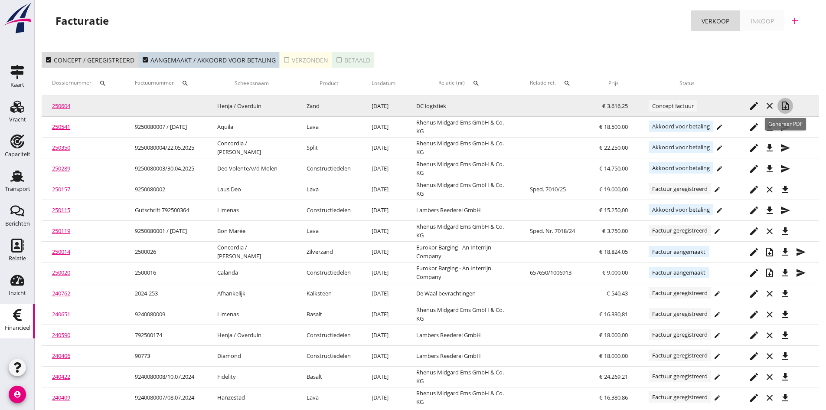
click at [785, 104] on icon "note_add" at bounding box center [785, 106] width 10 height 10
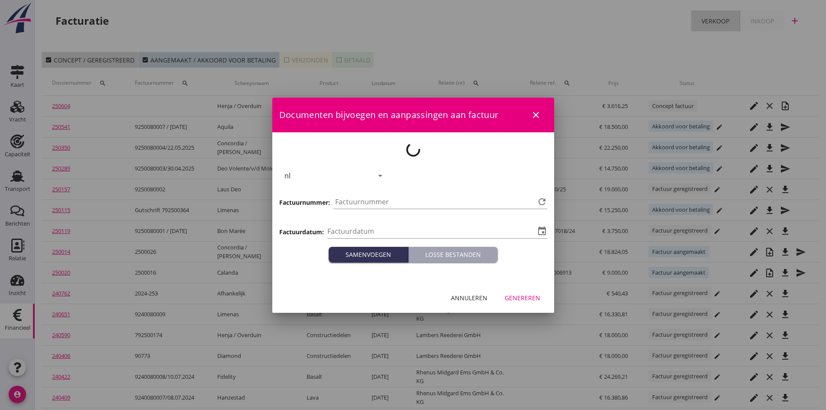
type input "[DATE]"
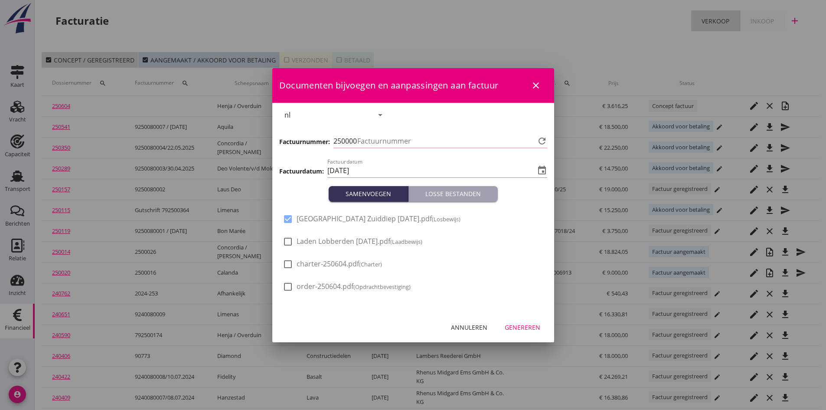
type input "758"
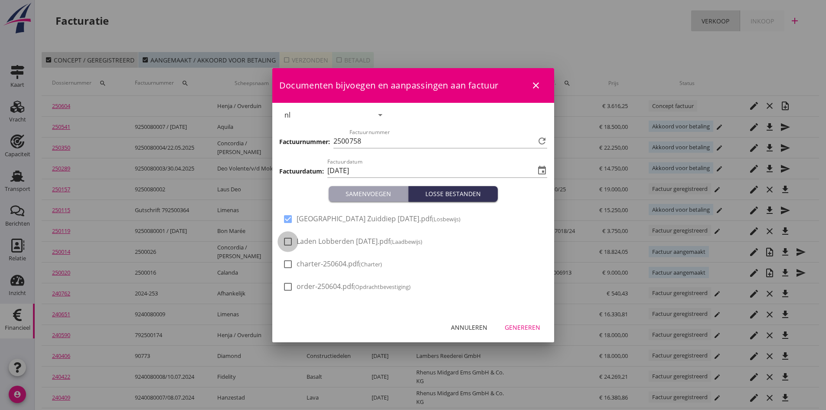
click at [286, 241] on div at bounding box center [287, 241] width 15 height 15
checkbox input "true"
click at [522, 326] on div "Genereren" at bounding box center [523, 327] width 36 height 9
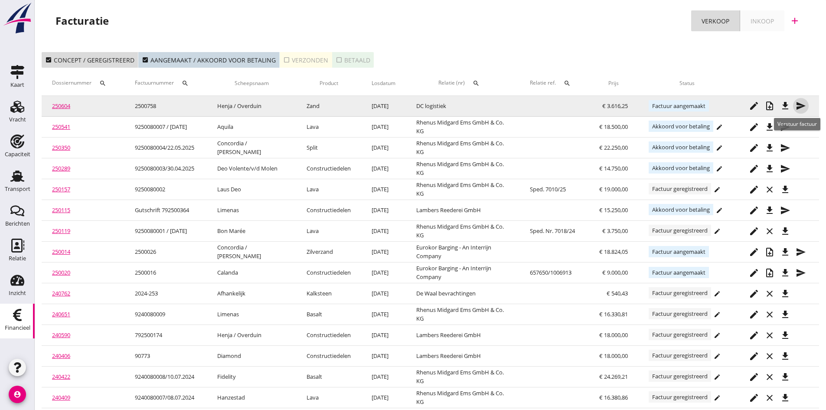
click at [797, 104] on icon "send" at bounding box center [801, 106] width 10 height 10
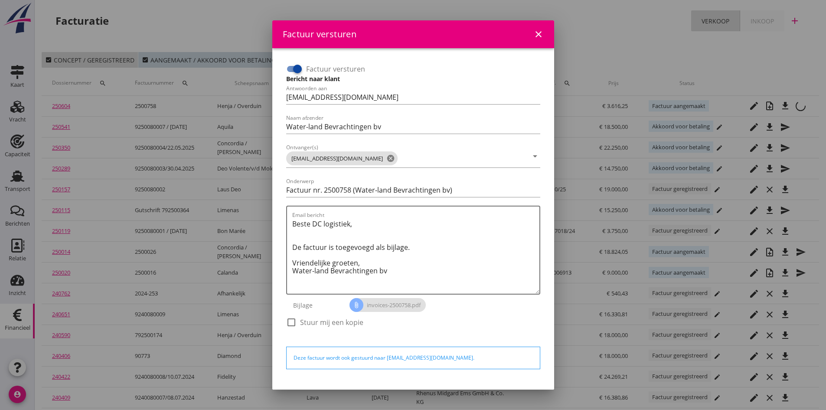
scroll to position [25, 0]
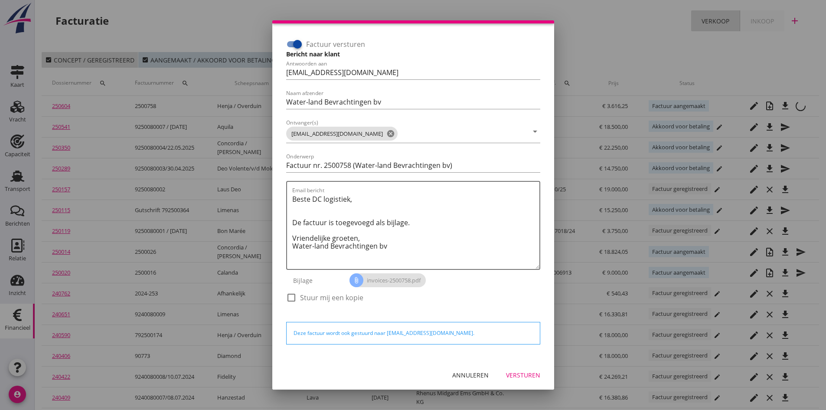
click at [508, 375] on div "Versturen" at bounding box center [523, 374] width 34 height 9
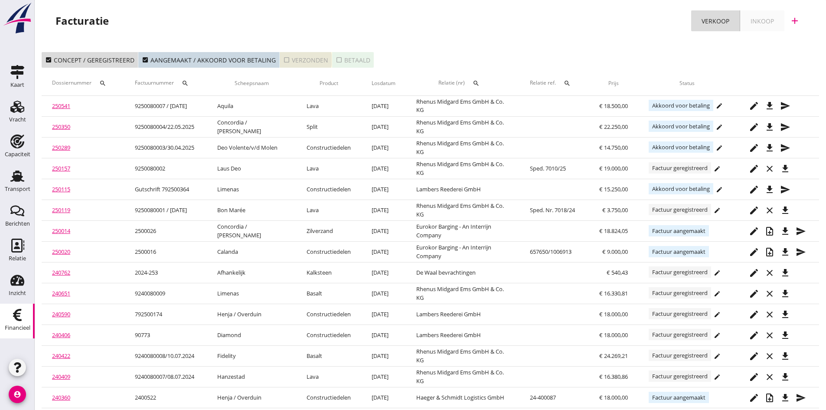
click at [310, 59] on div "check_box_outline_blank Verzonden" at bounding box center [305, 59] width 45 height 9
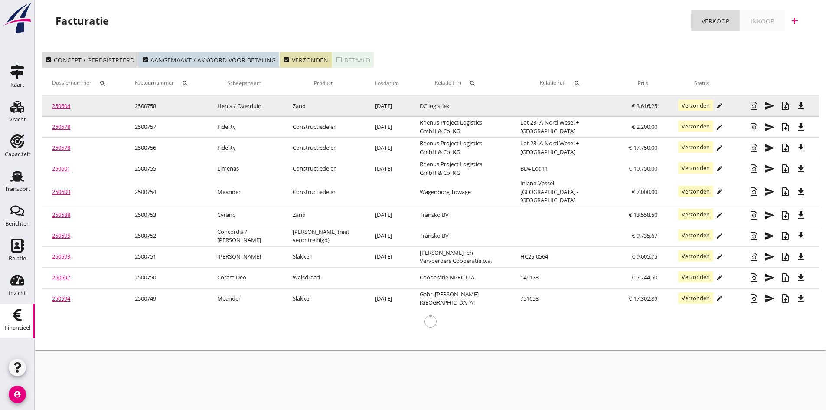
click at [62, 106] on link "250604" at bounding box center [61, 106] width 18 height 8
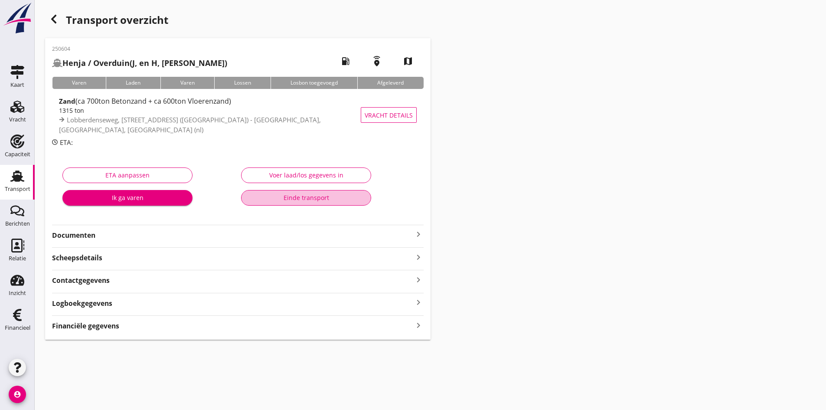
click at [306, 196] on div "Einde transport" at bounding box center [305, 197] width 115 height 9
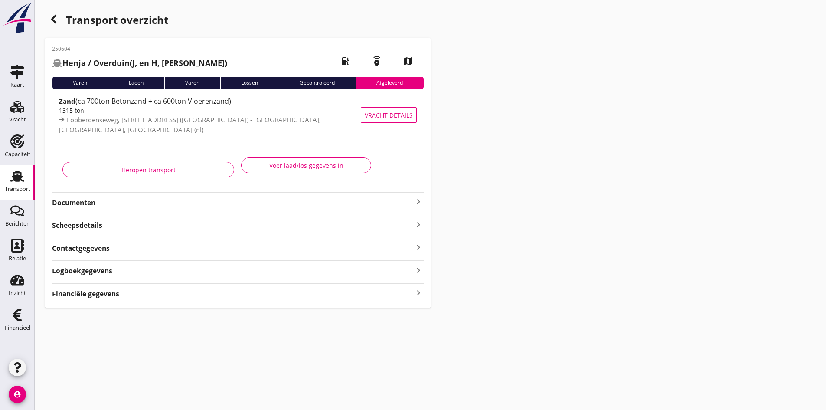
click at [16, 177] on use at bounding box center [17, 175] width 14 height 11
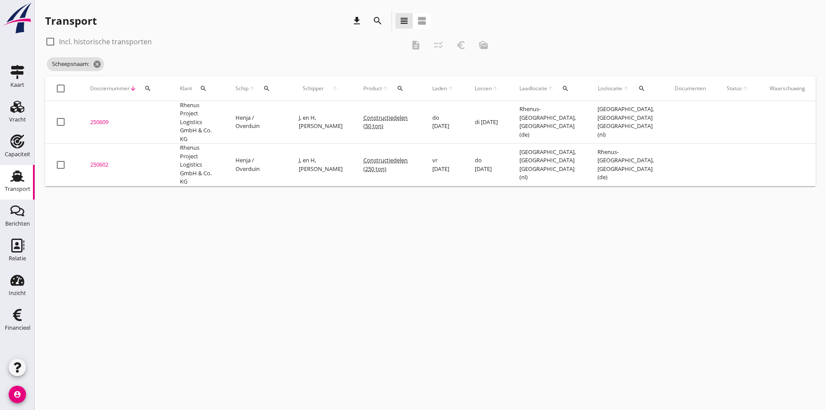
click at [263, 87] on icon "search" at bounding box center [266, 88] width 7 height 7
click at [271, 110] on input "Zoek op (scheeps)naam" at bounding box center [308, 114] width 90 height 14
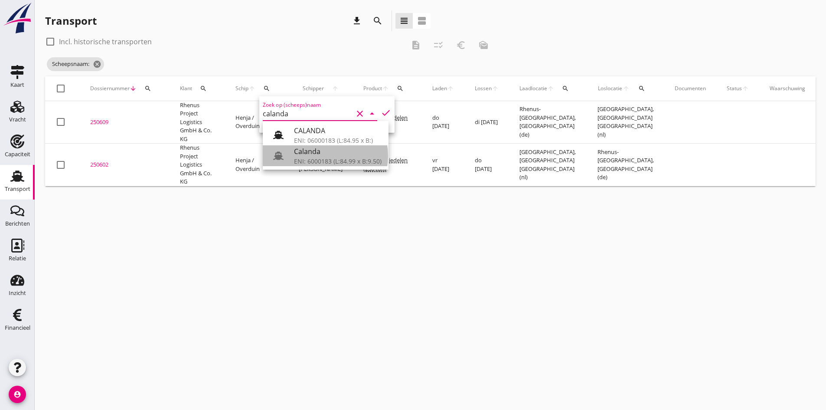
click at [326, 156] on div "Calanda" at bounding box center [338, 151] width 88 height 10
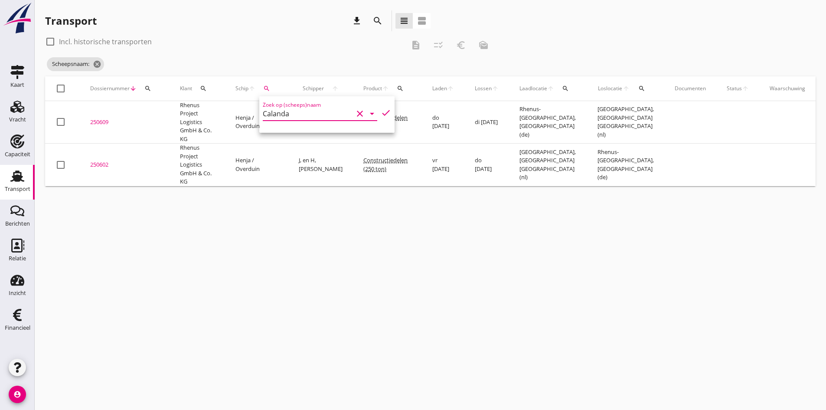
click at [381, 111] on icon "check" at bounding box center [386, 113] width 10 height 10
type input "Calanda"
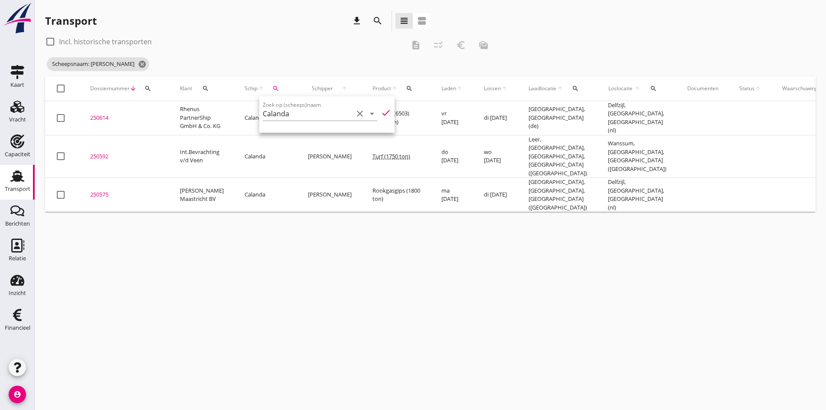
click at [179, 307] on div "cancel You are impersonating another user. Transport download search view_headl…" at bounding box center [430, 205] width 791 height 410
click at [50, 42] on div at bounding box center [50, 41] width 15 height 15
checkbox input "true"
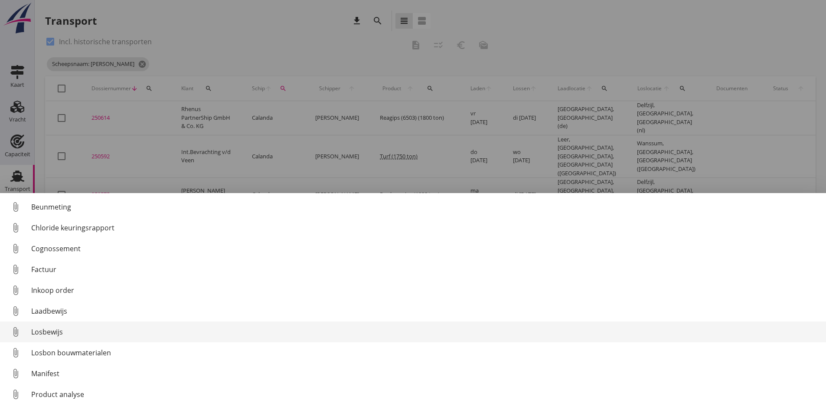
click at [49, 330] on div "Losbewijs" at bounding box center [425, 331] width 788 height 10
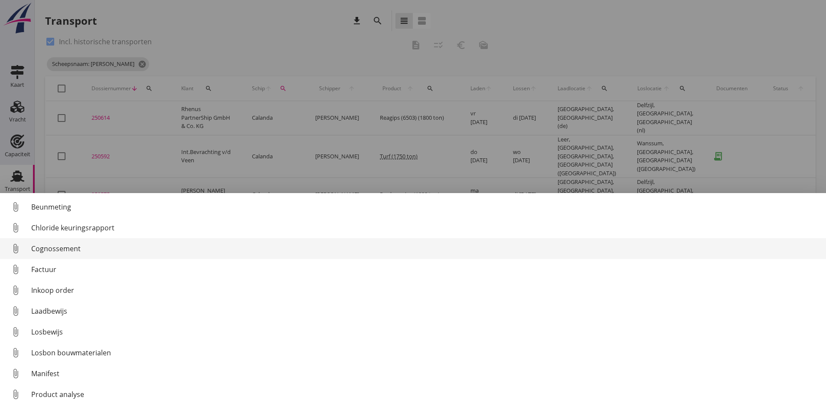
click at [52, 248] on div "Cognossement" at bounding box center [425, 248] width 788 height 10
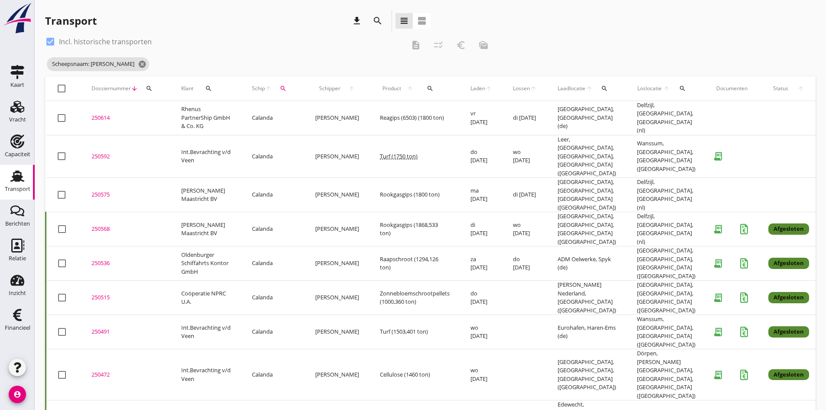
click at [99, 152] on div "250592" at bounding box center [125, 156] width 69 height 9
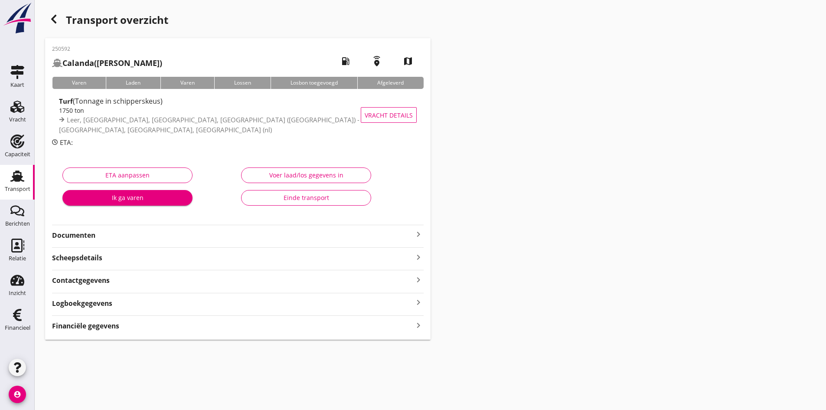
click at [281, 175] on div "Voer laad/los gegevens in" at bounding box center [305, 174] width 115 height 9
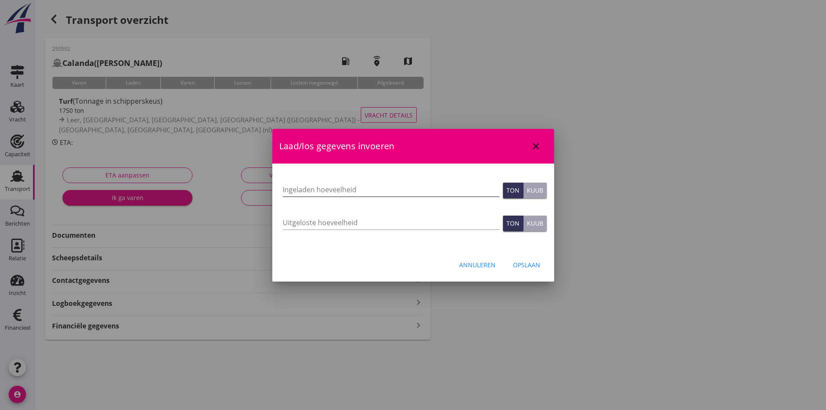
click at [302, 188] on input "Ingeladen hoeveelheid" at bounding box center [391, 190] width 217 height 14
type input "1801"
type input "1801.635"
click at [300, 223] on input "Uitgeloste hoeveelheid" at bounding box center [391, 222] width 217 height 14
type input "1801"
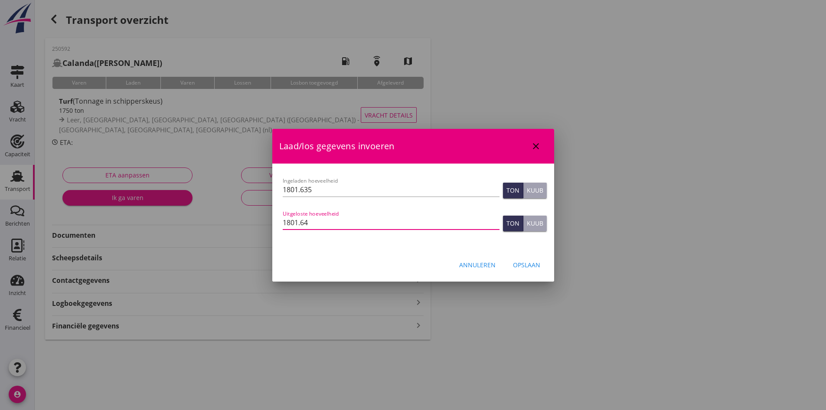
type input "1801.64"
click at [525, 265] on div "Opslaan" at bounding box center [526, 264] width 27 height 9
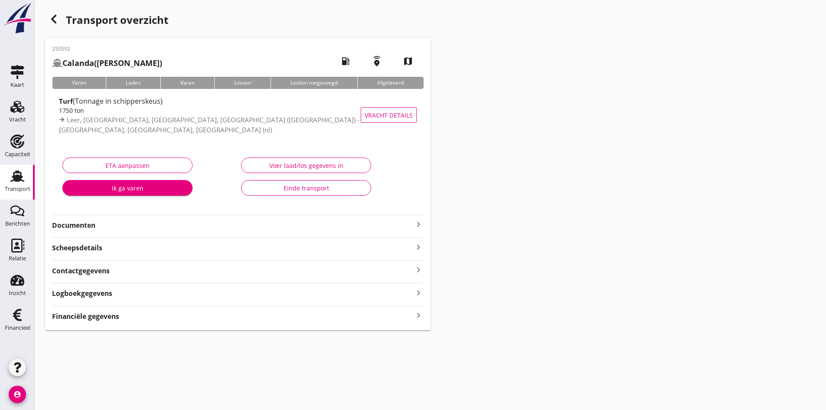
drag, startPoint x: 410, startPoint y: 315, endPoint x: 417, endPoint y: 316, distance: 6.6
click at [411, 315] on div "Financiële gegevens keyboard_arrow_right" at bounding box center [238, 316] width 372 height 12
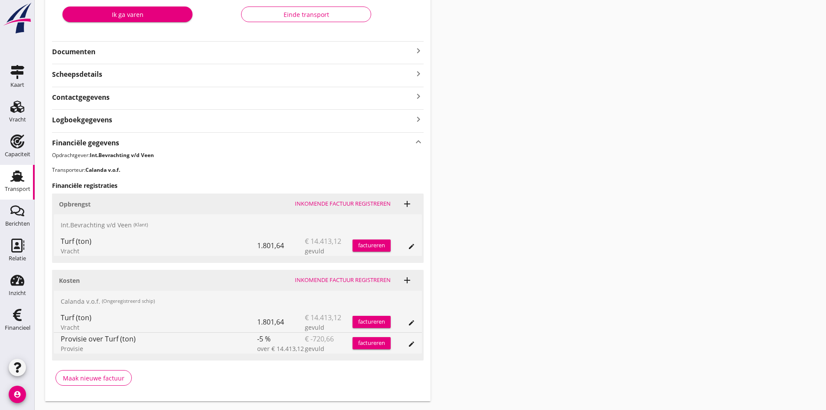
scroll to position [196, 0]
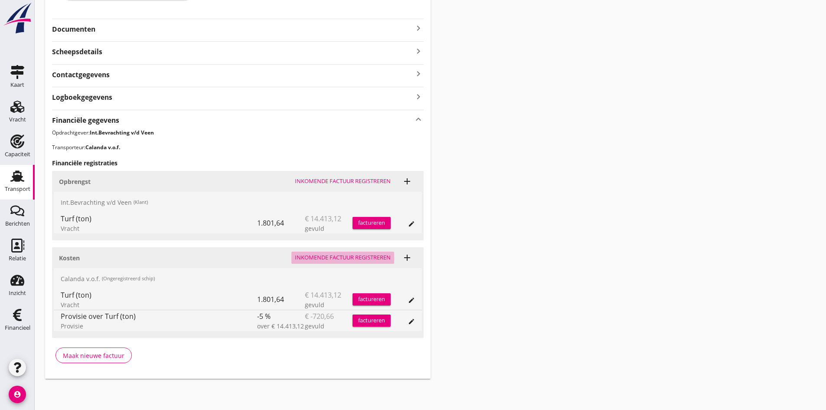
click at [307, 255] on div "Inkomende factuur registreren" at bounding box center [343, 257] width 96 height 9
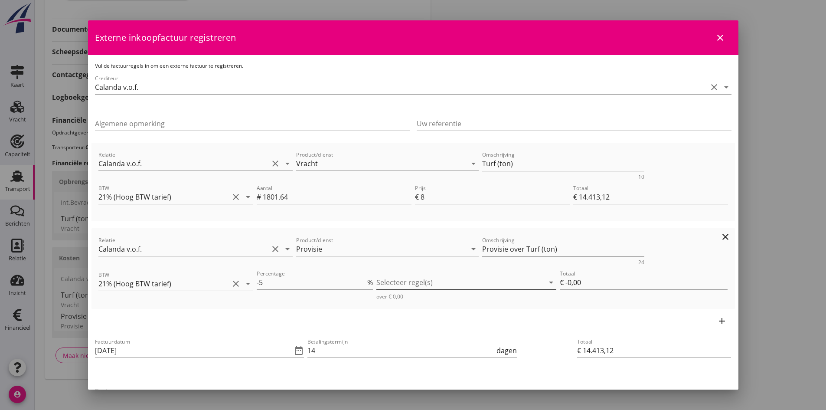
click at [385, 283] on div at bounding box center [460, 282] width 168 height 14
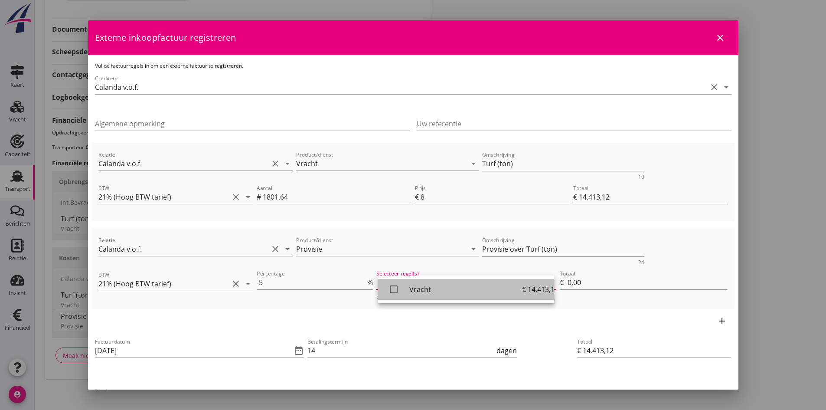
click at [392, 288] on icon "check_box_outline_blank" at bounding box center [393, 288] width 17 height 17
type input "€ -720,66"
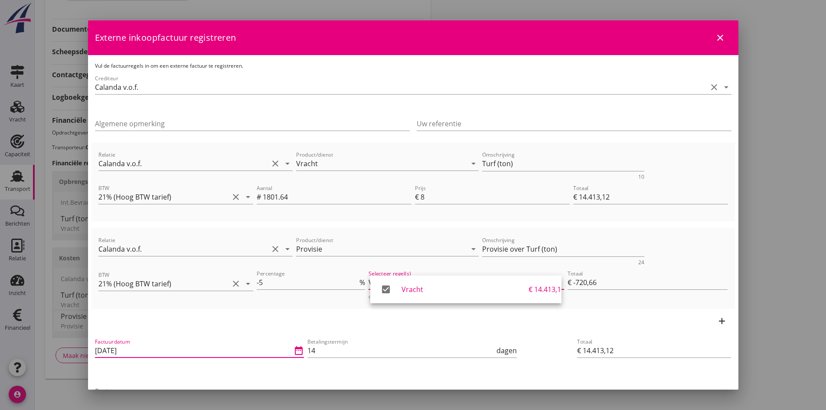
click at [179, 351] on input "[DATE]" at bounding box center [193, 350] width 197 height 14
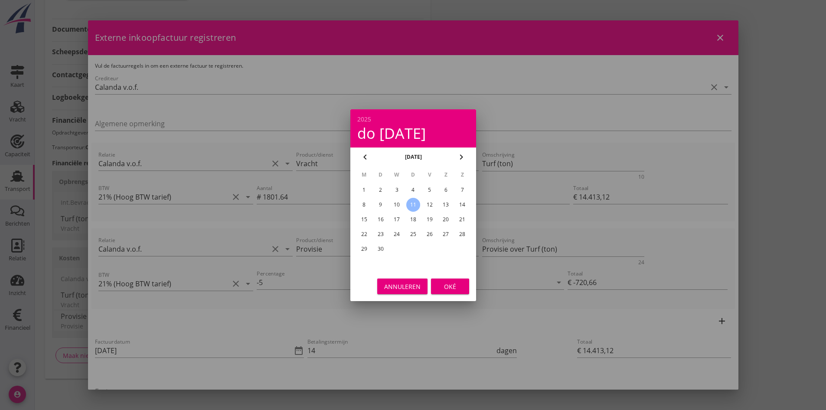
click at [397, 203] on div "10" at bounding box center [397, 205] width 14 height 14
type input "[DATE]"
click at [450, 286] on div "Oké" at bounding box center [450, 285] width 24 height 9
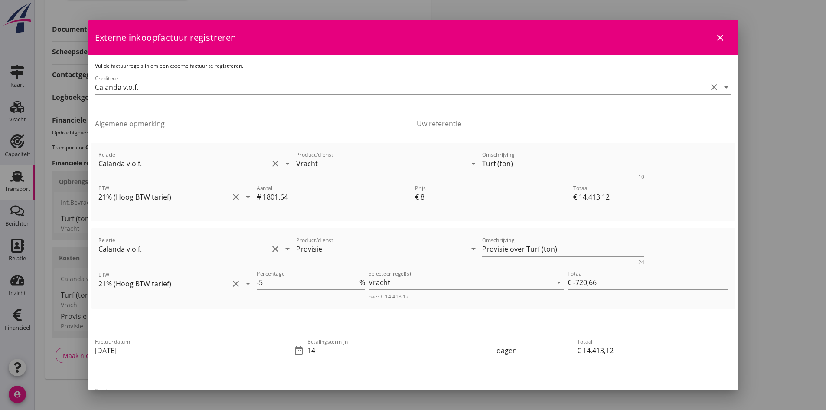
scroll to position [43, 0]
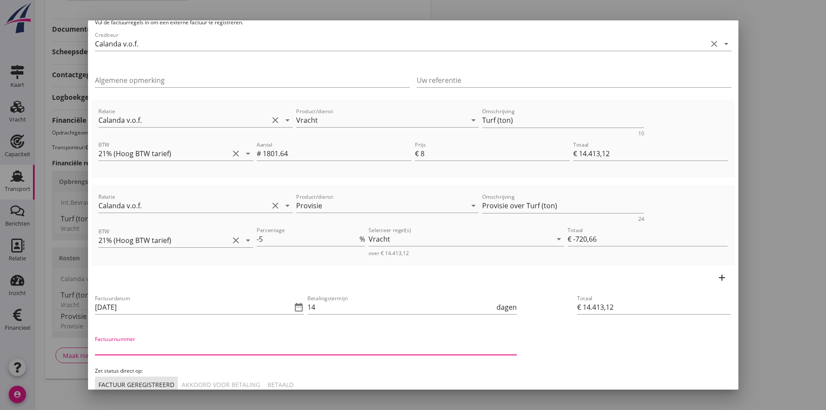
click at [162, 349] on input "Factuurnummer" at bounding box center [306, 348] width 422 height 14
type input "2025/0927"
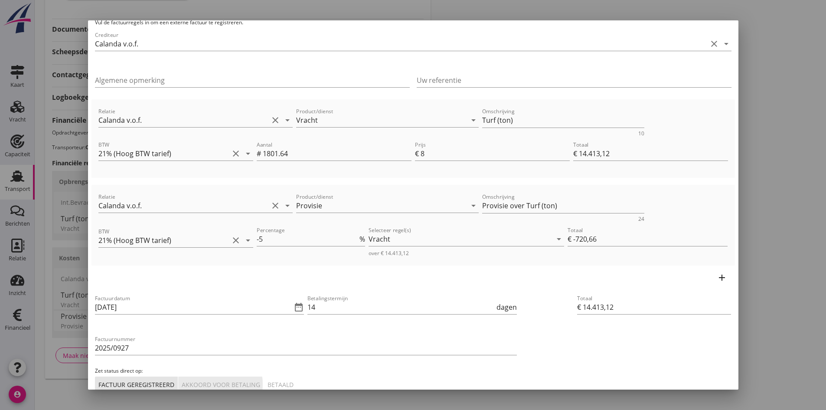
click at [197, 382] on div "Akkoord voor betaling" at bounding box center [221, 384] width 78 height 9
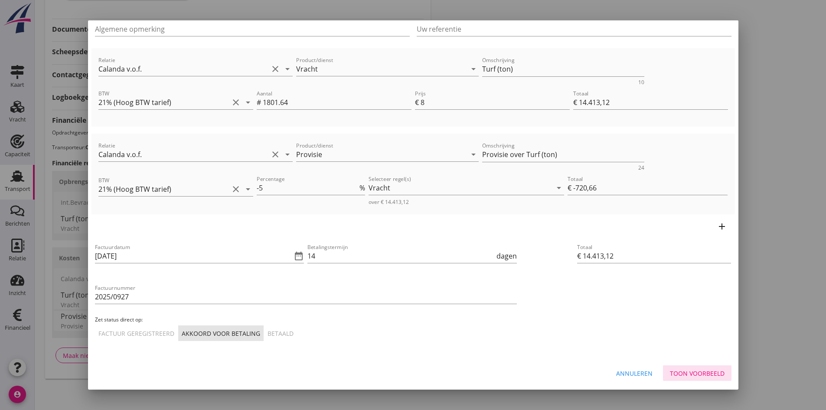
drag, startPoint x: 680, startPoint y: 372, endPoint x: 641, endPoint y: 371, distance: 39.5
click at [680, 372] on div "Toon voorbeeld" at bounding box center [697, 373] width 55 height 9
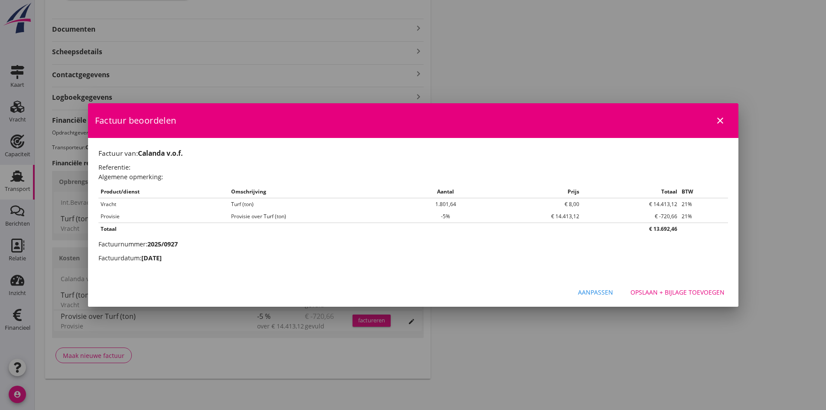
scroll to position [0, 0]
click at [669, 290] on div "Opslaan + bijlage toevoegen" at bounding box center [677, 291] width 94 height 9
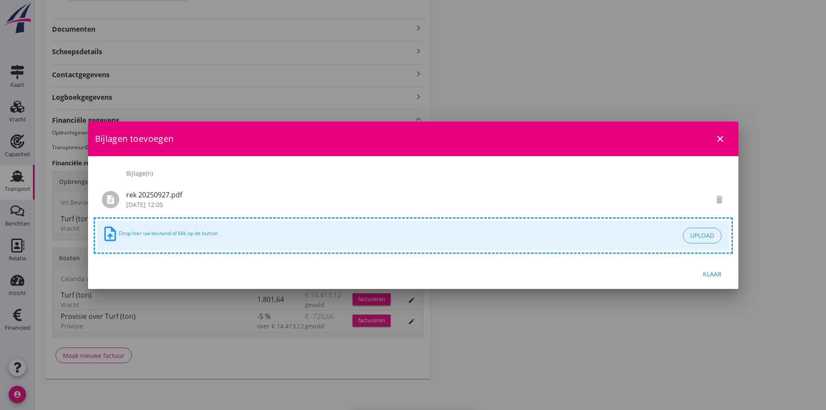
click at [708, 274] on div "Klaar" at bounding box center [712, 273] width 24 height 9
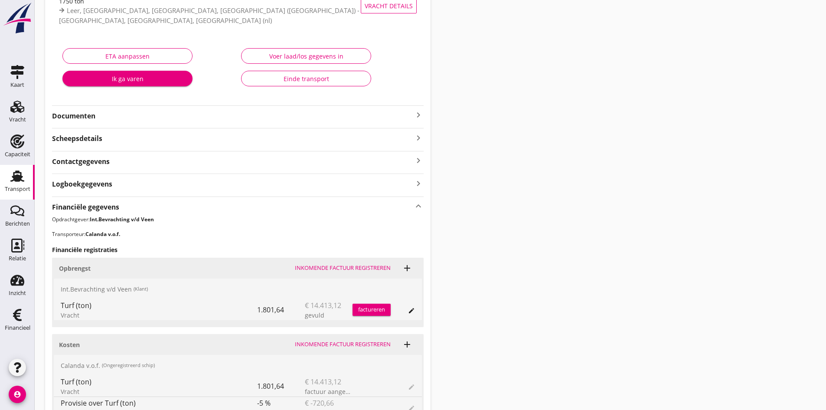
scroll to position [153, 0]
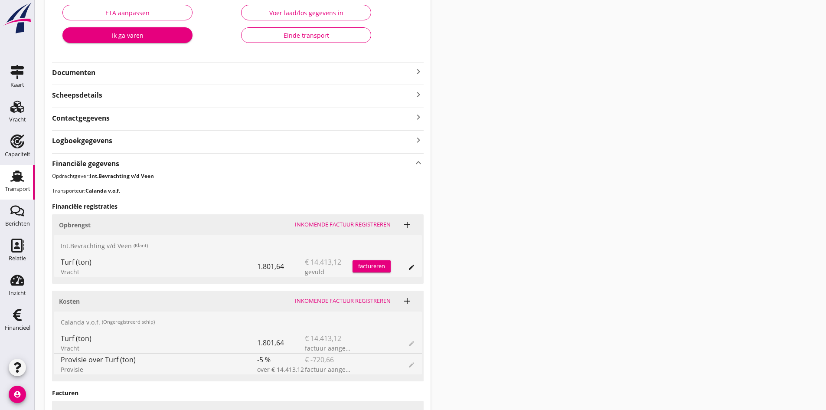
click at [378, 264] on div "factureren" at bounding box center [371, 266] width 38 height 9
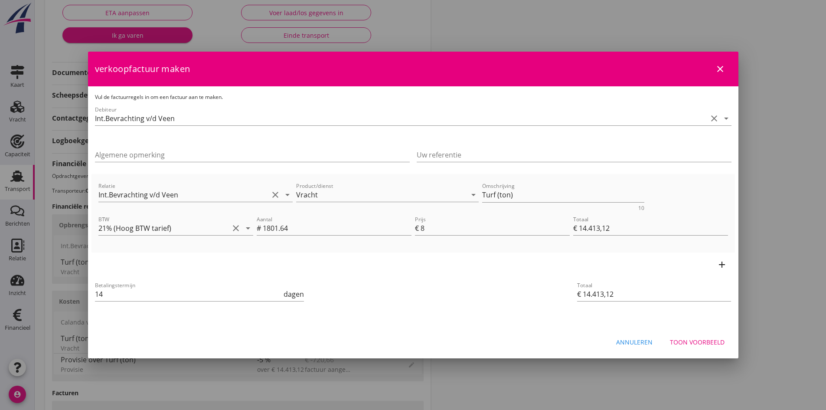
click at [694, 342] on div "Toon voorbeeld" at bounding box center [697, 341] width 55 height 9
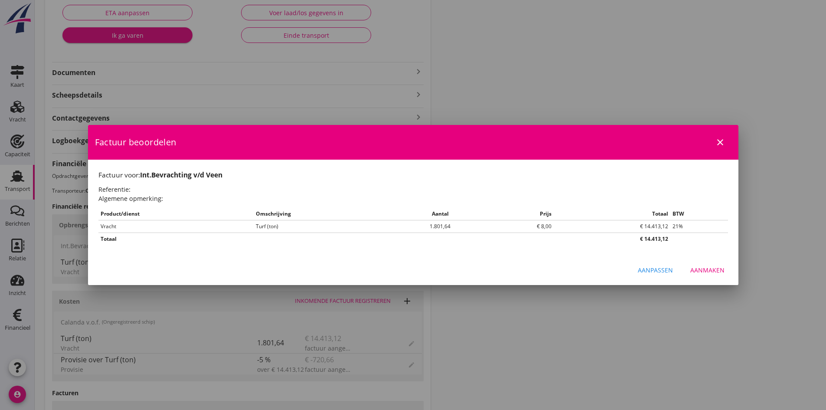
click at [700, 269] on div "Aanmaken" at bounding box center [707, 269] width 34 height 9
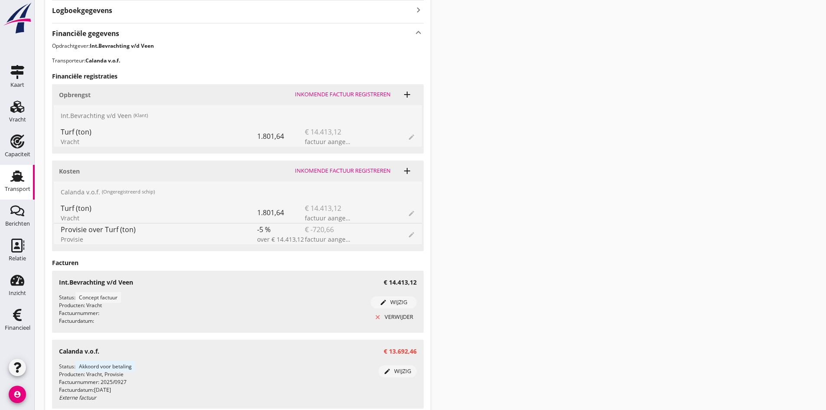
scroll to position [326, 0]
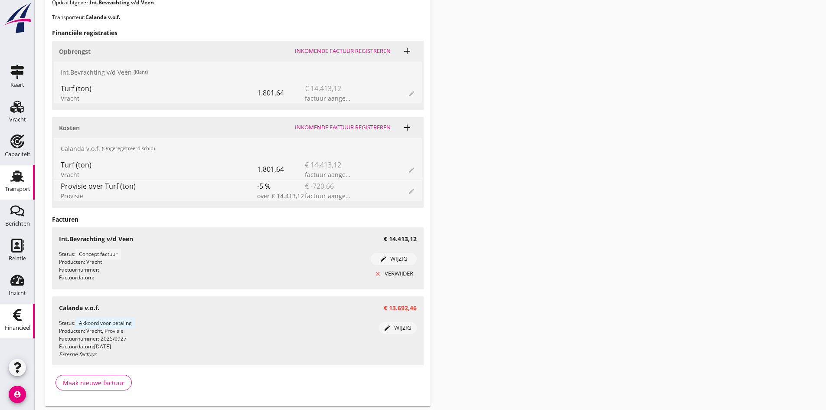
drag, startPoint x: 18, startPoint y: 312, endPoint x: 30, endPoint y: 327, distance: 19.7
click at [18, 312] on icon "Financieel" at bounding box center [17, 315] width 14 height 14
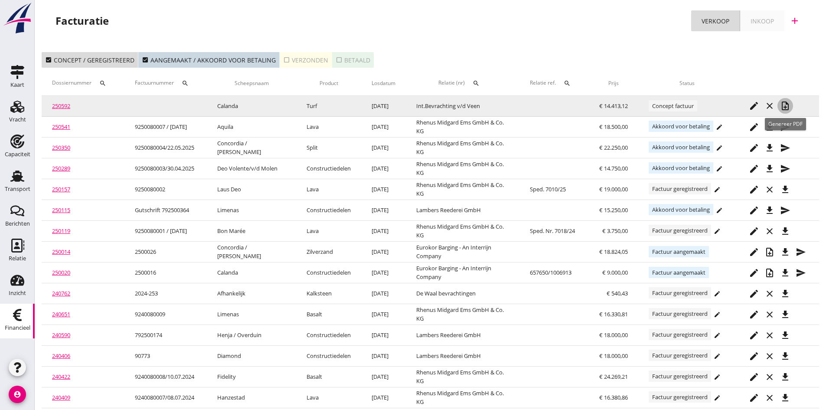
click at [785, 104] on icon "note_add" at bounding box center [785, 106] width 10 height 10
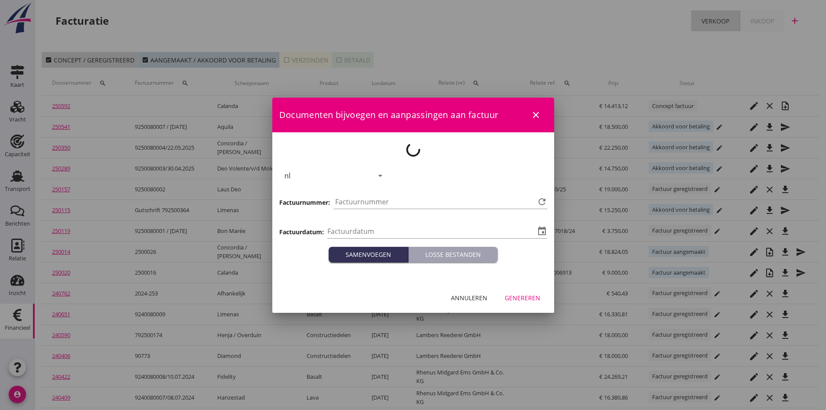
type input "[DATE]"
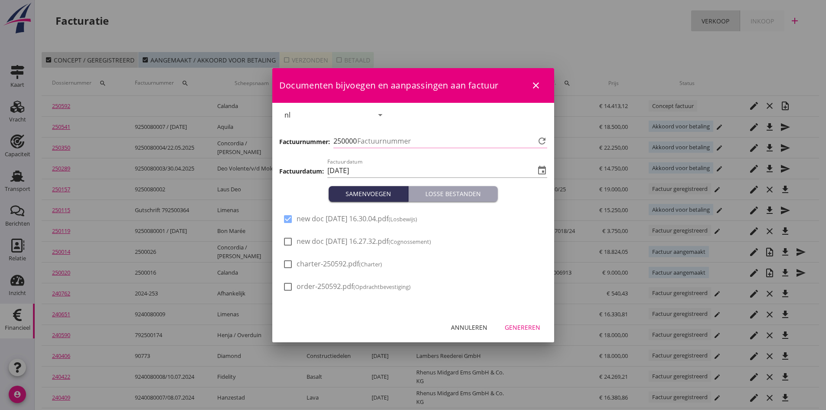
type input "759"
click at [287, 241] on div at bounding box center [287, 241] width 15 height 15
checkbox input "true"
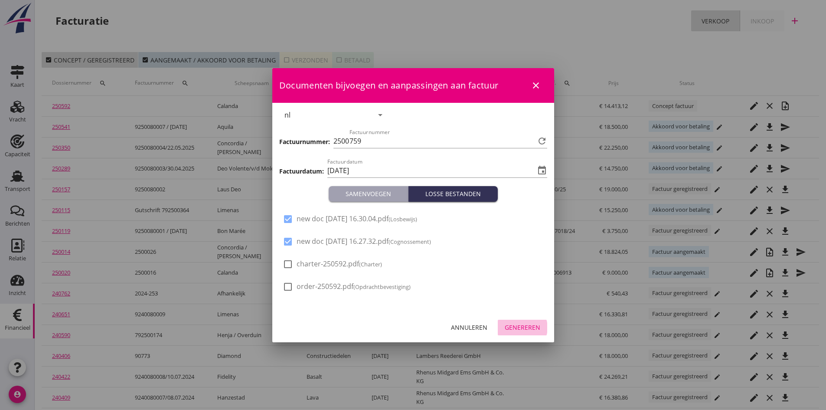
click at [509, 329] on div "Genereren" at bounding box center [523, 327] width 36 height 9
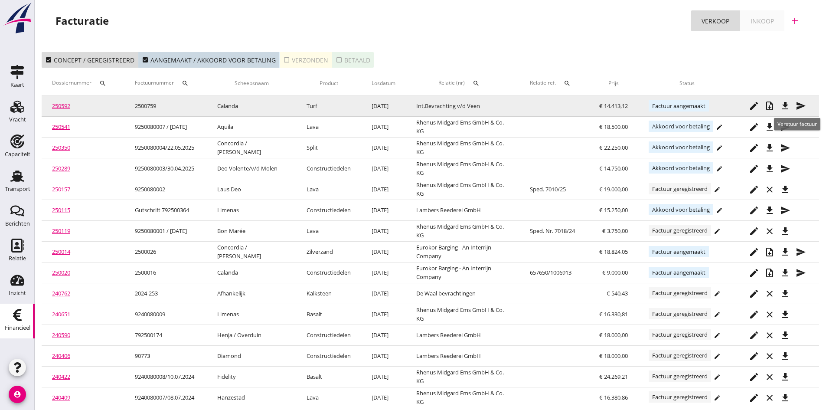
click at [799, 105] on icon "send" at bounding box center [801, 106] width 10 height 10
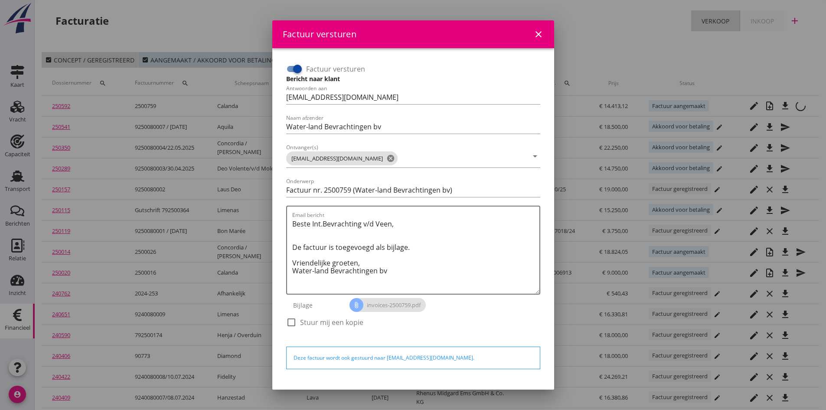
scroll to position [25, 0]
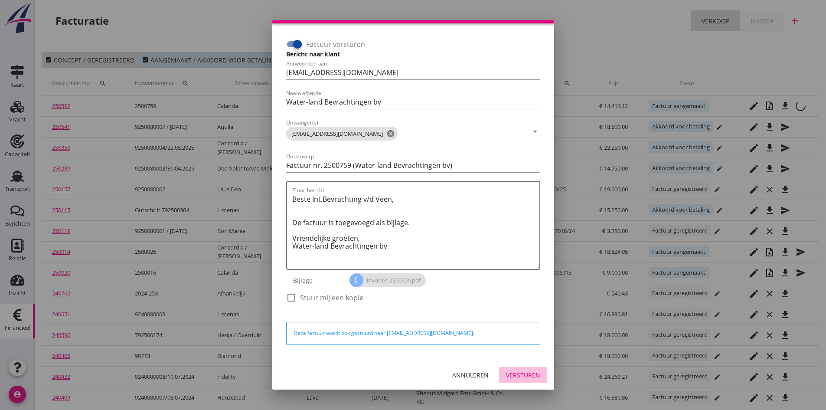
click at [507, 373] on div "Versturen" at bounding box center [523, 374] width 34 height 9
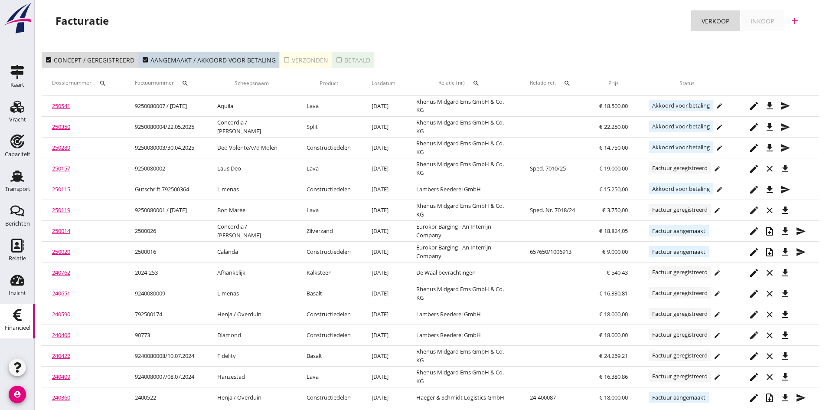
click at [294, 59] on div "check_box_outline_blank Verzonden" at bounding box center [305, 59] width 45 height 9
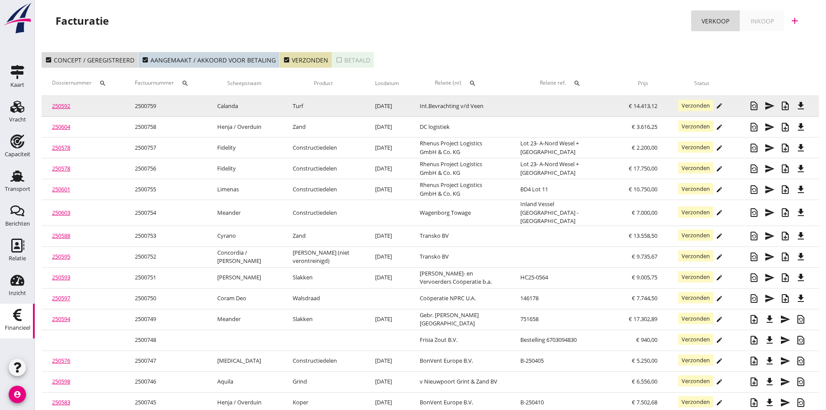
click at [63, 106] on link "250592" at bounding box center [61, 106] width 18 height 8
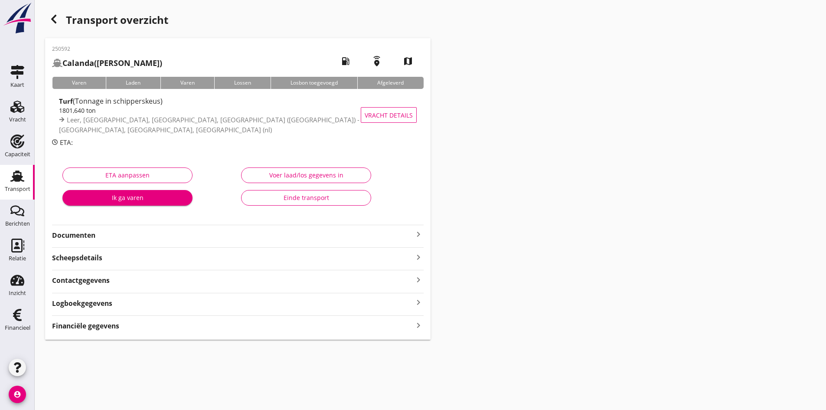
click at [414, 235] on icon "keyboard_arrow_right" at bounding box center [418, 234] width 10 height 10
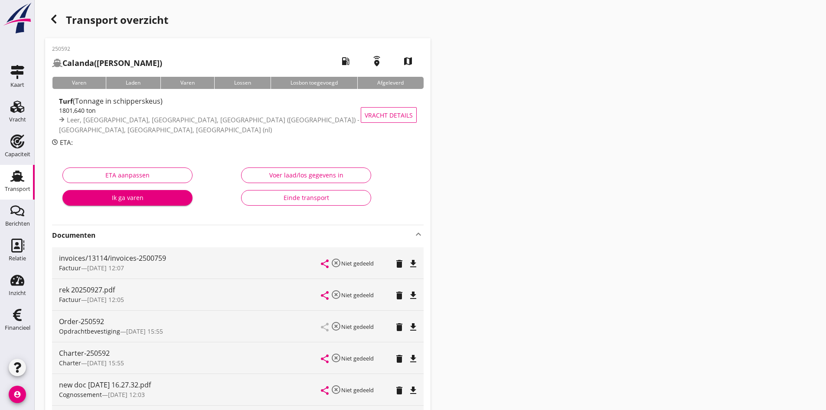
scroll to position [87, 0]
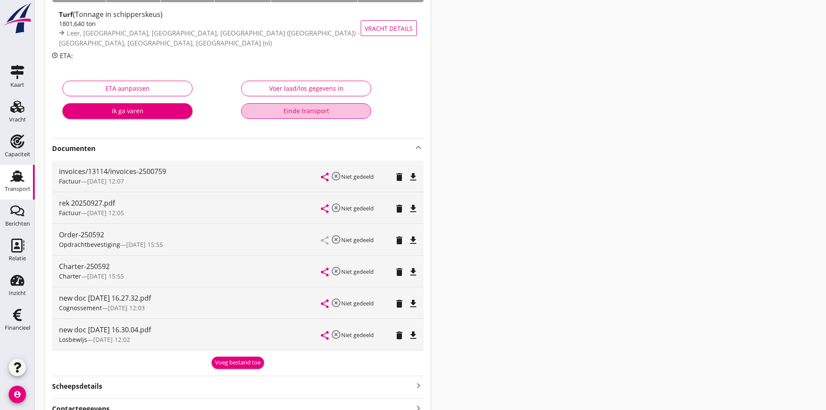
click at [299, 111] on div "Einde transport" at bounding box center [305, 110] width 115 height 9
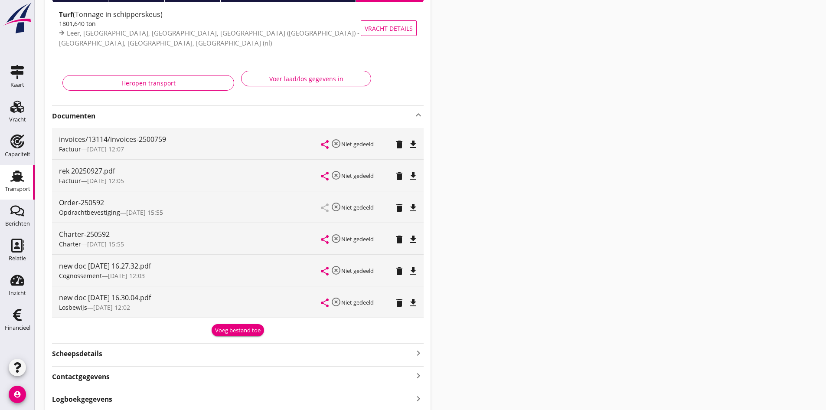
drag, startPoint x: 13, startPoint y: 175, endPoint x: 0, endPoint y: 180, distance: 14.0
click at [13, 175] on use at bounding box center [17, 175] width 14 height 11
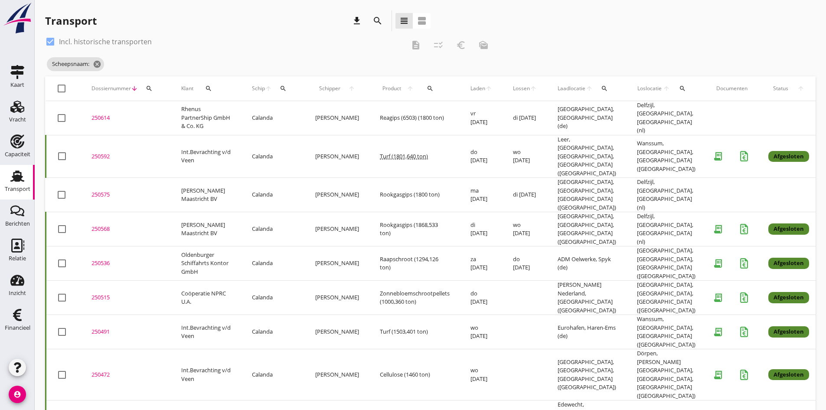
click at [101, 190] on div "250575" at bounding box center [125, 194] width 69 height 9
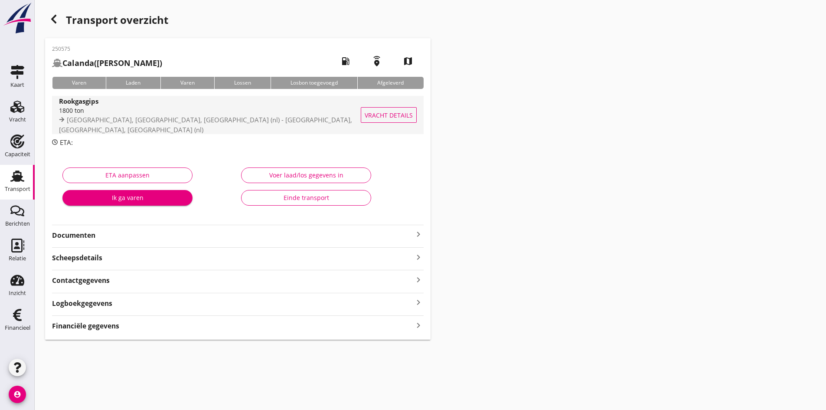
click at [86, 114] on div "1800 ton" at bounding box center [217, 110] width 317 height 9
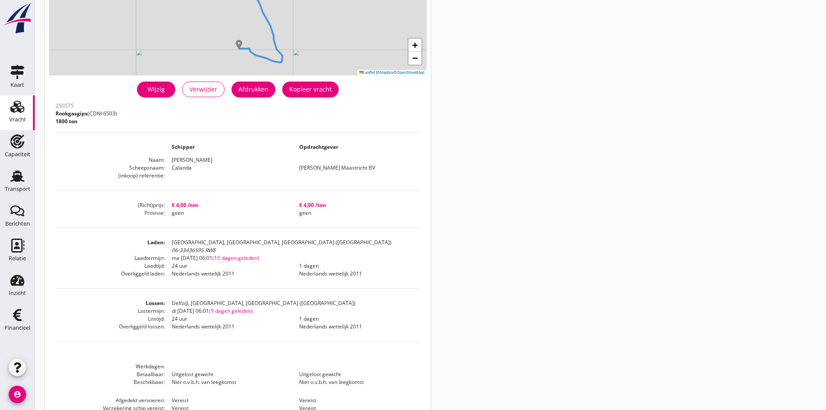
scroll to position [163, 0]
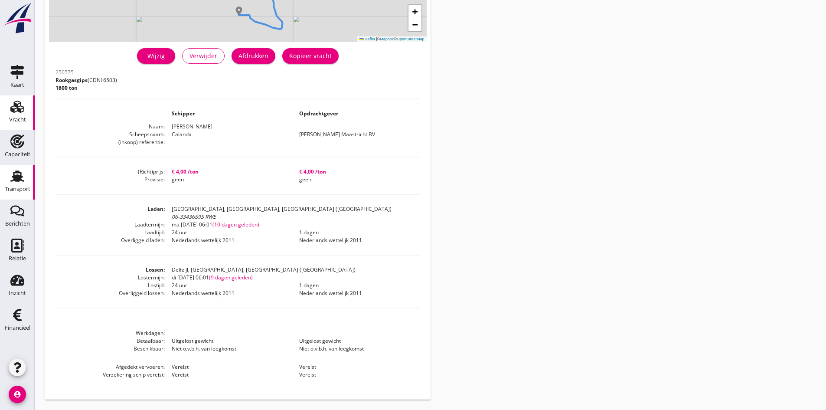
click at [19, 182] on icon "Transport" at bounding box center [17, 176] width 14 height 14
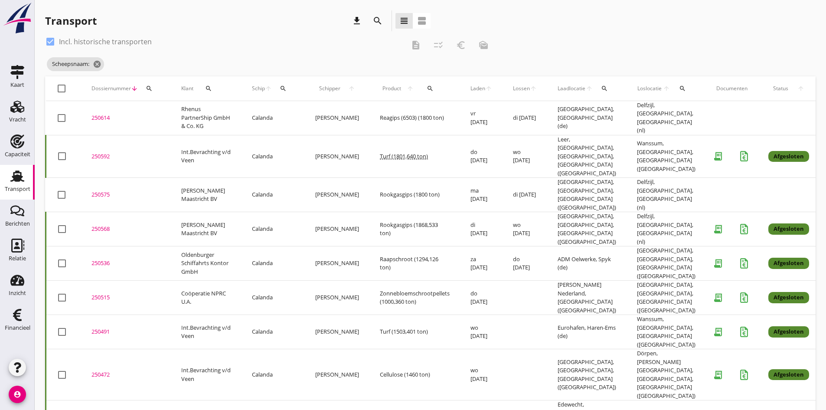
click at [15, 179] on use at bounding box center [17, 175] width 14 height 11
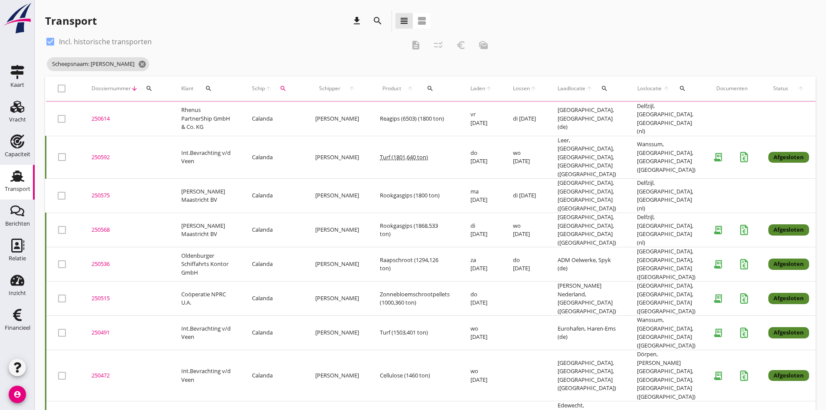
click at [49, 41] on div at bounding box center [50, 41] width 15 height 15
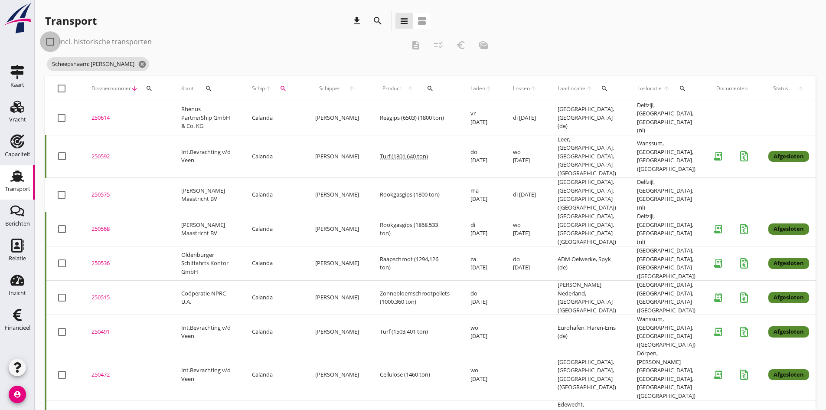
checkbox input "false"
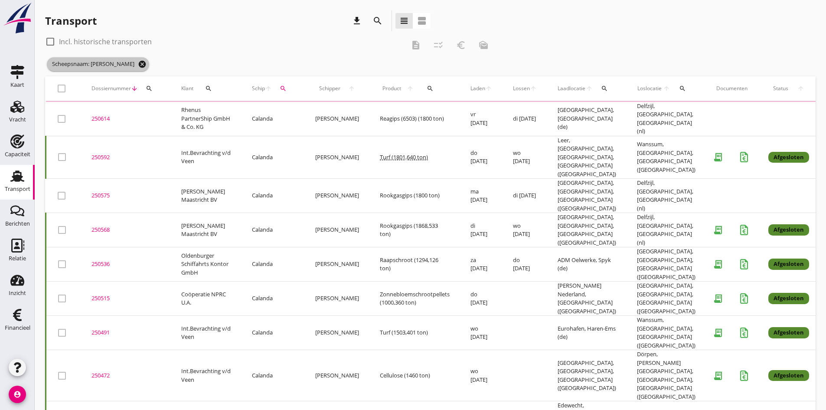
click at [138, 65] on icon "cancel" at bounding box center [142, 64] width 9 height 9
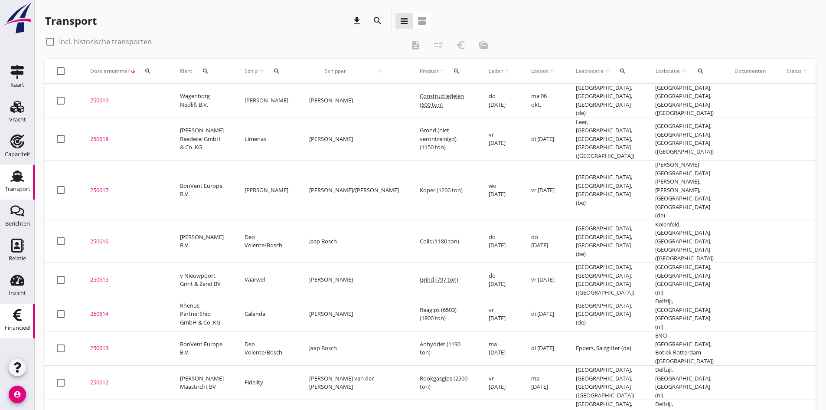
click at [21, 322] on div "Financieel" at bounding box center [18, 328] width 26 height 12
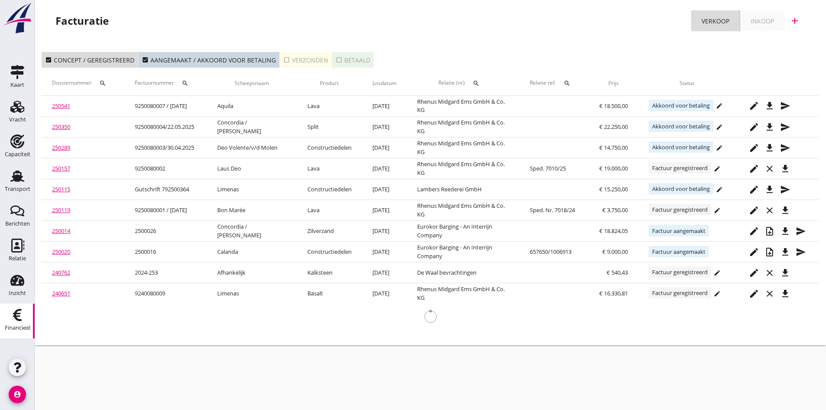
click at [308, 58] on div "check_box_outline_blank Verzonden" at bounding box center [305, 59] width 45 height 9
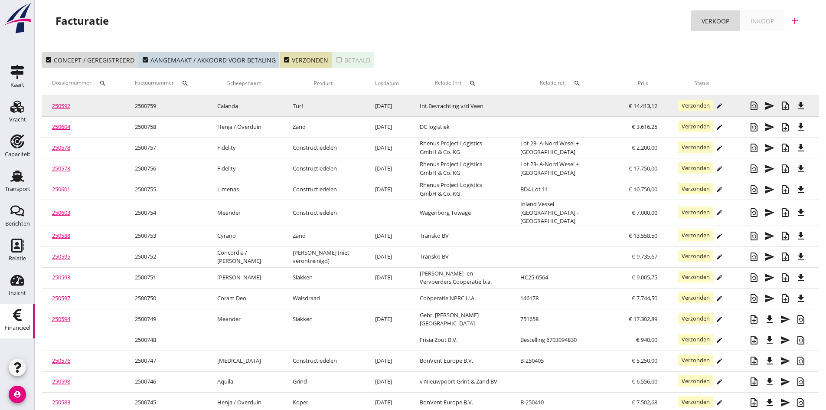
click at [61, 105] on link "250592" at bounding box center [61, 106] width 18 height 8
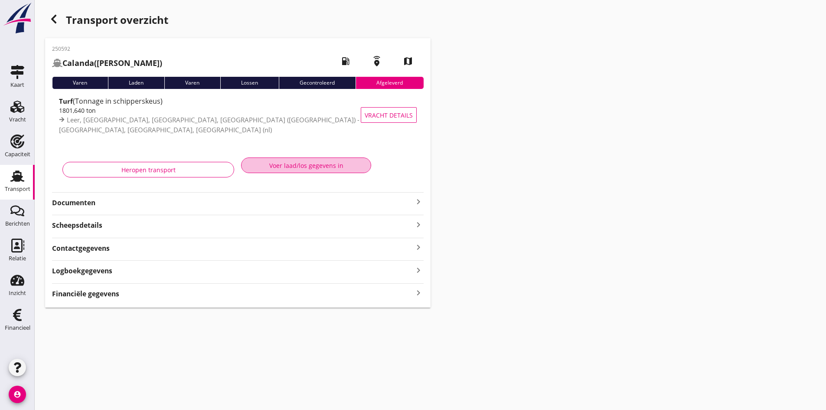
click at [306, 165] on div "Voer laad/los gegevens in" at bounding box center [305, 165] width 115 height 9
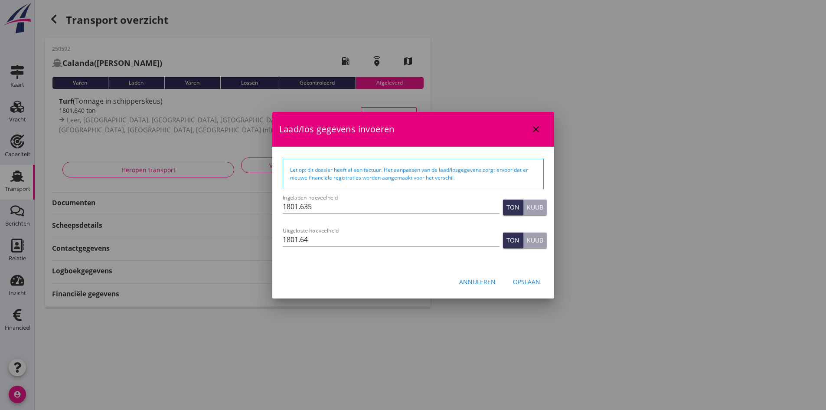
click at [536, 131] on icon "close" at bounding box center [536, 129] width 10 height 10
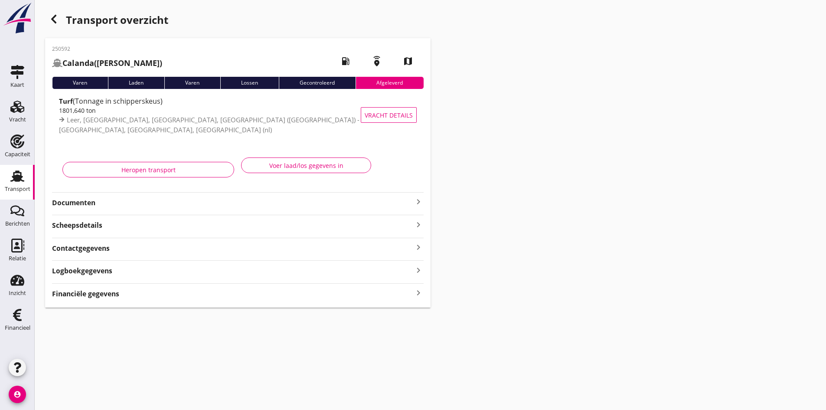
drag, startPoint x: 410, startPoint y: 294, endPoint x: 419, endPoint y: 294, distance: 9.1
click at [410, 294] on div "Financiële gegevens keyboard_arrow_right" at bounding box center [238, 293] width 372 height 12
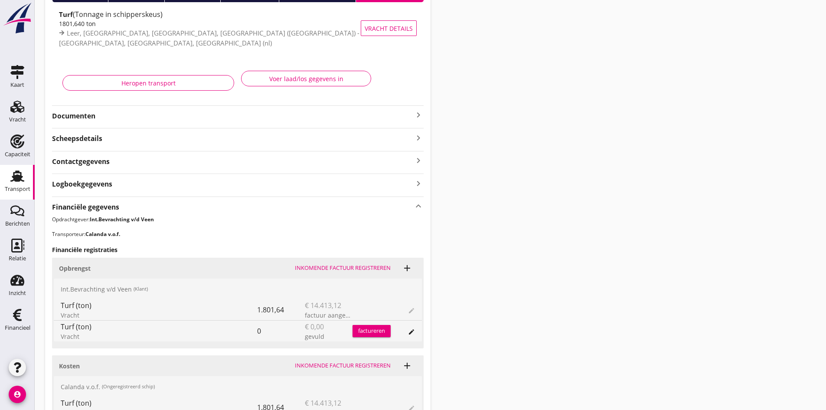
scroll to position [130, 0]
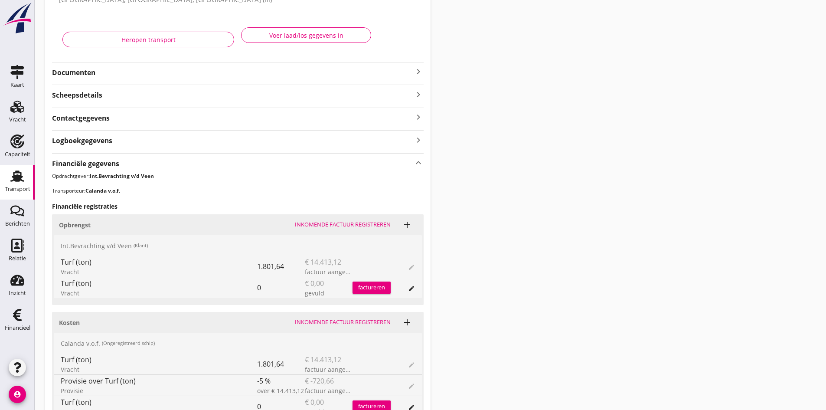
click at [20, 177] on use at bounding box center [17, 175] width 14 height 11
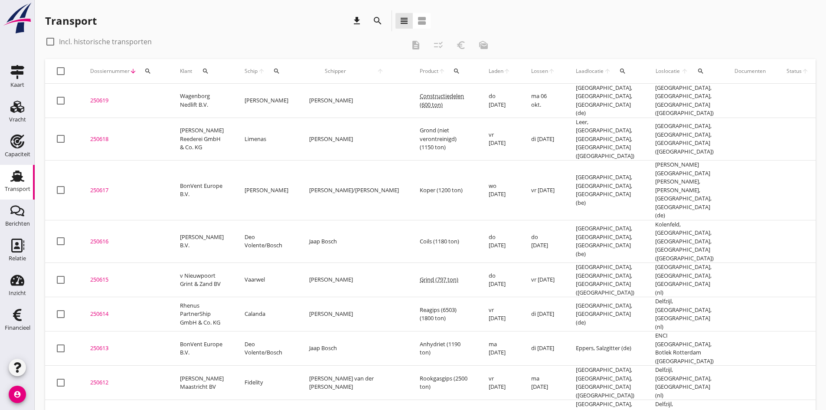
scroll to position [43, 0]
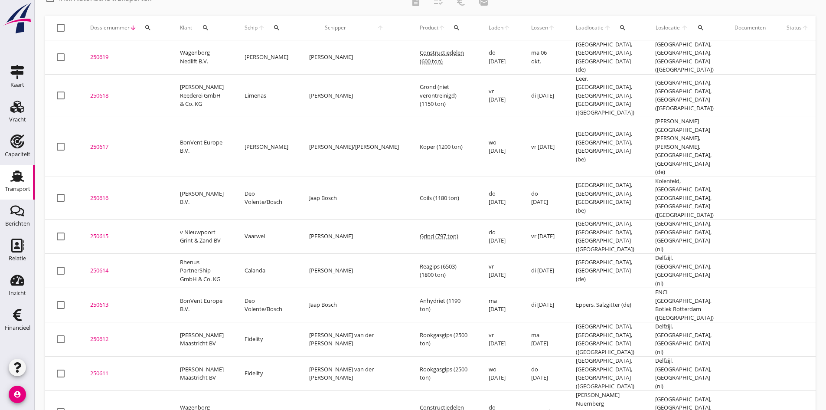
click at [98, 369] on div "250611" at bounding box center [124, 373] width 69 height 9
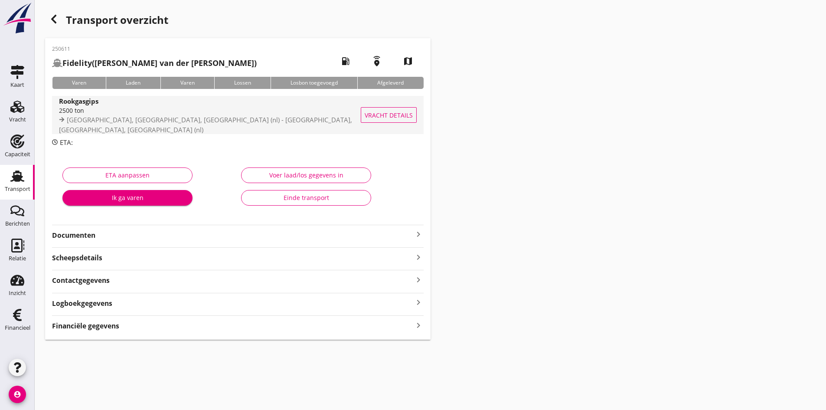
click at [81, 115] on div "2500 ton" at bounding box center [217, 110] width 317 height 9
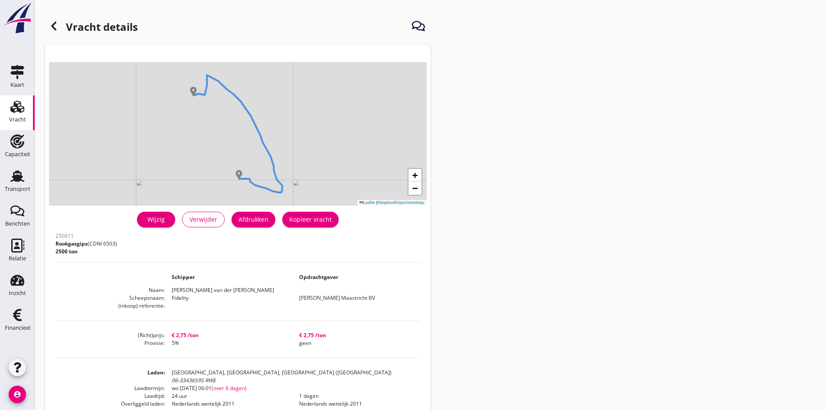
scroll to position [43, 0]
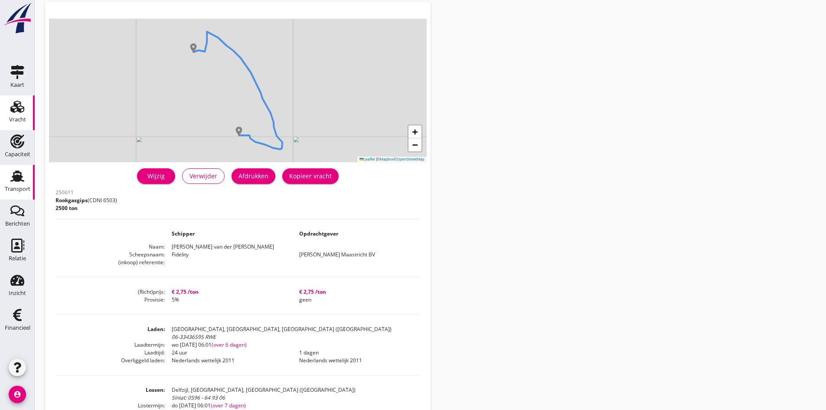
click at [10, 182] on icon "Transport" at bounding box center [17, 176] width 14 height 14
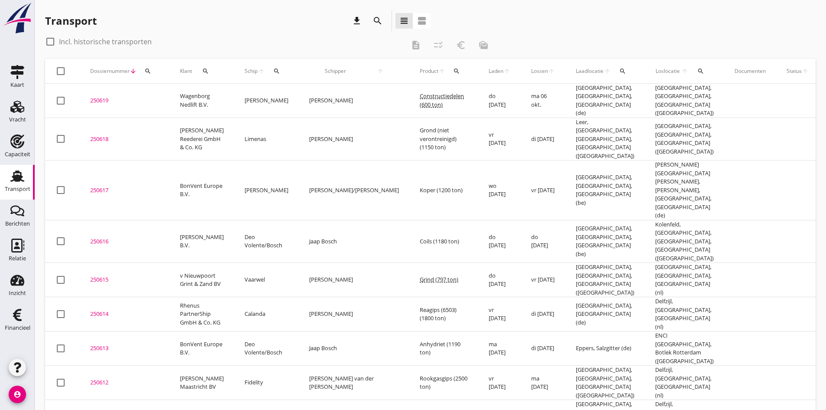
click at [95, 378] on div "250612" at bounding box center [124, 382] width 69 height 9
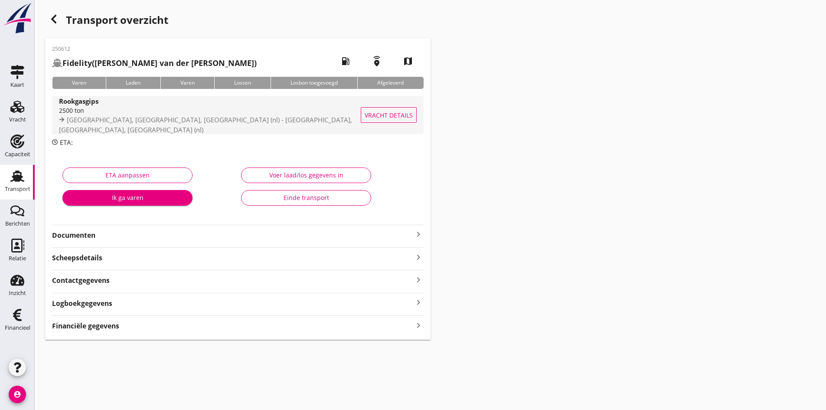
click at [93, 105] on strong "Rookgasgips" at bounding box center [78, 101] width 39 height 9
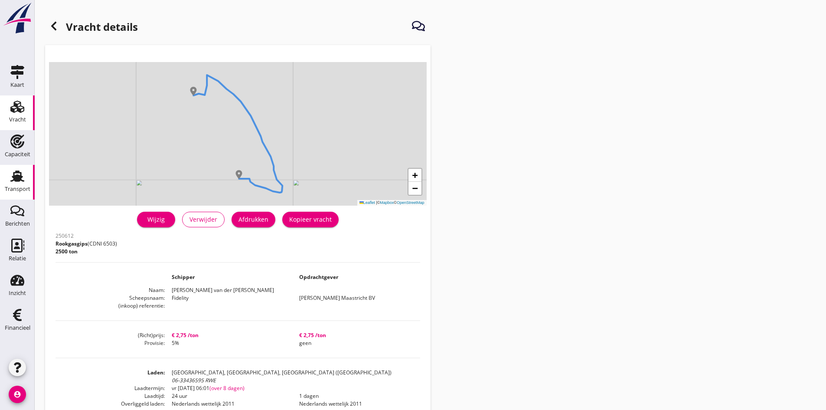
click at [17, 182] on icon "Transport" at bounding box center [17, 176] width 14 height 14
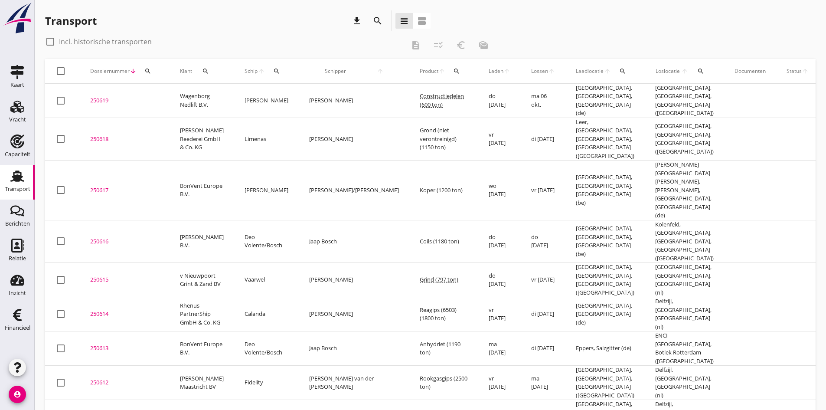
click at [100, 344] on div "250613" at bounding box center [124, 348] width 69 height 9
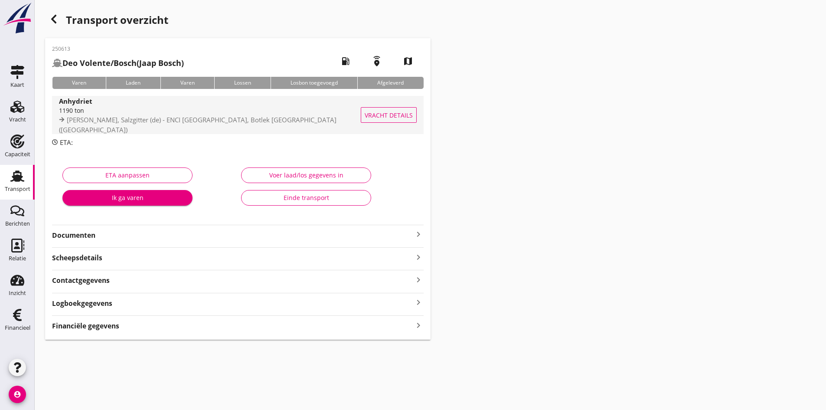
click at [94, 121] on span "[PERSON_NAME], Salzgitter (de) - ENCI [GEOGRAPHIC_DATA], Botlek [GEOGRAPHIC_DAT…" at bounding box center [197, 124] width 277 height 19
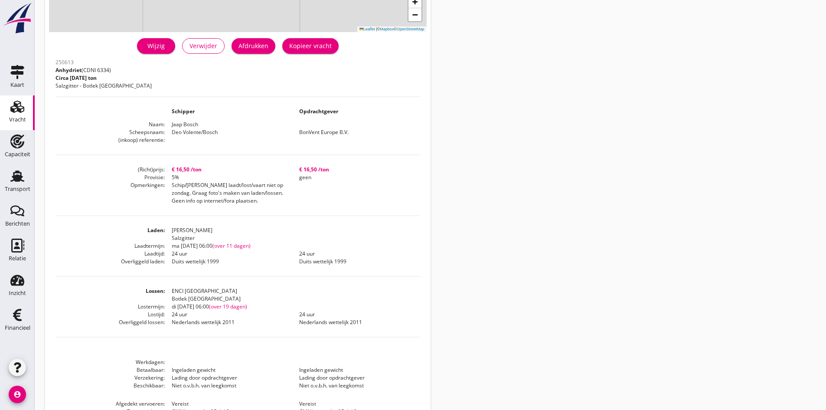
scroll to position [210, 0]
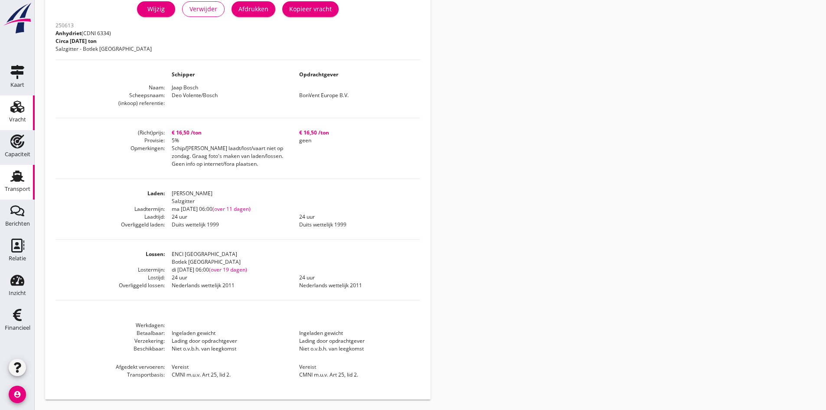
drag, startPoint x: 14, startPoint y: 179, endPoint x: 27, endPoint y: 185, distance: 14.2
click at [15, 179] on use at bounding box center [17, 175] width 14 height 11
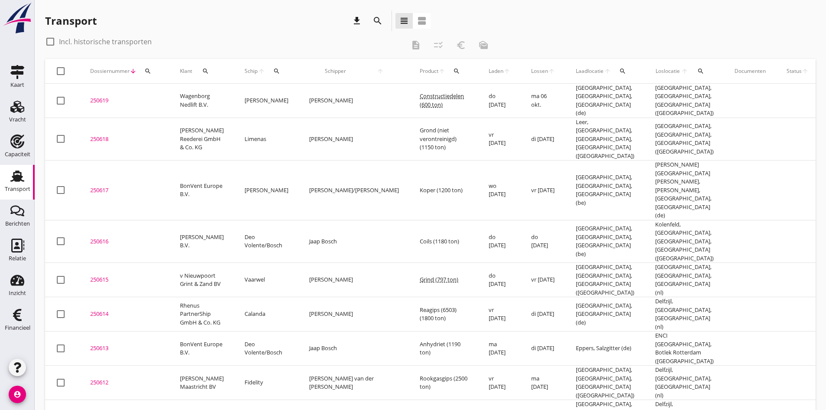
click at [101, 310] on div "250614" at bounding box center [124, 314] width 69 height 9
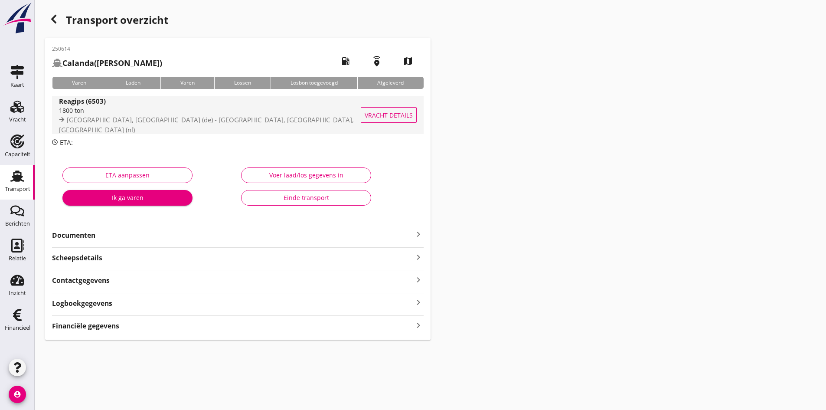
click at [78, 113] on div "1800 ton" at bounding box center [214, 110] width 311 height 9
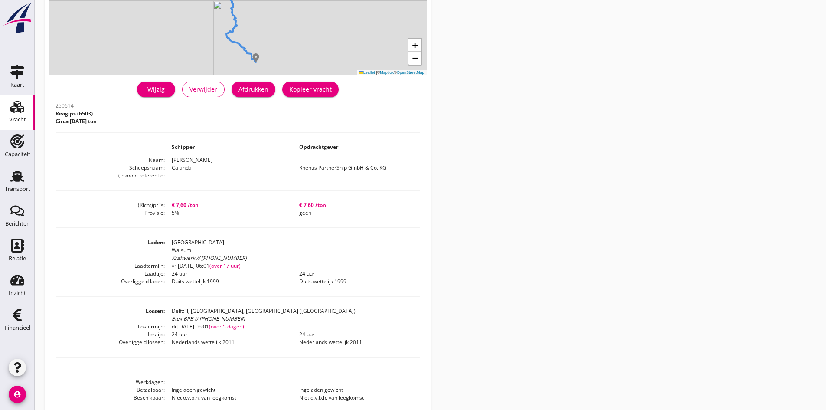
scroll to position [171, 0]
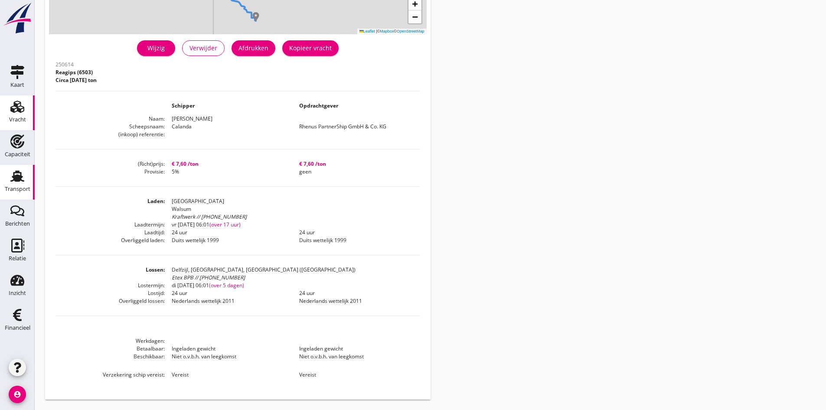
click at [20, 180] on use at bounding box center [17, 175] width 14 height 11
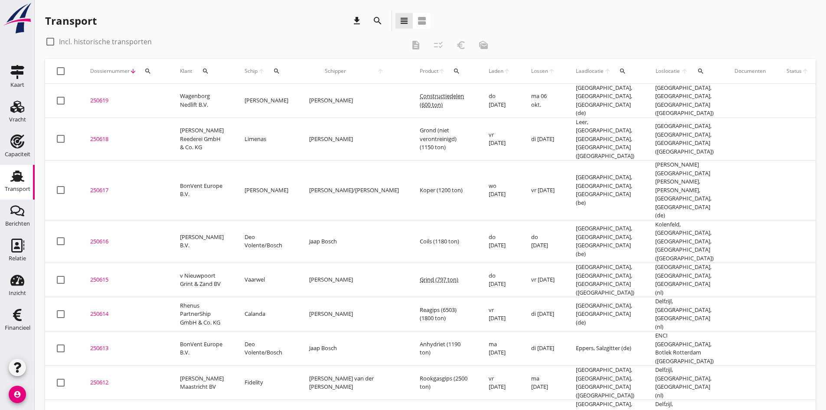
click at [97, 275] on div "250615" at bounding box center [124, 279] width 69 height 9
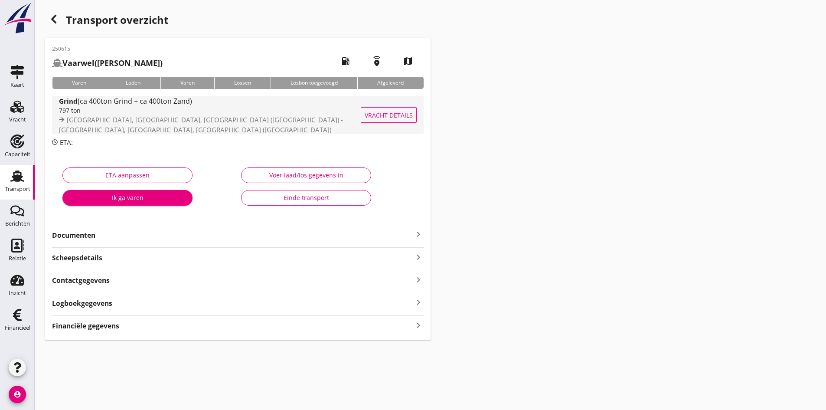
click at [94, 115] on div "797 ton" at bounding box center [221, 110] width 325 height 9
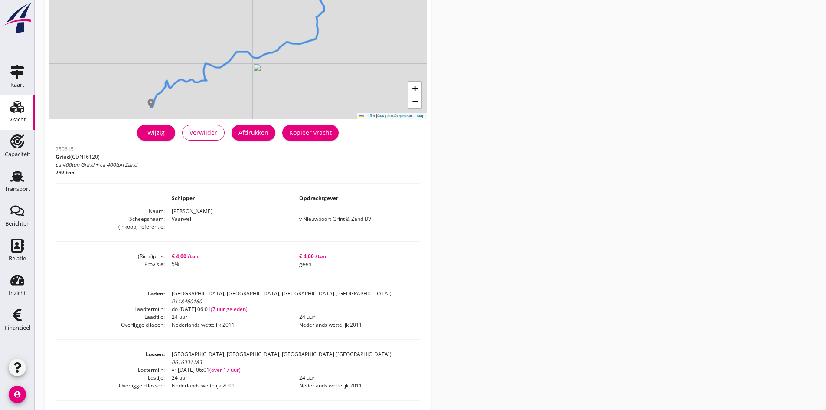
scroll to position [130, 0]
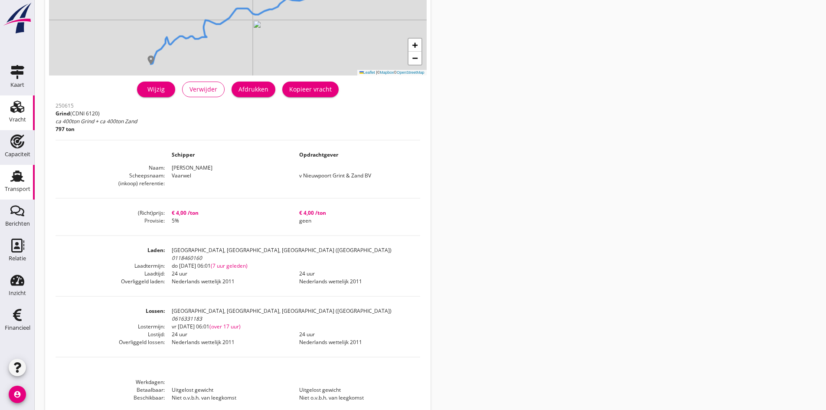
click at [17, 181] on use at bounding box center [17, 175] width 14 height 11
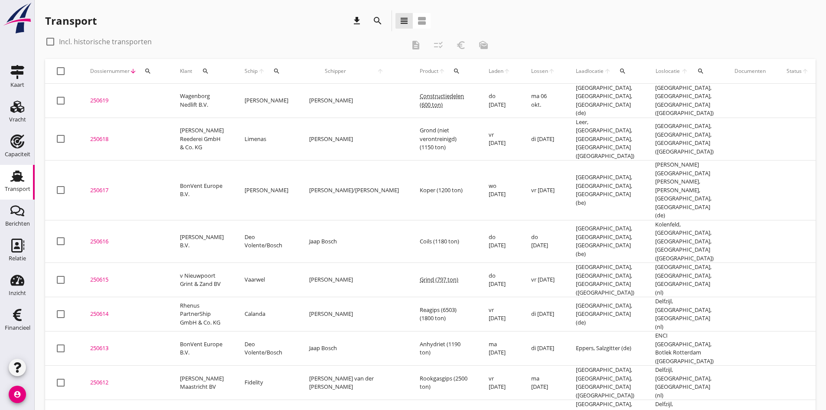
click at [98, 237] on div "250616" at bounding box center [124, 241] width 69 height 9
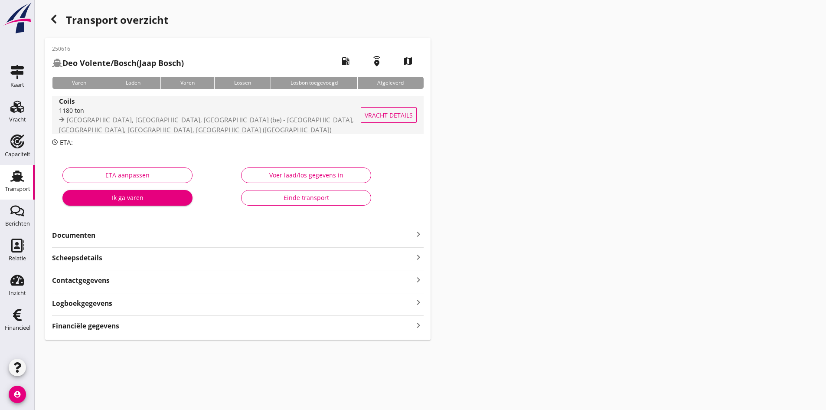
click at [83, 115] on div "1180 ton" at bounding box center [222, 110] width 326 height 9
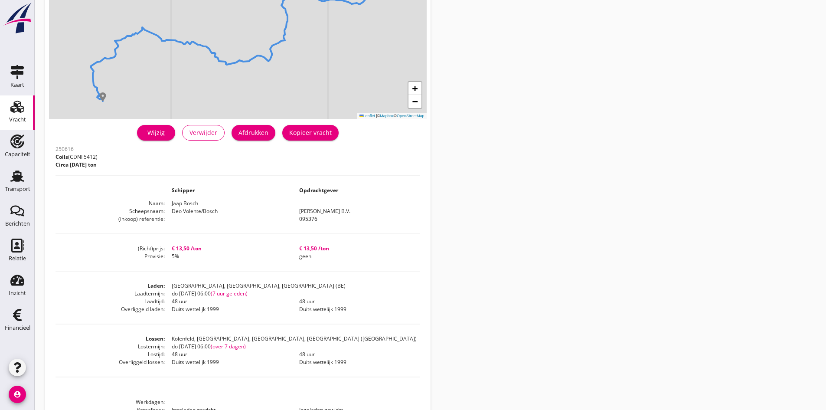
scroll to position [130, 0]
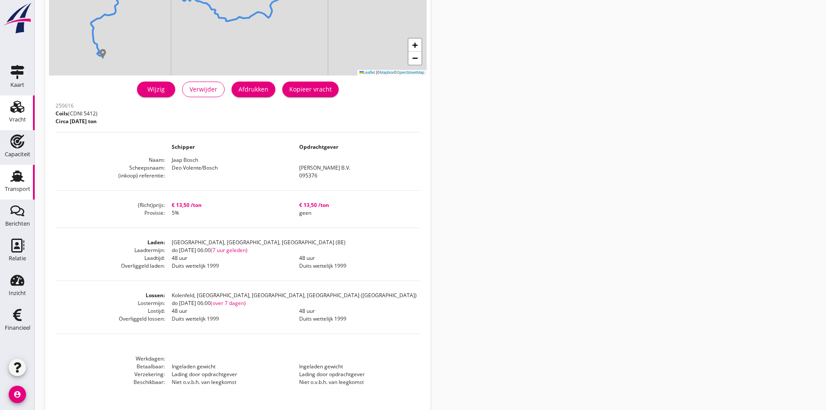
click at [17, 178] on use at bounding box center [17, 175] width 14 height 11
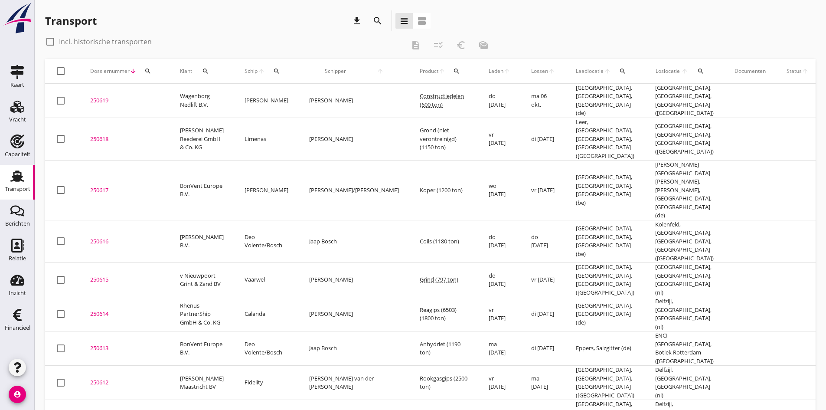
click at [101, 186] on div "250617" at bounding box center [124, 190] width 69 height 9
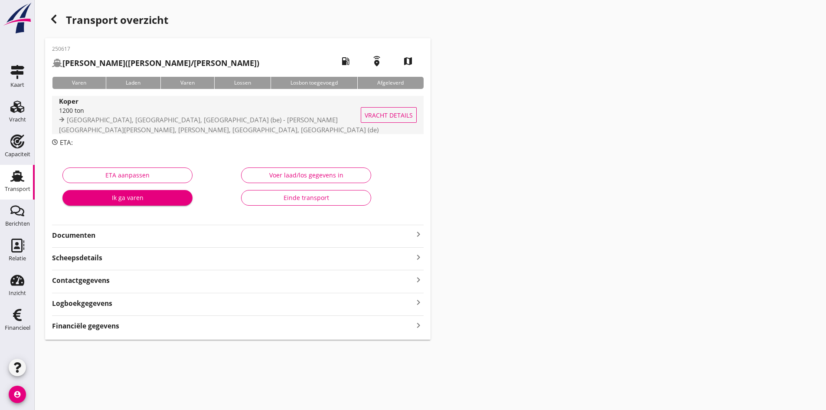
click at [85, 123] on span "[GEOGRAPHIC_DATA], [GEOGRAPHIC_DATA], [GEOGRAPHIC_DATA] (be) - [PERSON_NAME][GE…" at bounding box center [219, 124] width 320 height 19
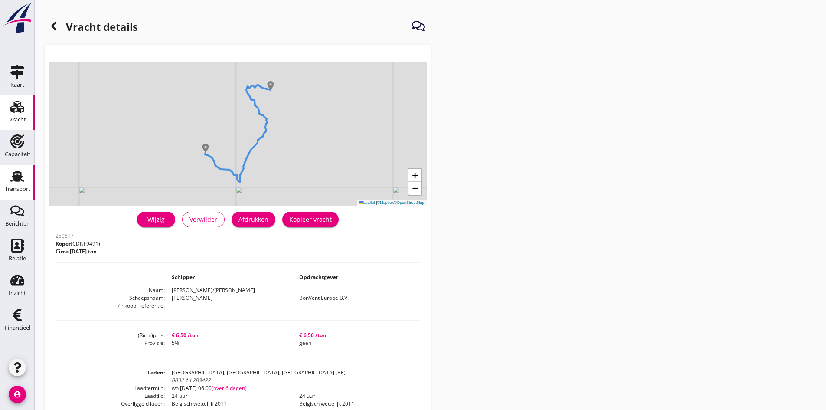
click at [17, 179] on use at bounding box center [17, 175] width 14 height 11
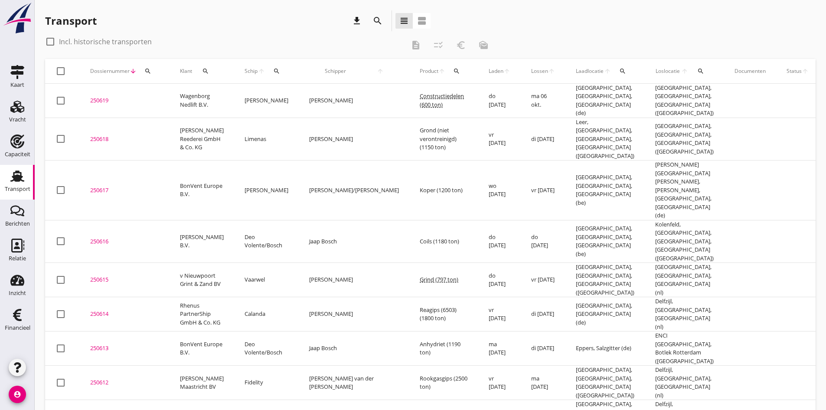
click at [101, 135] on div "250618" at bounding box center [124, 139] width 69 height 9
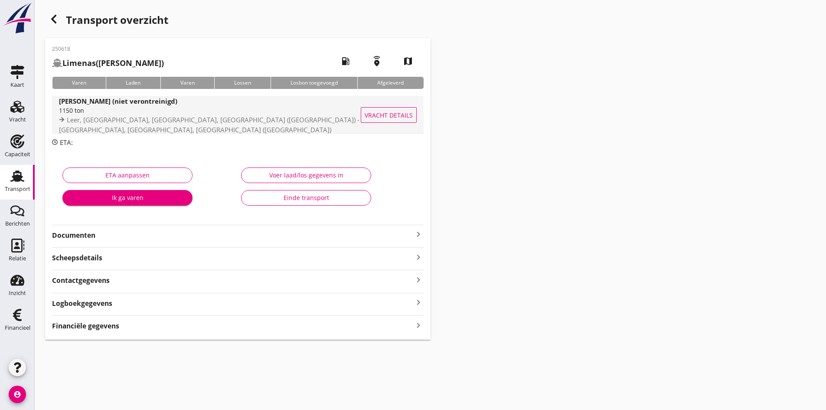
click at [90, 114] on div "1150 ton" at bounding box center [222, 110] width 326 height 9
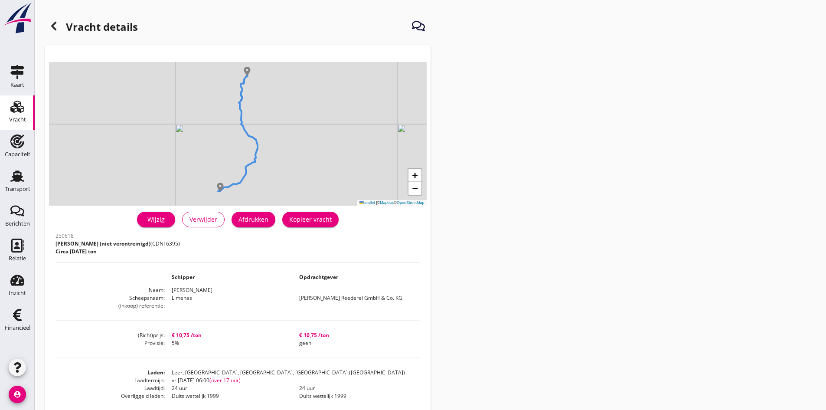
scroll to position [87, 0]
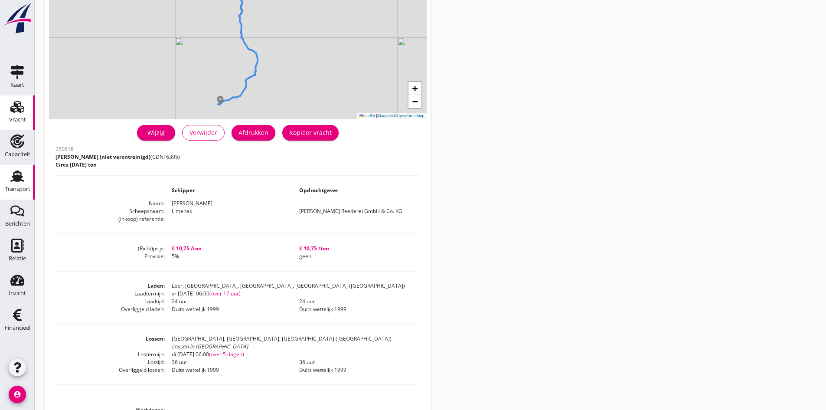
click at [14, 180] on use at bounding box center [17, 175] width 14 height 11
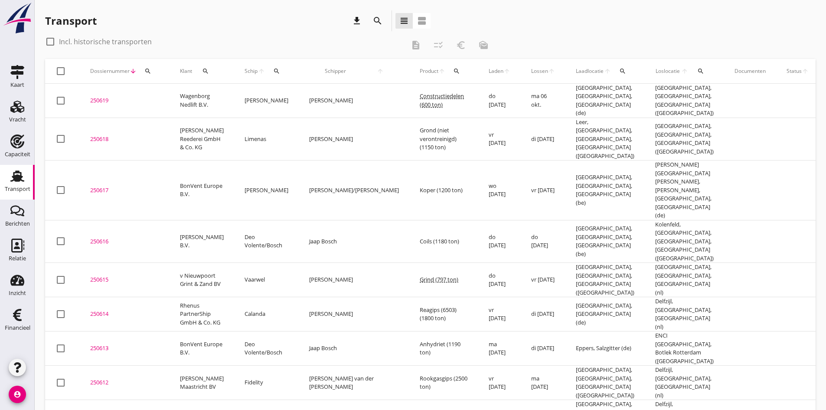
click at [99, 98] on div "250619" at bounding box center [124, 100] width 69 height 9
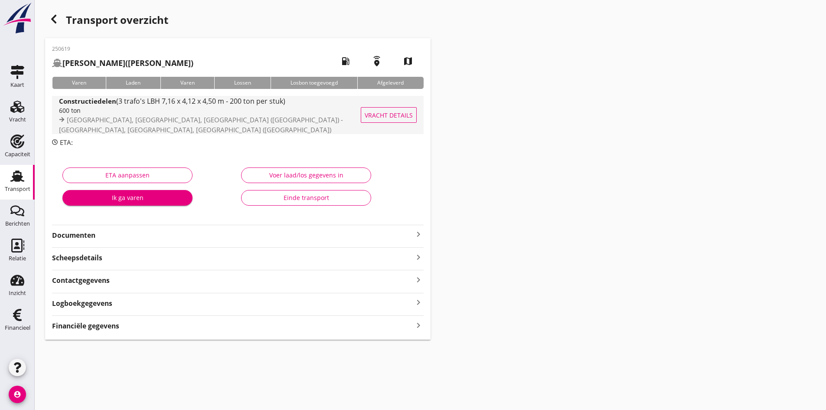
click at [88, 112] on div "600 ton" at bounding box center [221, 110] width 325 height 9
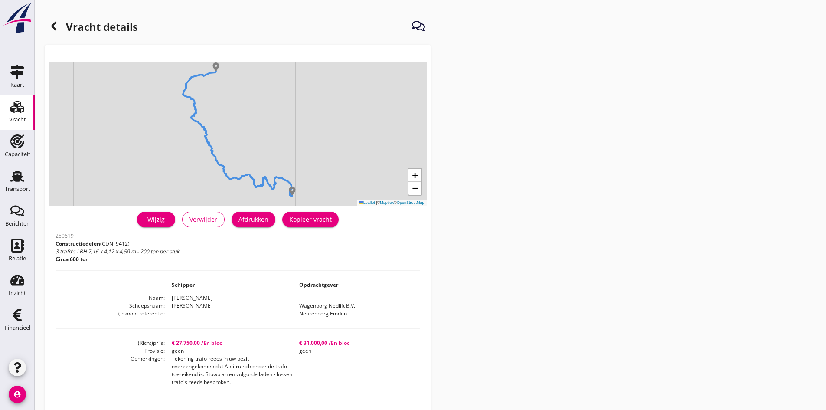
click at [53, 24] on use at bounding box center [53, 26] width 5 height 9
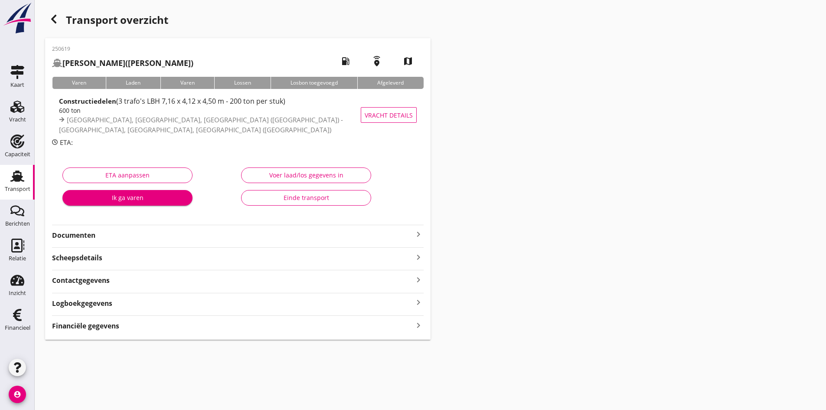
click at [77, 237] on strong "Documenten" at bounding box center [232, 235] width 361 height 10
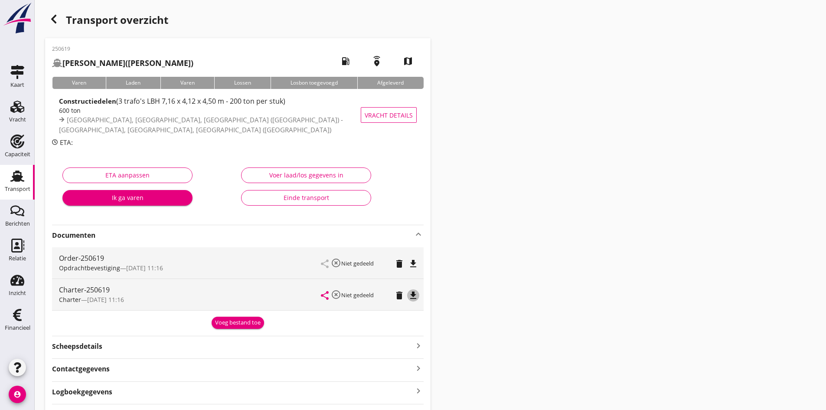
click at [412, 296] on icon "file_download" at bounding box center [413, 295] width 10 height 10
click at [16, 178] on use at bounding box center [17, 175] width 14 height 11
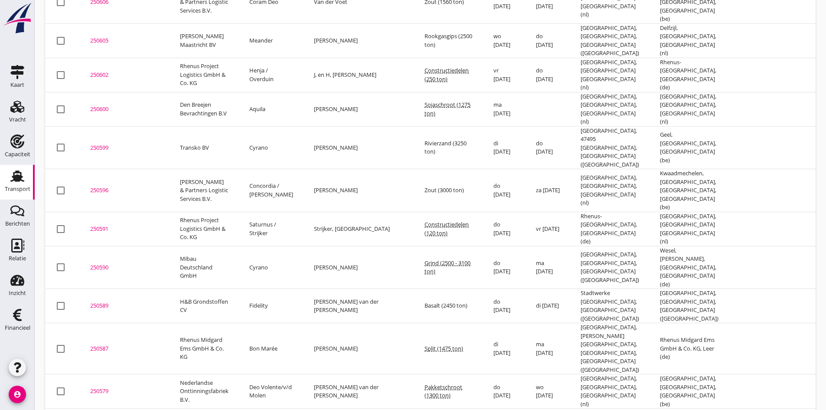
scroll to position [678, 0]
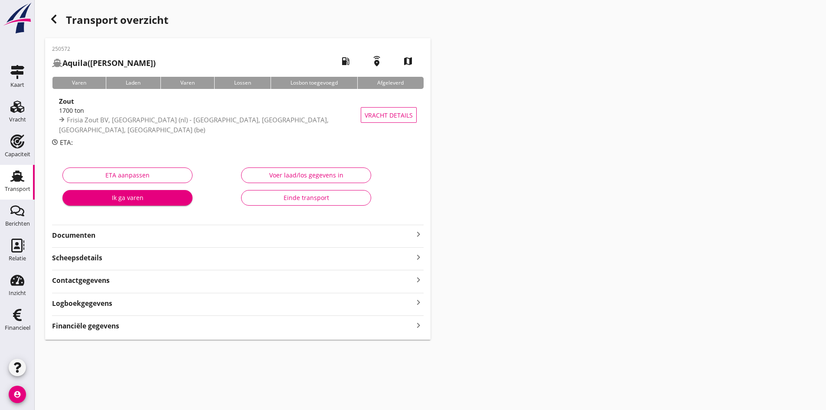
click at [299, 197] on div "Einde transport" at bounding box center [305, 197] width 115 height 9
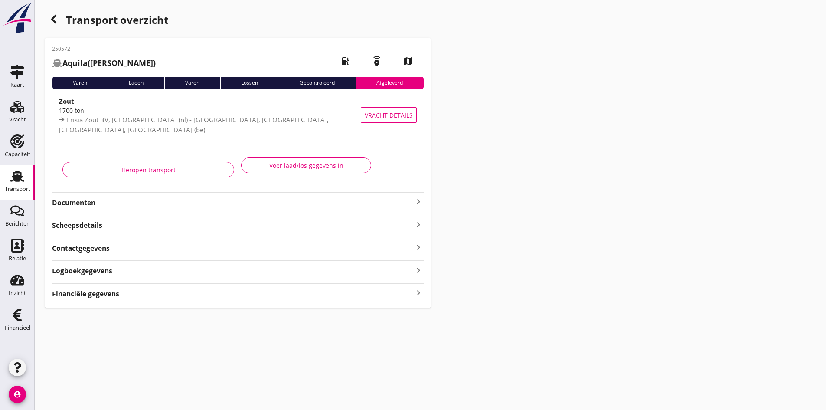
click at [15, 181] on use at bounding box center [17, 175] width 14 height 11
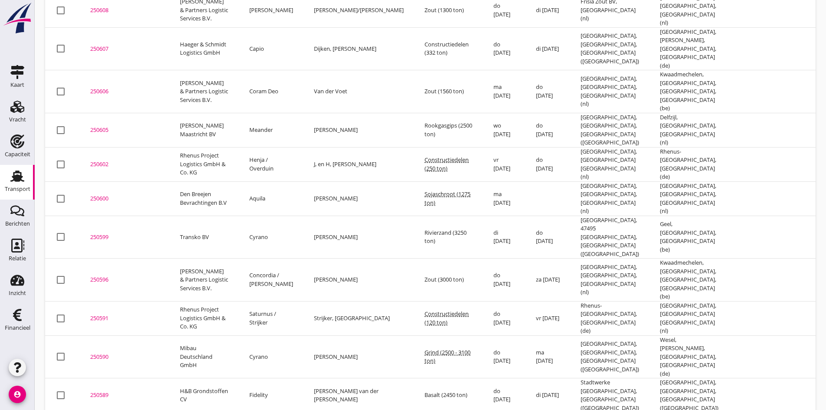
scroll to position [648, 0]
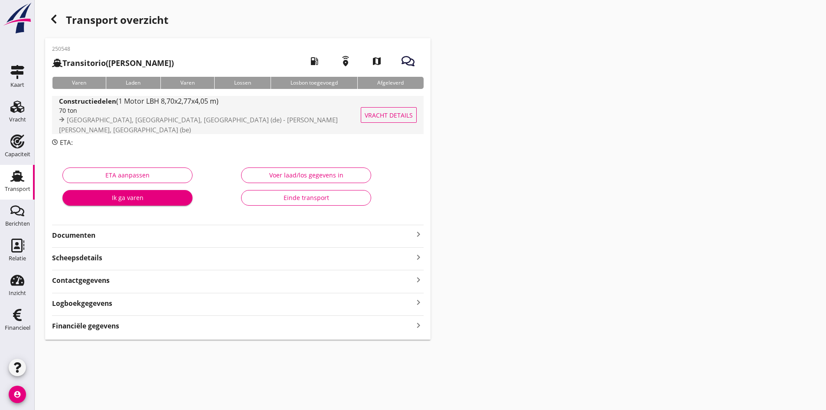
click at [80, 114] on div "70 ton" at bounding box center [216, 110] width 315 height 9
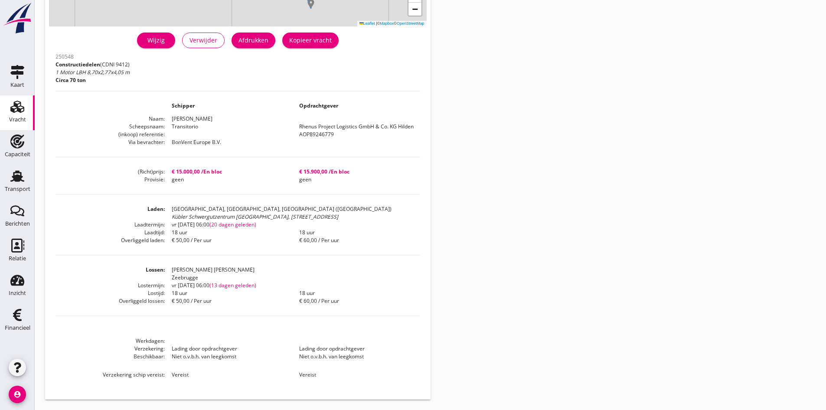
scroll to position [136, 0]
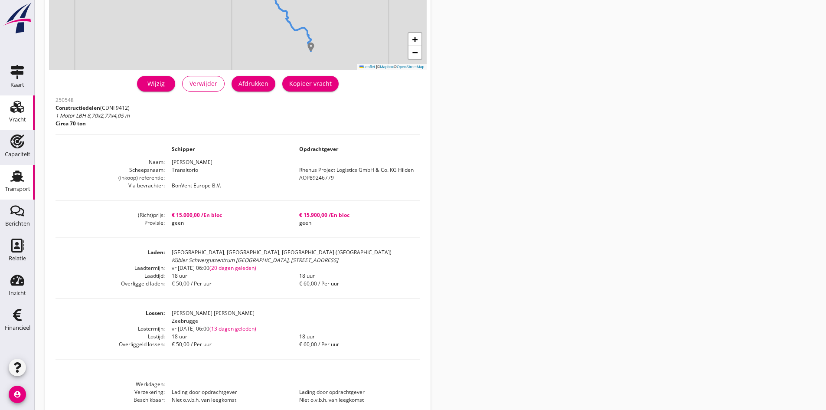
click at [18, 186] on div "Transport" at bounding box center [18, 189] width 26 height 12
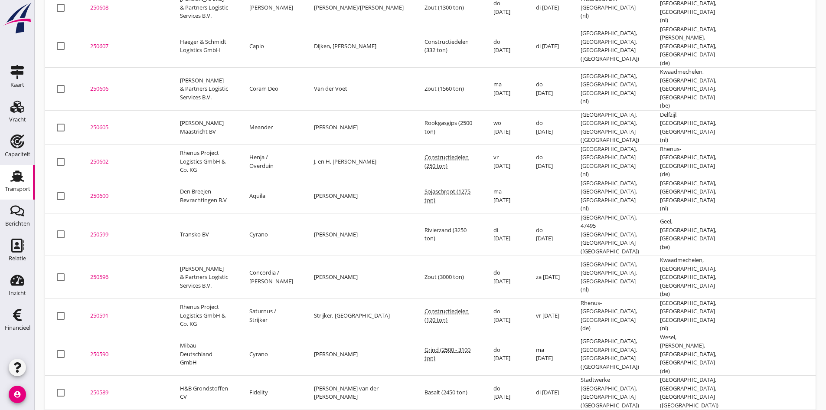
scroll to position [648, 0]
